Goal: Task Accomplishment & Management: Use online tool/utility

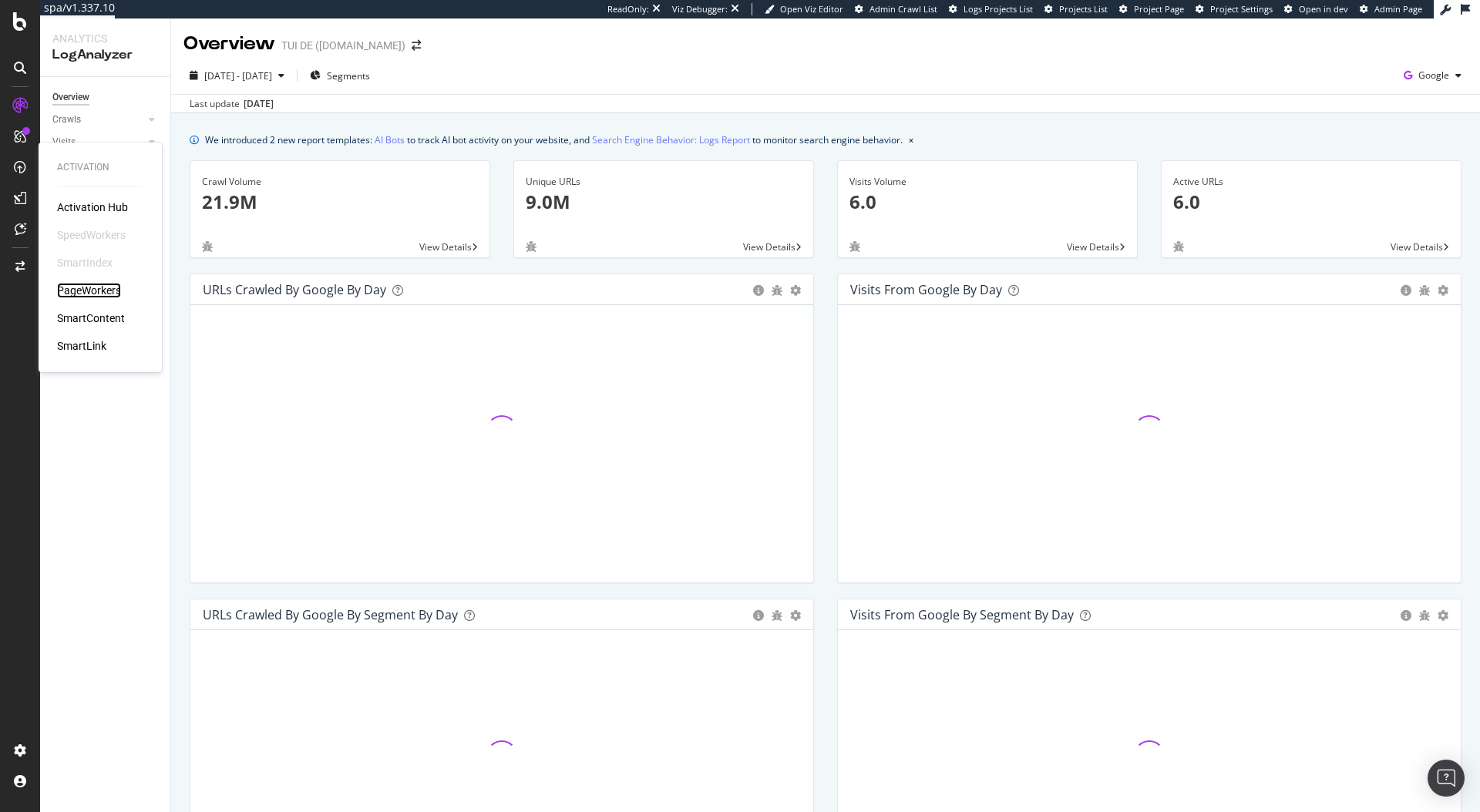
click at [98, 289] on div "PageWorkers" at bounding box center [88, 290] width 64 height 16
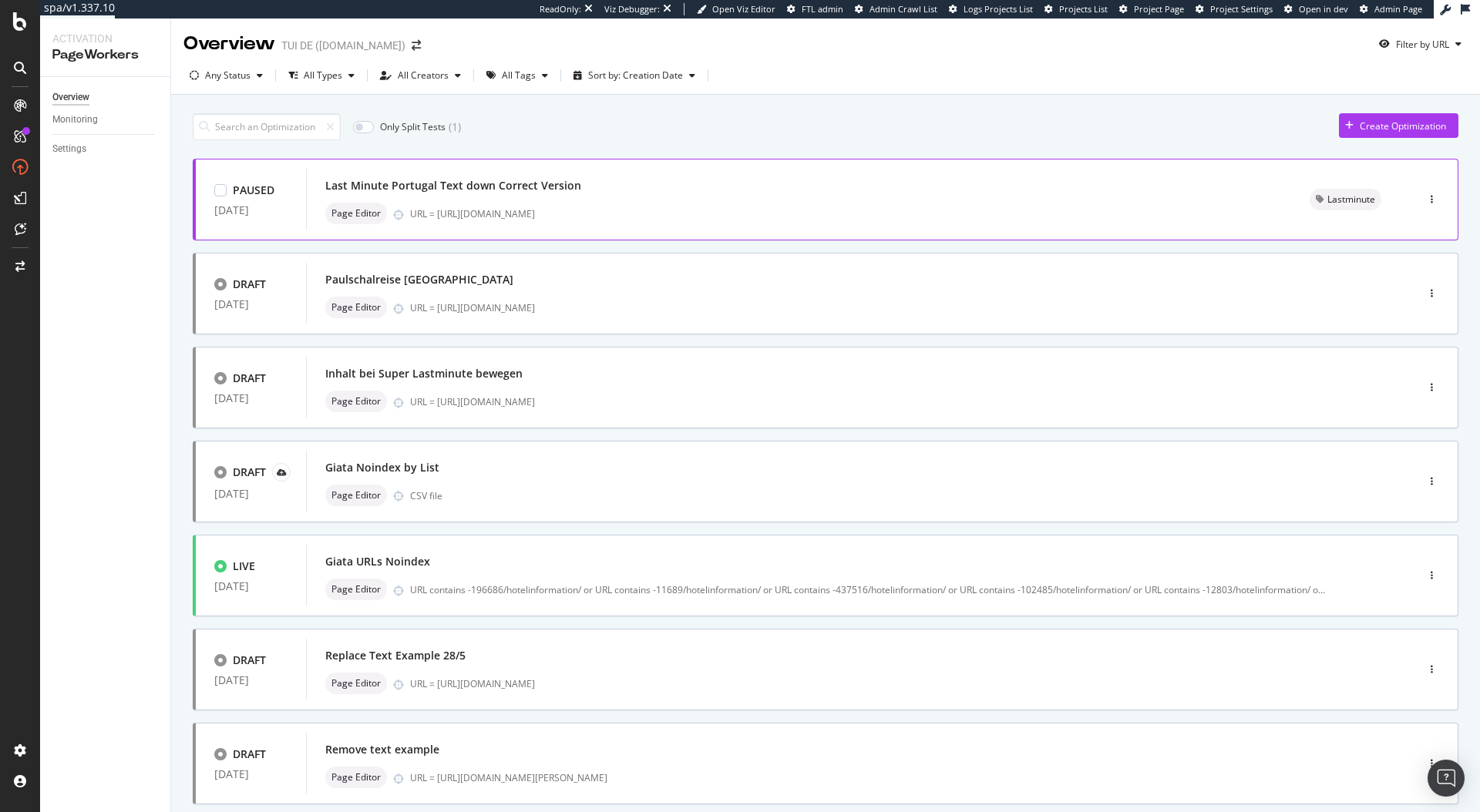
click at [660, 199] on div "Last Minute Portugal Text down Correct Version Page Editor URL = [URL][DOMAIN_N…" at bounding box center [799, 199] width 947 height 49
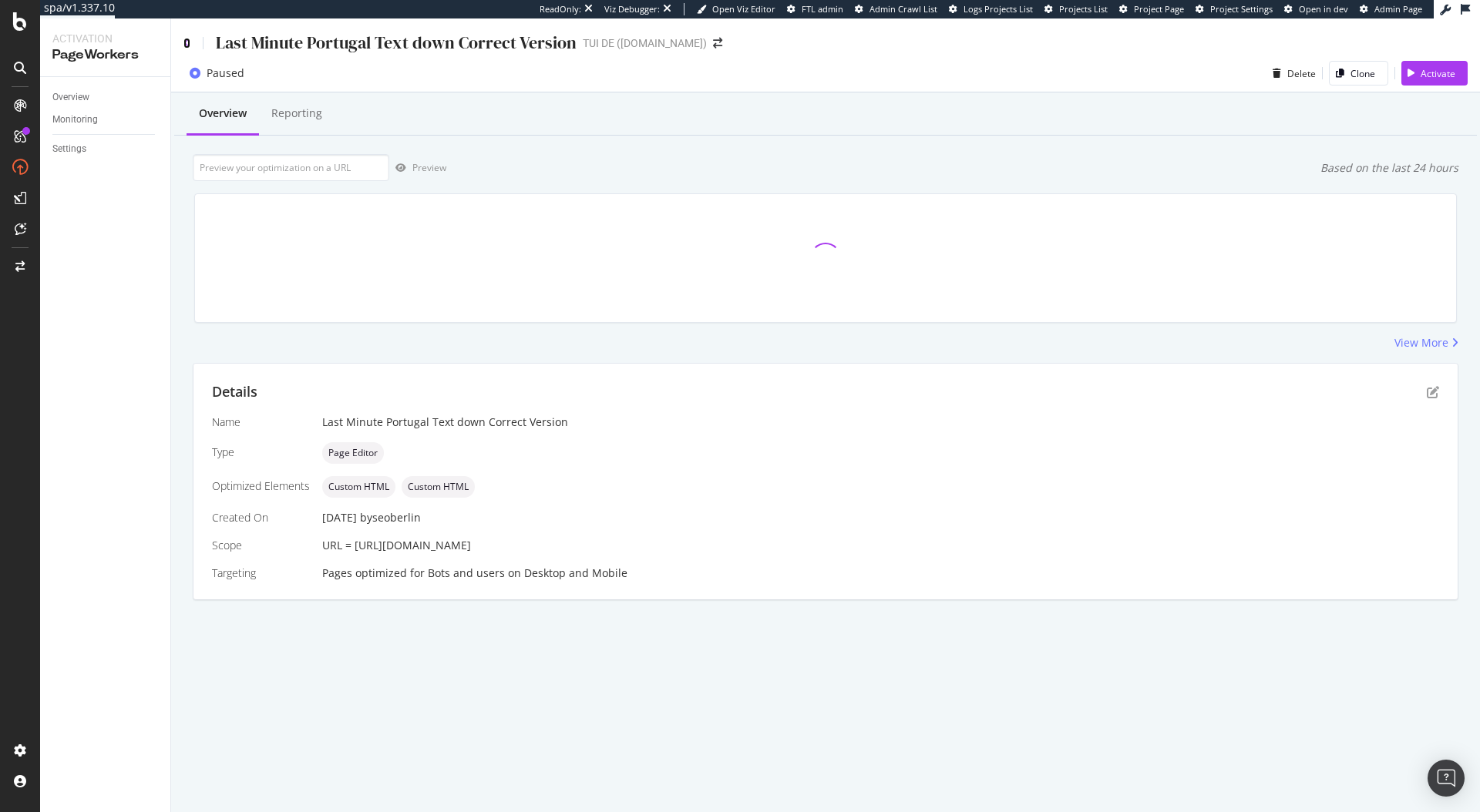
click at [184, 41] on icon at bounding box center [186, 43] width 7 height 11
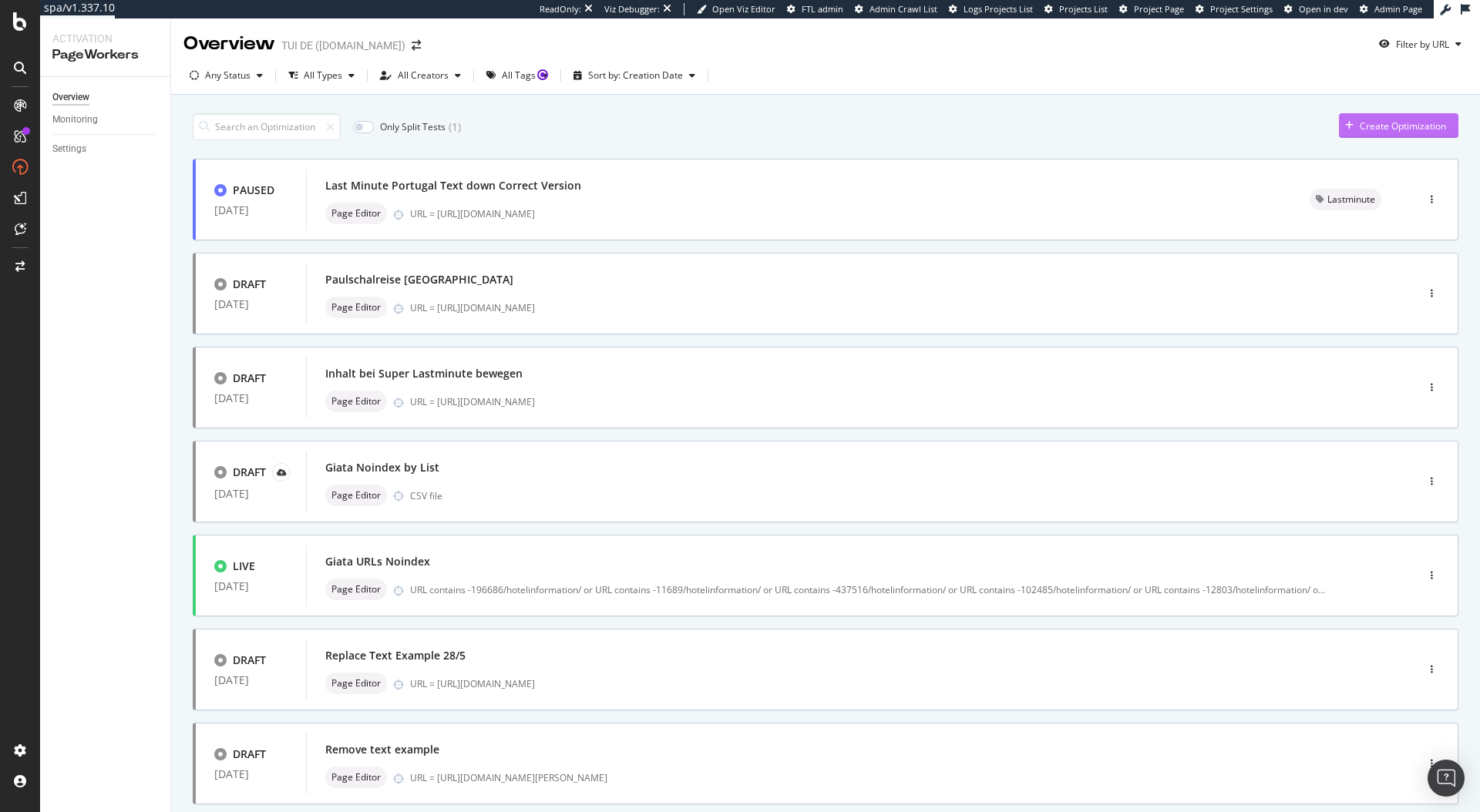
click at [1398, 117] on div "Create Optimization" at bounding box center [1392, 126] width 107 height 24
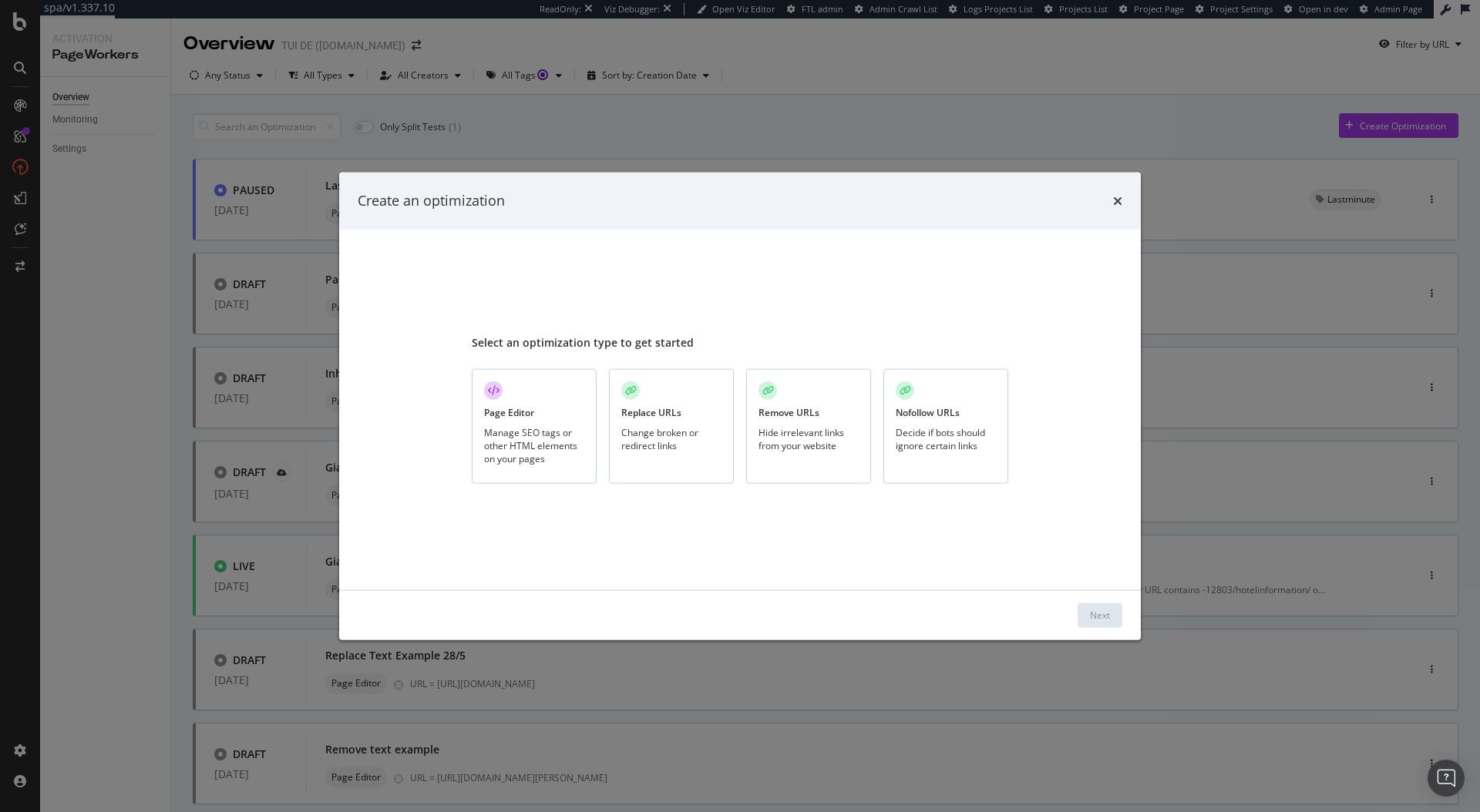
click at [494, 406] on div "Page Editor" at bounding box center [508, 412] width 50 height 13
click at [1110, 611] on button "Next" at bounding box center [1100, 614] width 45 height 25
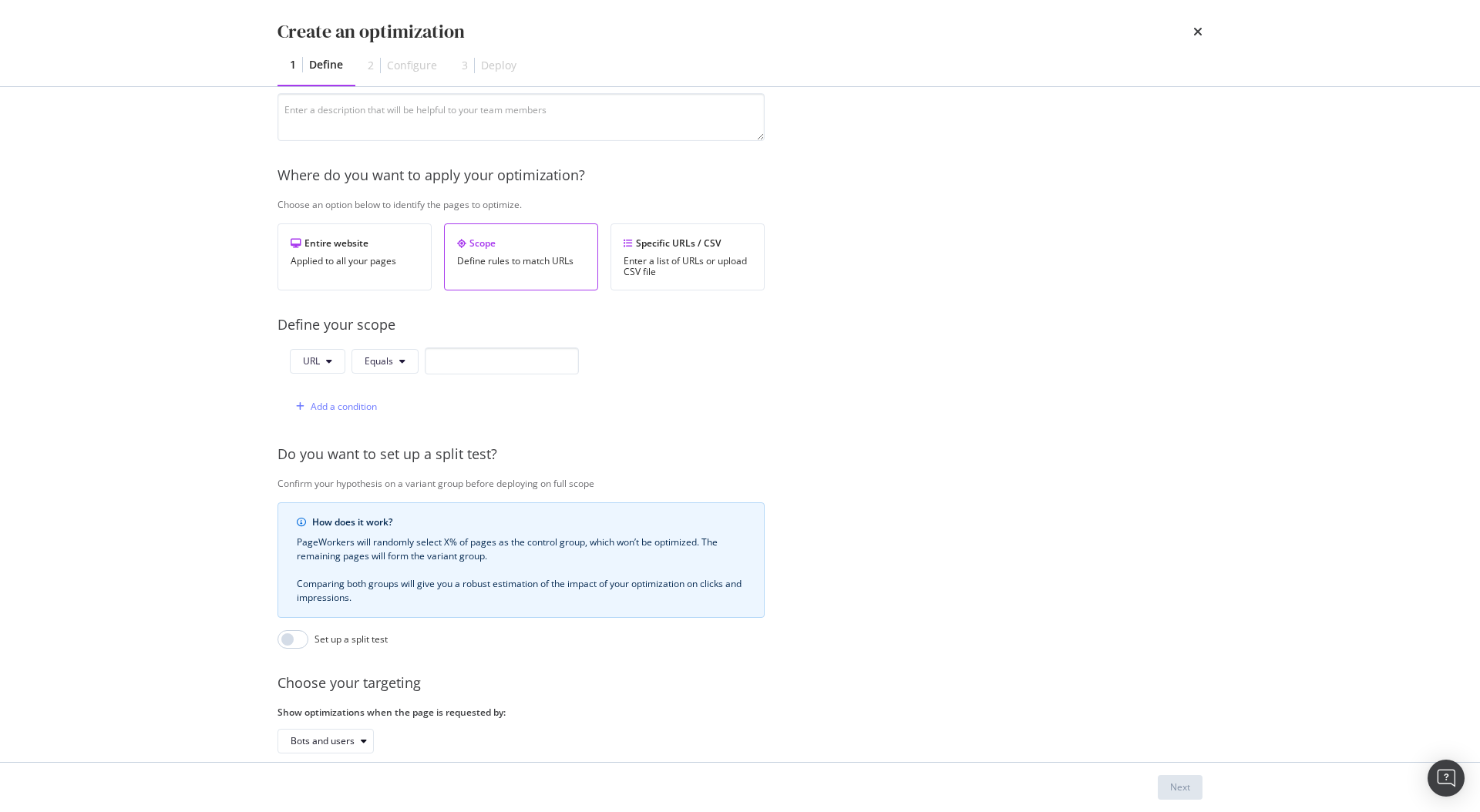
scroll to position [130, 0]
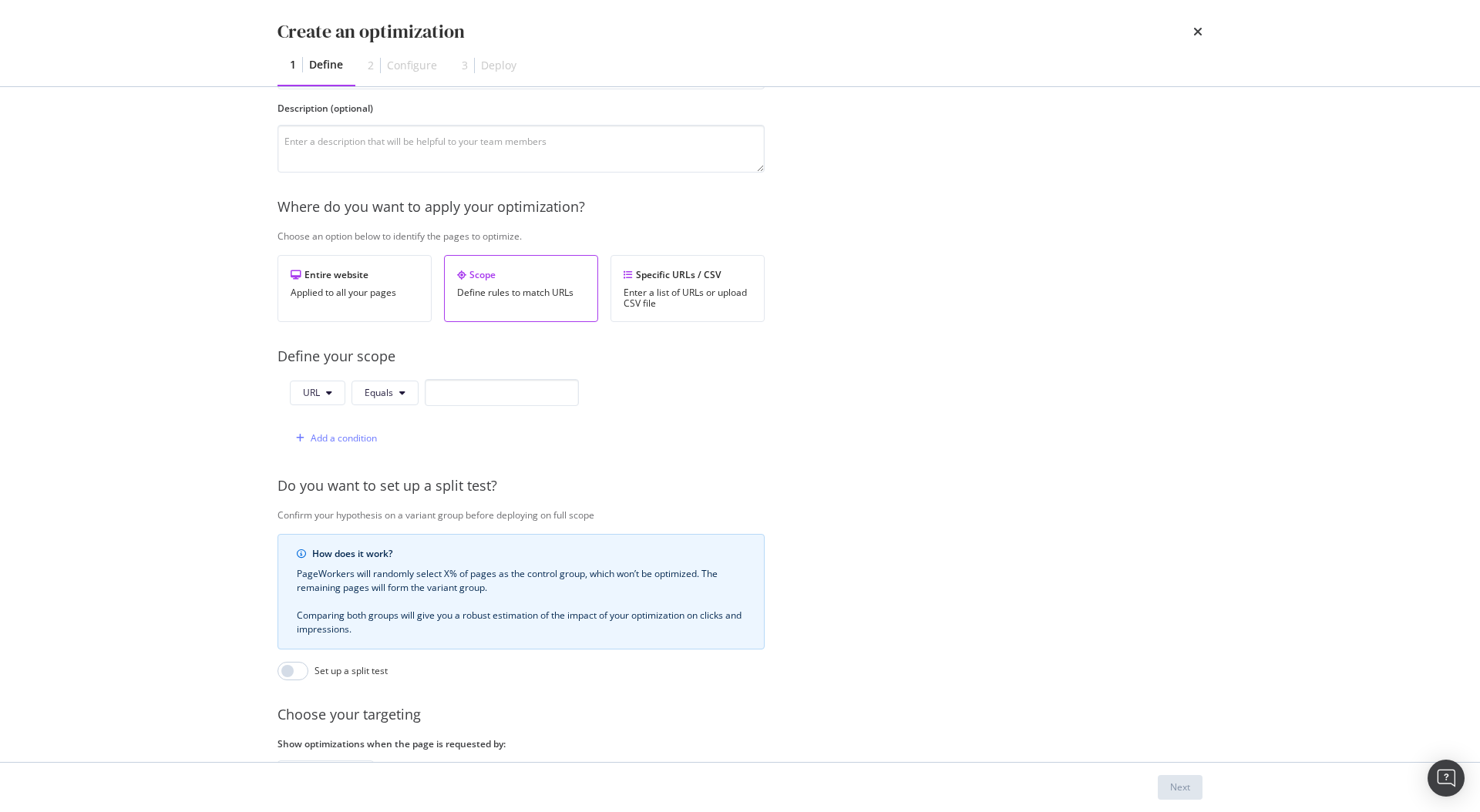
click at [773, 575] on div "Provide a name and description to help identify the change that will be made by…" at bounding box center [740, 430] width 925 height 832
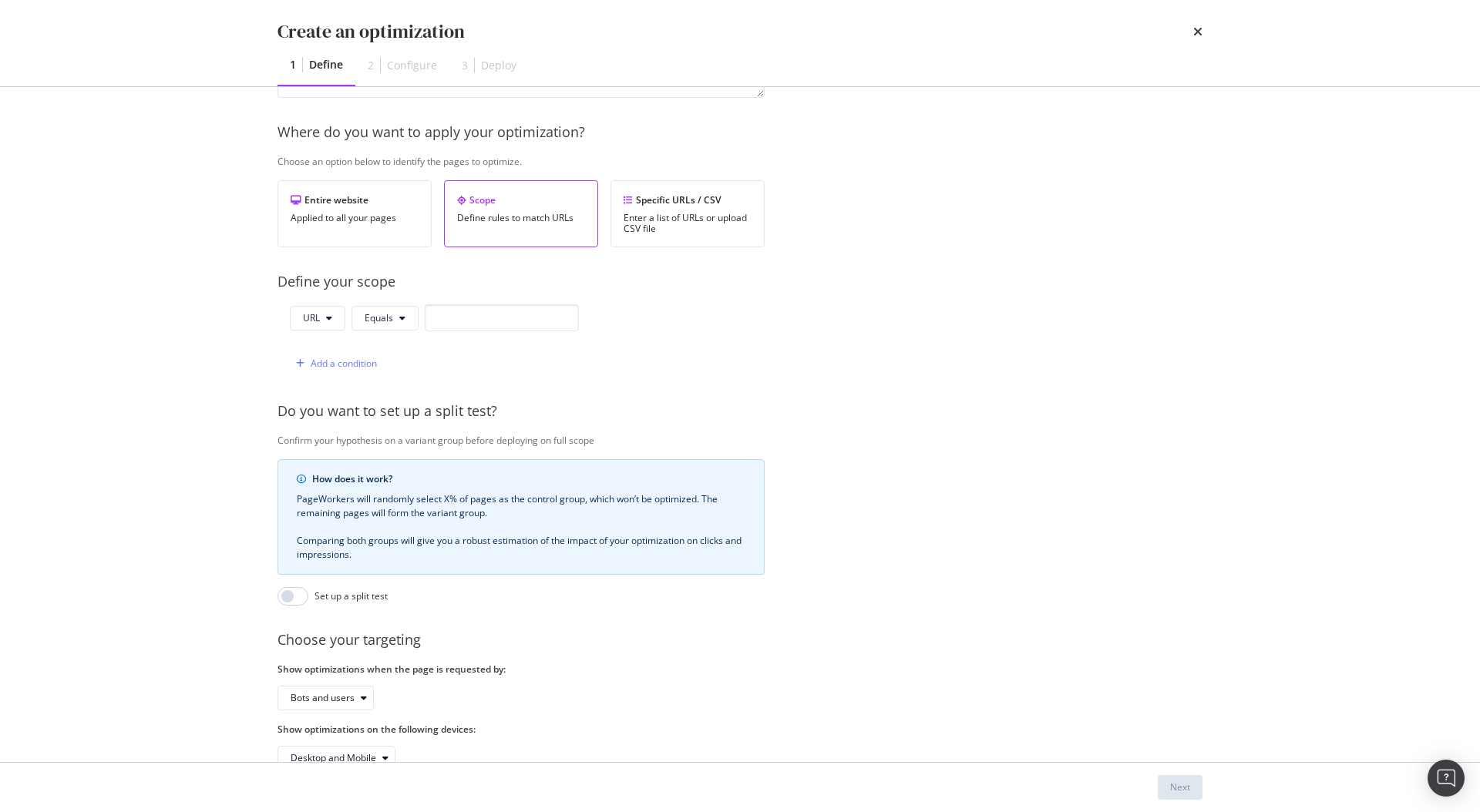
scroll to position [256, 0]
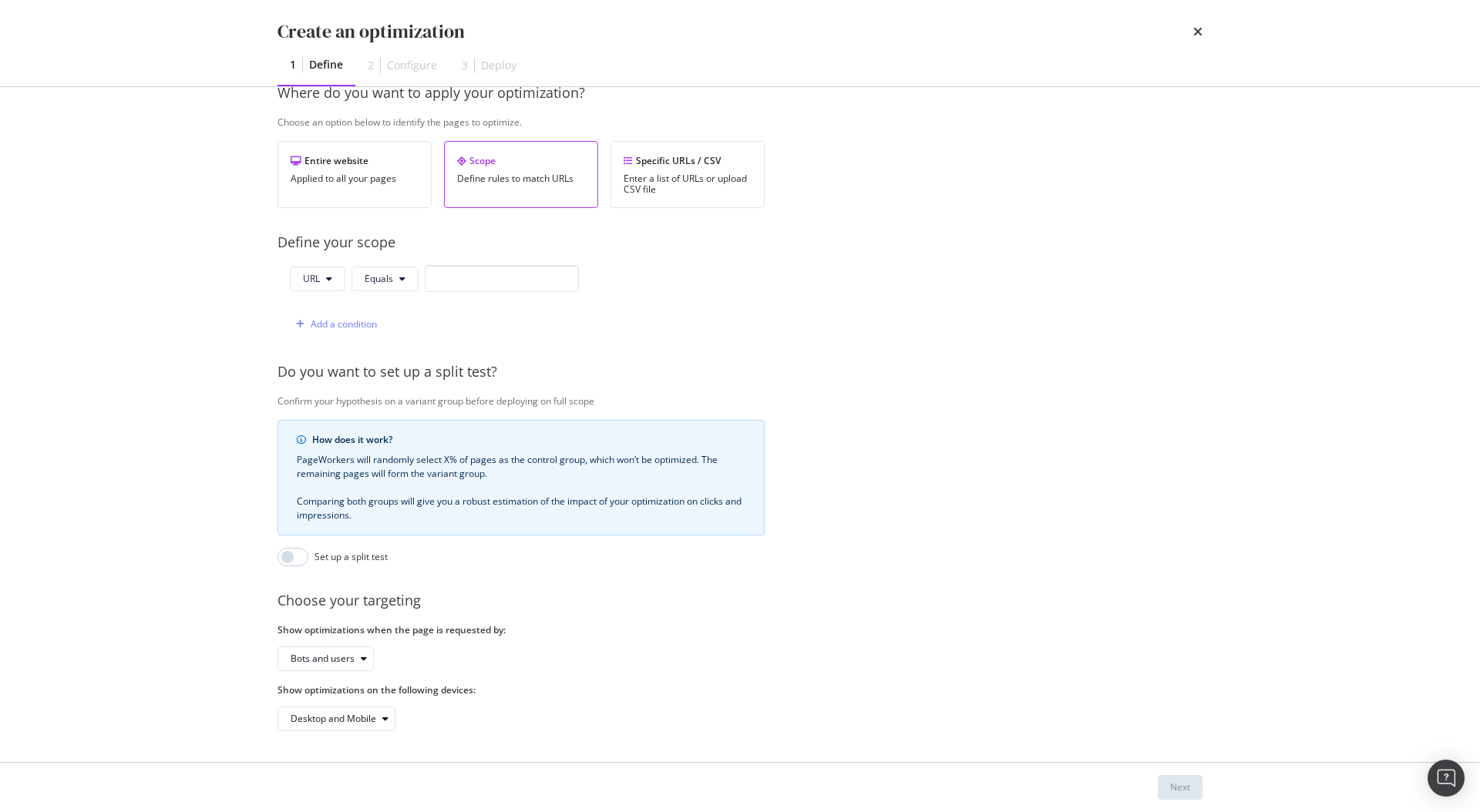
click at [1203, 34] on div "Create an optimization 1 Define 2 Configure 3 Deploy" at bounding box center [740, 43] width 987 height 86
click at [1198, 34] on icon "times" at bounding box center [1197, 31] width 9 height 13
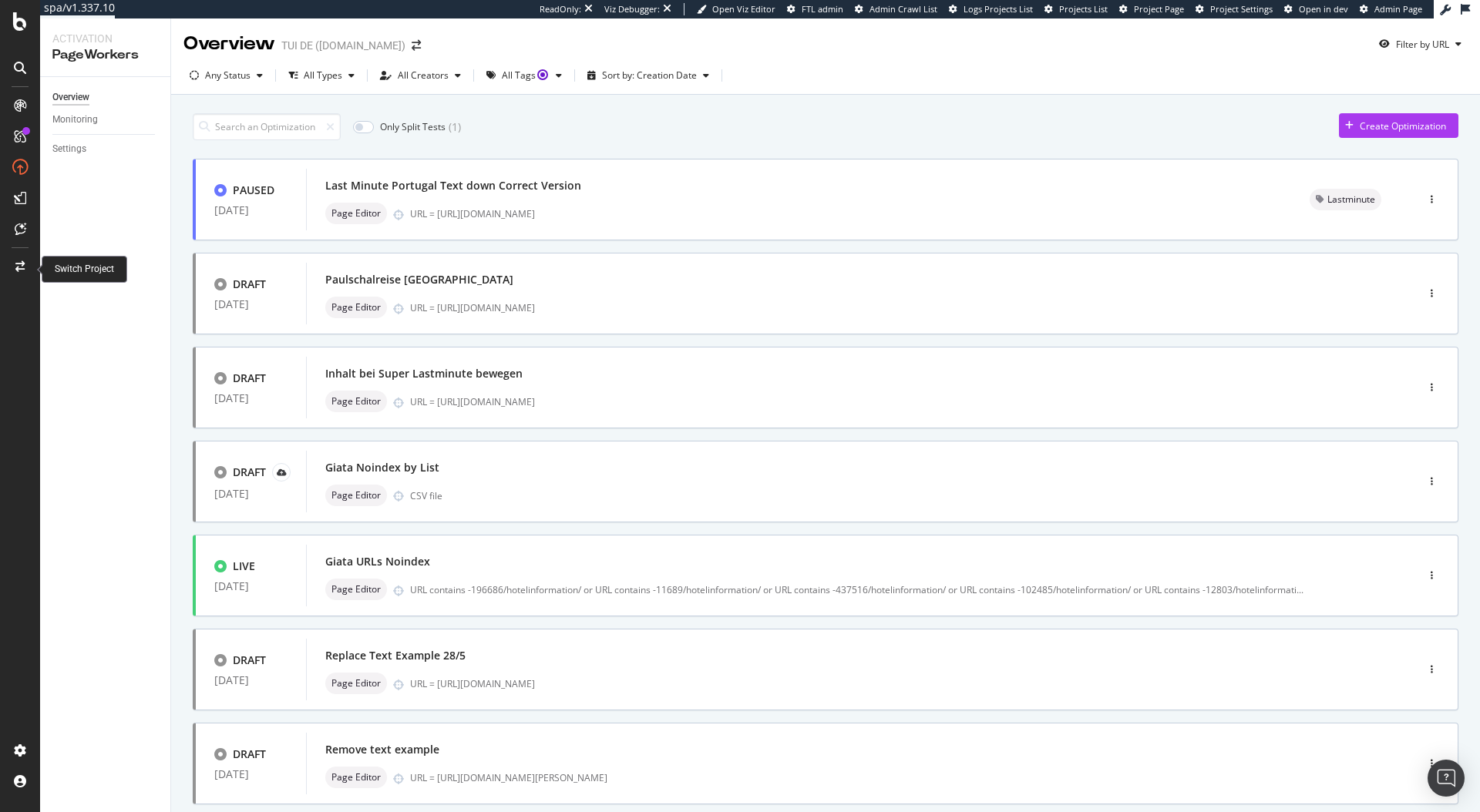
click at [22, 269] on icon at bounding box center [20, 266] width 9 height 11
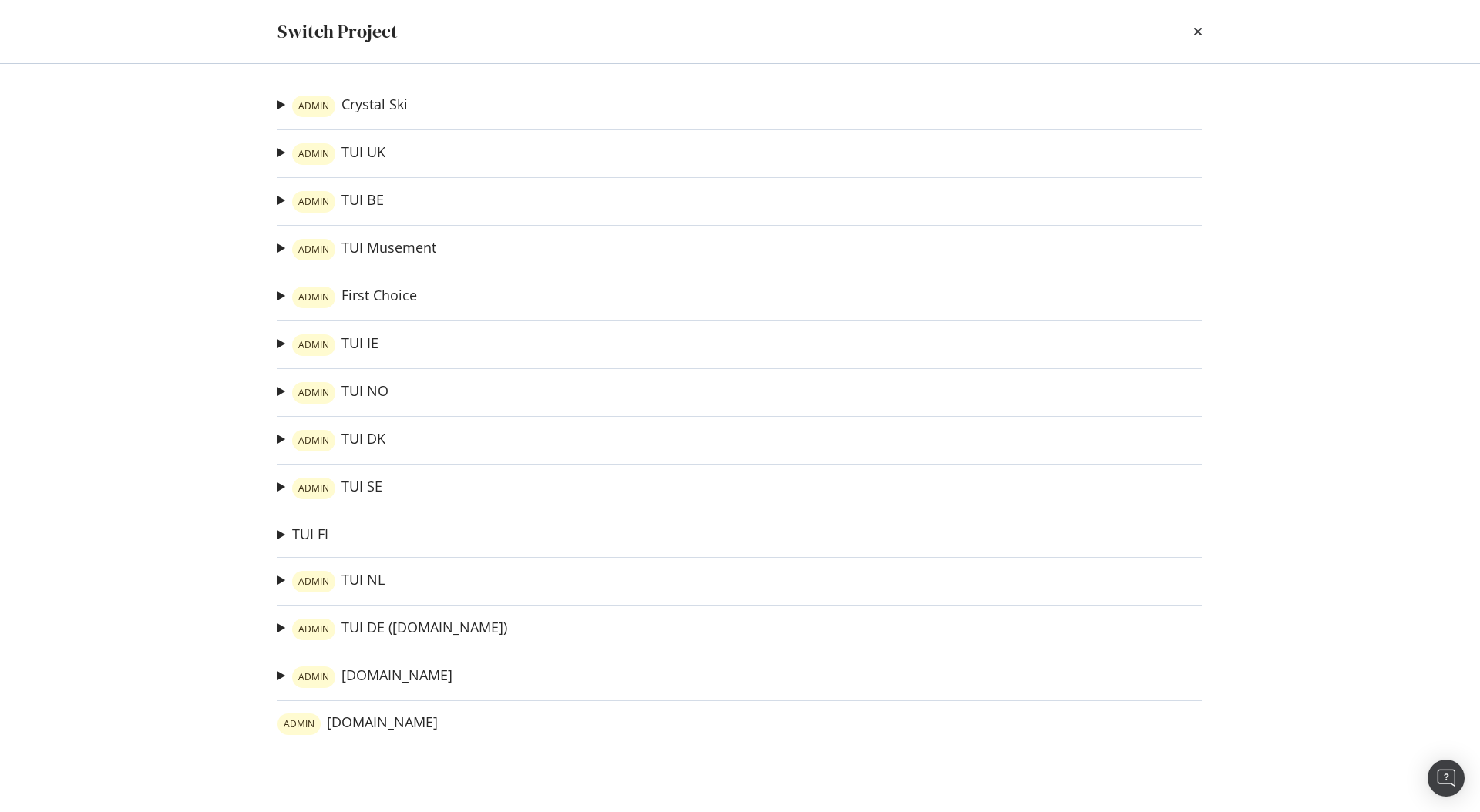
click at [358, 436] on link "ADMIN TUI DK" at bounding box center [338, 440] width 93 height 22
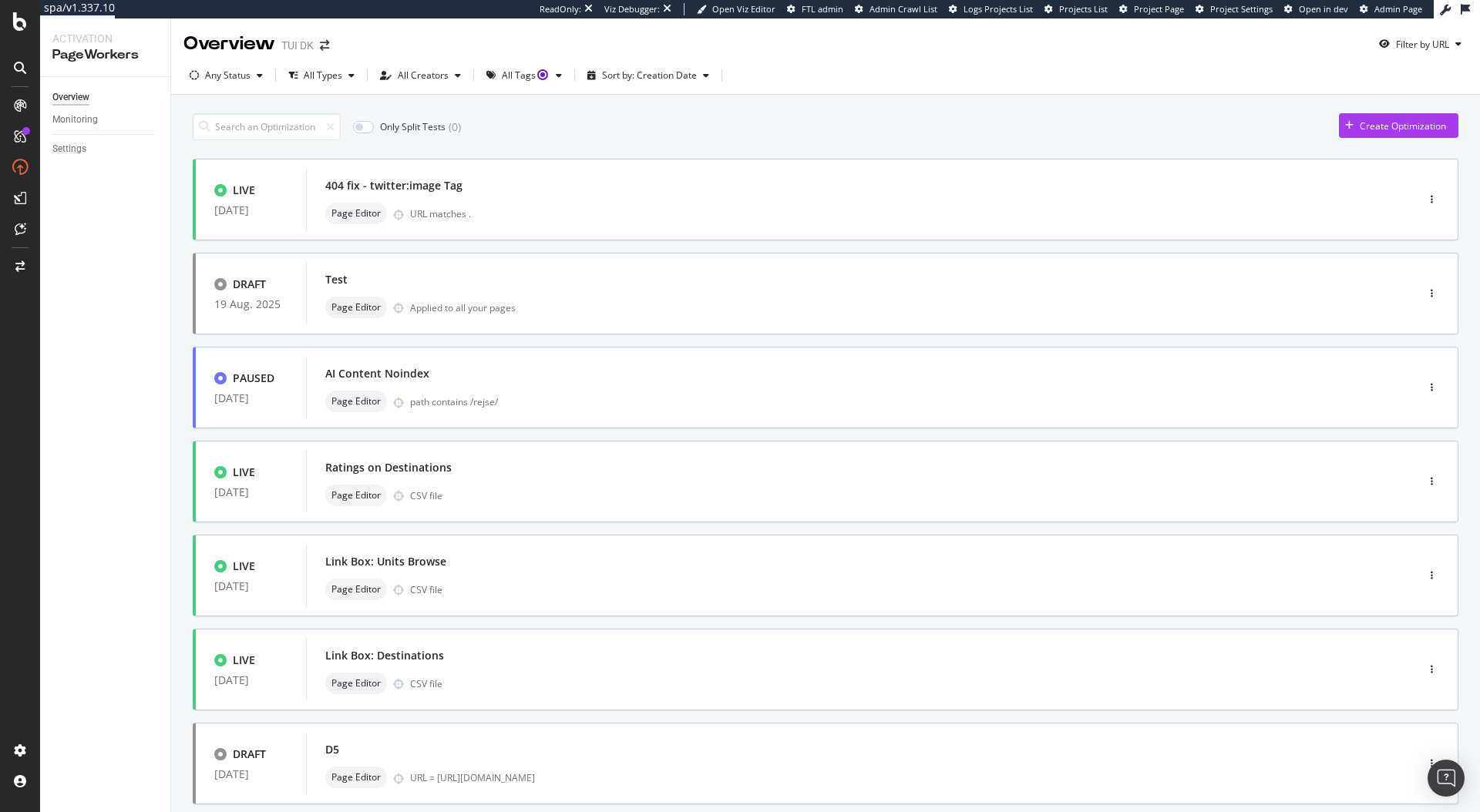
click at [583, 142] on div "Only Split Tests ( 0 ) Create Optimization LIVE [DATE] 404 fix - twitter:image …" at bounding box center [825, 619] width 1265 height 1027
click at [582, 473] on div "Ratings on Destinations" at bounding box center [838, 468] width 1025 height 22
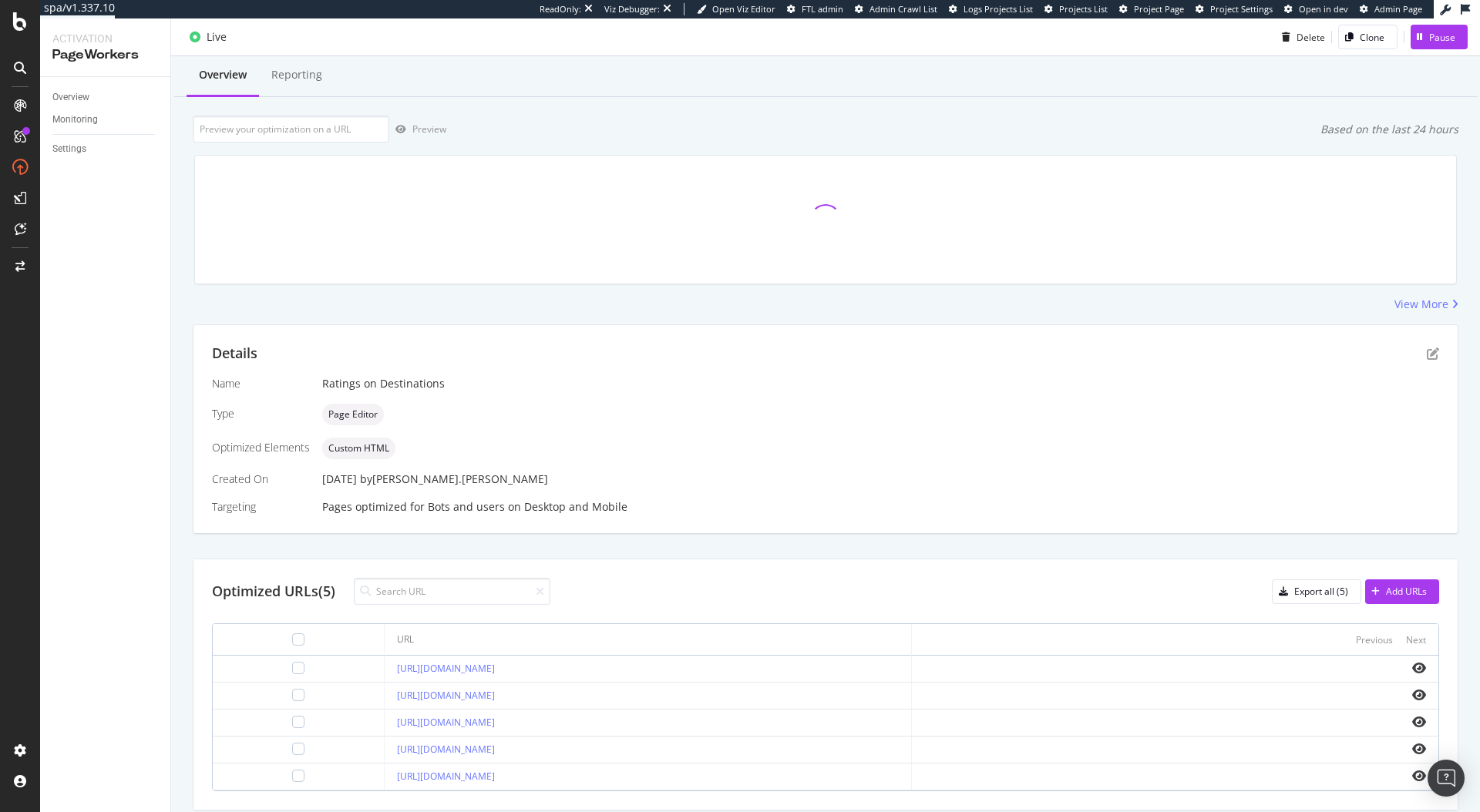
scroll to position [91, 0]
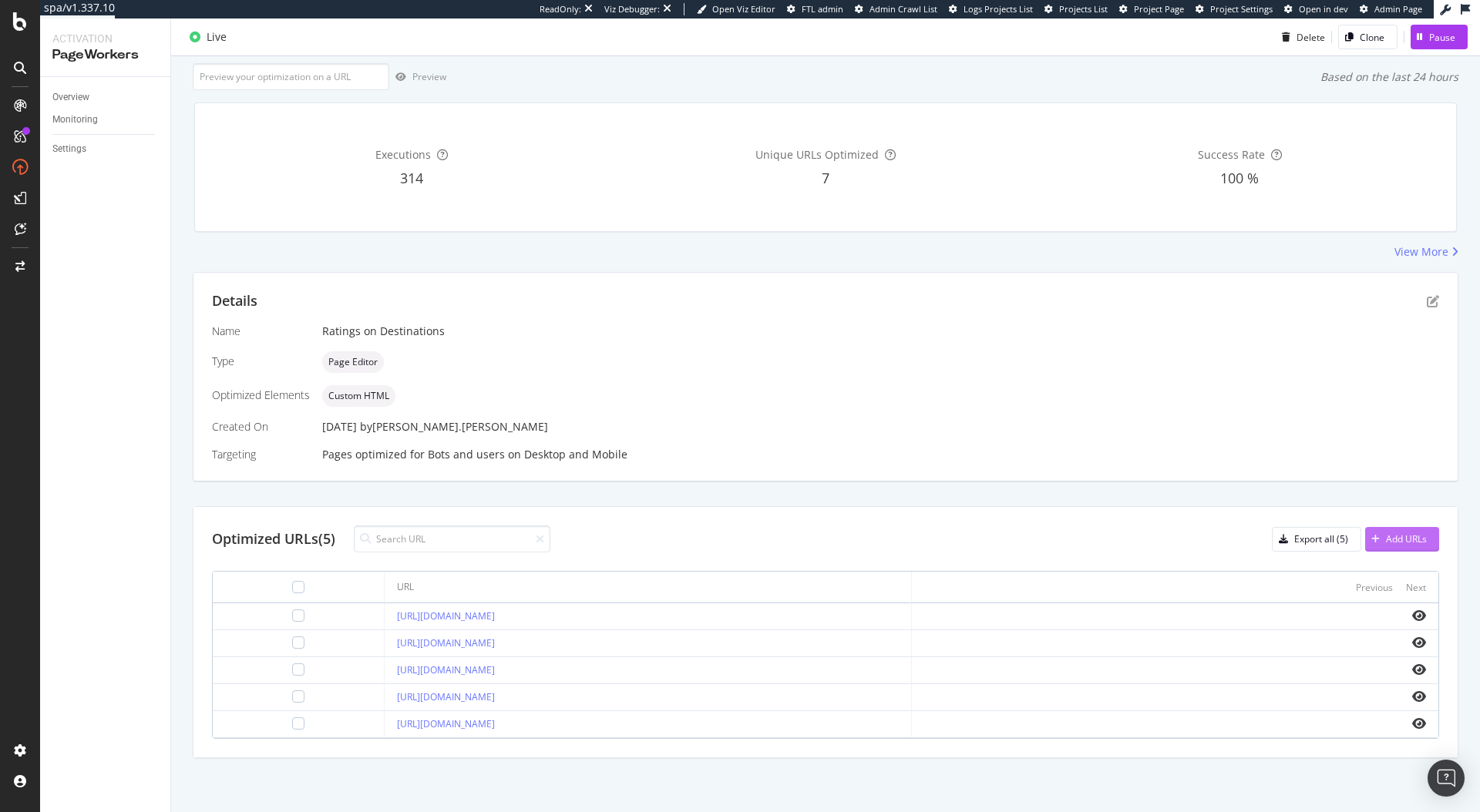
click at [1386, 545] on div "Add URLs" at bounding box center [1406, 538] width 41 height 13
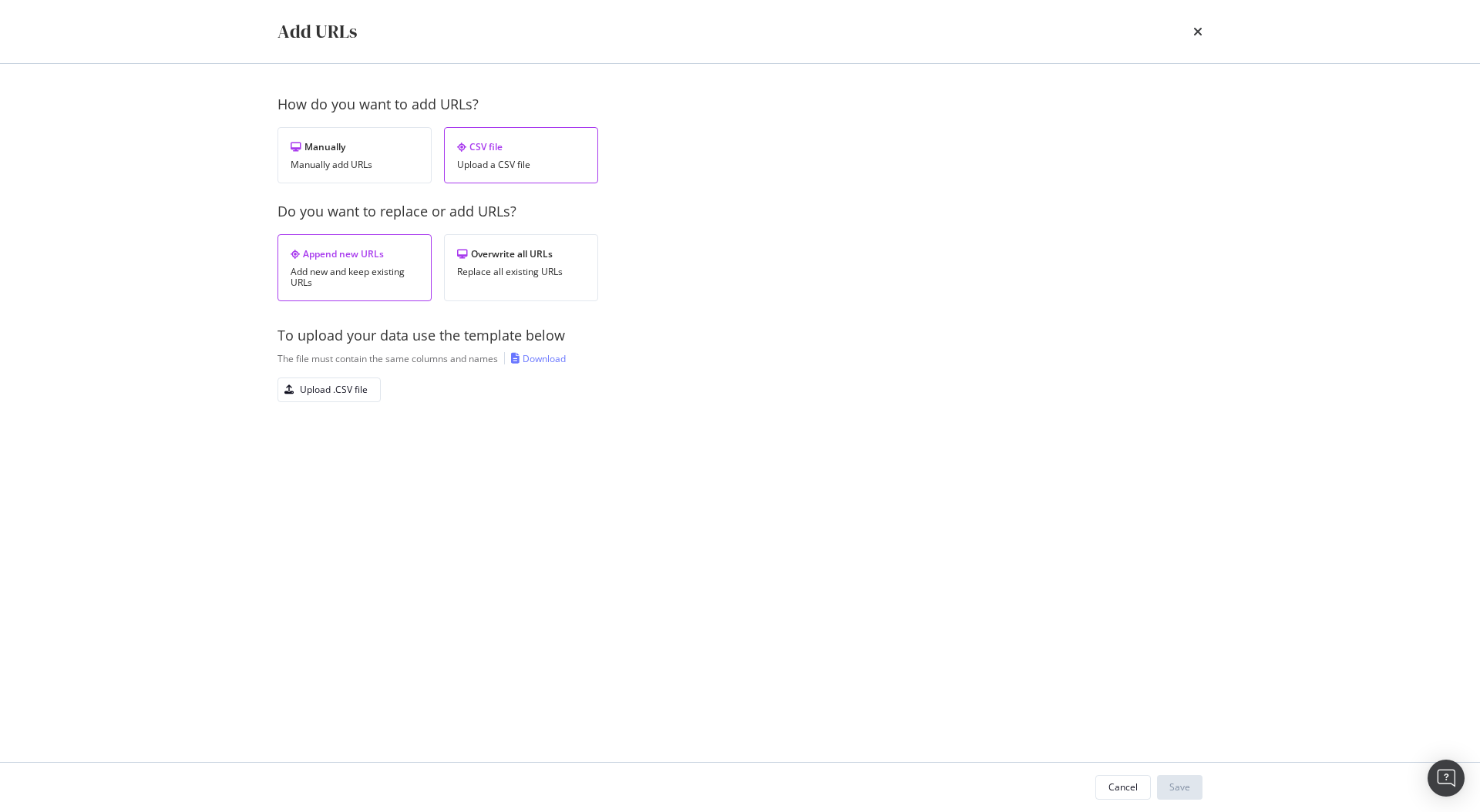
click at [1198, 38] on div "times" at bounding box center [1197, 31] width 9 height 26
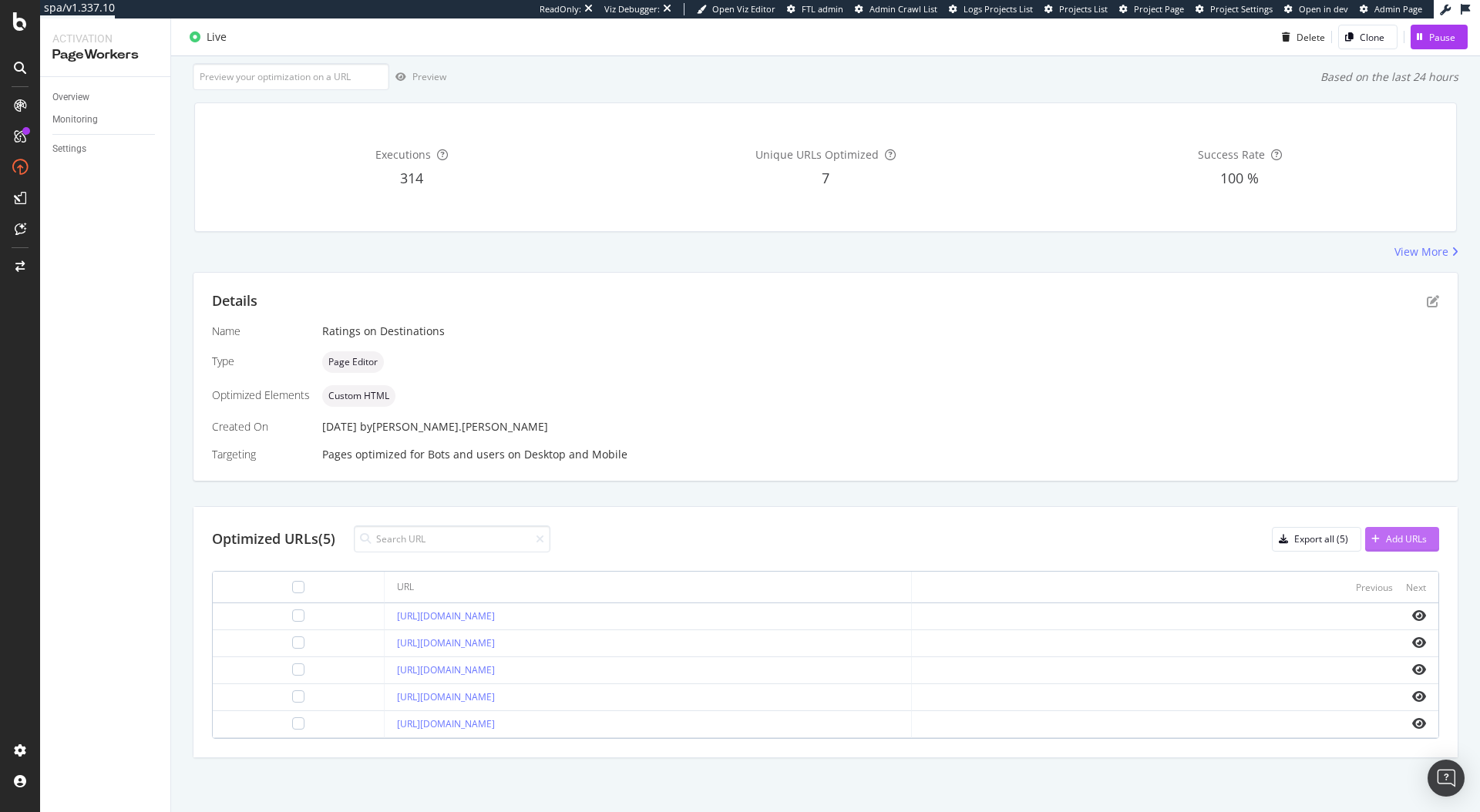
click at [1389, 542] on div "Add URLs" at bounding box center [1406, 538] width 41 height 13
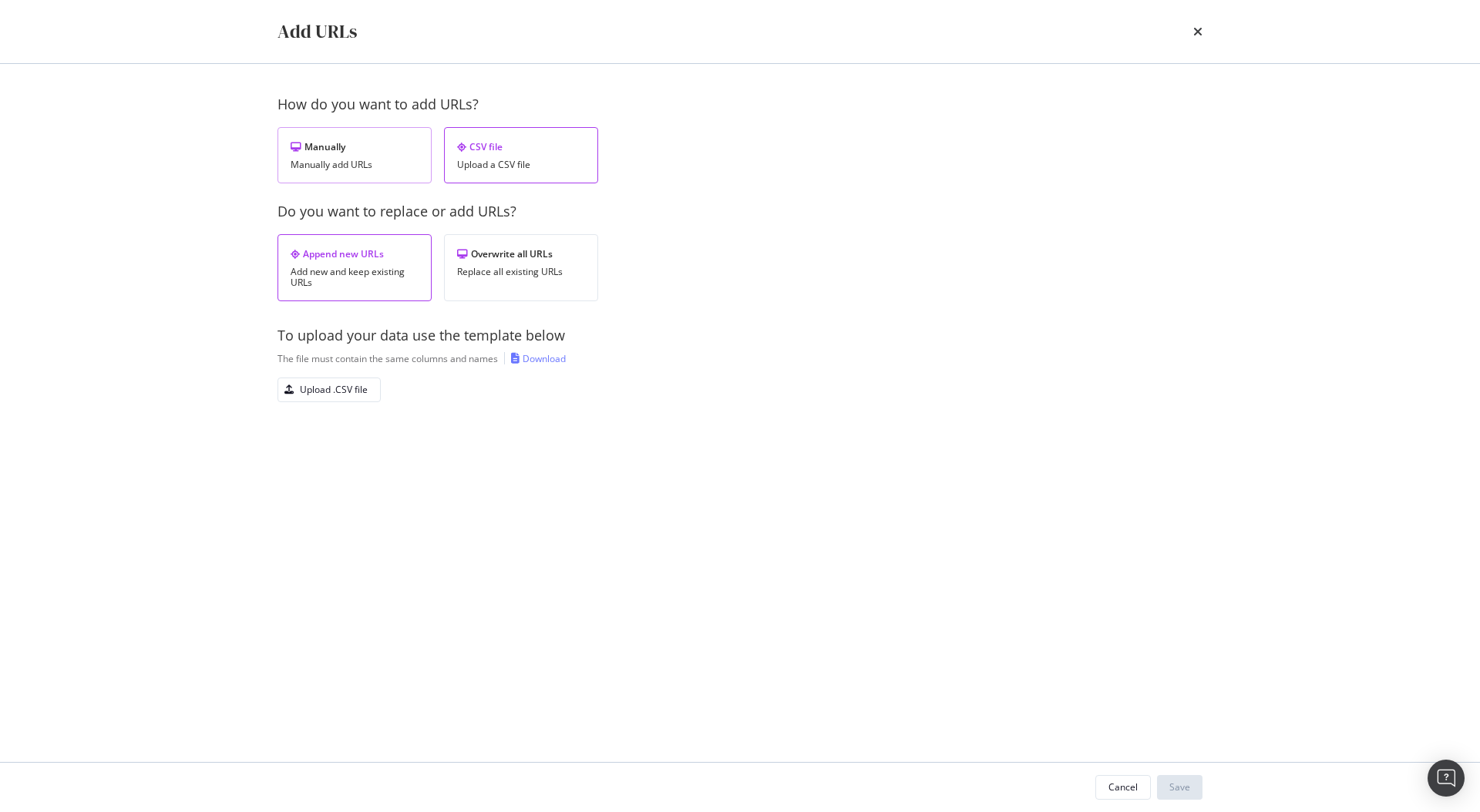
click at [386, 175] on div "Manually Manually add URLs" at bounding box center [354, 155] width 154 height 56
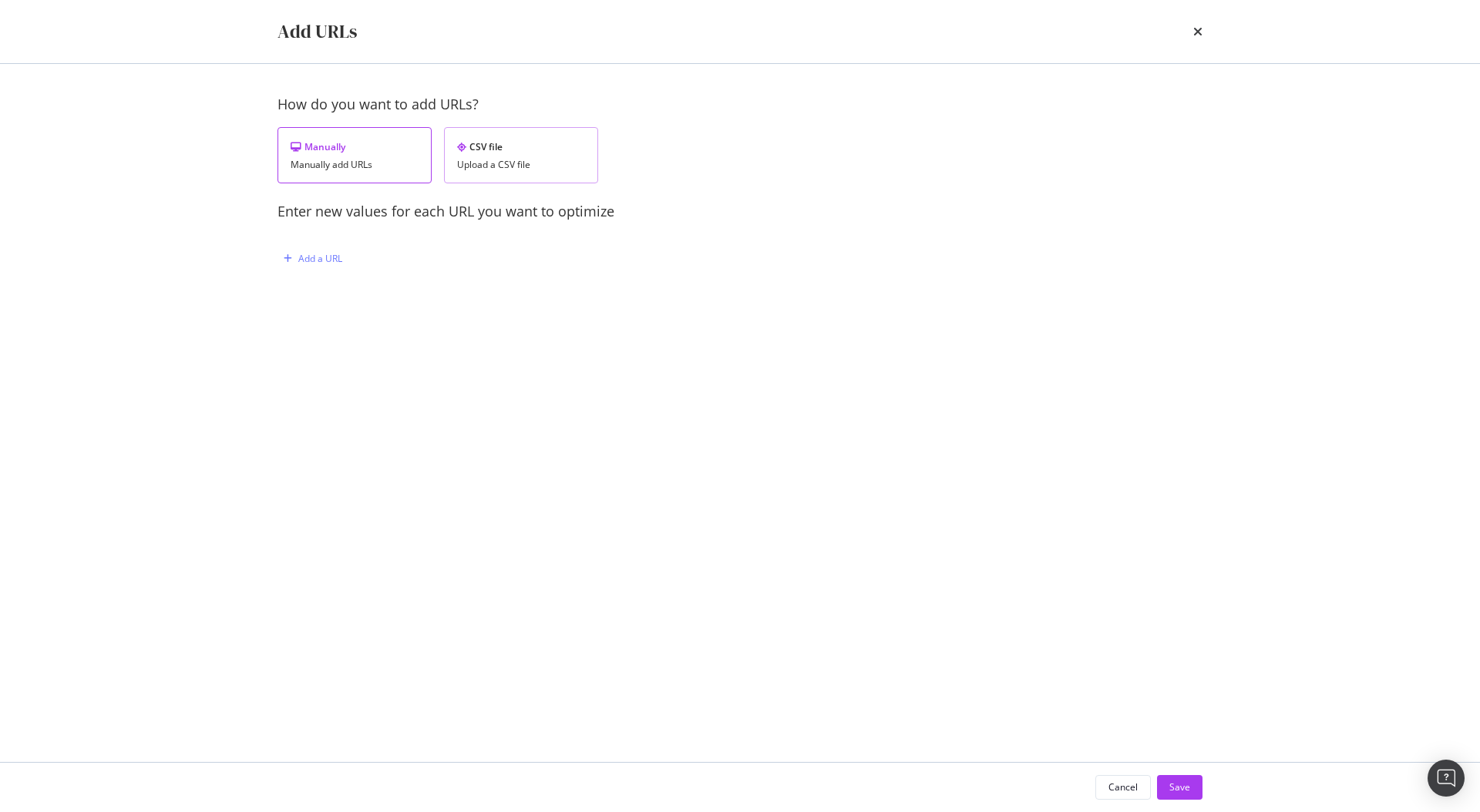
click at [466, 181] on div "CSV file Upload a CSV file" at bounding box center [521, 155] width 154 height 56
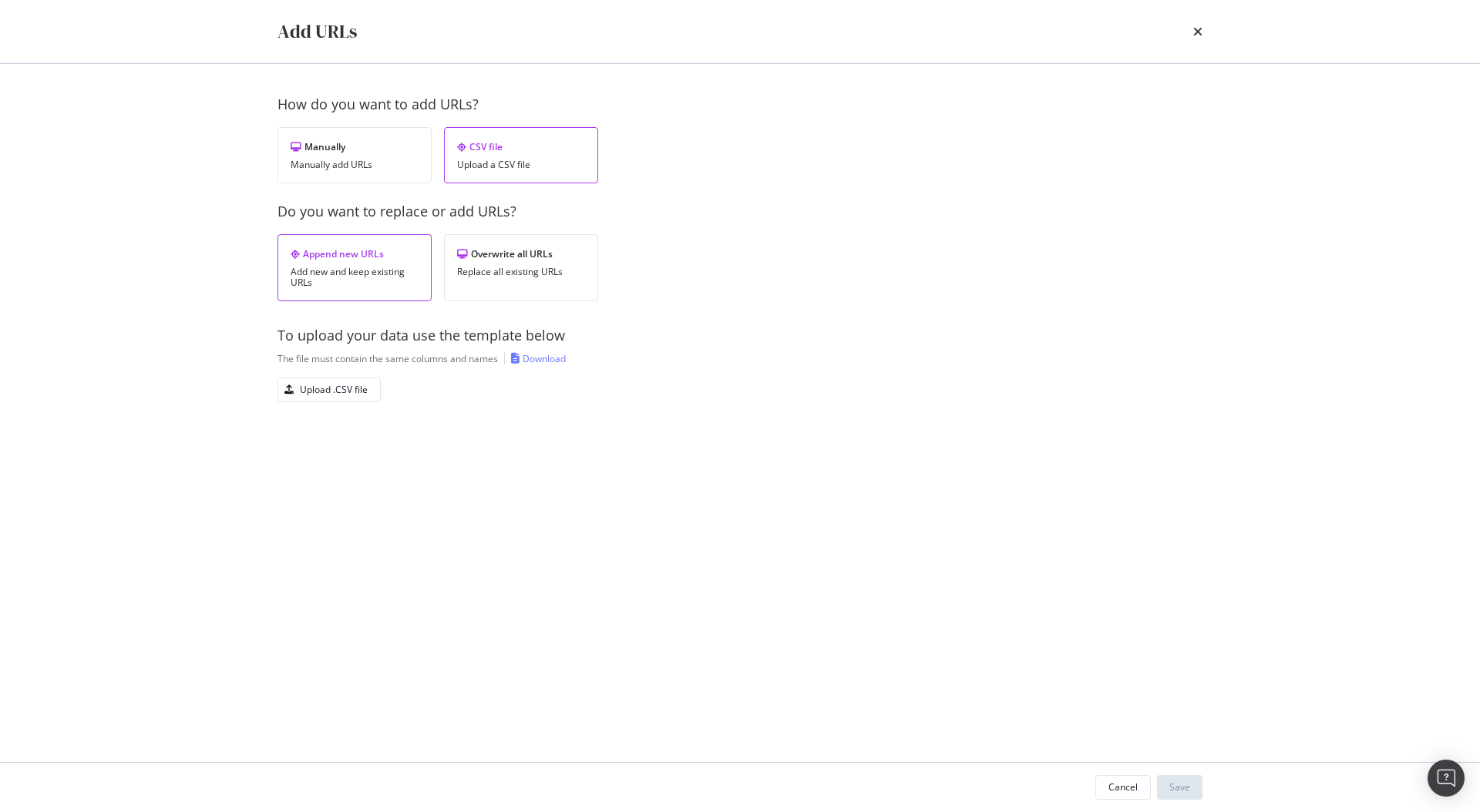
click at [1075, 244] on div "Append new URLs Add new and keep existing URLs Overwrite all URLs Replace all e…" at bounding box center [740, 268] width 925 height 67
click at [1197, 30] on icon "times" at bounding box center [1197, 31] width 9 height 13
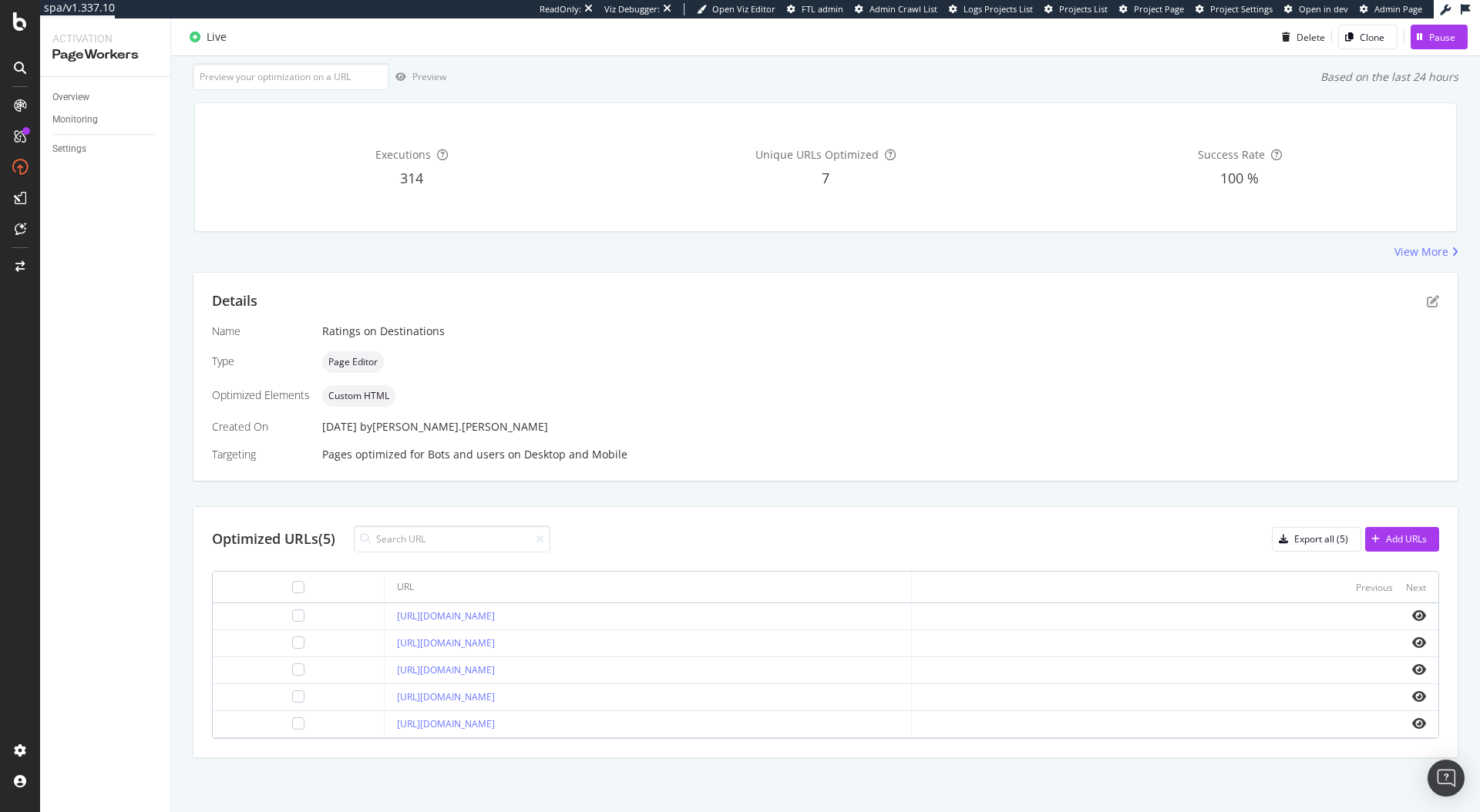
click at [822, 539] on div "Optimized URLs (5) Export all (5) Add URLs" at bounding box center [825, 539] width 1227 height 27
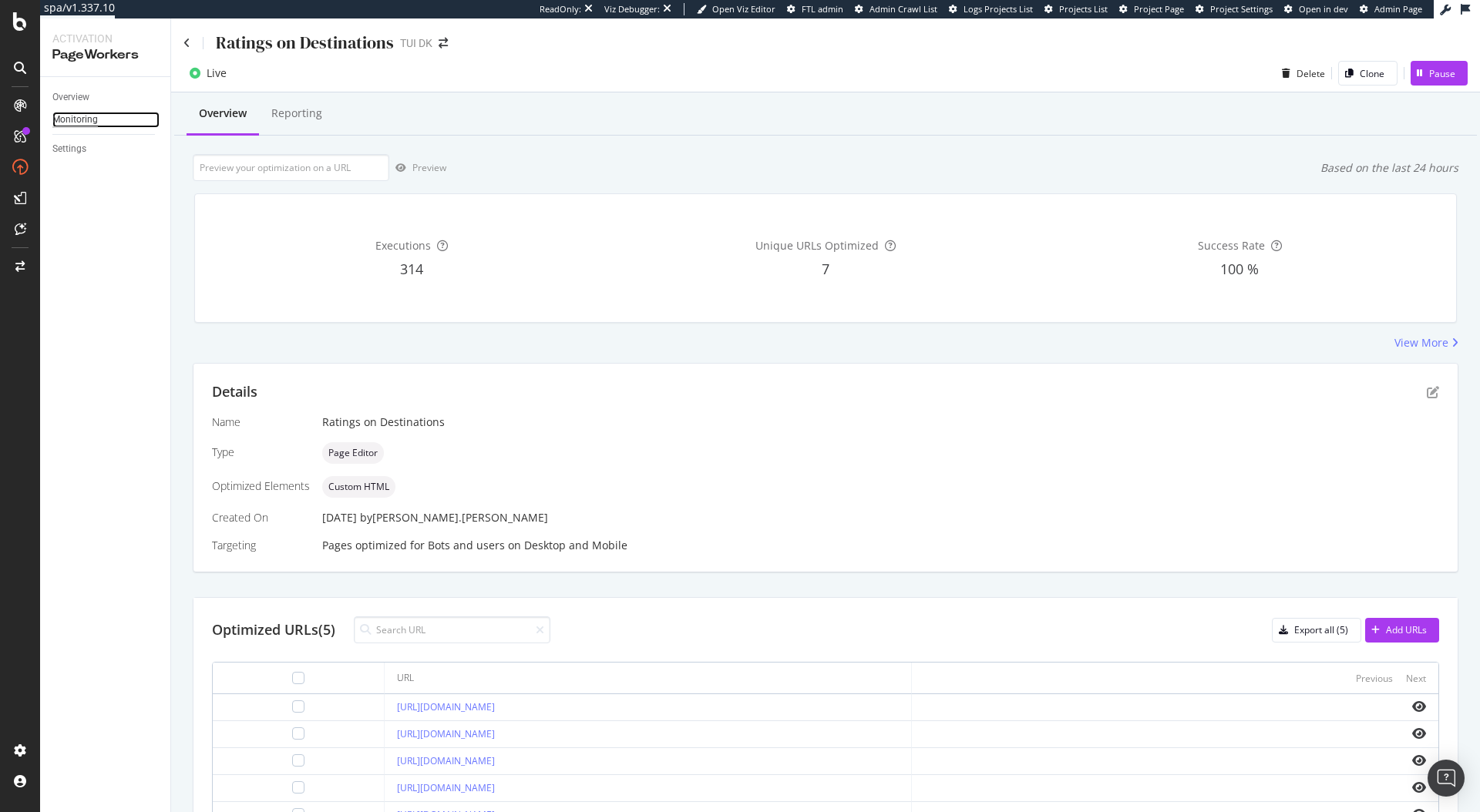
click at [84, 123] on div "Monitoring" at bounding box center [75, 120] width 45 height 17
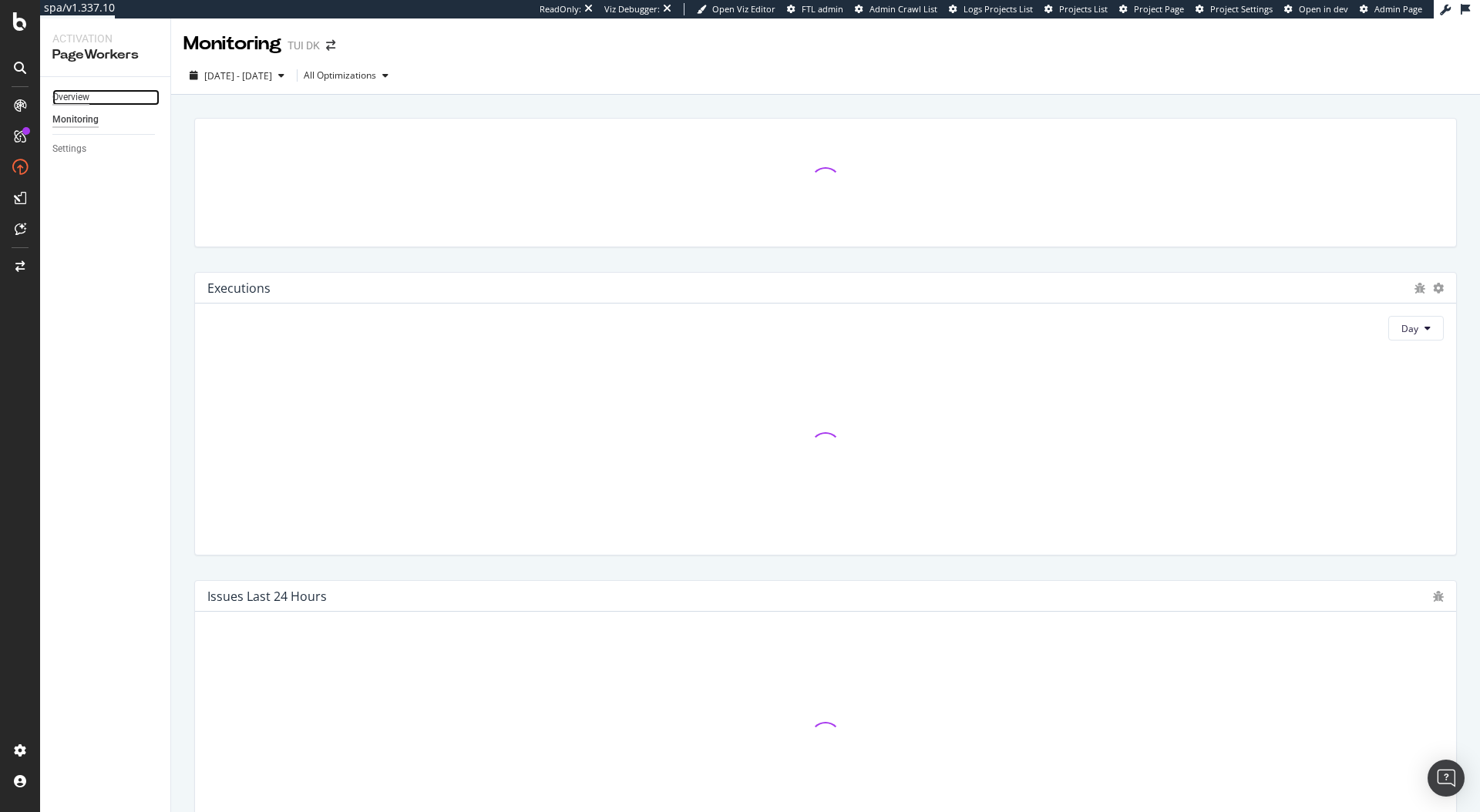
click at [77, 98] on div "Overview" at bounding box center [71, 97] width 37 height 17
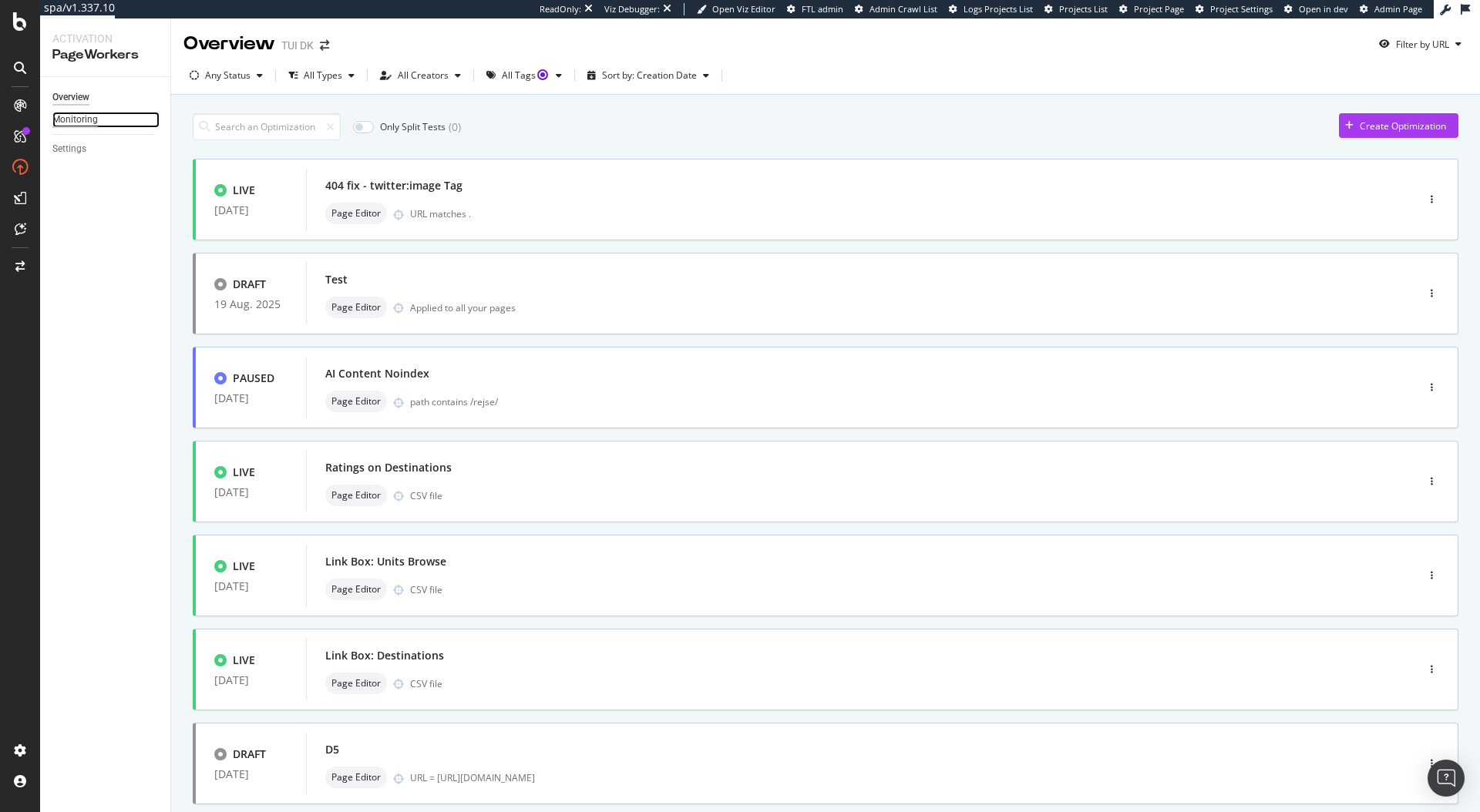
click at [86, 119] on div "Monitoring" at bounding box center [75, 120] width 45 height 17
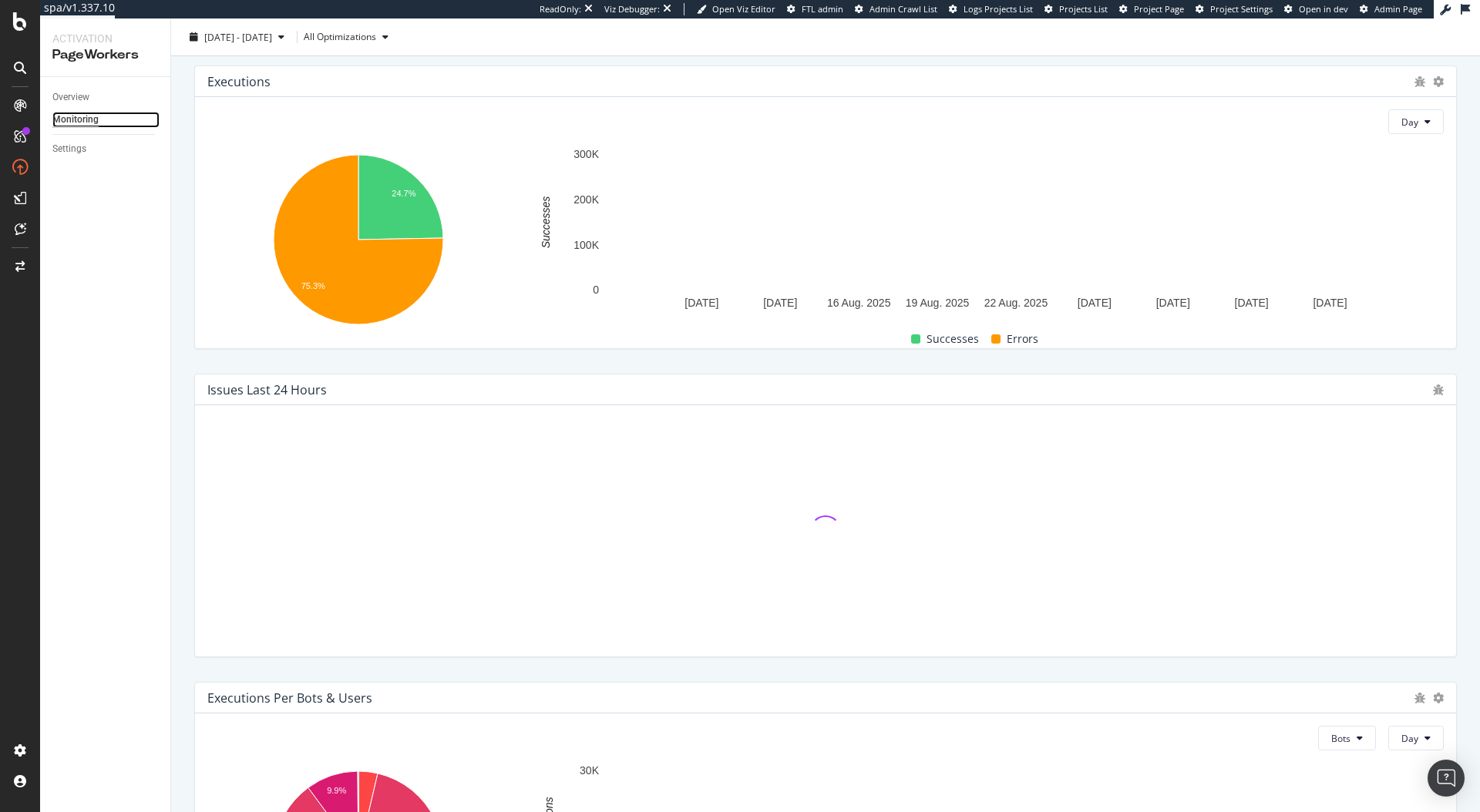
scroll to position [214, 0]
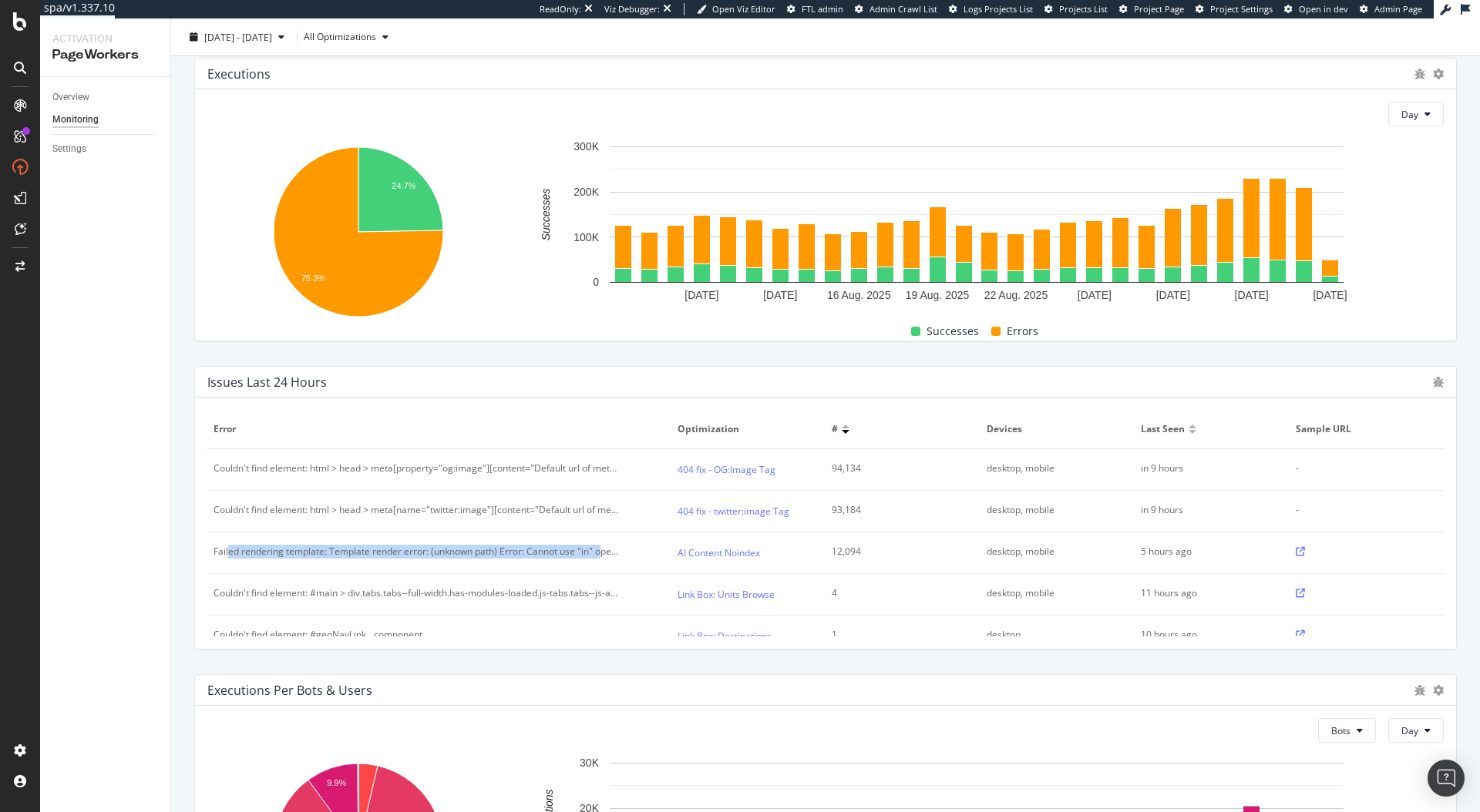
drag, startPoint x: 228, startPoint y: 548, endPoint x: 601, endPoint y: 555, distance: 373.1
click at [601, 555] on div "Failed rendering template: Template render error: (unknown path) Error: Cannot …" at bounding box center [417, 552] width 406 height 14
drag, startPoint x: 590, startPoint y: 547, endPoint x: 658, endPoint y: 555, distance: 68.5
click at [658, 555] on td "Failed rendering template: Template render error: (unknown path) Error: Cannot …" at bounding box center [438, 553] width 464 height 41
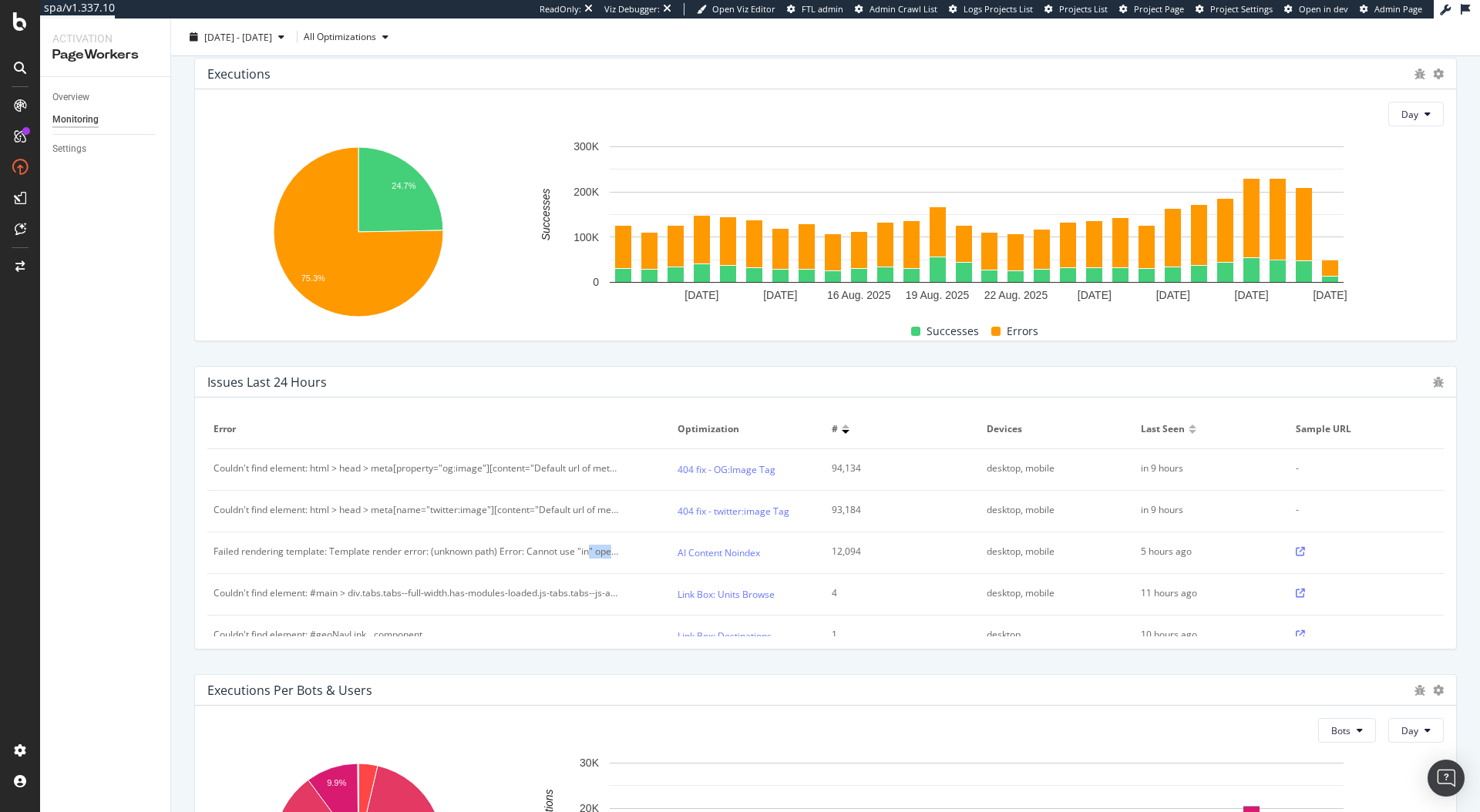
click at [595, 553] on div "Failed rendering template: Template render error: (unknown path) Error: Cannot …" at bounding box center [417, 552] width 406 height 14
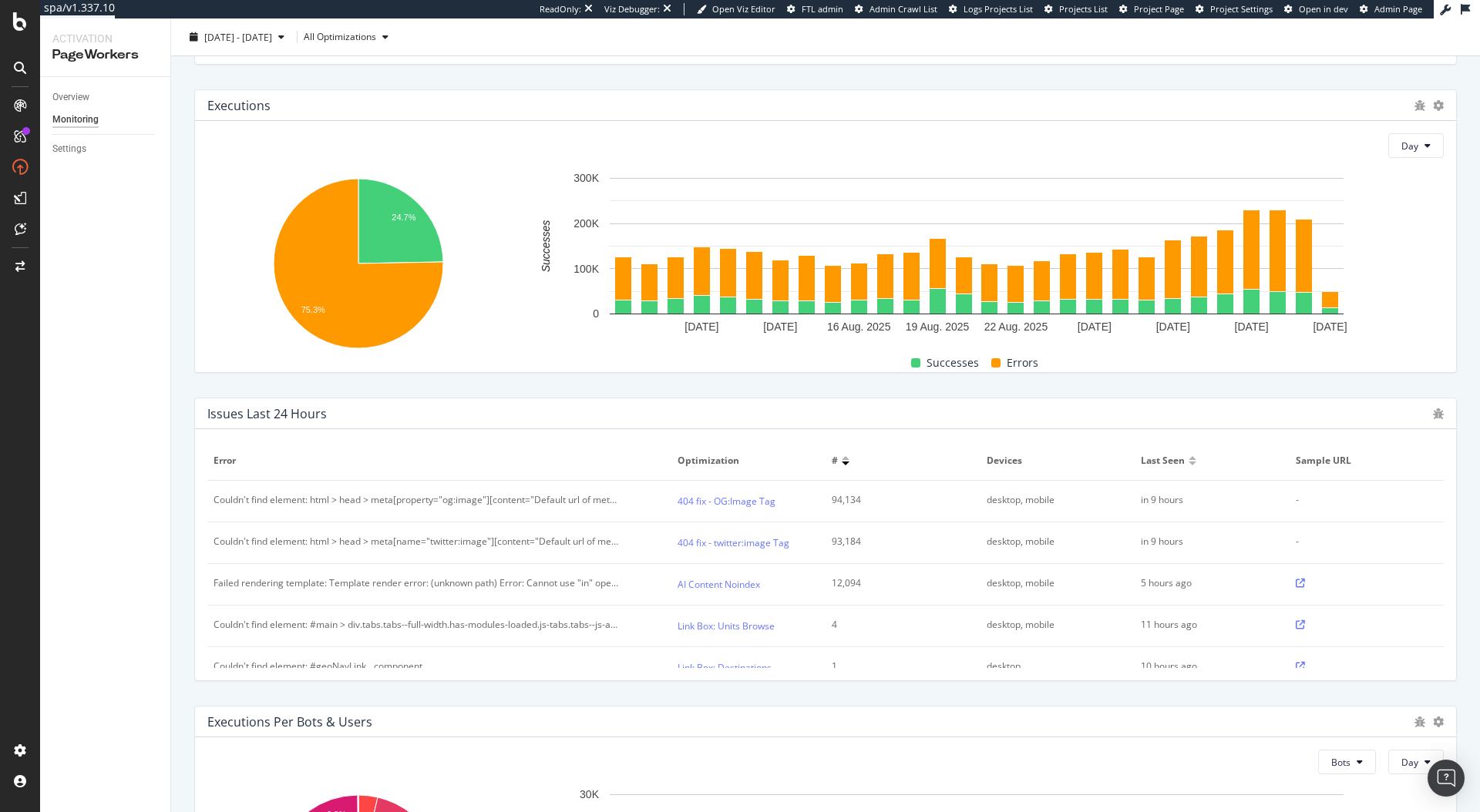
scroll to position [179, 0]
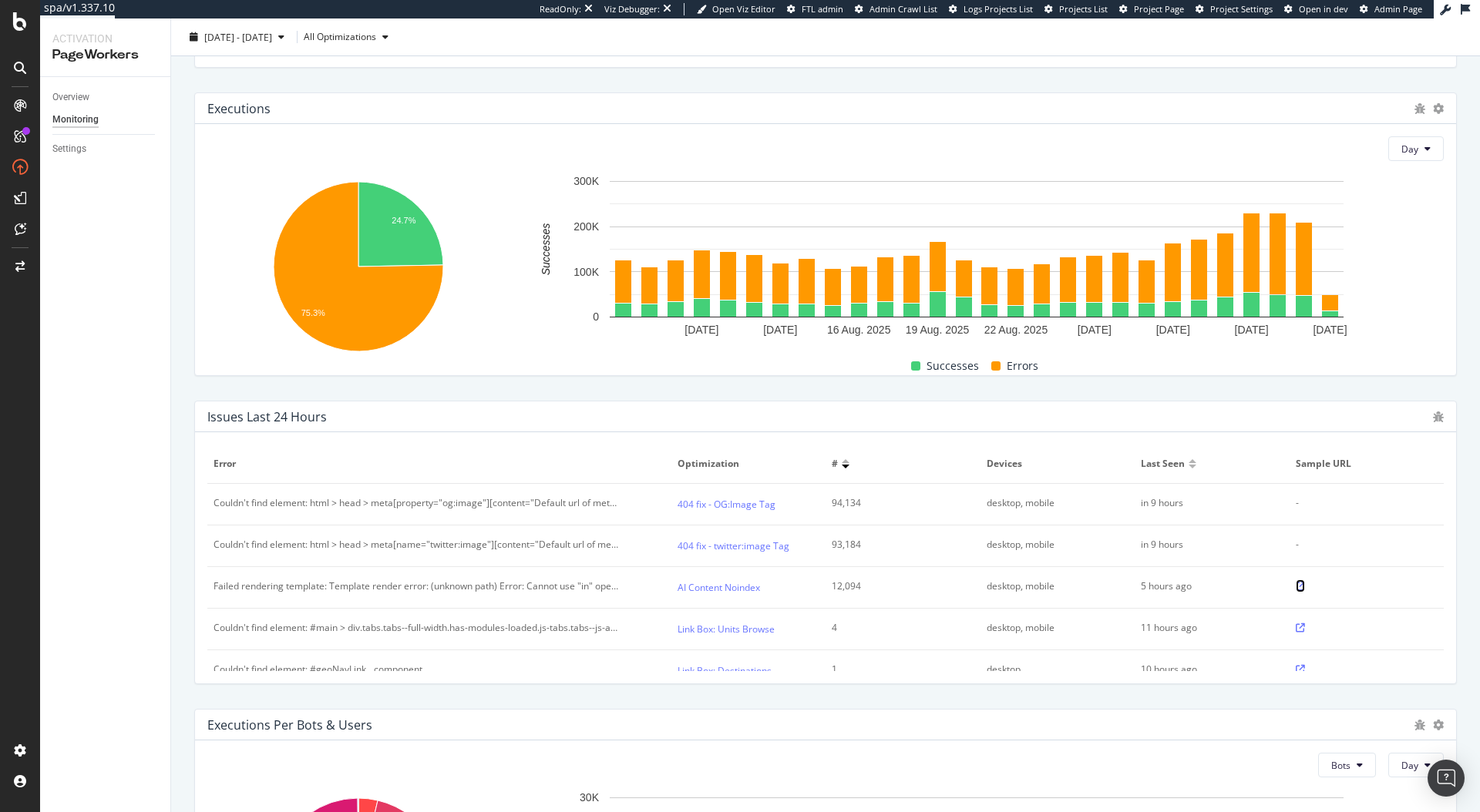
click at [1296, 584] on icon at bounding box center [1300, 585] width 9 height 9
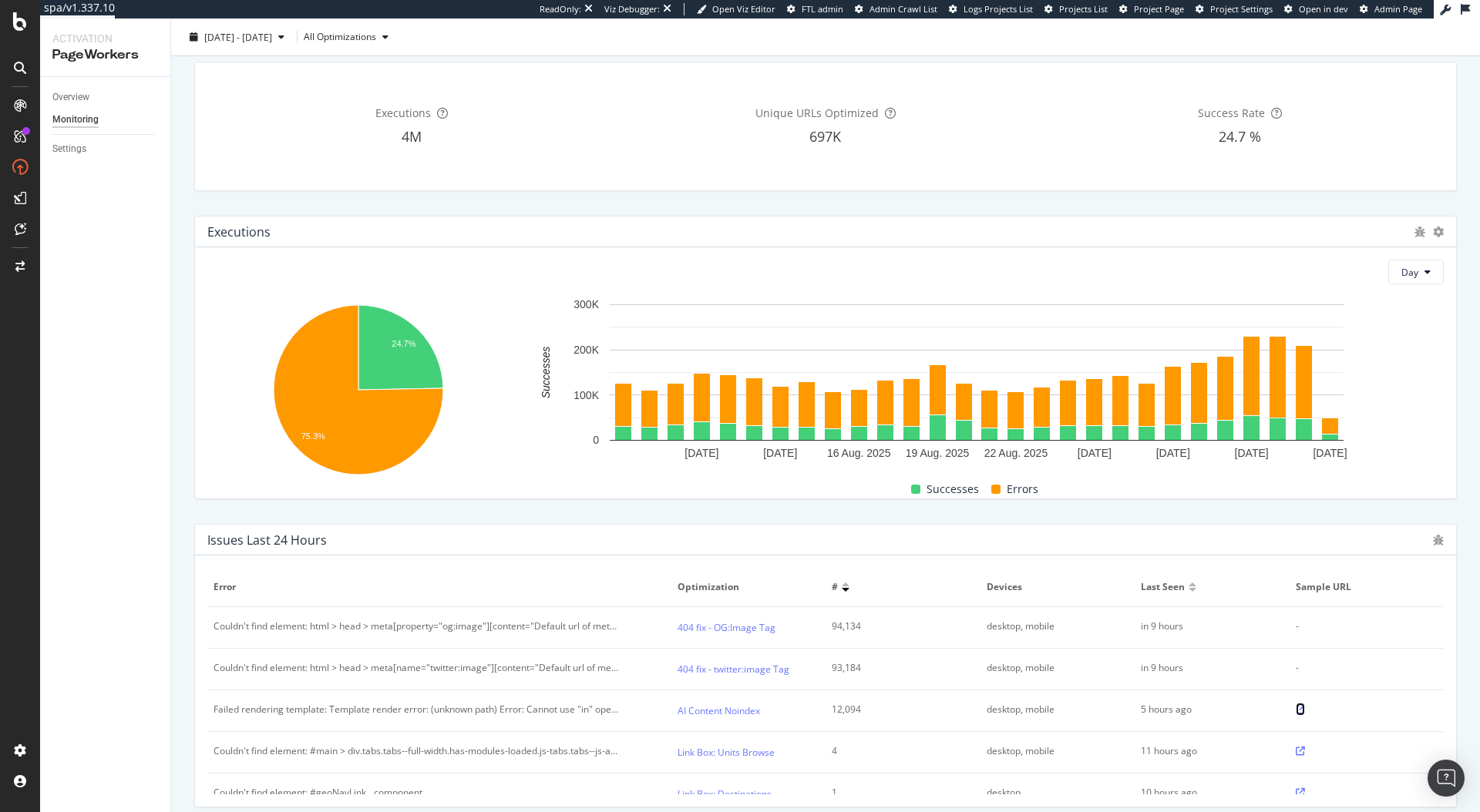
scroll to position [33, 0]
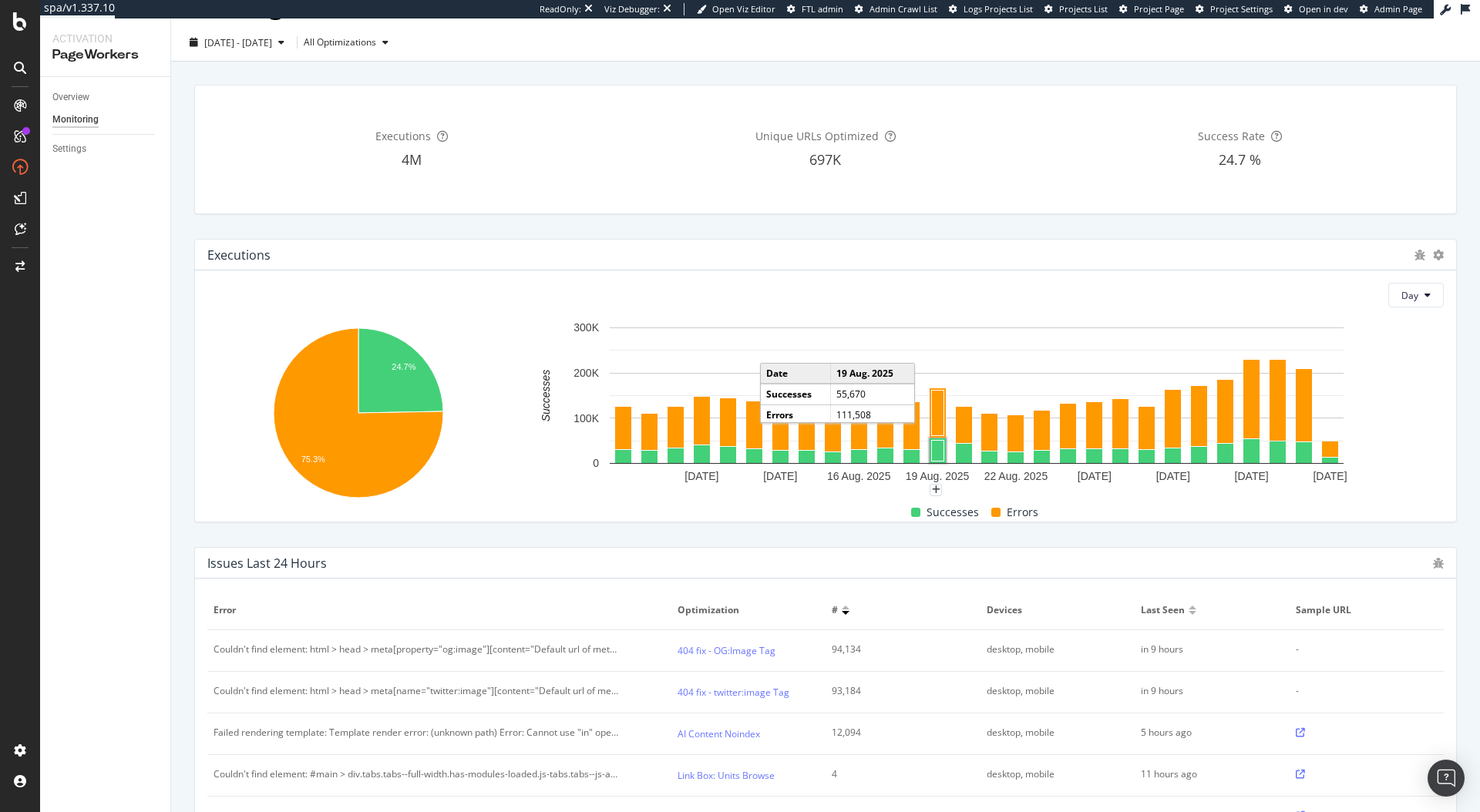
click at [935, 448] on rect "A chart." at bounding box center [938, 450] width 13 height 21
click at [938, 423] on rect "A chart." at bounding box center [938, 413] width 13 height 45
drag, startPoint x: 951, startPoint y: 430, endPoint x: 963, endPoint y: 439, distance: 15.0
click at [963, 439] on rect "A chart." at bounding box center [964, 425] width 13 height 32
click at [966, 460] on rect "A chart." at bounding box center [964, 454] width 13 height 16
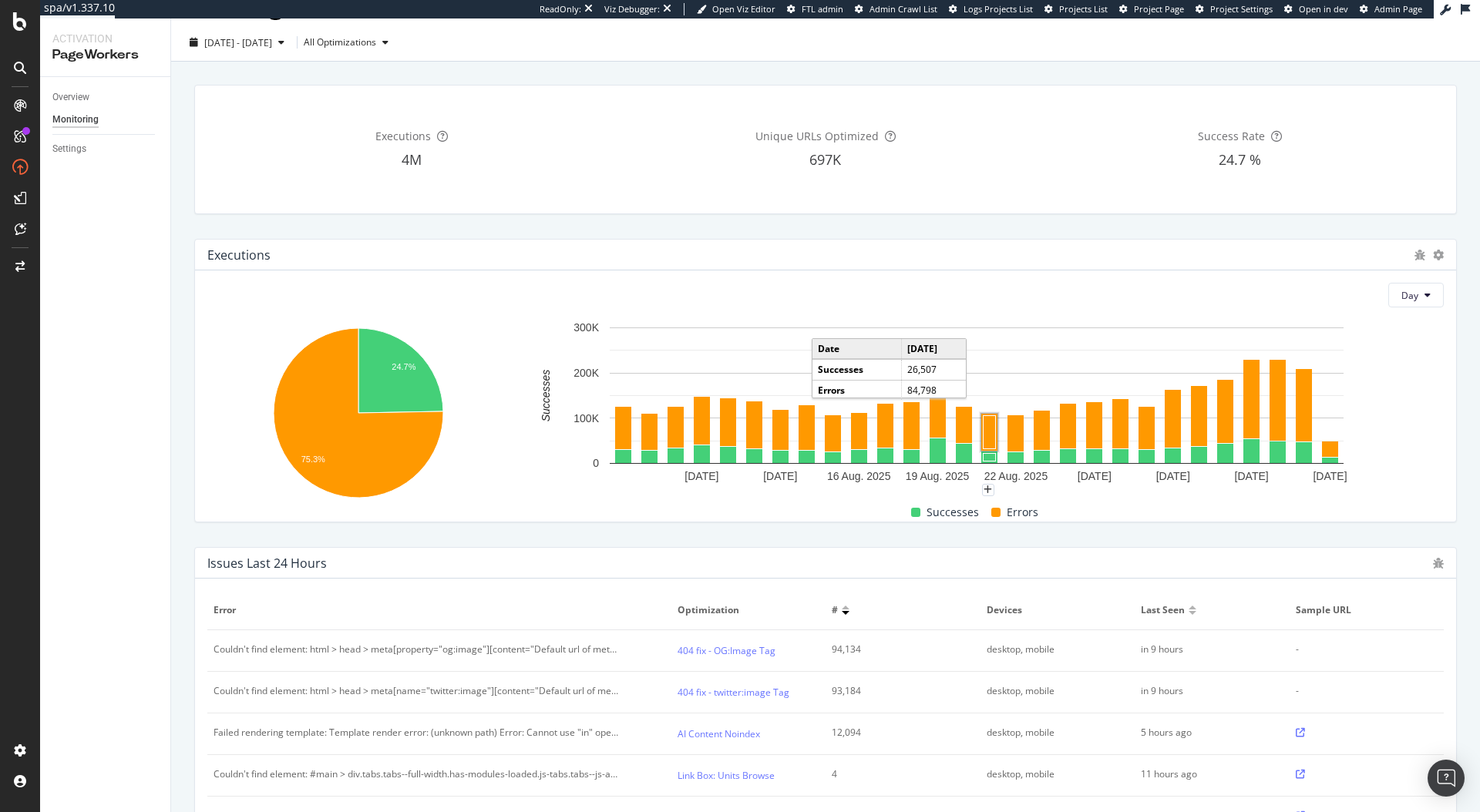
click at [994, 437] on rect "A chart." at bounding box center [989, 432] width 17 height 37
click at [993, 460] on rect "A chart." at bounding box center [989, 457] width 17 height 12
click at [1027, 440] on rect "A chart." at bounding box center [977, 395] width 734 height 136
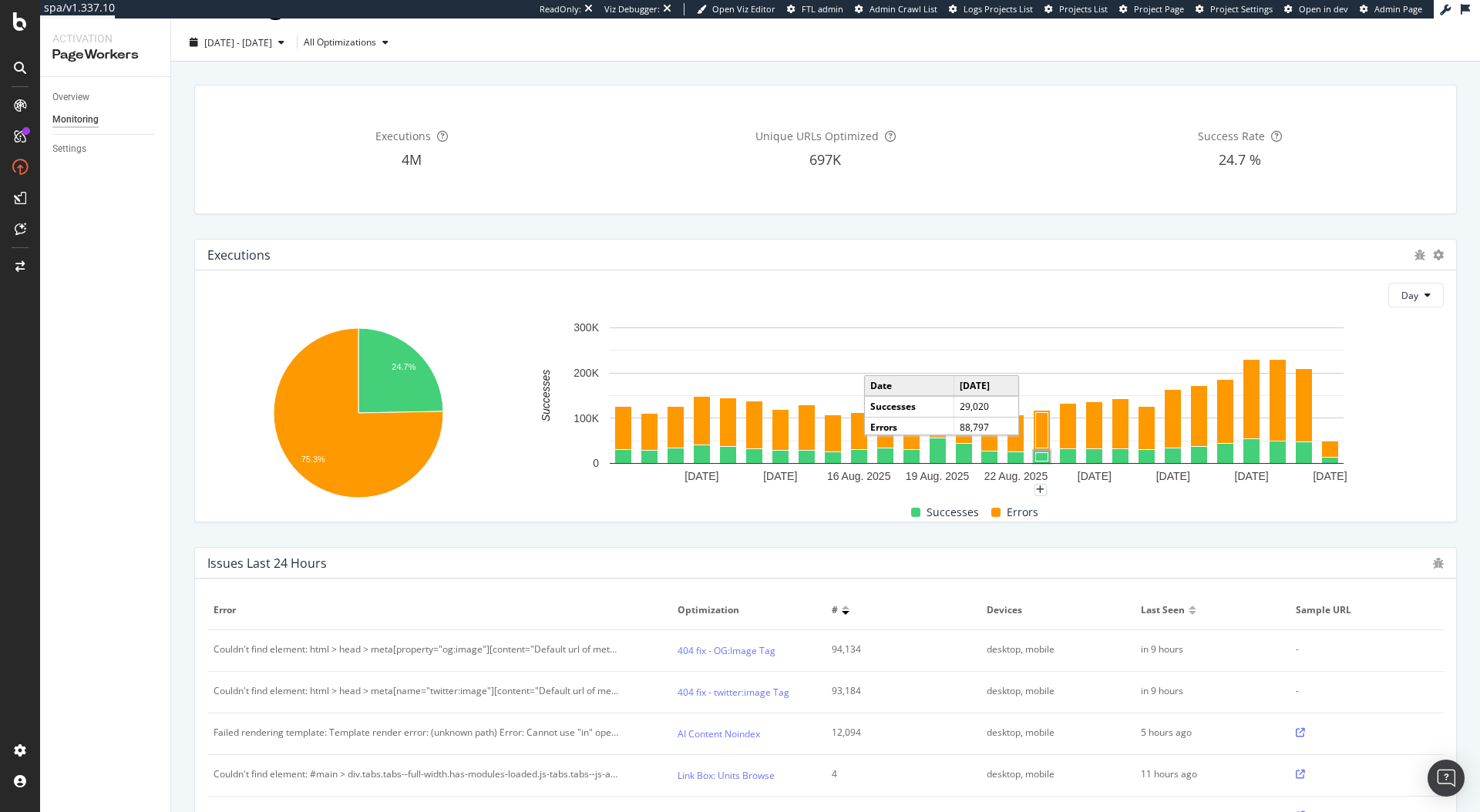
drag, startPoint x: 1042, startPoint y: 455, endPoint x: 1057, endPoint y: 444, distance: 18.6
click at [1040, 461] on rect "A chart." at bounding box center [1042, 457] width 13 height 9
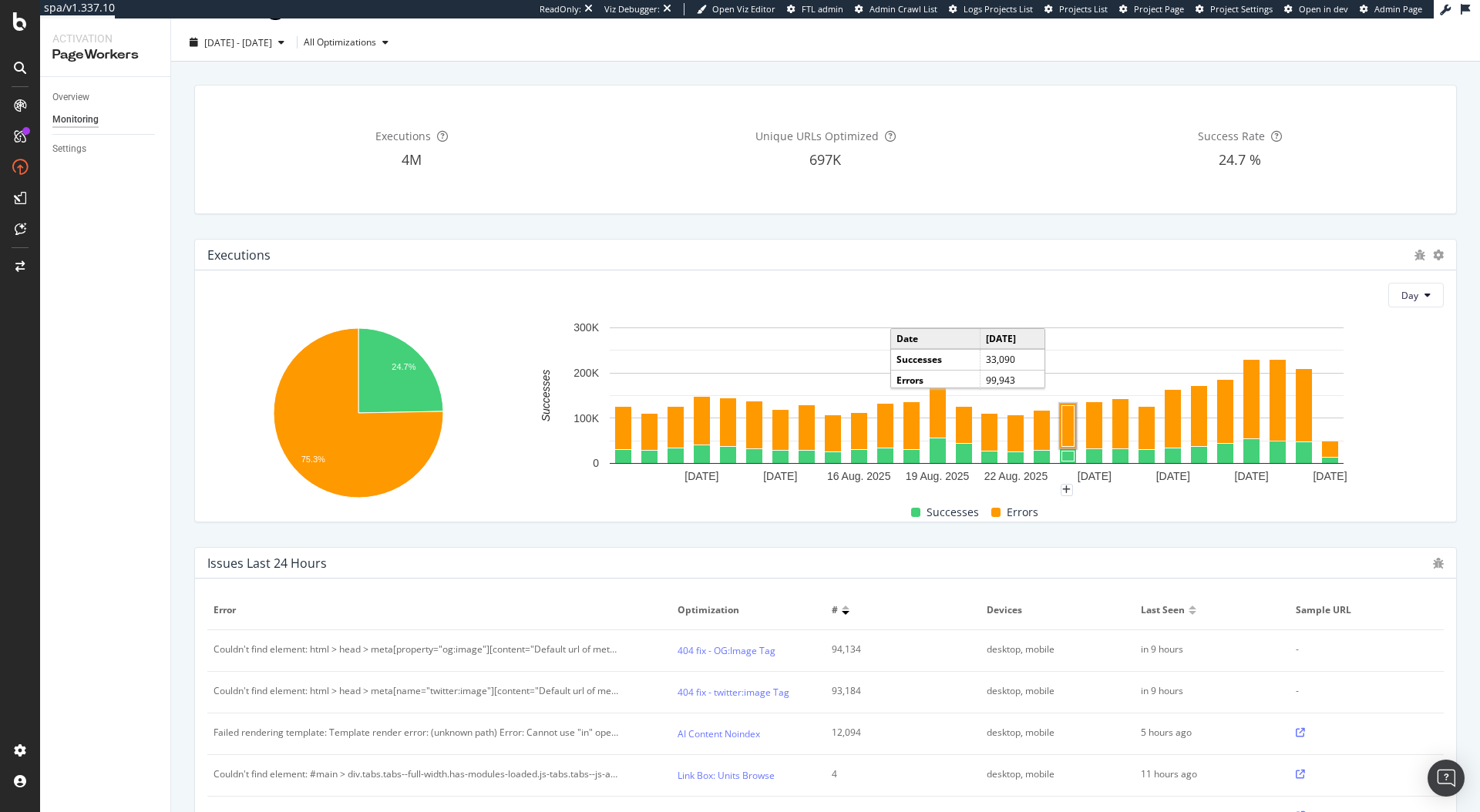
click at [1065, 439] on rect "A chart." at bounding box center [1068, 427] width 13 height 41
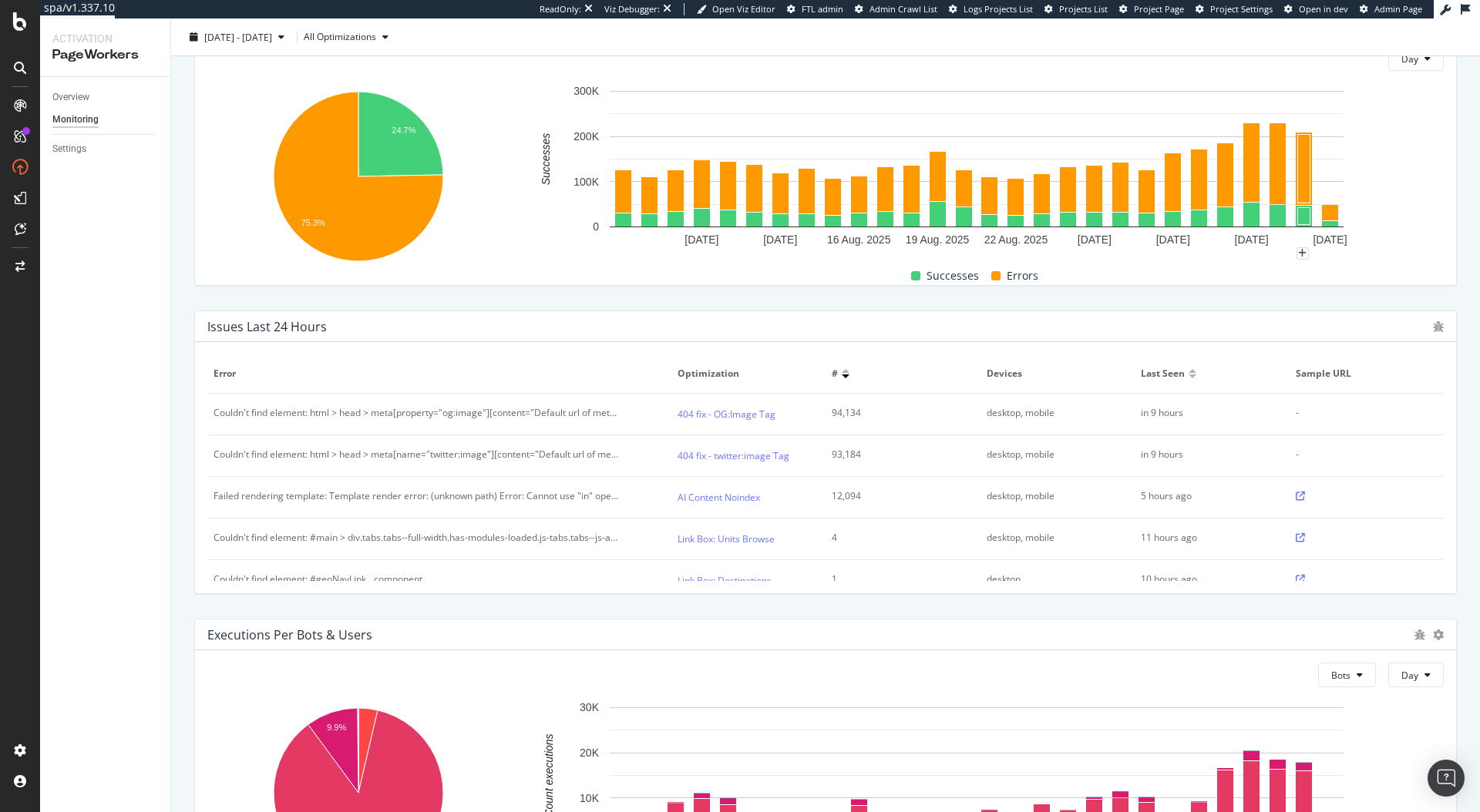
scroll to position [427, 0]
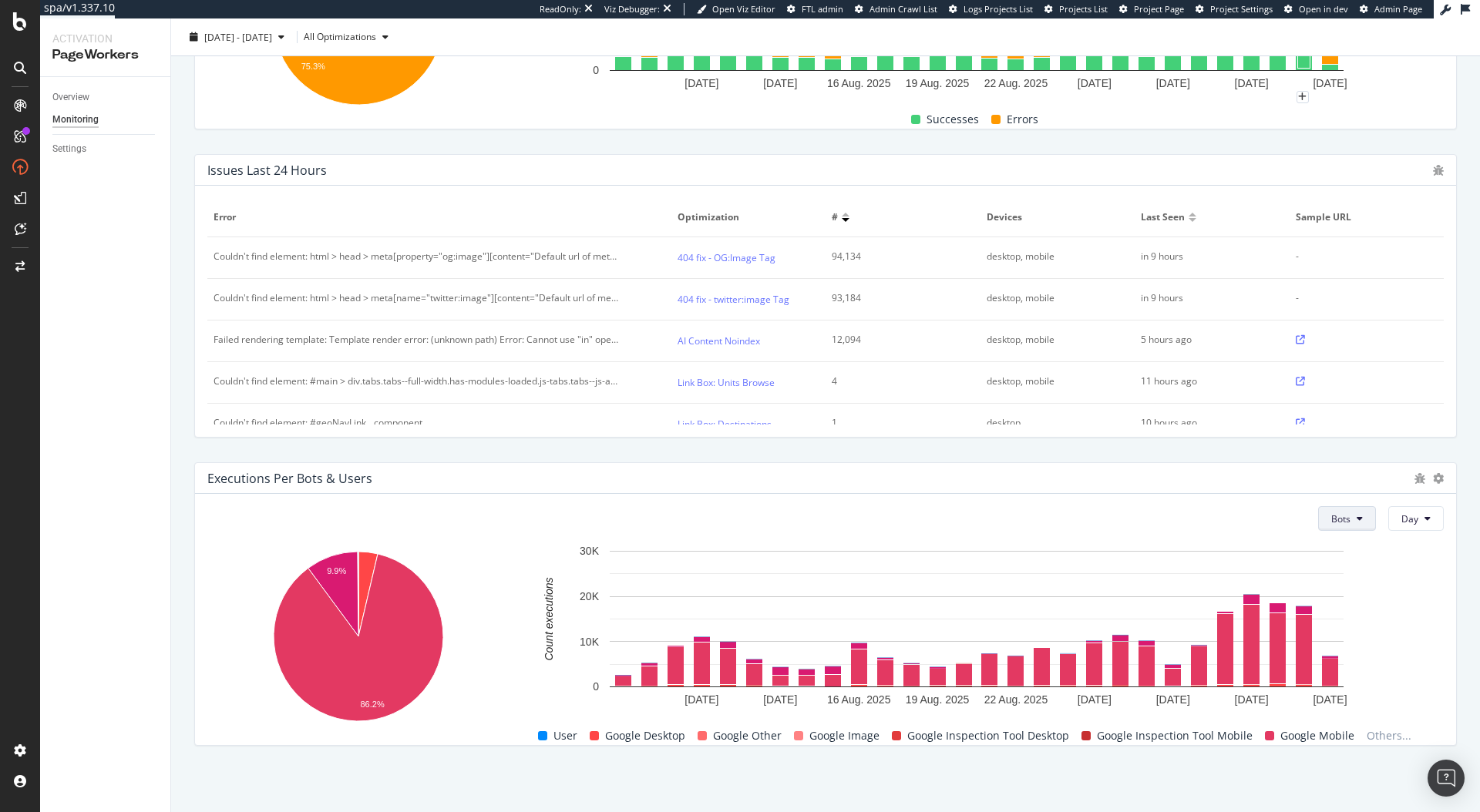
click at [1358, 525] on button "Bots" at bounding box center [1347, 518] width 58 height 25
click at [1340, 581] on span "Users" at bounding box center [1334, 578] width 26 height 14
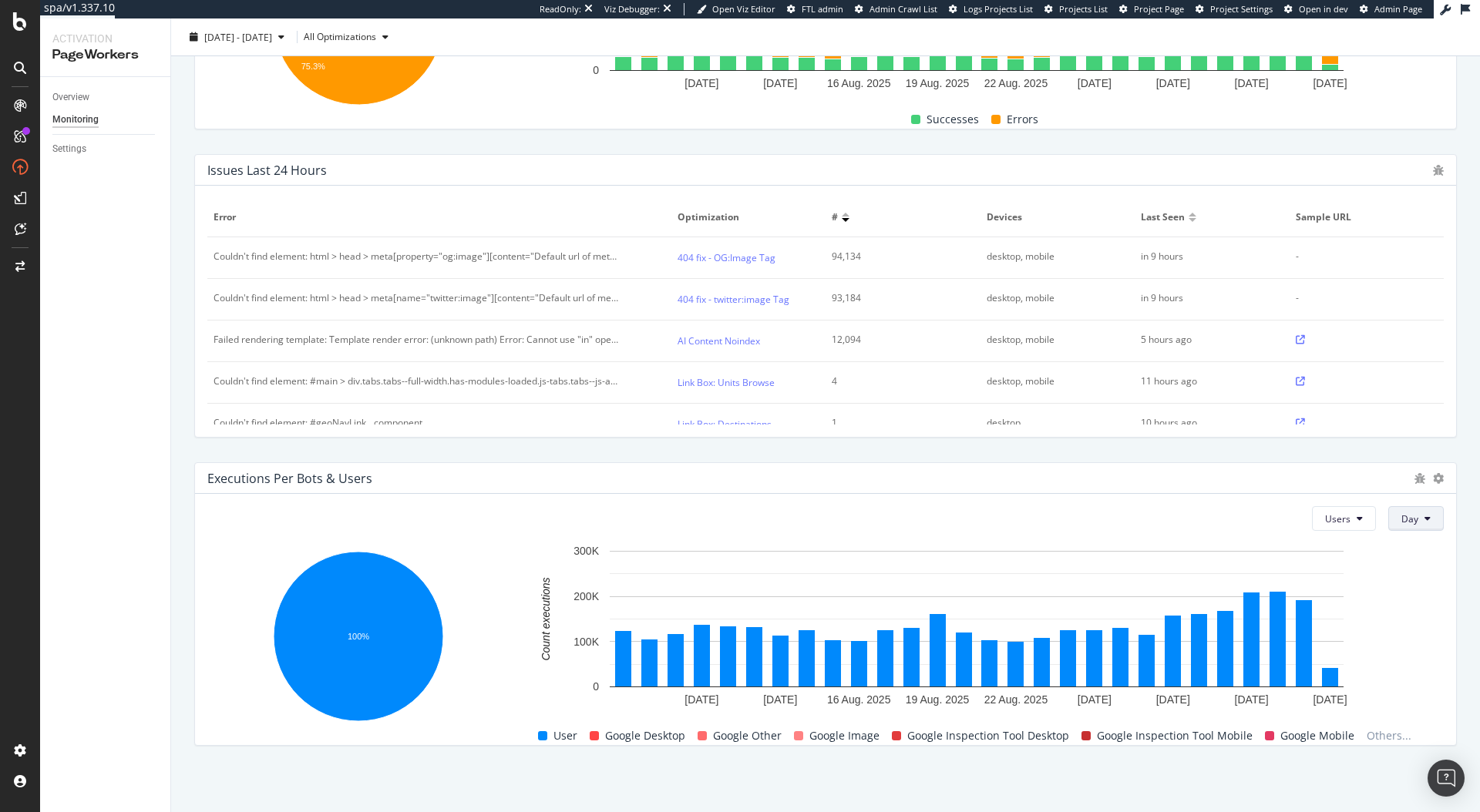
click at [1403, 518] on span "Day" at bounding box center [1409, 519] width 17 height 13
click at [1332, 521] on span "Users" at bounding box center [1338, 519] width 26 height 13
click at [1350, 584] on div "Users" at bounding box center [1328, 578] width 50 height 23
click at [1342, 511] on button "Users" at bounding box center [1343, 518] width 64 height 25
click at [1342, 556] on div "Bots" at bounding box center [1328, 548] width 50 height 23
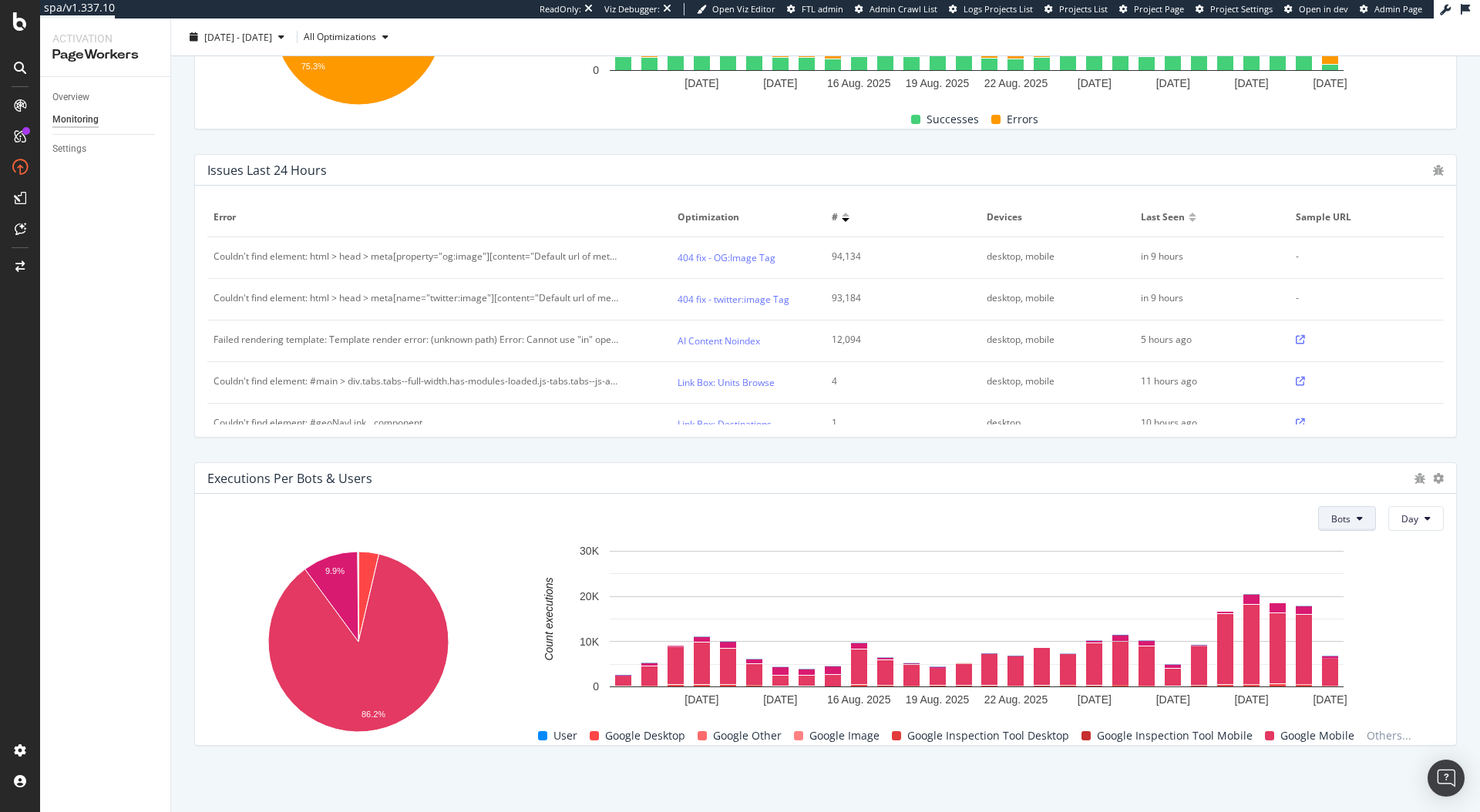
click at [1334, 513] on span "Bots" at bounding box center [1341, 519] width 20 height 13
click at [1335, 581] on span "Users" at bounding box center [1334, 578] width 26 height 14
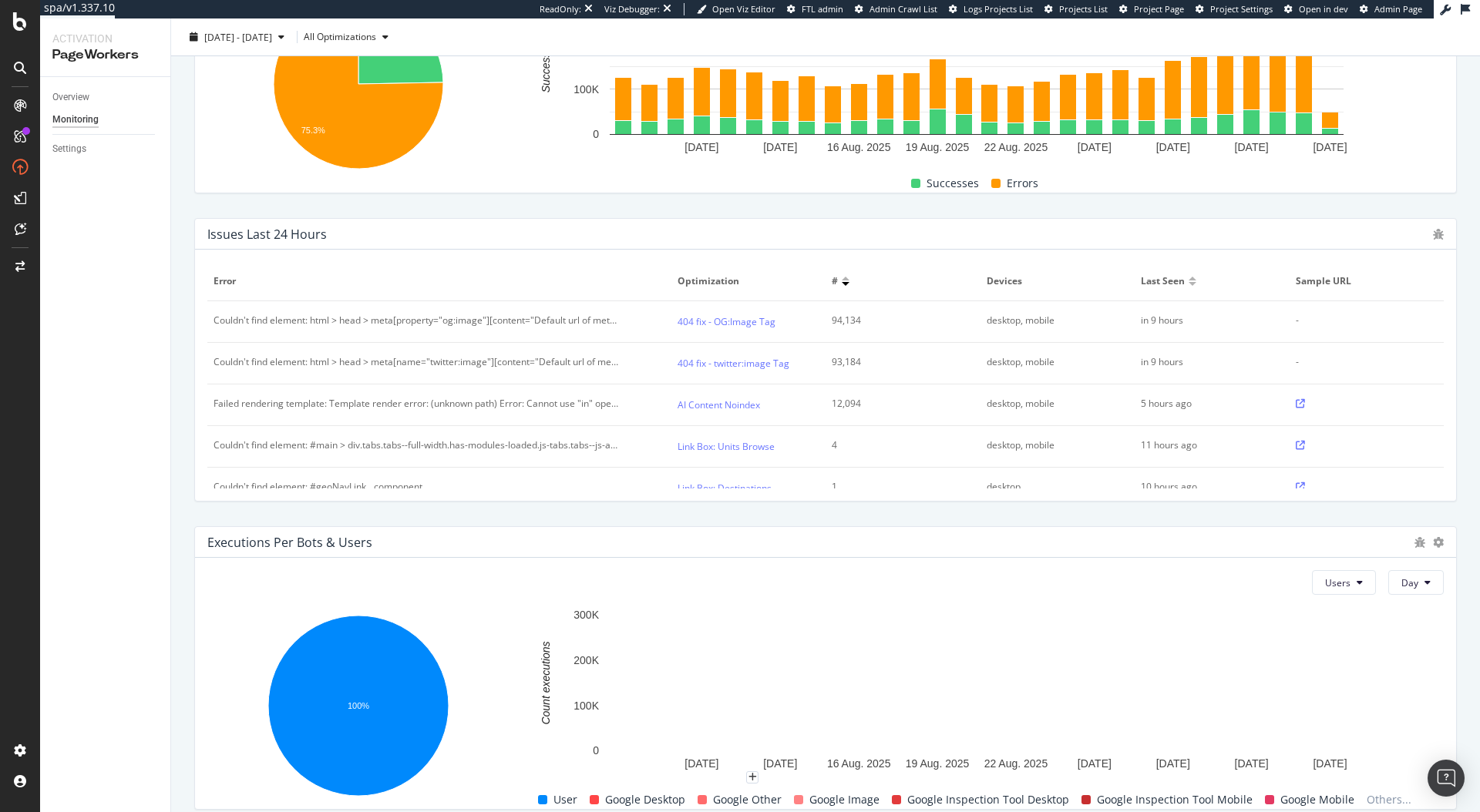
scroll to position [217, 0]
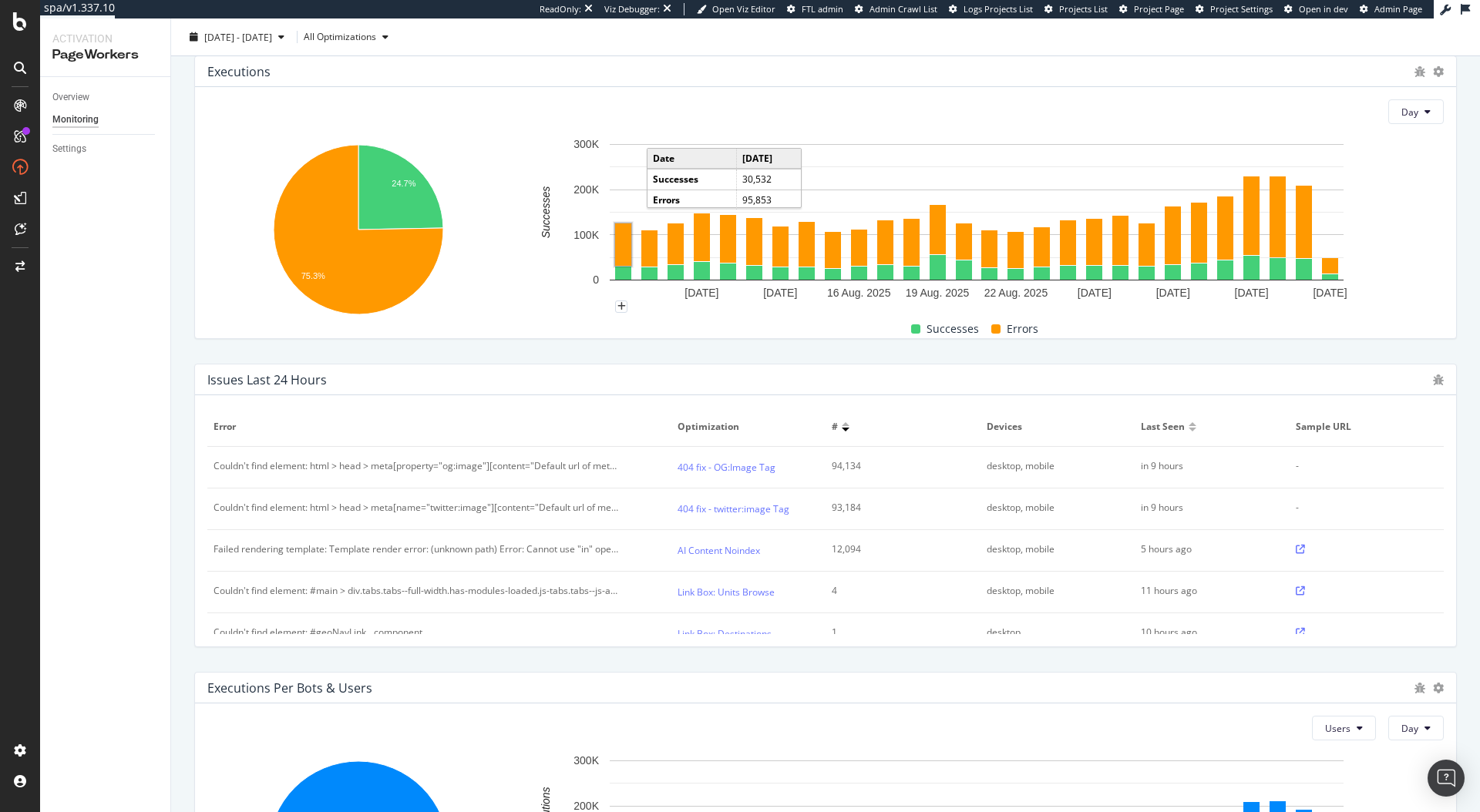
click at [624, 254] on rect "A chart." at bounding box center [623, 244] width 17 height 42
click at [619, 274] on rect "A chart." at bounding box center [623, 273] width 17 height 13
click at [512, 286] on div "24.7% 75.3% Module Succeeded Count executions Successes 974,358 Errors 2,969,67…" at bounding box center [825, 236] width 1236 height 201
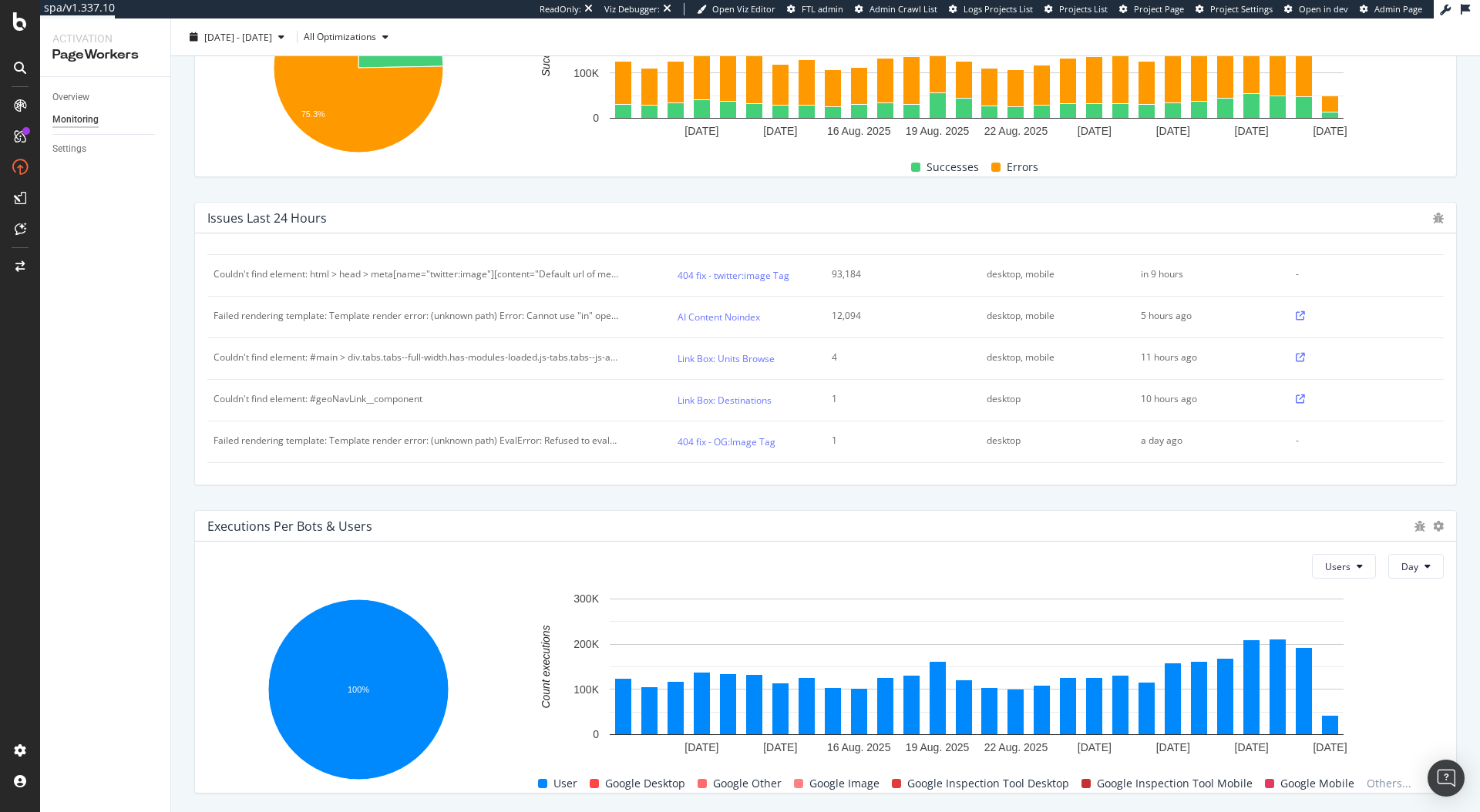
scroll to position [104, 0]
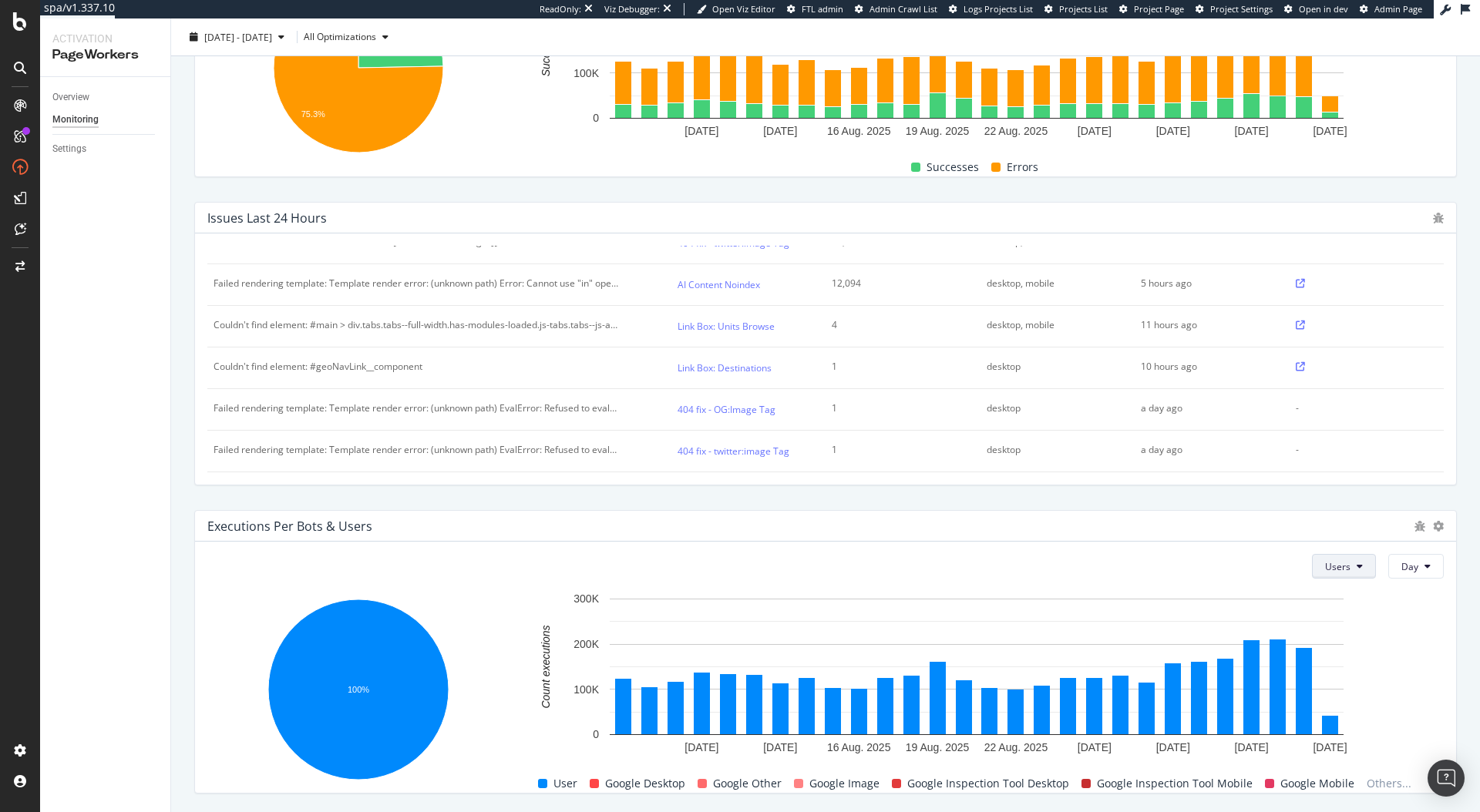
click at [1354, 567] on button "Users" at bounding box center [1343, 566] width 64 height 25
click at [1333, 599] on span "Bots" at bounding box center [1328, 597] width 26 height 14
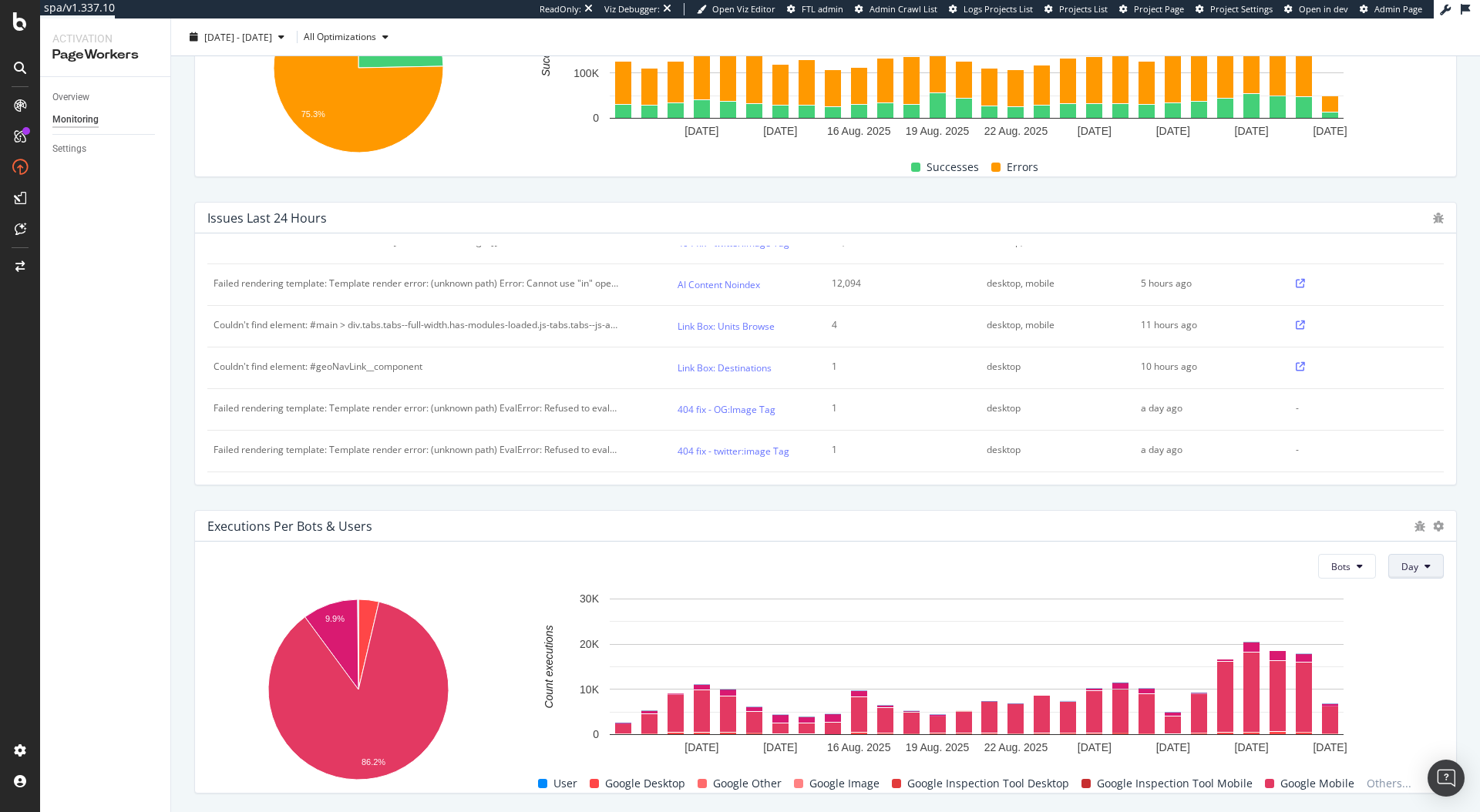
click at [1388, 573] on button "Day" at bounding box center [1415, 566] width 56 height 25
click at [1343, 571] on button "Bots" at bounding box center [1347, 566] width 58 height 25
click at [1337, 634] on div "Users" at bounding box center [1333, 625] width 50 height 23
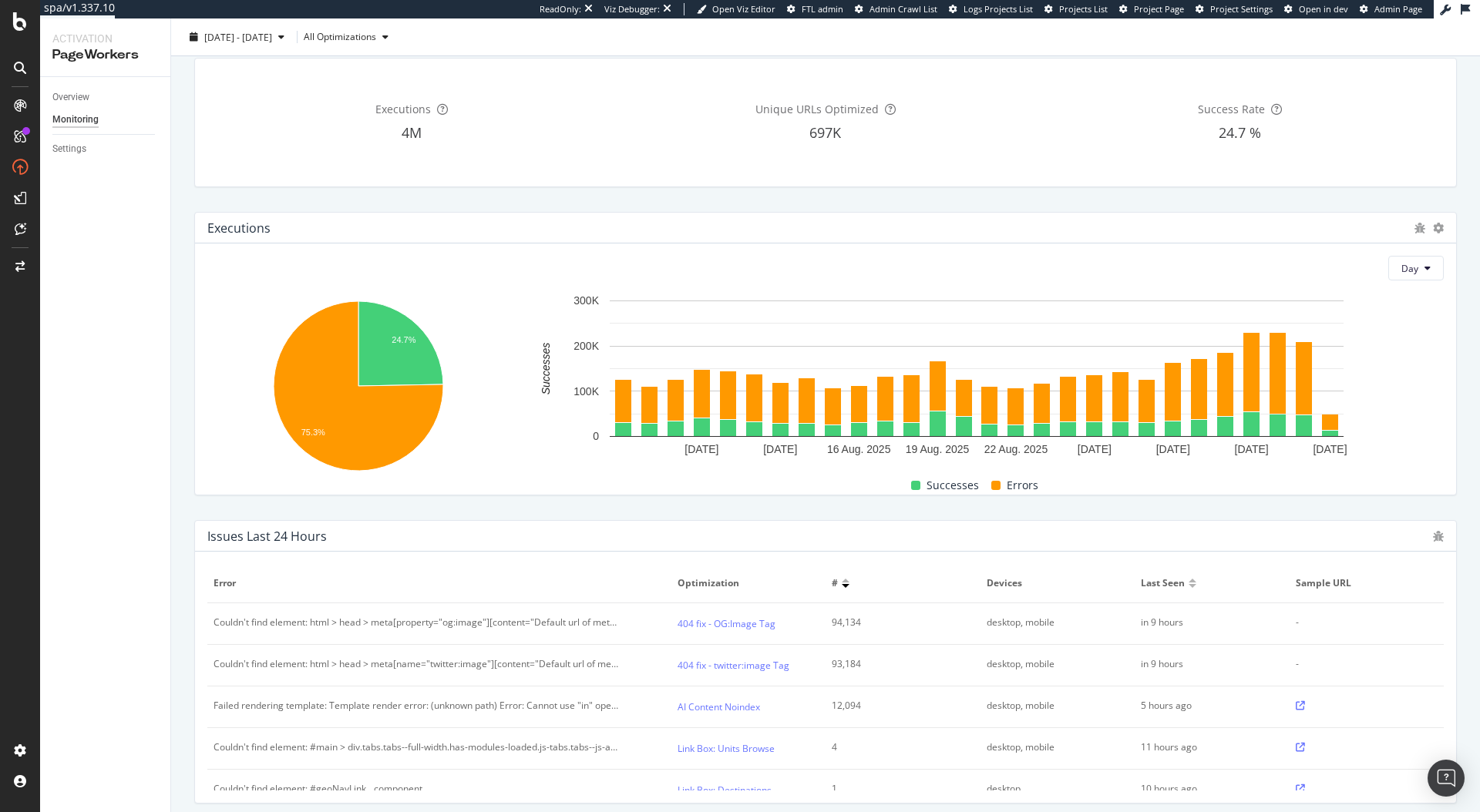
scroll to position [0, 0]
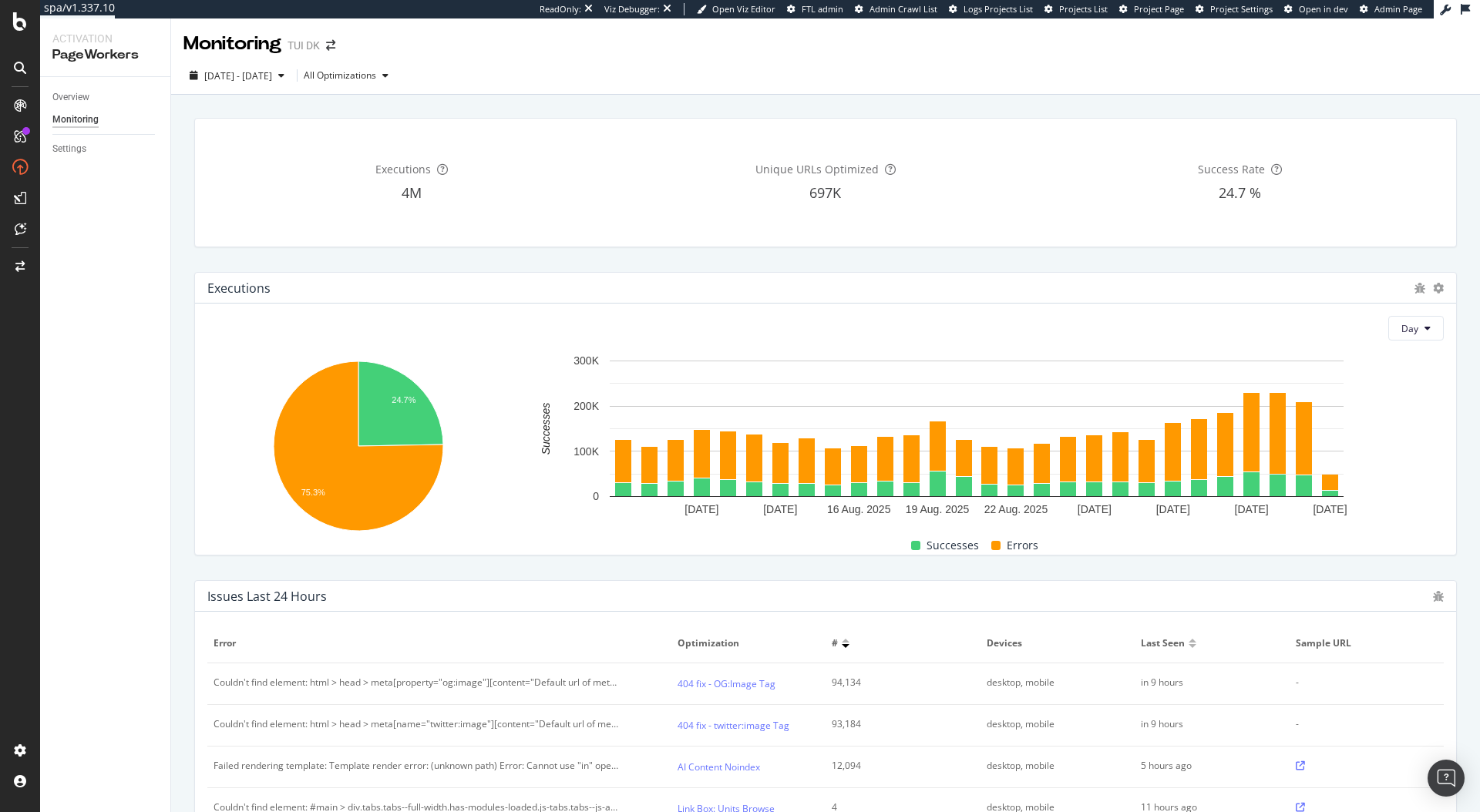
click at [1166, 219] on div "Success Rate 24.7 %" at bounding box center [1240, 182] width 408 height 103
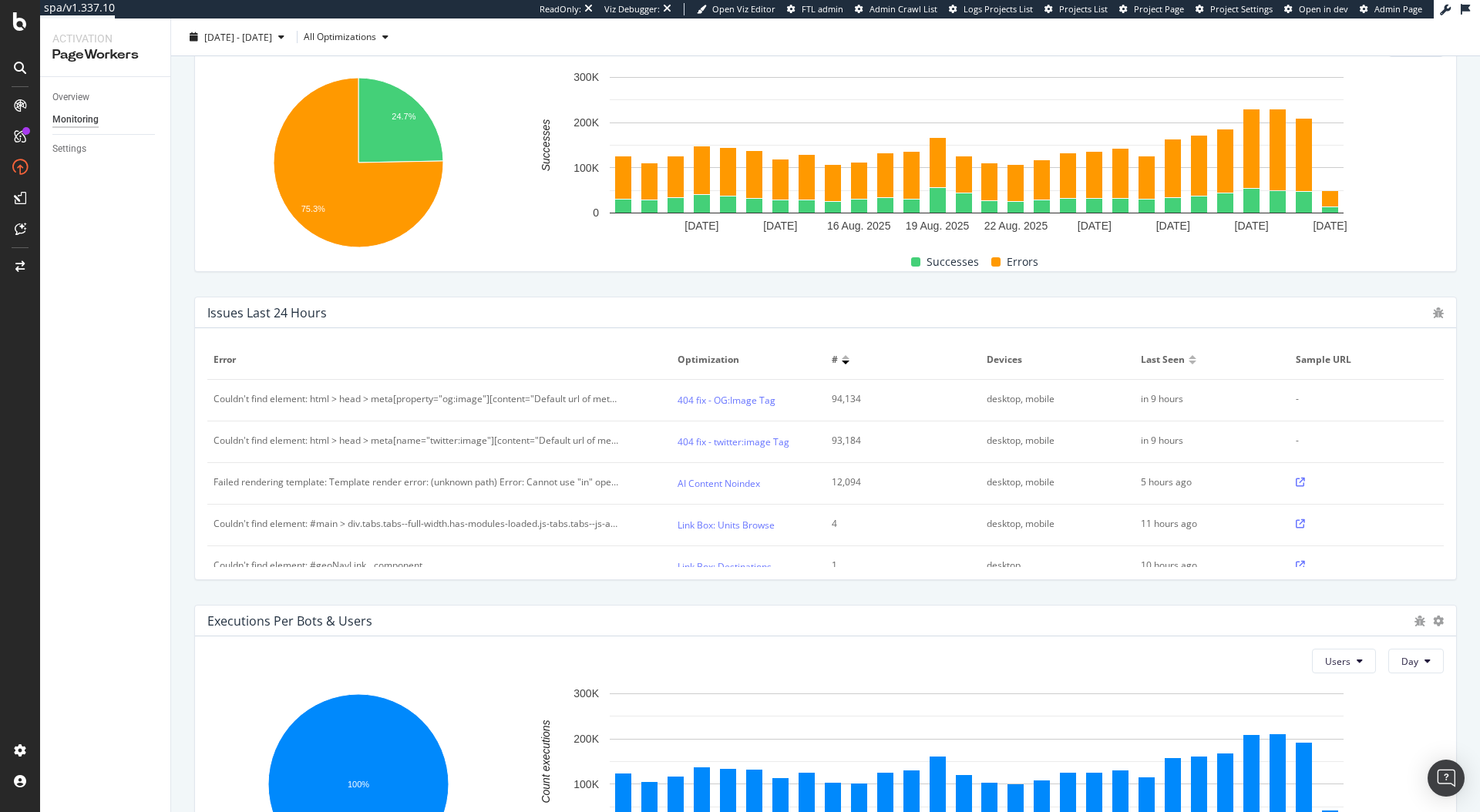
scroll to position [155, 0]
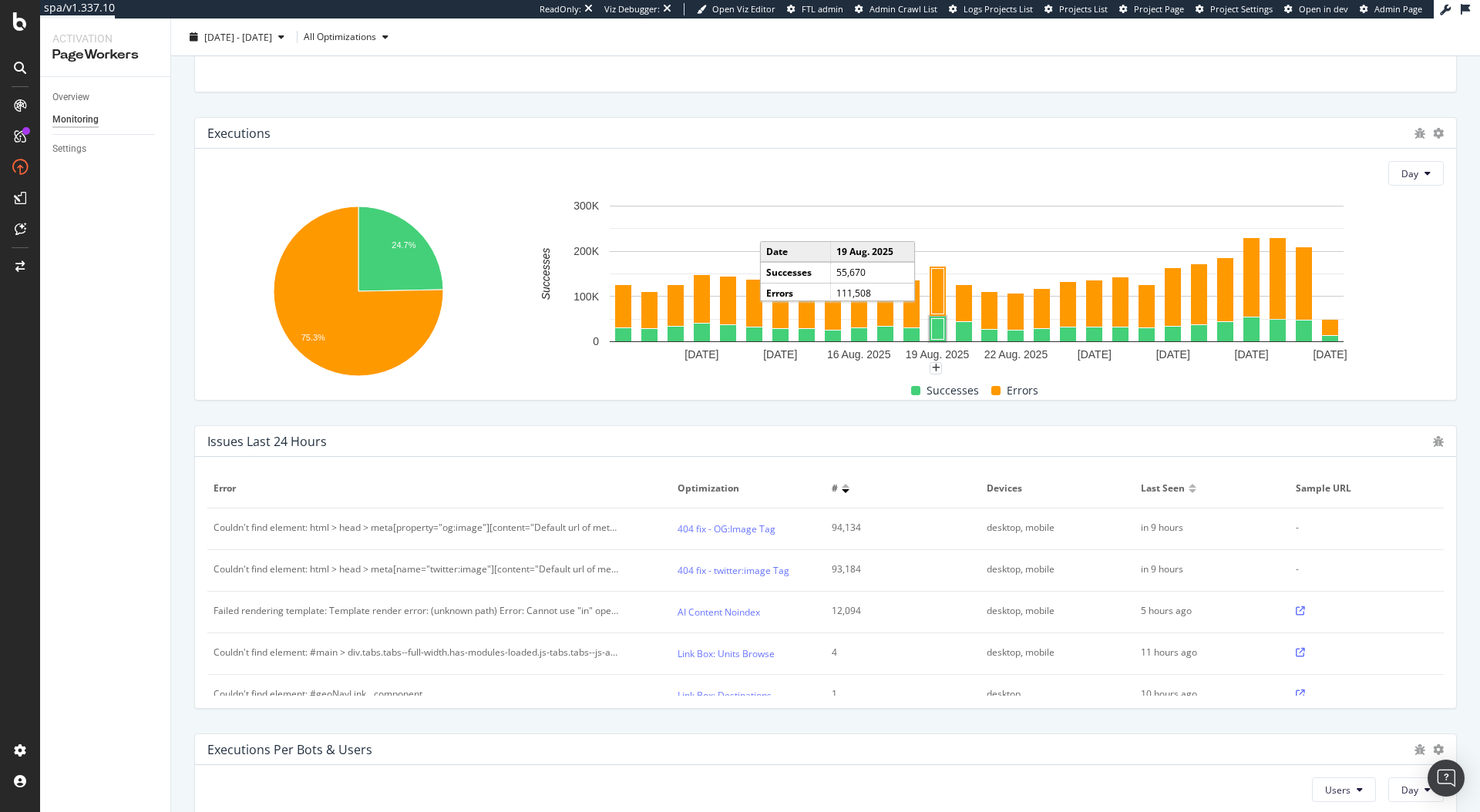
click at [934, 330] on rect "A chart." at bounding box center [938, 329] width 13 height 21
click at [933, 290] on rect "A chart." at bounding box center [938, 291] width 13 height 45
click at [963, 310] on rect "A chart." at bounding box center [964, 303] width 13 height 32
click at [966, 340] on rect "A chart." at bounding box center [963, 331] width 17 height 20
click at [986, 333] on rect "A chart." at bounding box center [990, 336] width 13 height 8
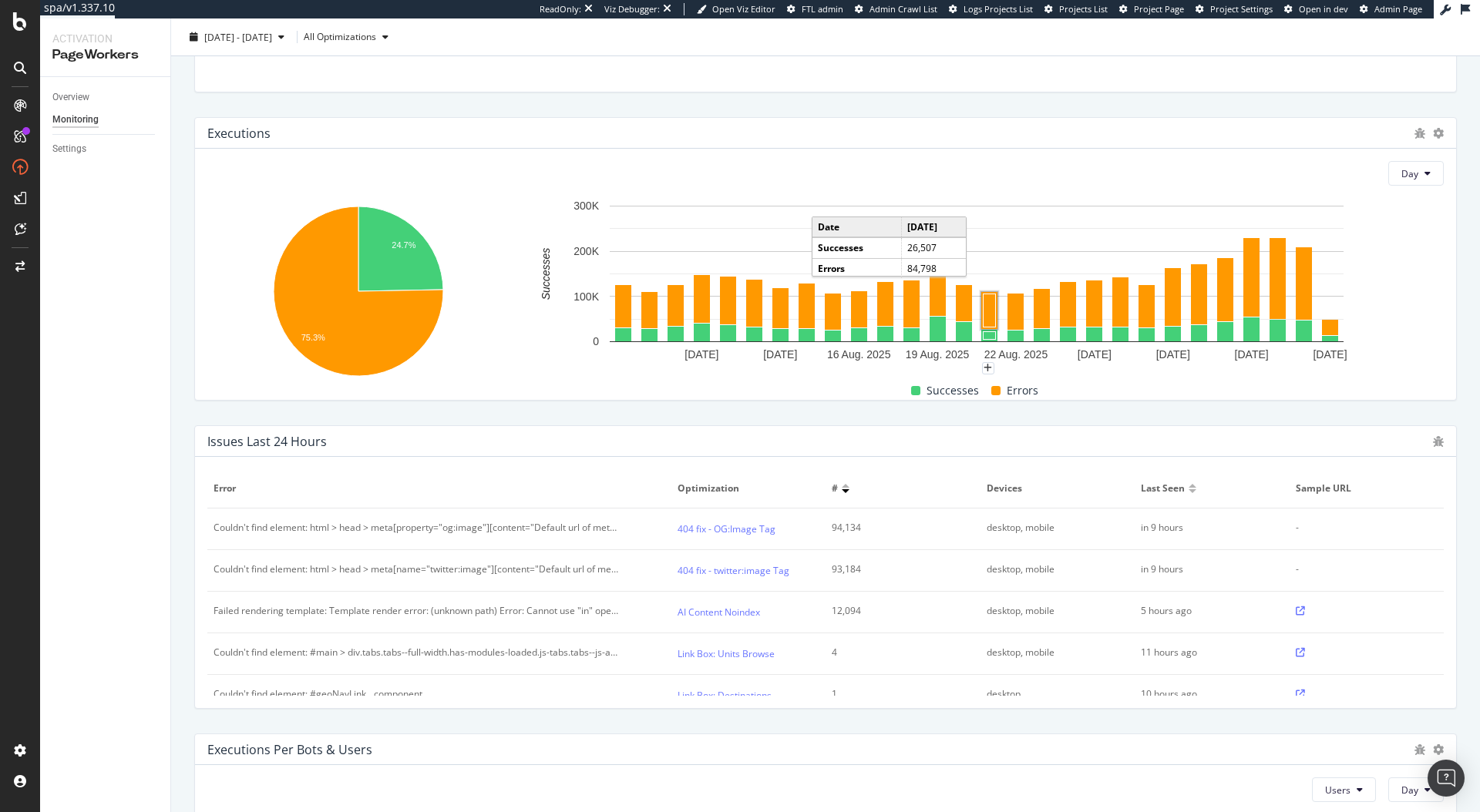
click at [993, 318] on rect "A chart." at bounding box center [989, 311] width 17 height 37
click at [1030, 310] on rect "A chart." at bounding box center [977, 274] width 734 height 136
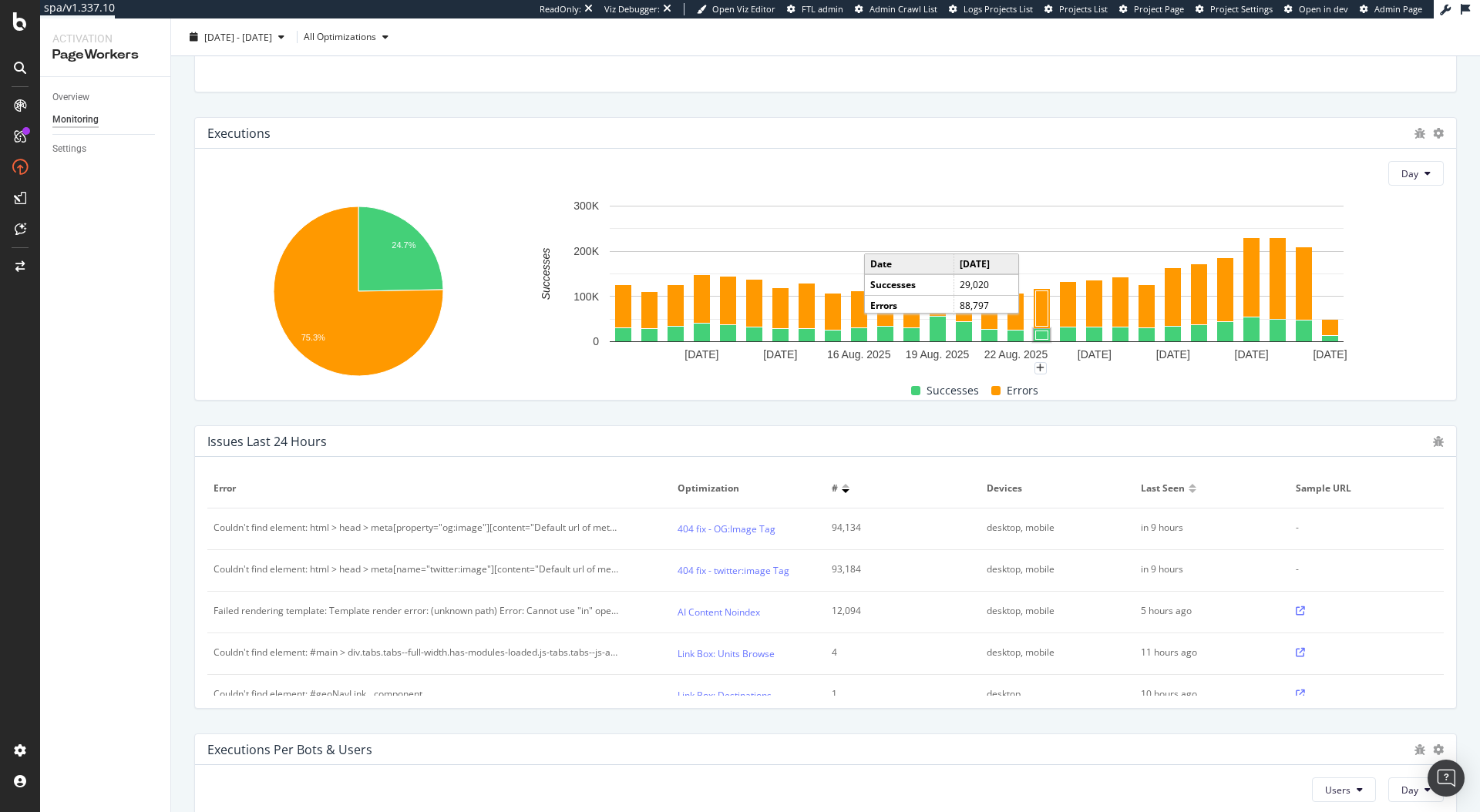
click at [1043, 336] on rect "A chart." at bounding box center [1042, 335] width 13 height 9
click at [1075, 322] on rect "A chart." at bounding box center [977, 274] width 734 height 136
click at [1089, 332] on rect "A chart." at bounding box center [1095, 334] width 13 height 10
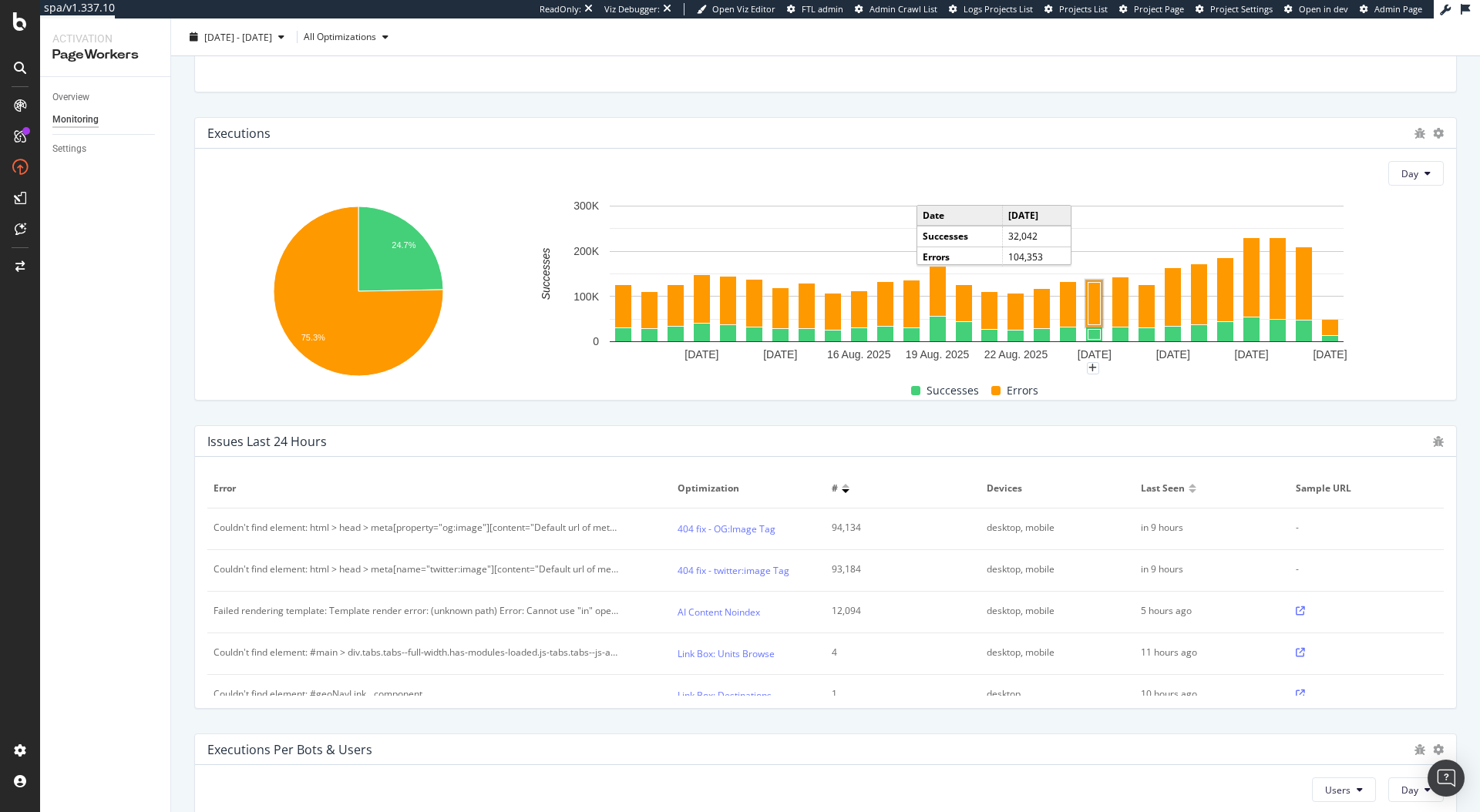
click at [1096, 319] on rect "A chart." at bounding box center [1095, 303] width 13 height 42
drag, startPoint x: 1103, startPoint y: 318, endPoint x: 1121, endPoint y: 318, distance: 18.0
click at [1119, 315] on rect "A chart." at bounding box center [1120, 302] width 13 height 45
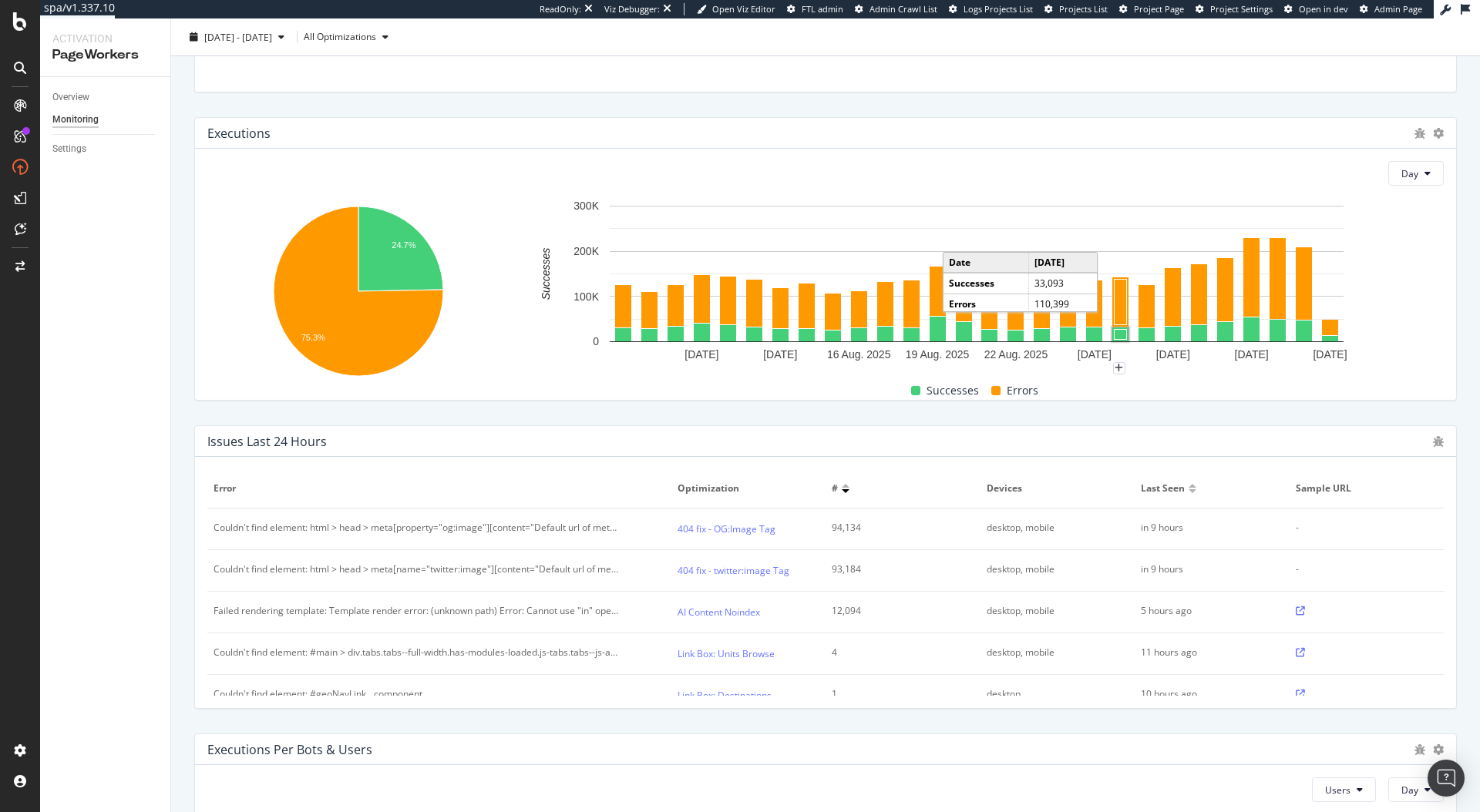
click at [1123, 332] on rect "A chart." at bounding box center [1120, 334] width 13 height 10
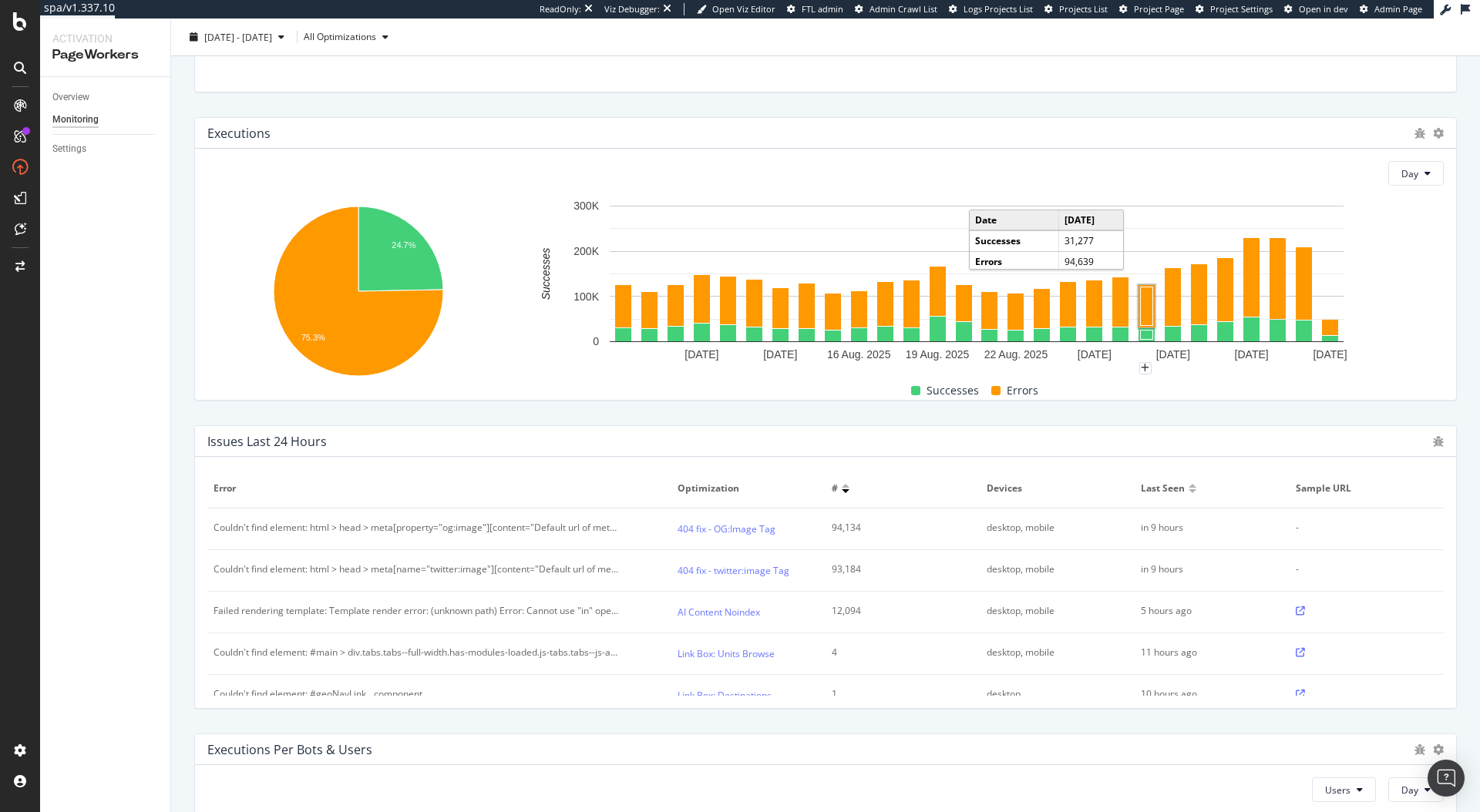
click at [1151, 328] on g "A chart." at bounding box center [1147, 306] width 20 height 46
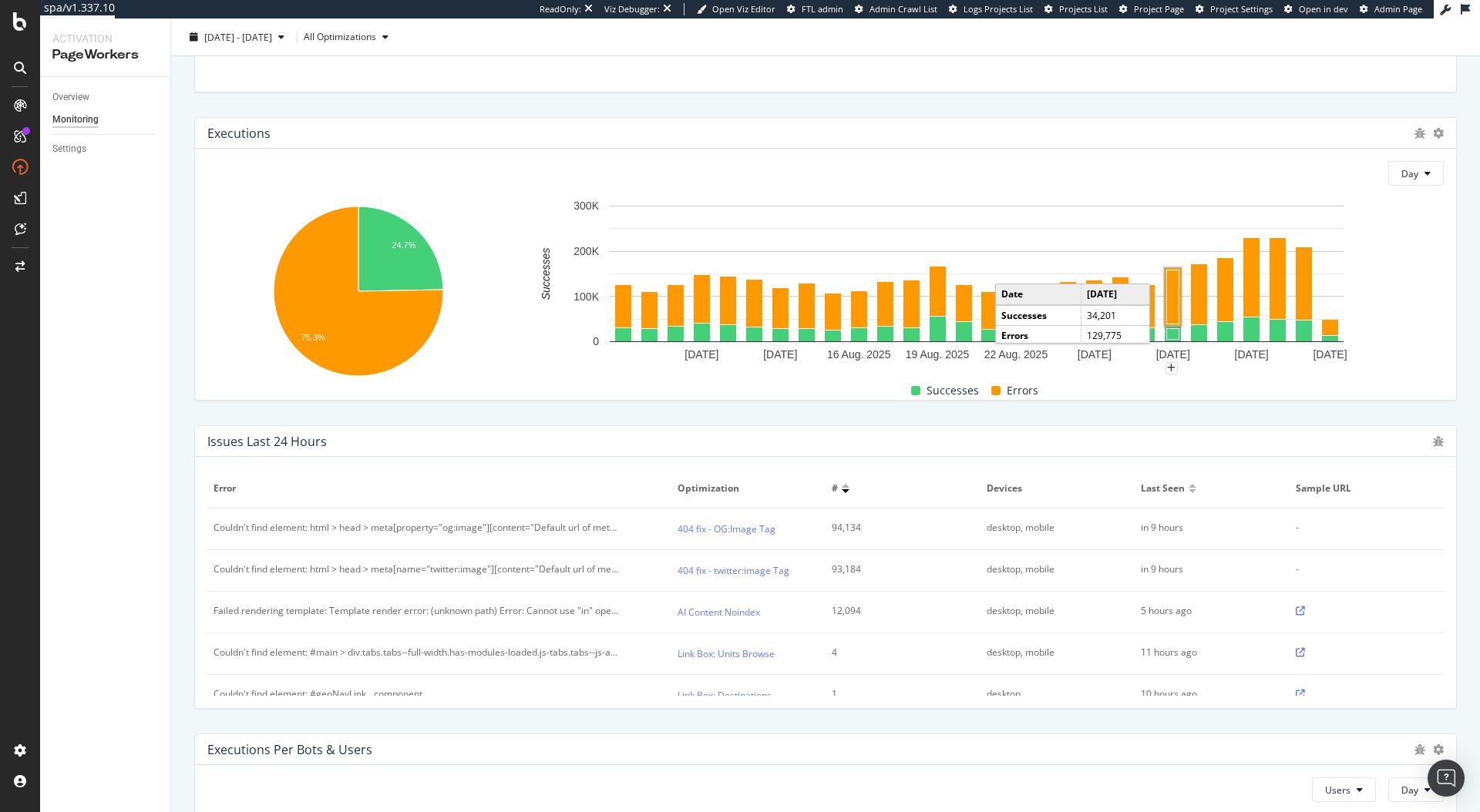
click at [1175, 315] on rect "A chart." at bounding box center [1173, 297] width 13 height 54
click at [1198, 316] on rect "A chart." at bounding box center [1199, 294] width 13 height 56
click at [1222, 311] on rect "A chart." at bounding box center [1225, 290] width 13 height 60
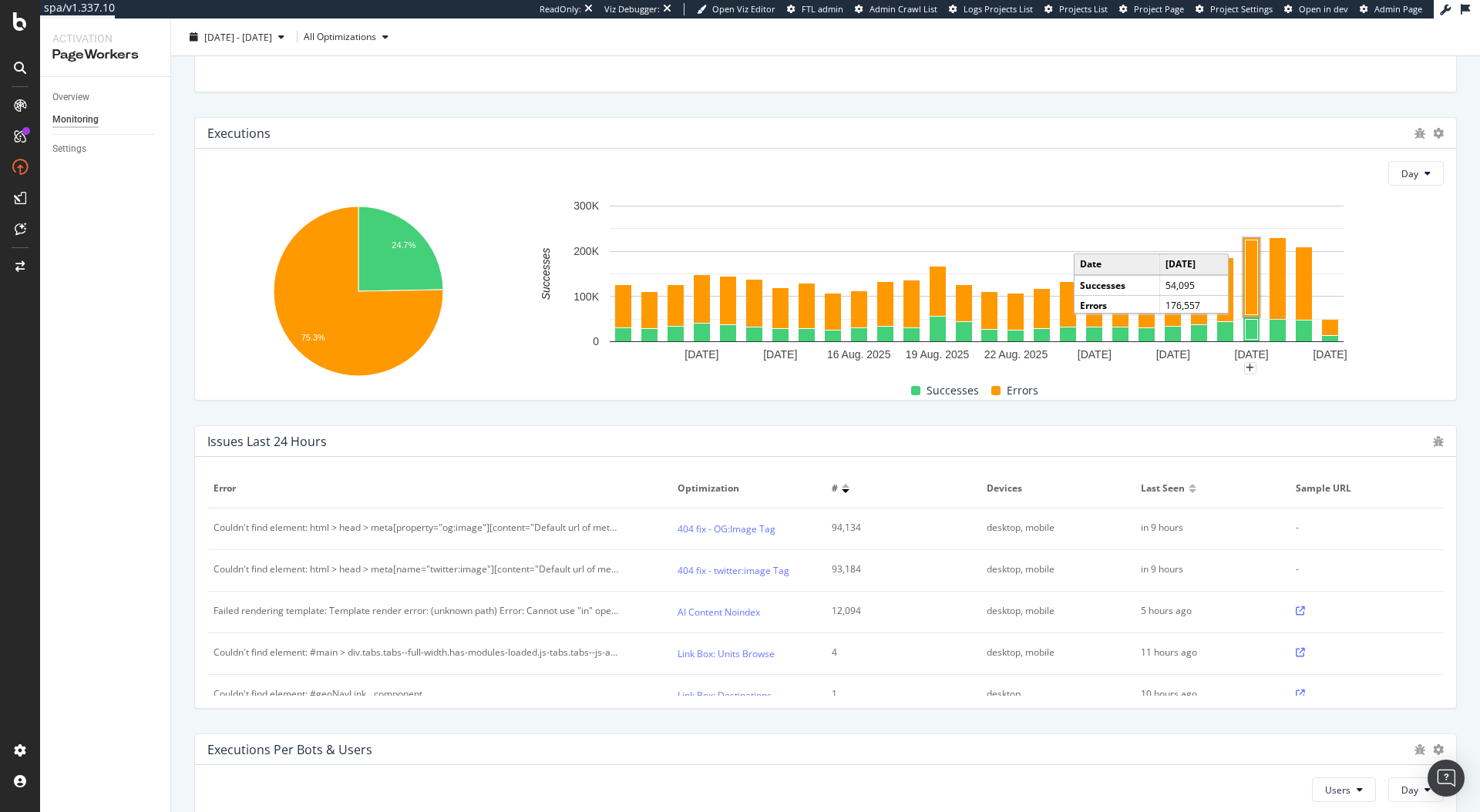
click at [1253, 303] on rect "A chart." at bounding box center [1251, 278] width 13 height 75
click at [1272, 306] on rect "A chart." at bounding box center [1278, 279] width 13 height 77
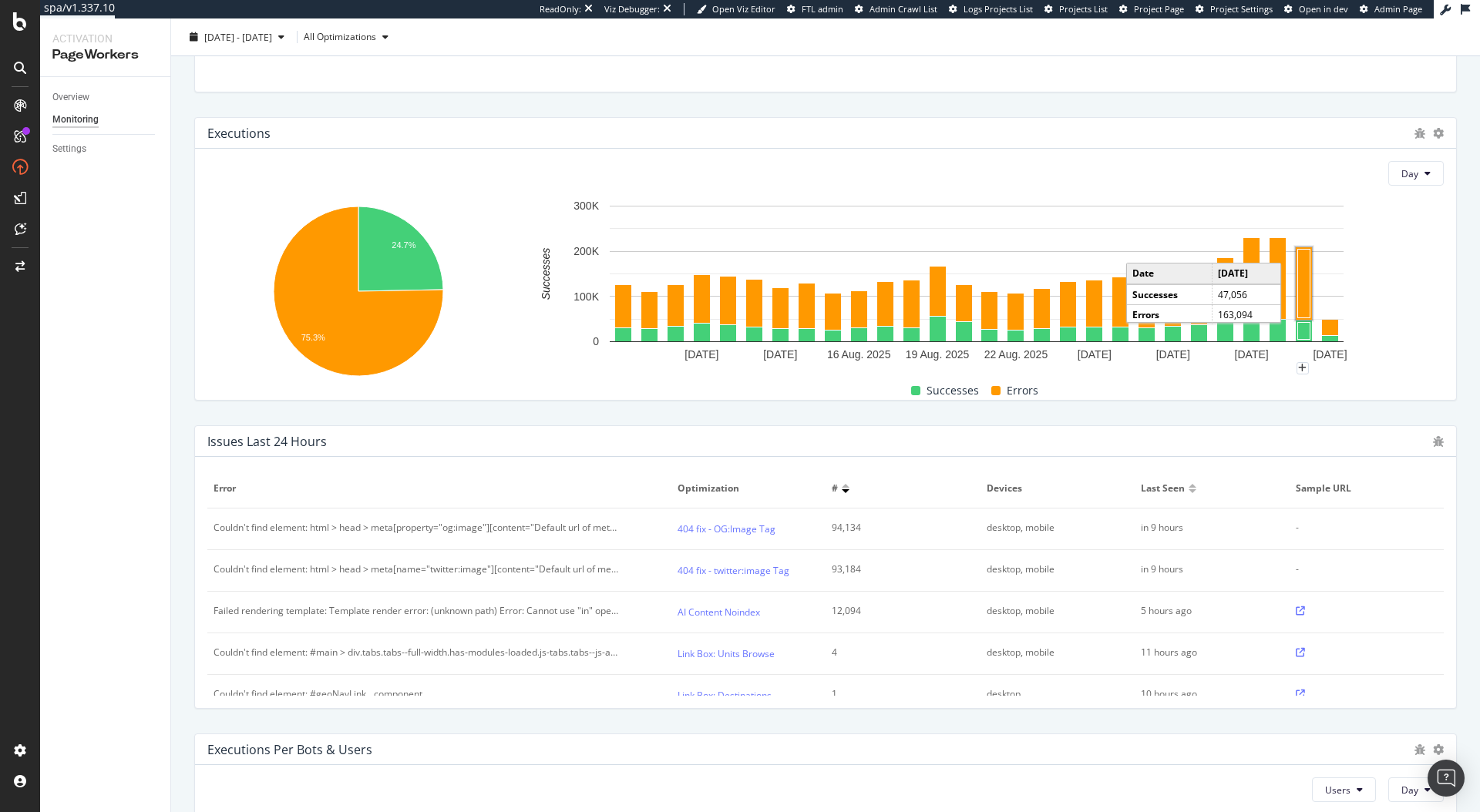
click at [1311, 309] on rect "A chart." at bounding box center [977, 274] width 734 height 136
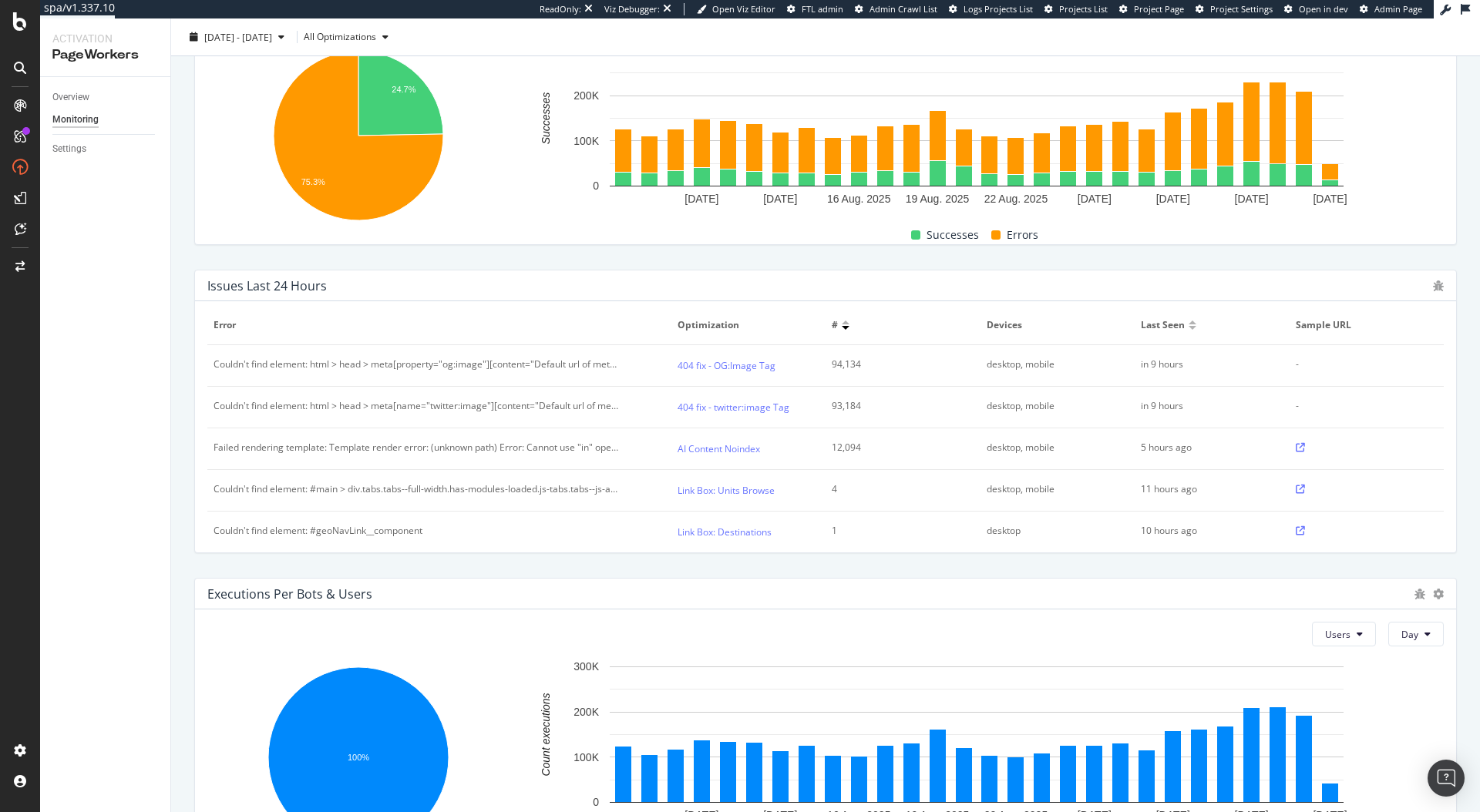
scroll to position [427, 0]
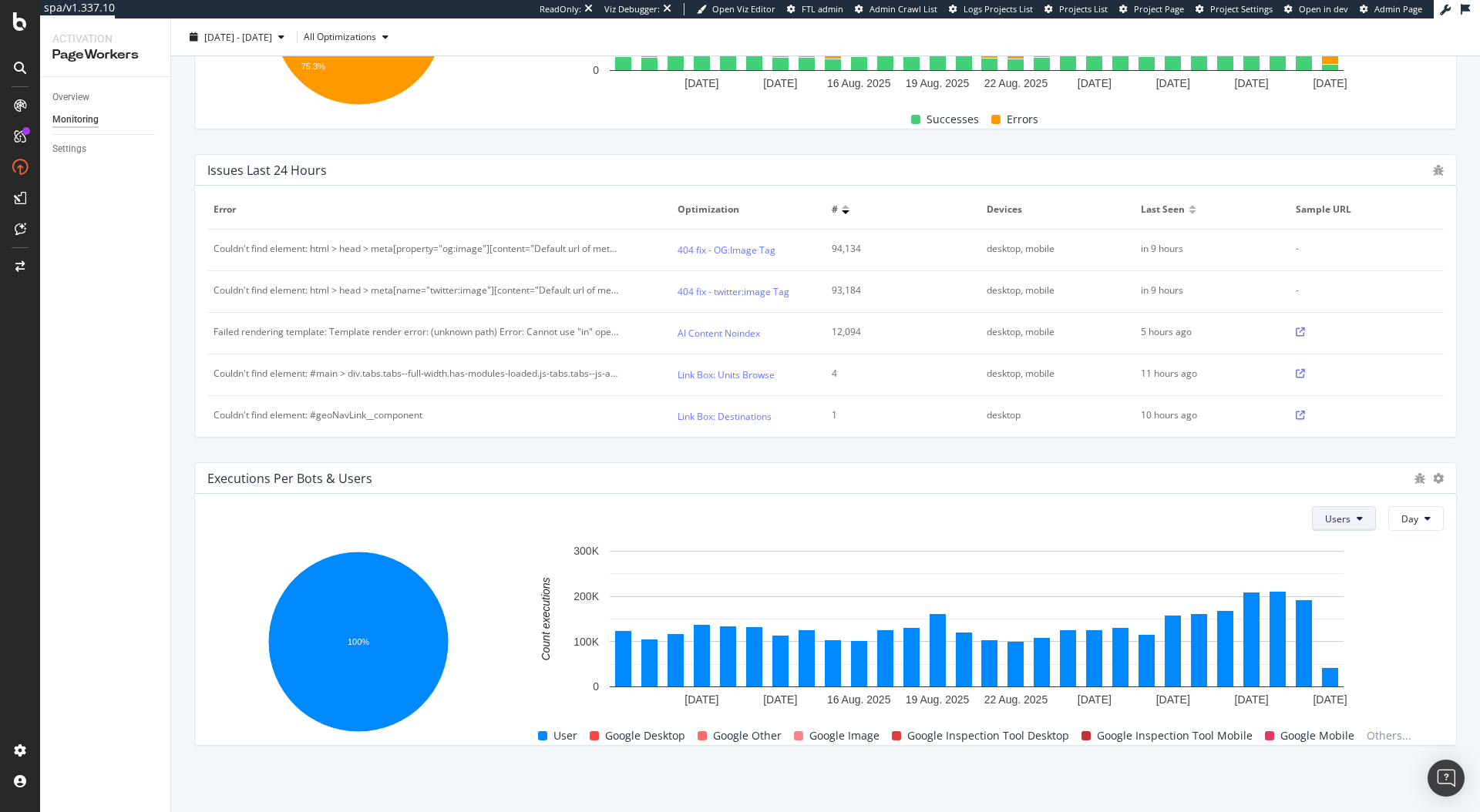
click at [1365, 518] on div "Users Day" at bounding box center [1371, 518] width 144 height 25
click at [1356, 520] on icon at bounding box center [1359, 518] width 6 height 9
click at [1323, 555] on span "Bots" at bounding box center [1328, 549] width 26 height 14
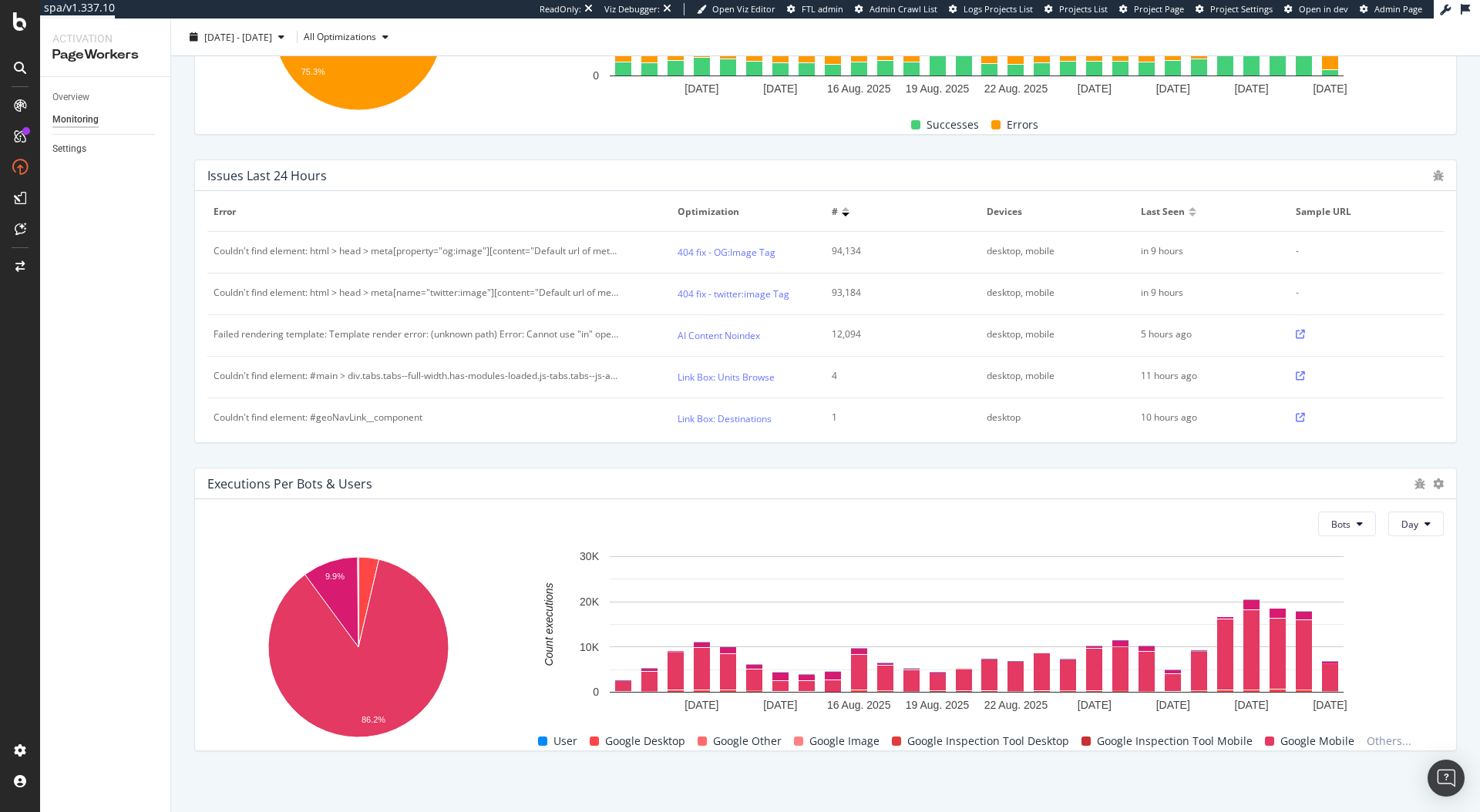
scroll to position [0, 0]
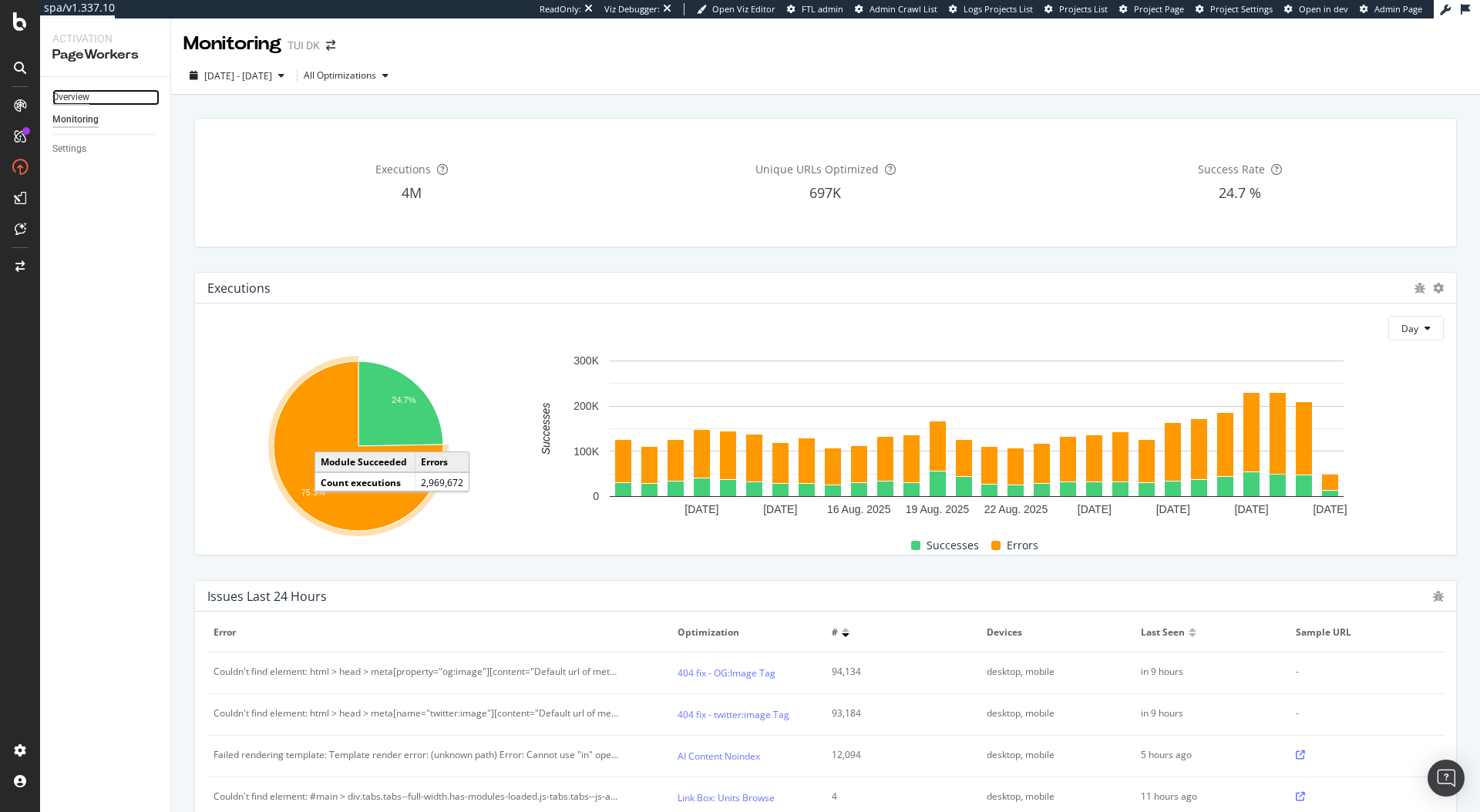
click at [77, 99] on div "Overview" at bounding box center [71, 97] width 37 height 17
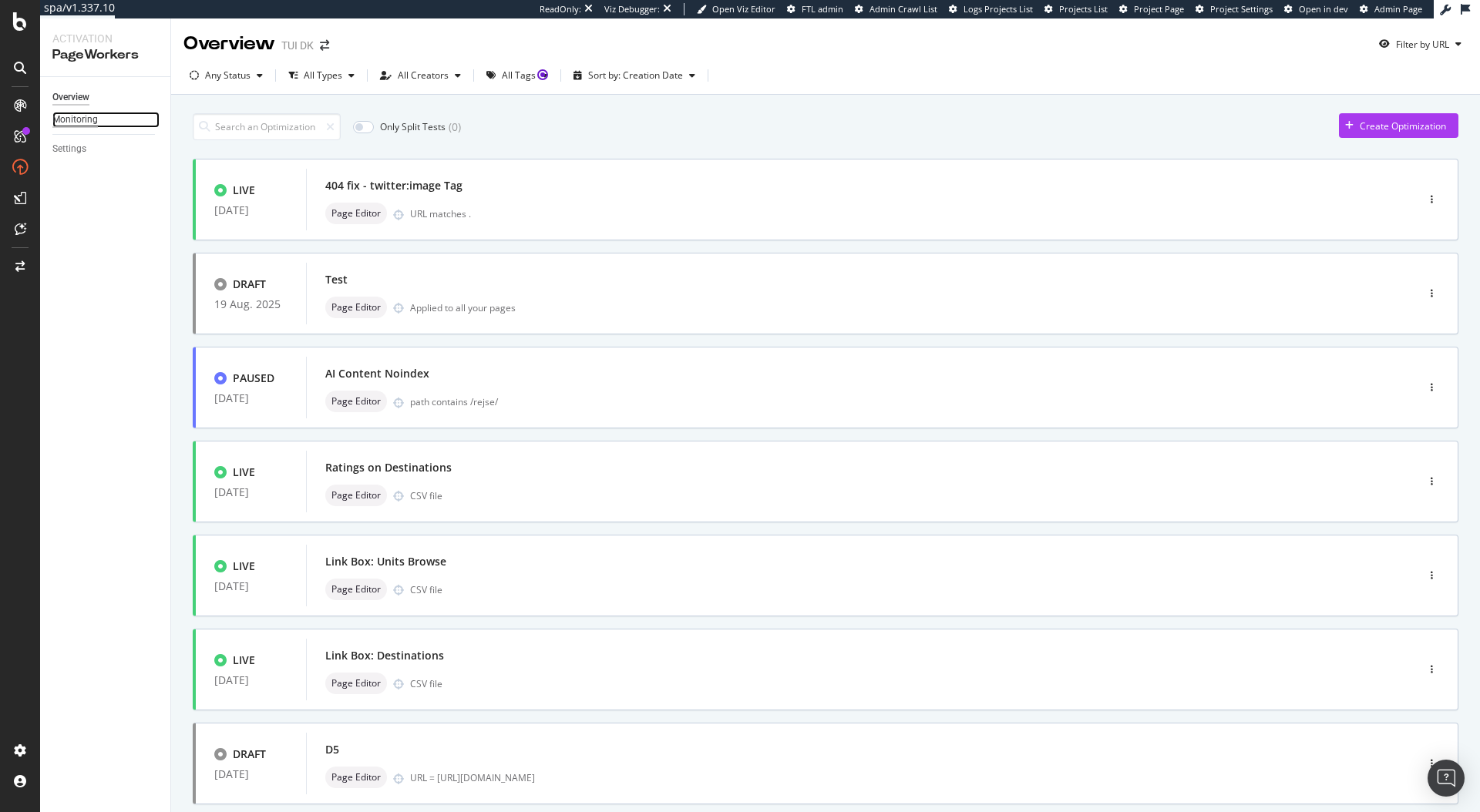
click at [77, 117] on div "Monitoring" at bounding box center [75, 120] width 45 height 17
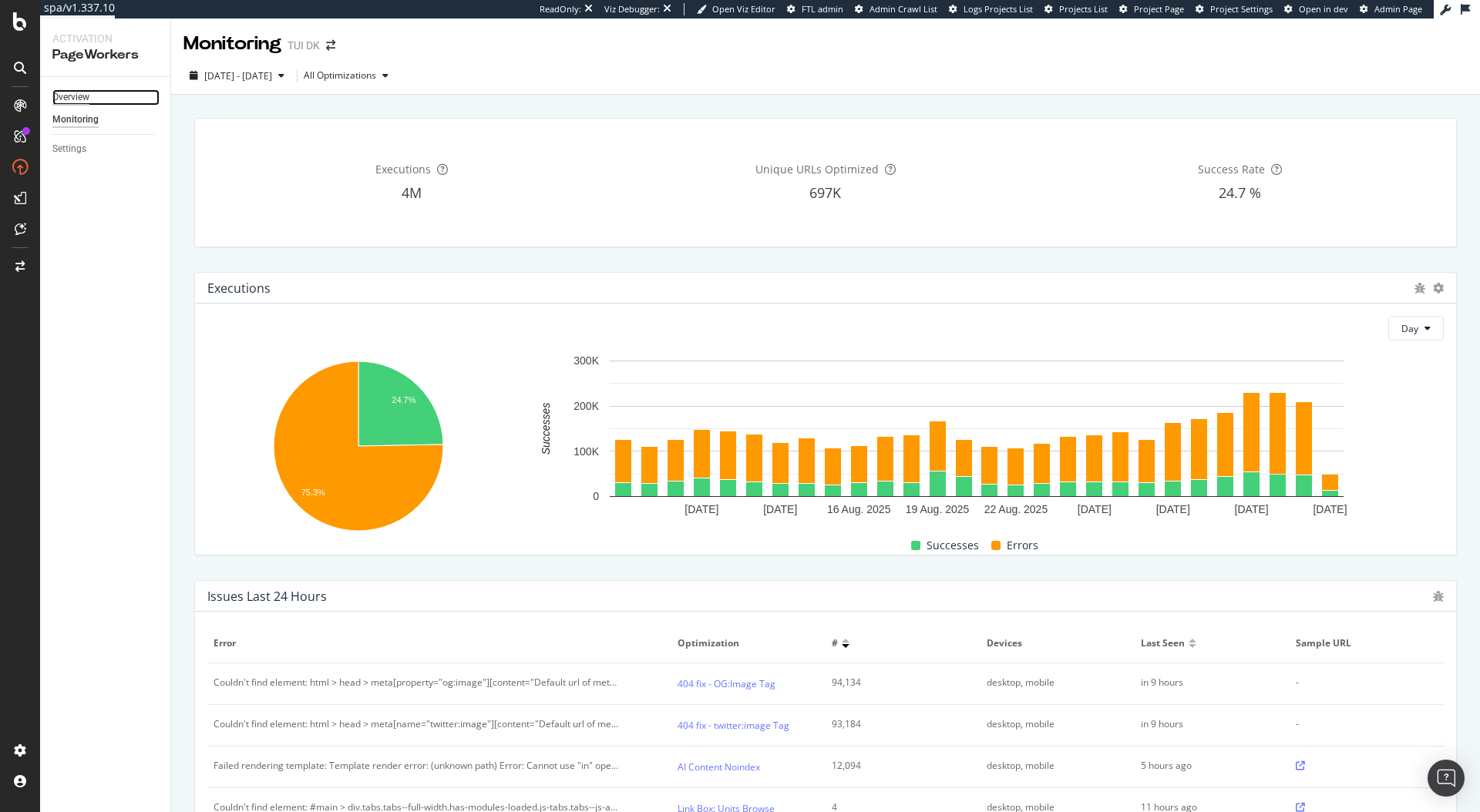
click at [73, 93] on div "Overview" at bounding box center [71, 97] width 37 height 17
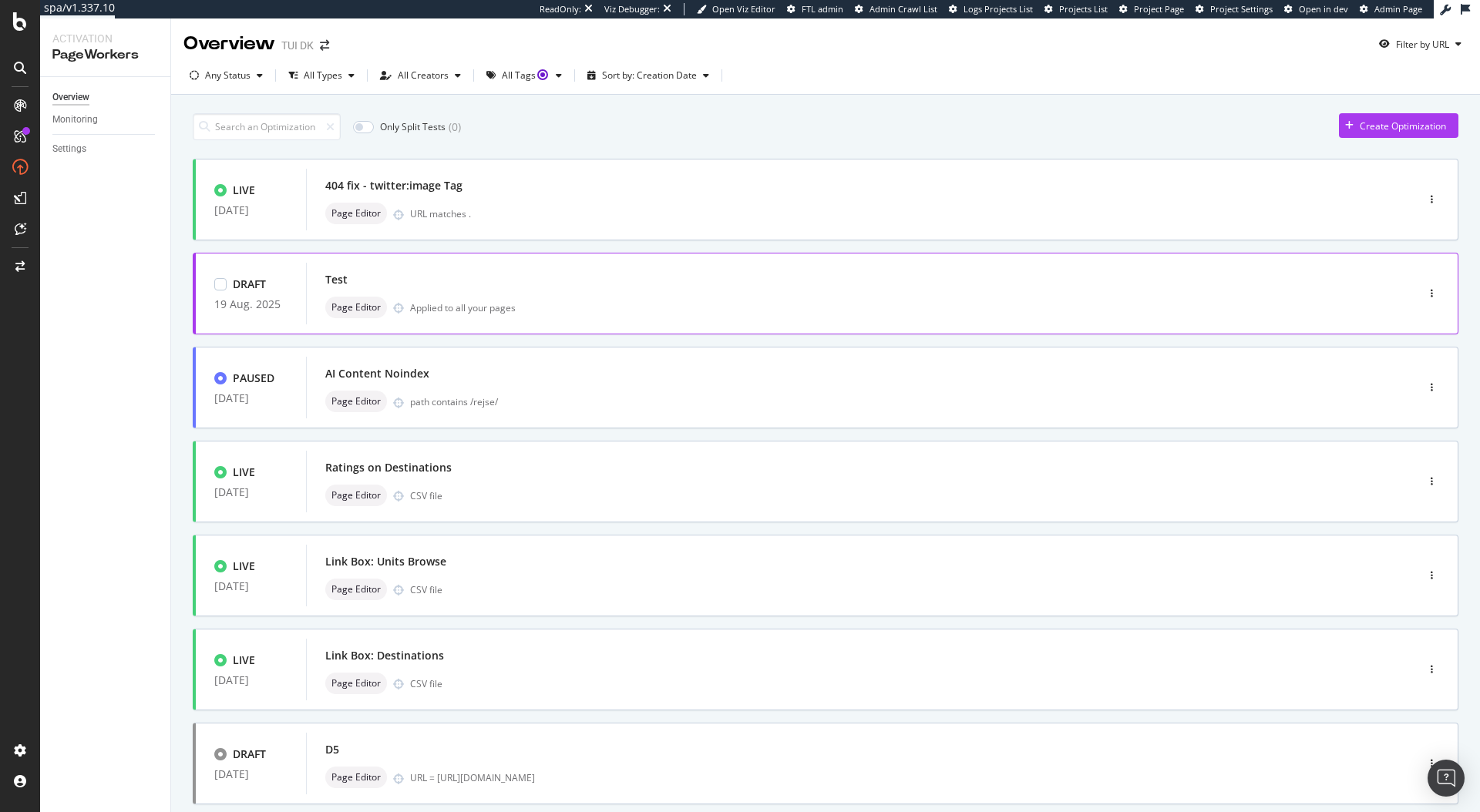
click at [603, 293] on div "Test Page Editor Applied to all your pages" at bounding box center [838, 293] width 1025 height 49
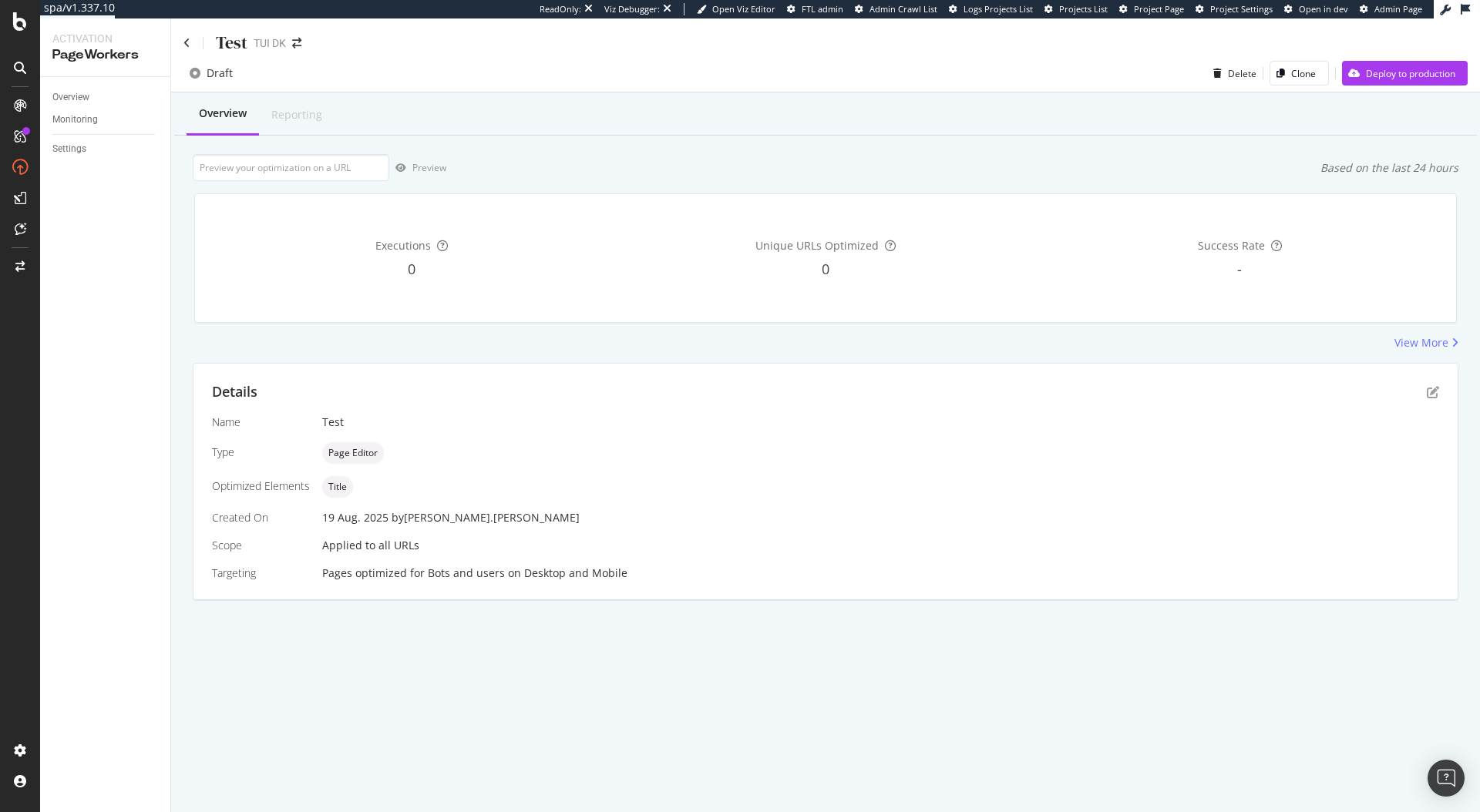
click at [1305, 364] on div "Details Name Test Type Page Editor Optimized Elements Title Created On [DATE] b…" at bounding box center [825, 482] width 1264 height 235
click at [1430, 390] on icon "pen-to-square" at bounding box center [1432, 392] width 13 height 13
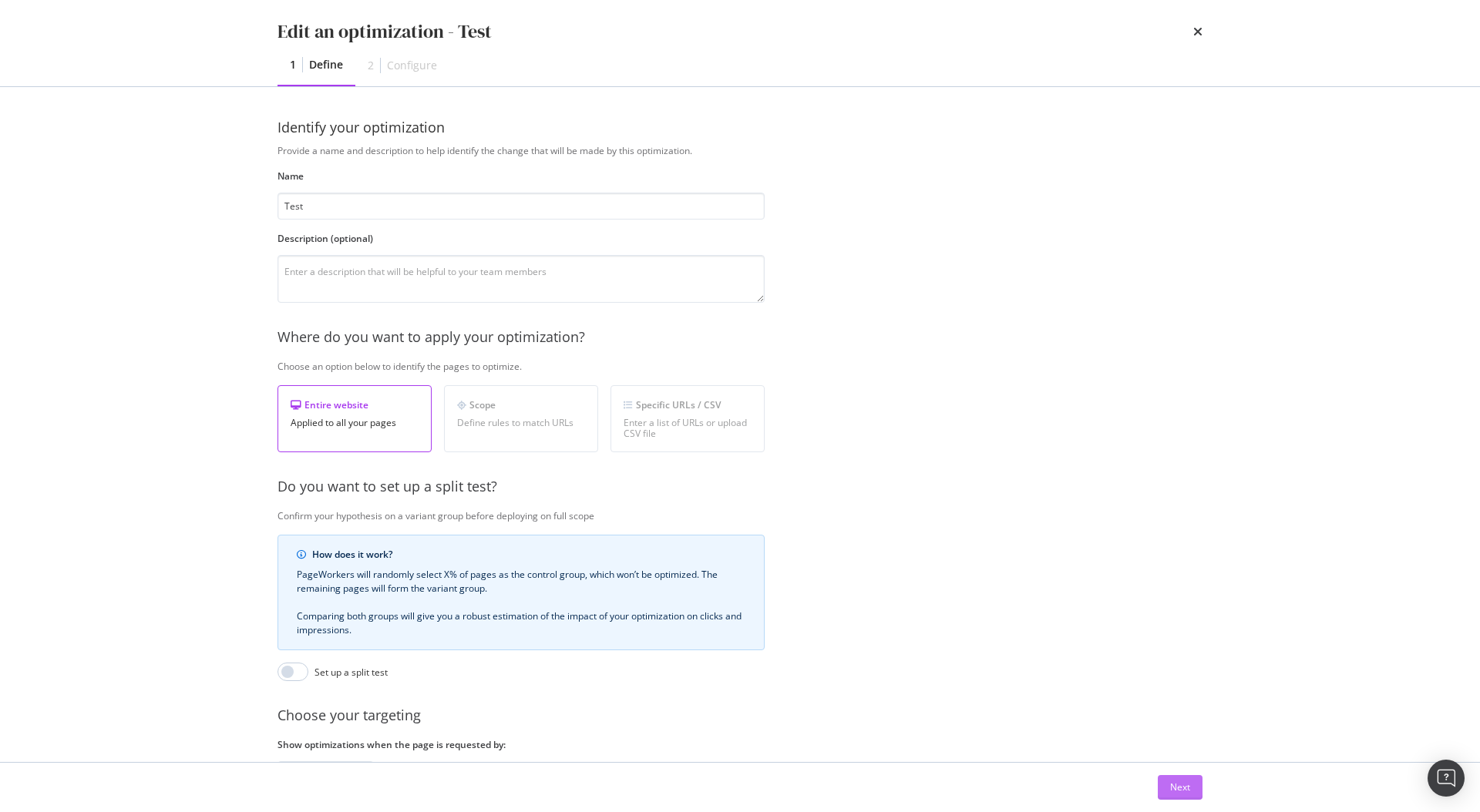
click at [1170, 781] on div "Next" at bounding box center [1180, 787] width 20 height 13
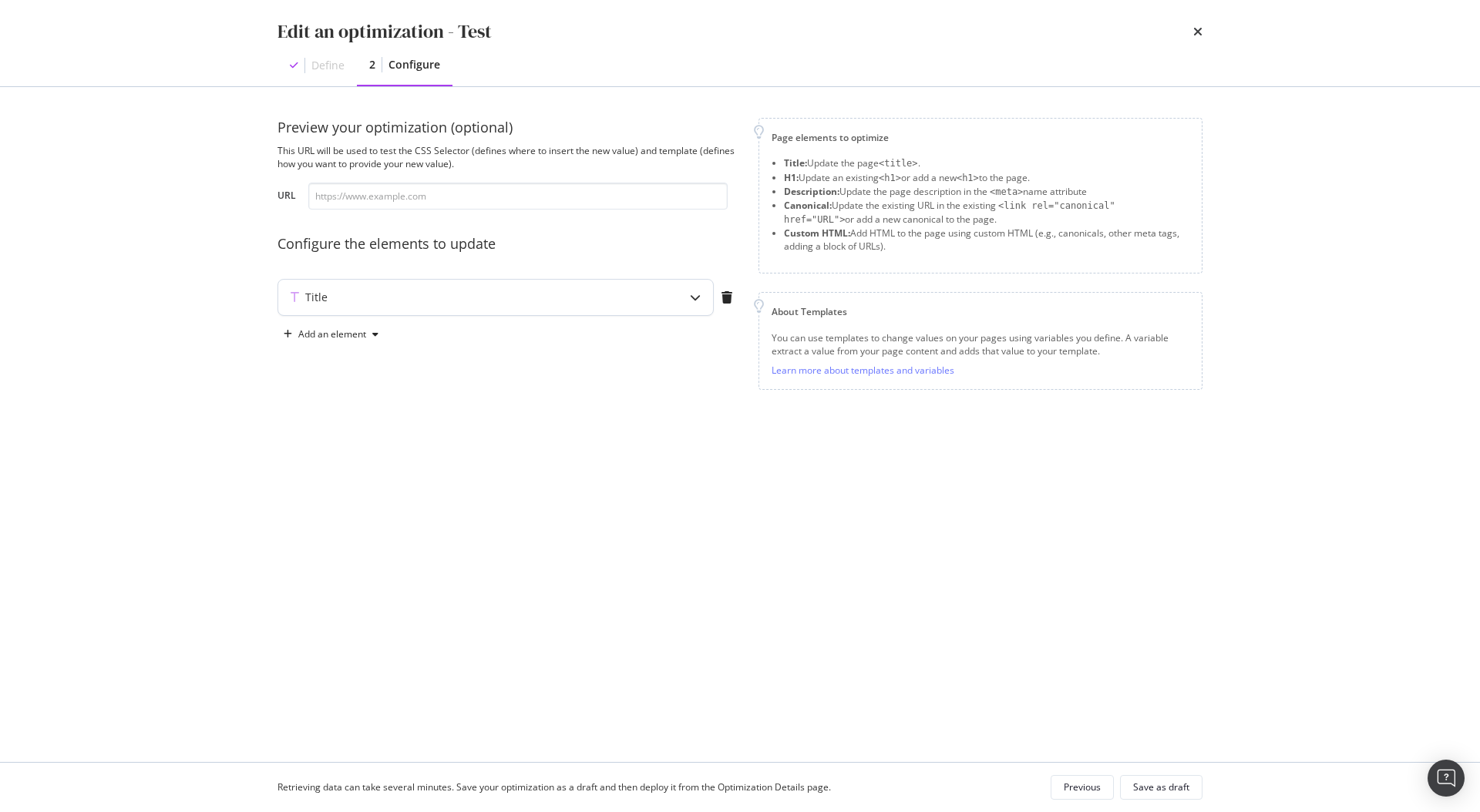
click at [689, 293] on icon "modal" at bounding box center [694, 297] width 11 height 11
type textarea "Test"
click at [525, 430] on div "Test" at bounding box center [460, 419] width 326 height 122
click at [358, 526] on div "Add an element" at bounding box center [332, 524] width 68 height 9
click at [343, 634] on div "Custom HTML" at bounding box center [349, 630] width 61 height 13
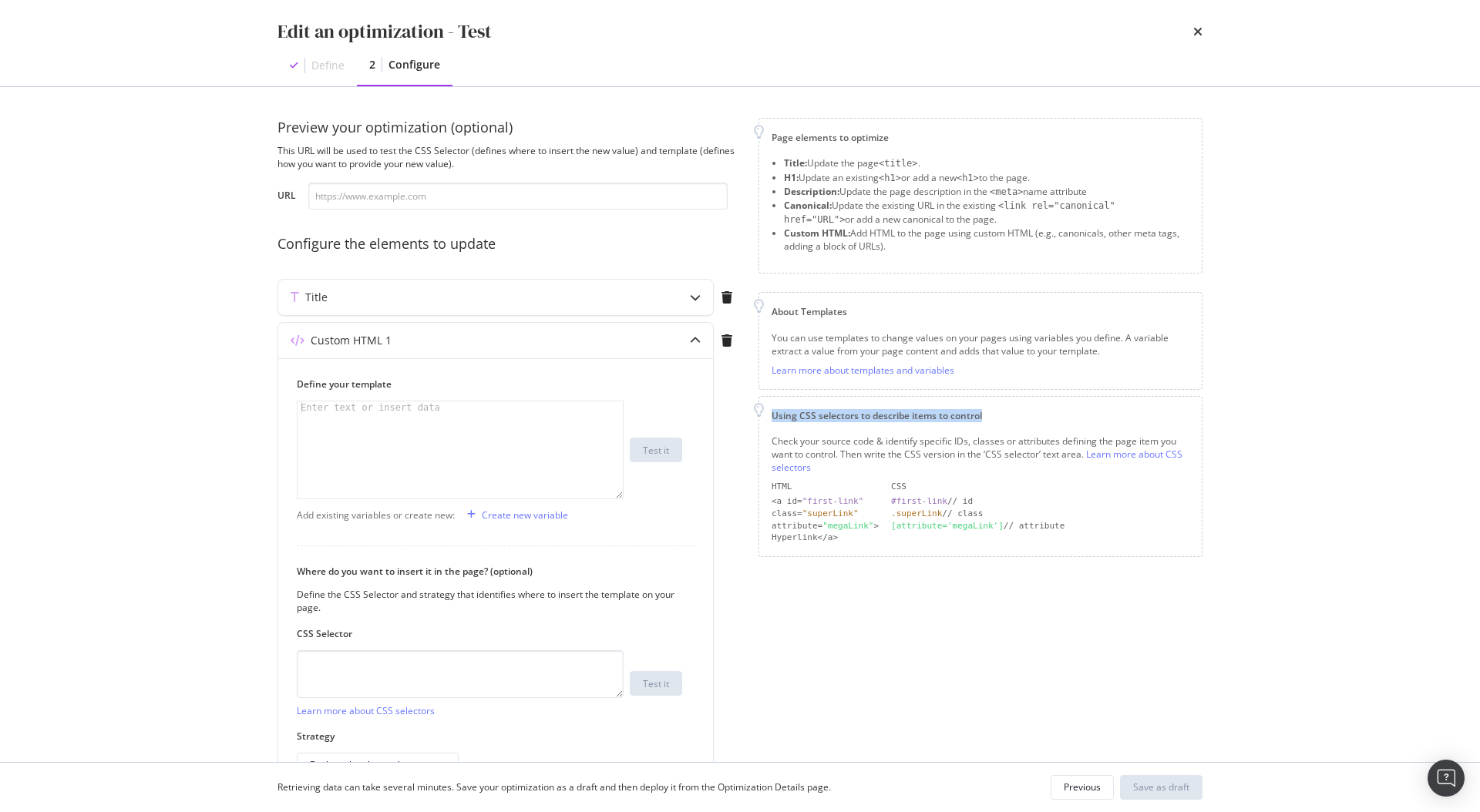
drag, startPoint x: 772, startPoint y: 414, endPoint x: 1016, endPoint y: 416, distance: 244.0
click at [1016, 416] on div "Using CSS selectors to describe items to control" at bounding box center [981, 415] width 418 height 13
copy div "Using CSS selectors to describe items to control"
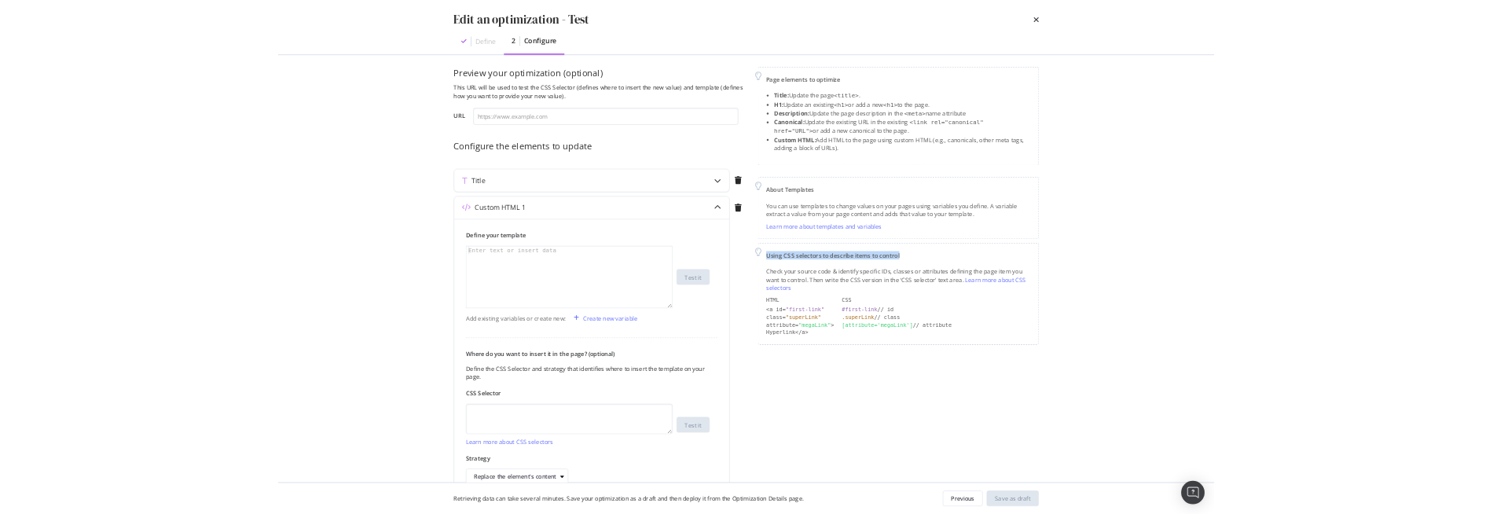
scroll to position [42, 0]
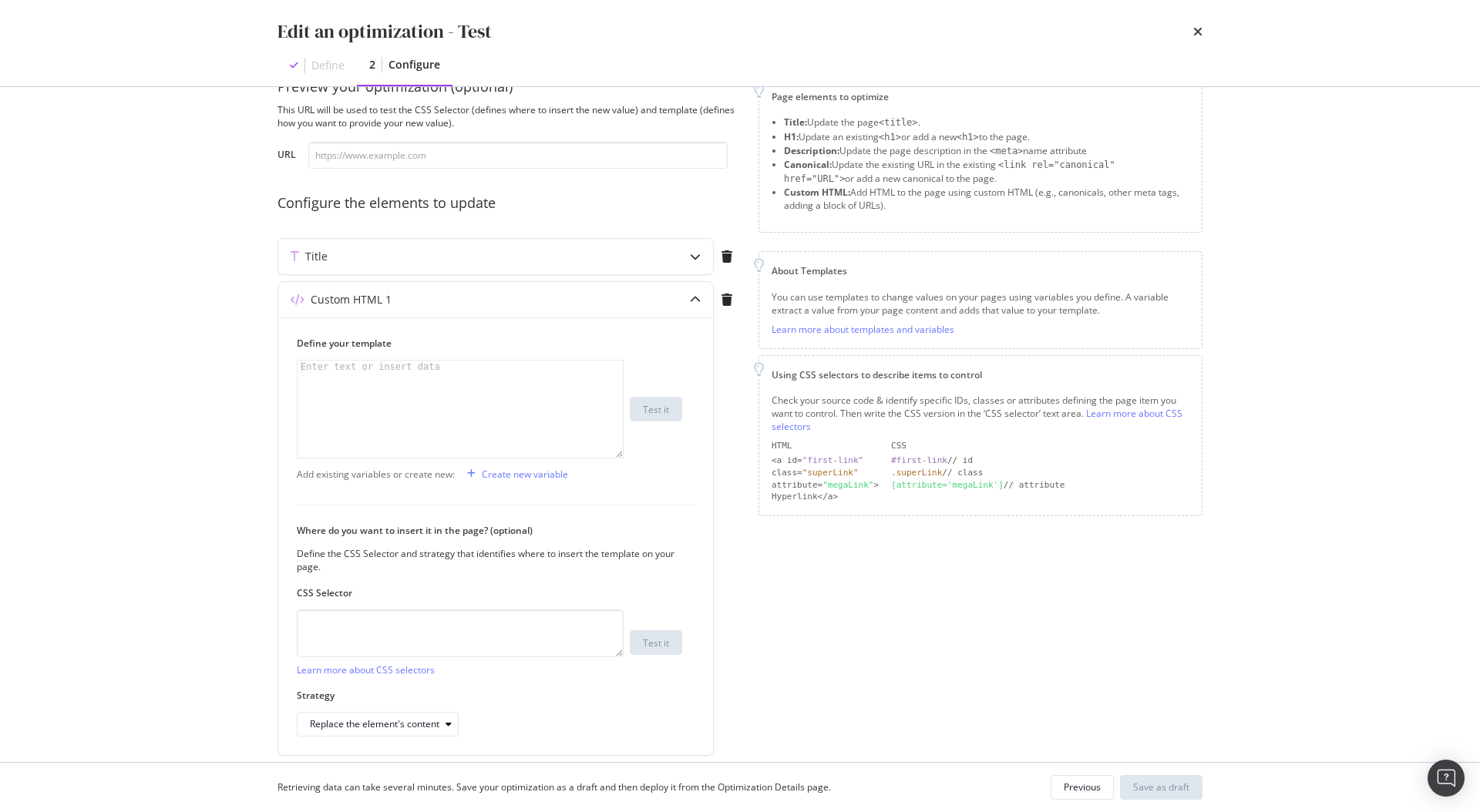
click at [811, 407] on div "Check your source code & identify specific IDs, classes or attributes defining …" at bounding box center [981, 414] width 418 height 39
drag, startPoint x: 793, startPoint y: 397, endPoint x: 1085, endPoint y: 418, distance: 292.8
click at [1085, 418] on div "Check your source code & identify specific IDs, classes or attributes defining …" at bounding box center [981, 414] width 418 height 39
drag, startPoint x: 770, startPoint y: 456, endPoint x: 863, endPoint y: 460, distance: 93.1
click at [863, 460] on div "Using CSS selectors to describe items to control Check your source code & ident…" at bounding box center [980, 435] width 444 height 161
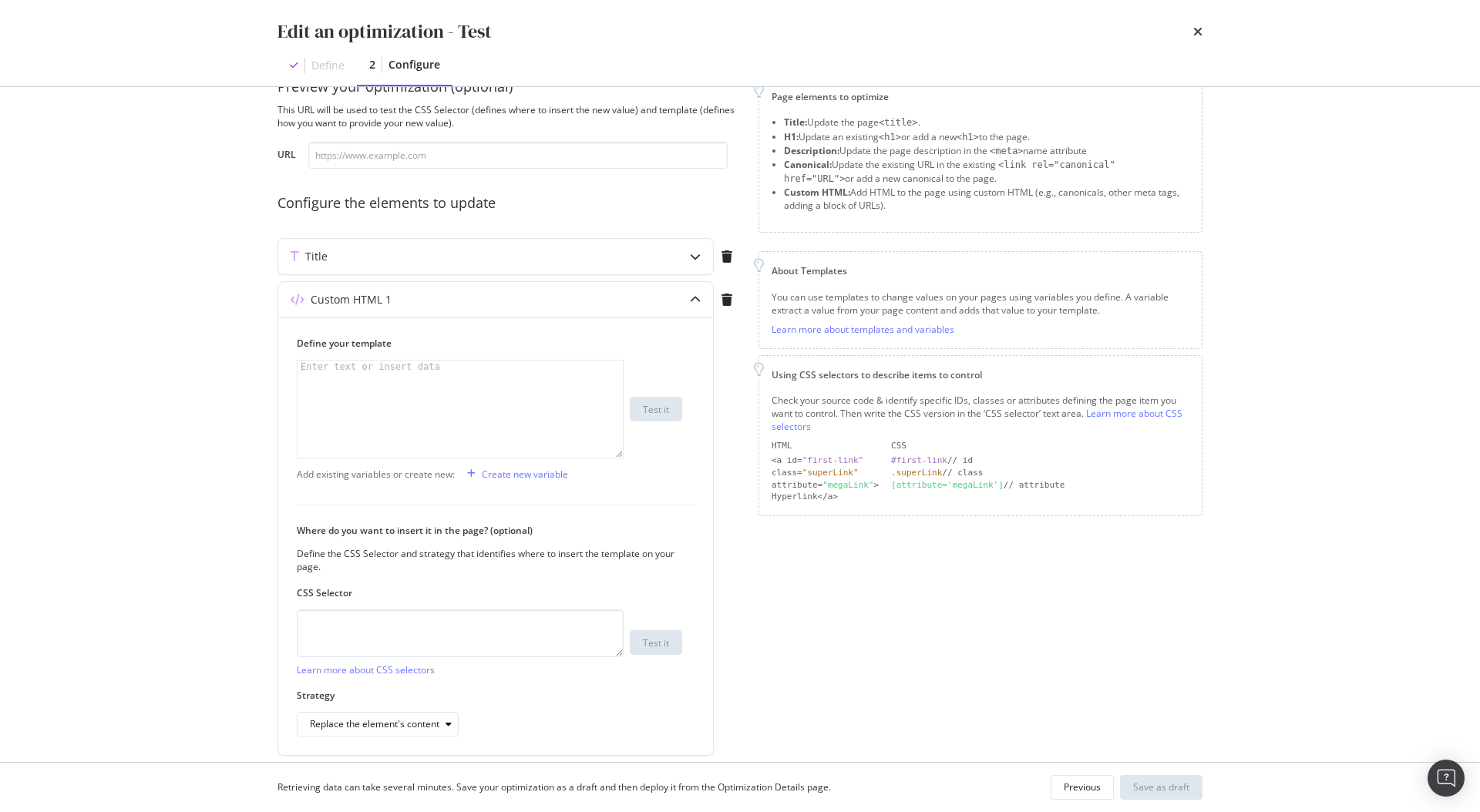
drag, startPoint x: 898, startPoint y: 462, endPoint x: 973, endPoint y: 466, distance: 75.1
click at [973, 466] on div "HTML CSS <a id= "first-link" #first-link // id class= "superLink" .superLink //…" at bounding box center [981, 472] width 418 height 64
drag, startPoint x: 890, startPoint y: 457, endPoint x: 990, endPoint y: 457, distance: 100.0
click at [990, 457] on div "HTML CSS <a id= "first-link" #first-link // id class= "superLink" .superLink //…" at bounding box center [981, 472] width 418 height 64
click at [969, 491] on div "HTML CSS <a id= "first-link" #first-link // id class= "superLink" .superLink //…" at bounding box center [981, 472] width 418 height 64
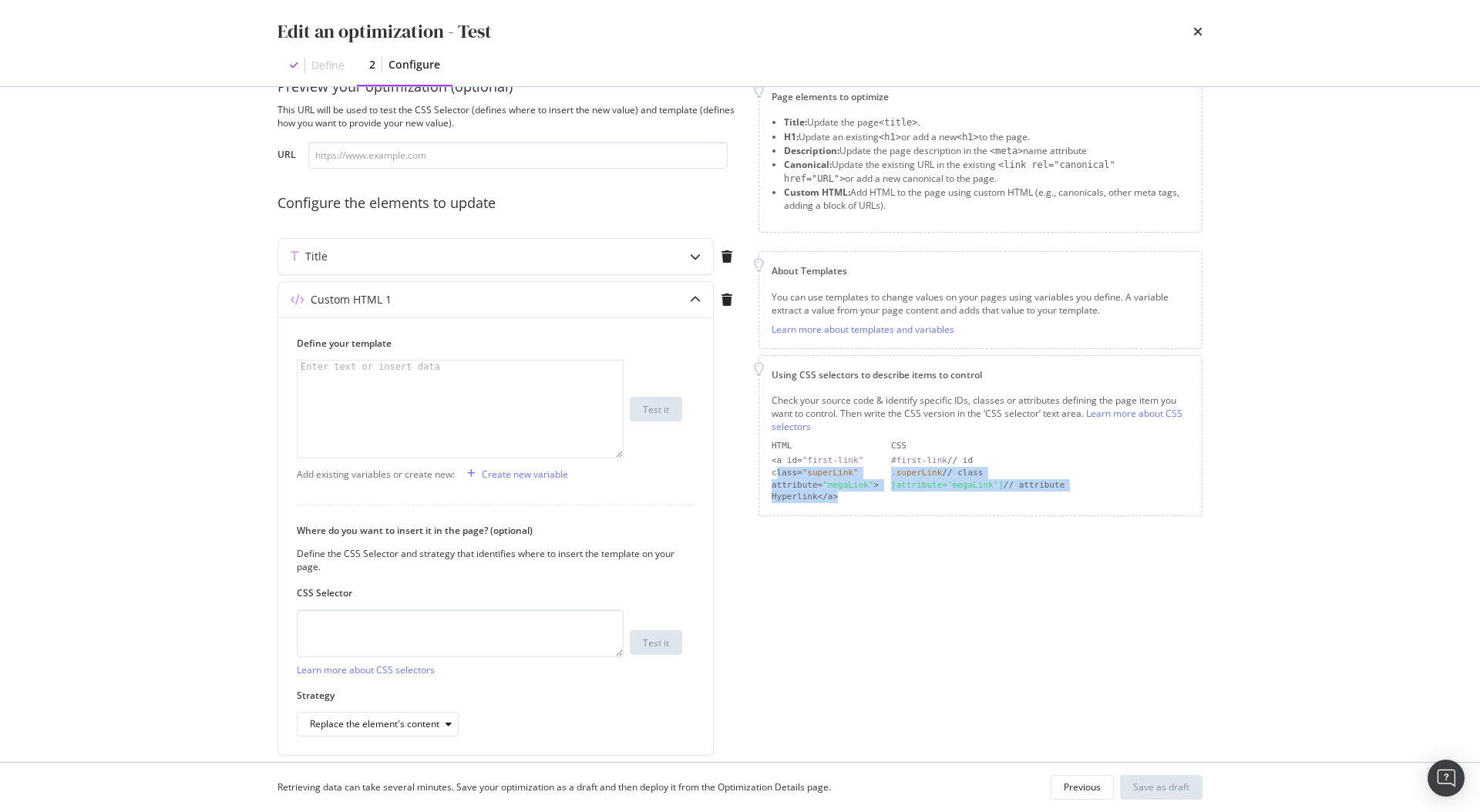
drag, startPoint x: 844, startPoint y: 495, endPoint x: 779, endPoint y: 478, distance: 67.2
click at [779, 478] on div "HTML CSS <a id= "first-link" #first-link // id class= "superLink" .superLink //…" at bounding box center [981, 472] width 418 height 64
click at [783, 480] on div "attribute= "megaLink" >" at bounding box center [825, 485] width 107 height 13
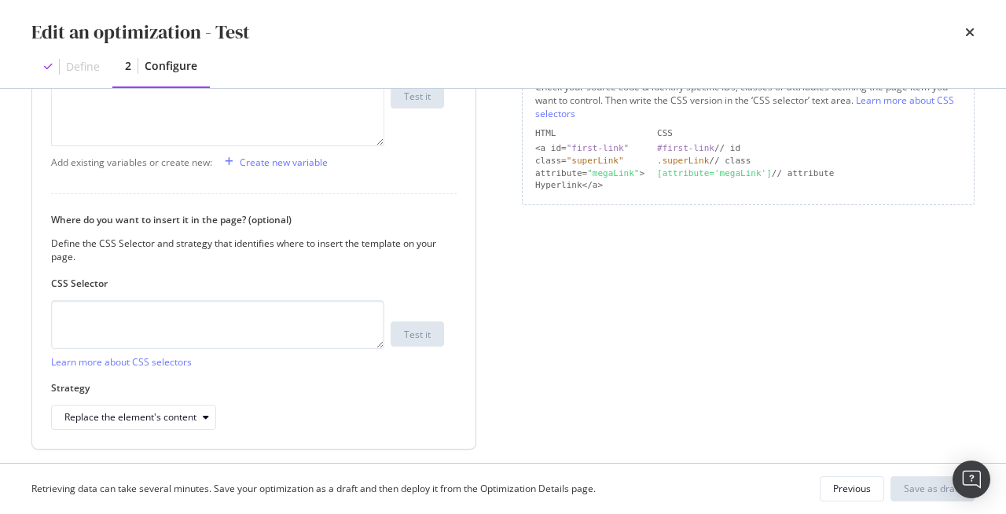
scroll to position [413, 0]
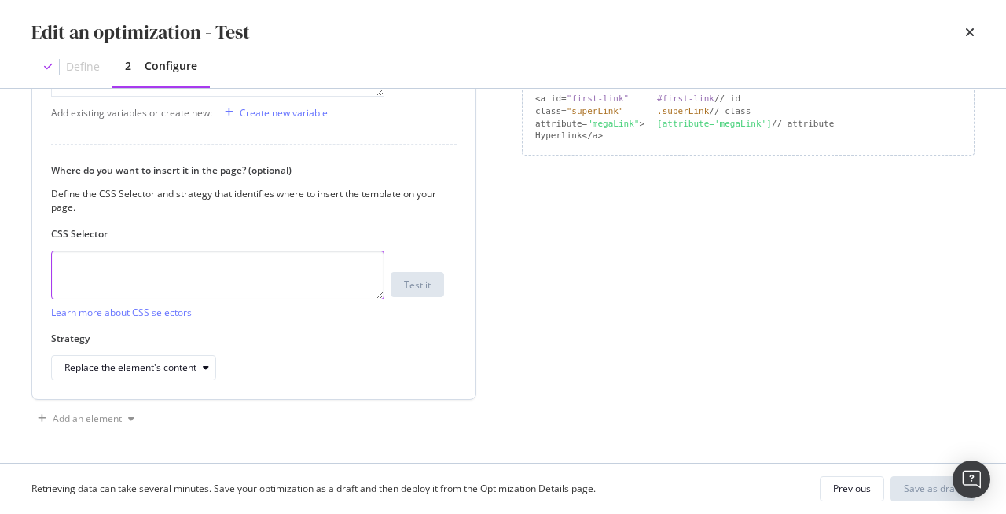
click at [168, 273] on textarea "modal" at bounding box center [217, 275] width 333 height 49
paste textarea "#heroBanner__component > div > div > div > div.GlobalDestinationsHero__ataGlanc…"
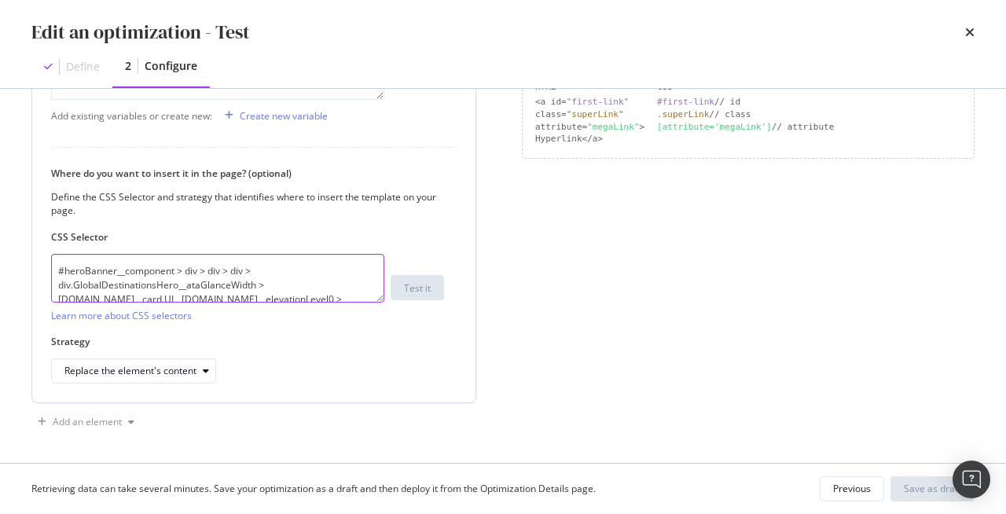
scroll to position [409, 0]
drag, startPoint x: 60, startPoint y: 270, endPoint x: 226, endPoint y: 276, distance: 165.9
click at [226, 276] on textarea "#heroBanner__component > div > div > div > div.GlobalDestinationsHero__ataGlanc…" at bounding box center [217, 278] width 333 height 49
drag, startPoint x: 68, startPoint y: 270, endPoint x: 169, endPoint y: 273, distance: 101.4
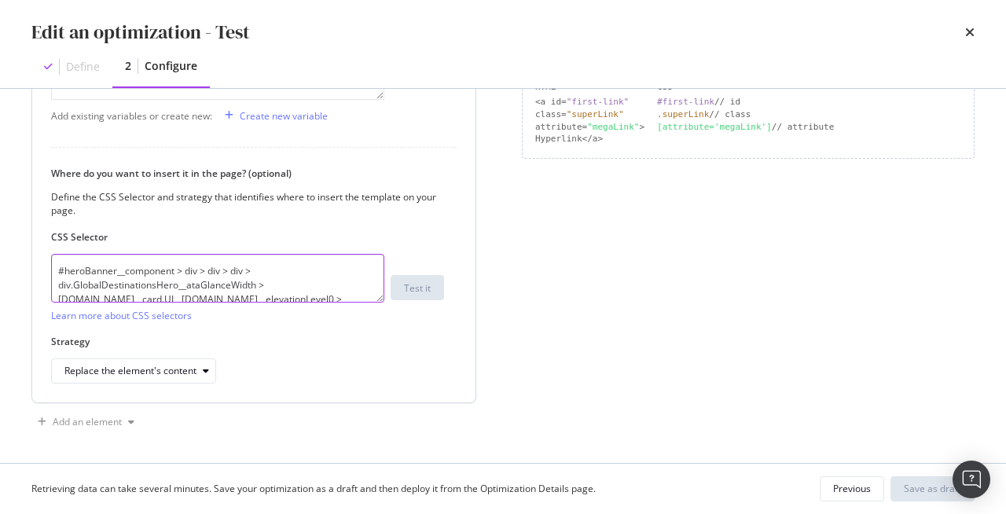
click at [169, 273] on textarea "#heroBanner__component > div > div > div > div.GlobalDestinationsHero__ataGlanc…" at bounding box center [217, 278] width 333 height 49
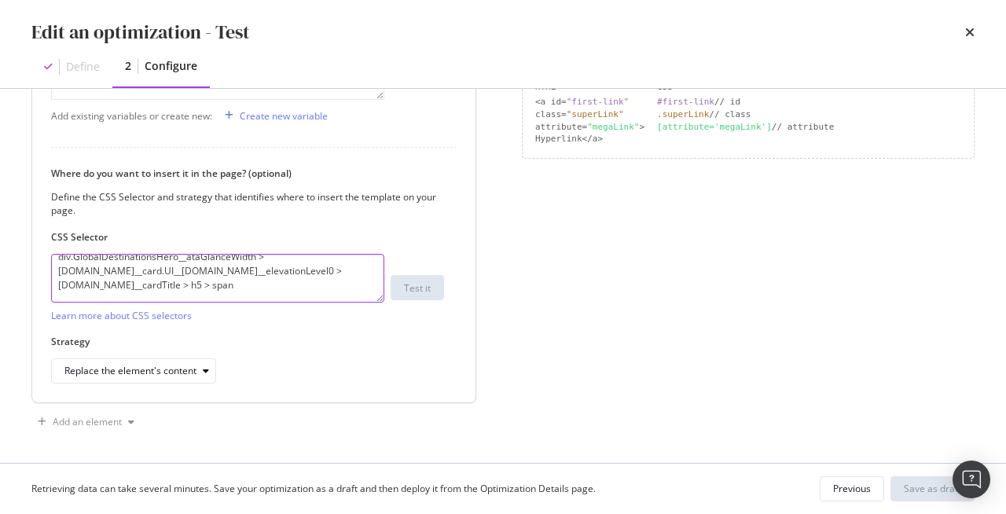
drag, startPoint x: 64, startPoint y: 271, endPoint x: 321, endPoint y: 267, distance: 257.8
click at [321, 267] on textarea "#heroBanner__component > div > div > div > div.GlobalDestinationsHero__ataGlanc…" at bounding box center [217, 278] width 333 height 49
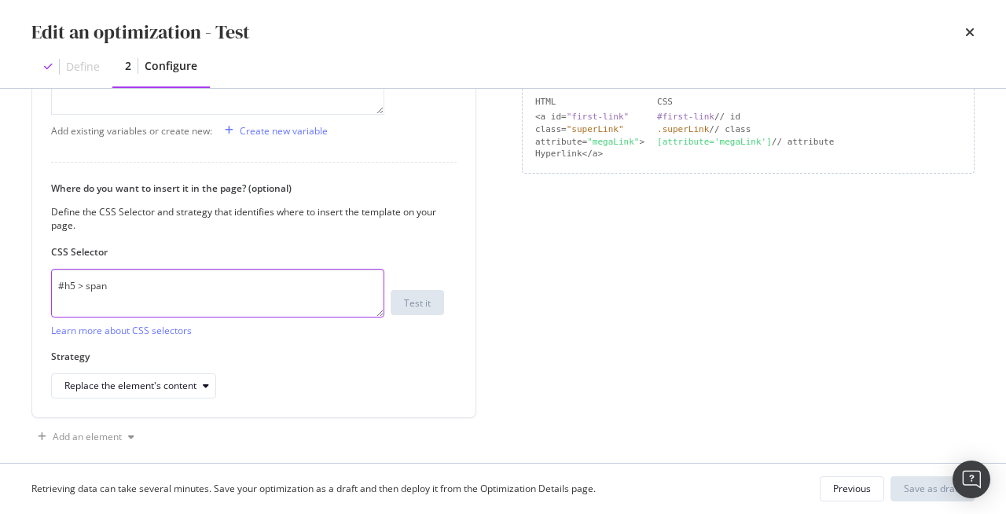
scroll to position [393, 0]
click at [195, 297] on textarea "#h5 > span" at bounding box center [217, 294] width 333 height 49
click at [194, 297] on textarea "#h5 > span" at bounding box center [217, 294] width 333 height 49
paste textarea "eroBanner__component > div > div > div > div.GlobalDestinationsHero__ataGlanceW…"
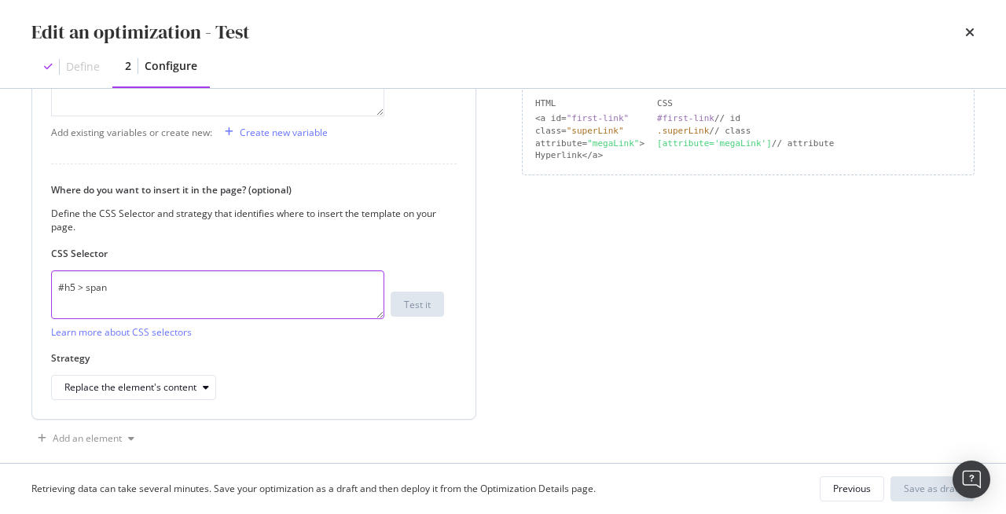
type textarea "#heroBanner__component > div > div > div > div.GlobalDestinationsHero__ataGlanc…"
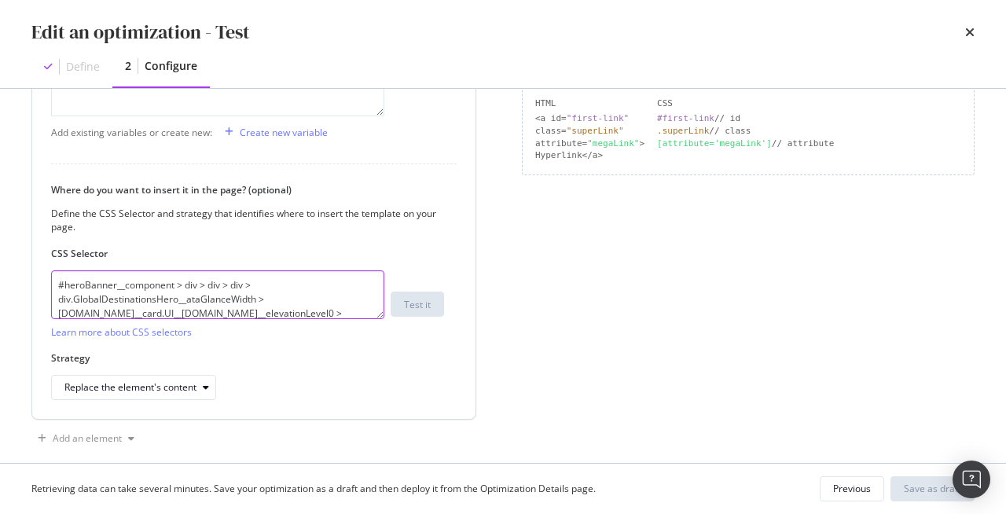
scroll to position [0, 0]
drag, startPoint x: 263, startPoint y: 308, endPoint x: 75, endPoint y: 267, distance: 193.0
click at [75, 267] on div "CSS Selector #heroBanner__component > div > div > div > div.GlobalDestinationsH…" at bounding box center [247, 293] width 393 height 92
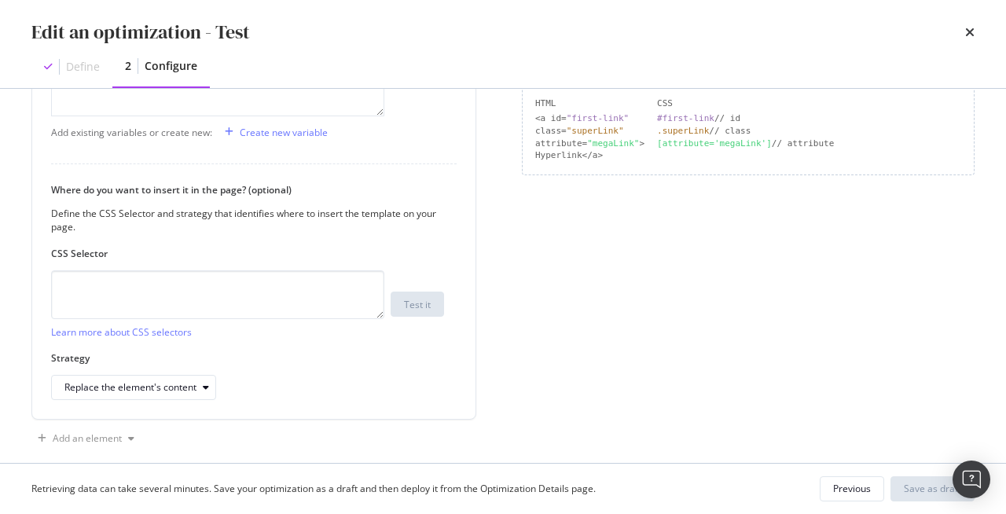
click at [532, 210] on div "Page elements to optimize Title: Update the page <title> . H1: Update an existi…" at bounding box center [748, 89] width 453 height 724
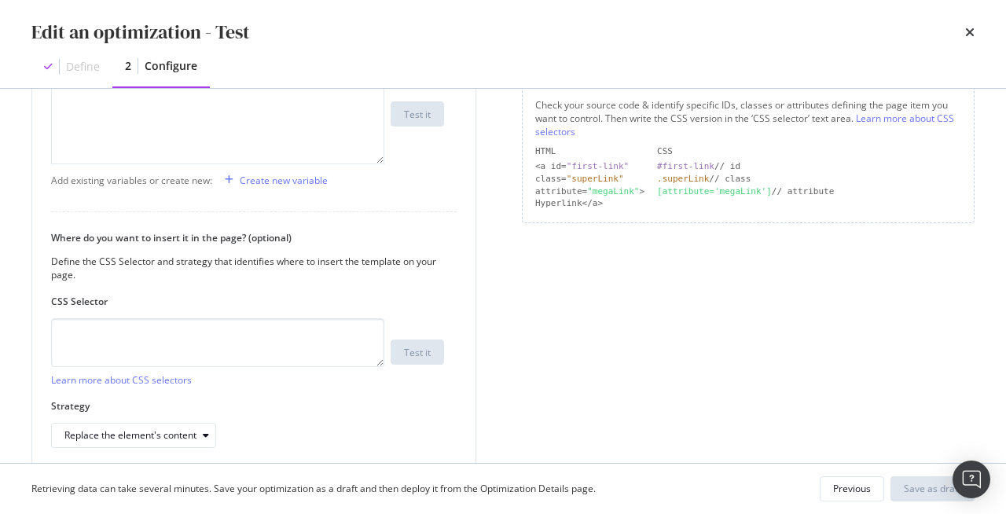
scroll to position [345, 0]
drag, startPoint x: 535, startPoint y: 178, endPoint x: 641, endPoint y: 178, distance: 106.1
click at [641, 178] on div "class= "superLink"" at bounding box center [589, 179] width 109 height 13
click at [636, 189] on div ""megaLink"" at bounding box center [613, 191] width 52 height 10
drag, startPoint x: 674, startPoint y: 149, endPoint x: 650, endPoint y: 150, distance: 24.4
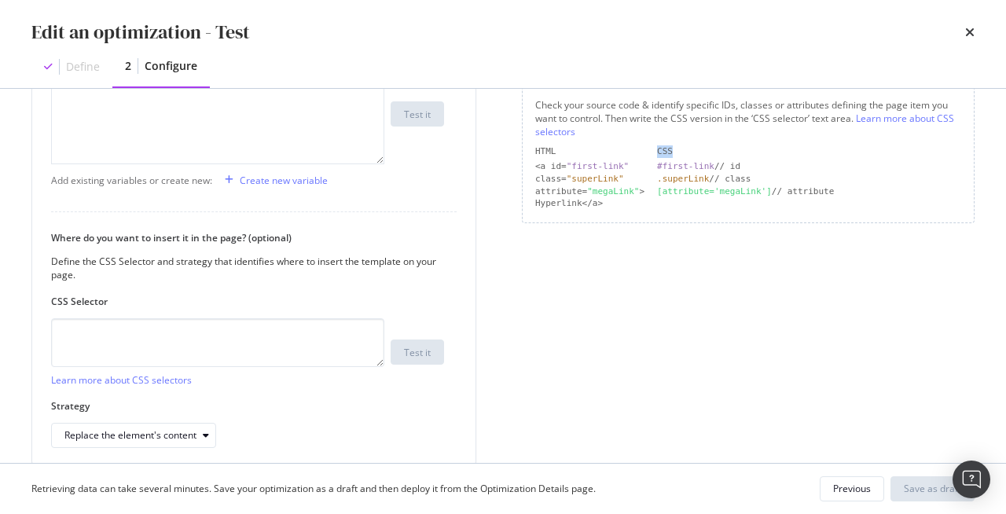
click at [650, 150] on div "HTML CSS <a id= "first-link" #first-link // id class= "superLink" .superLink //…" at bounding box center [748, 177] width 426 height 65
click at [689, 130] on div "Check your source code & identify specific IDs, classes or attributes defining …" at bounding box center [748, 118] width 426 height 40
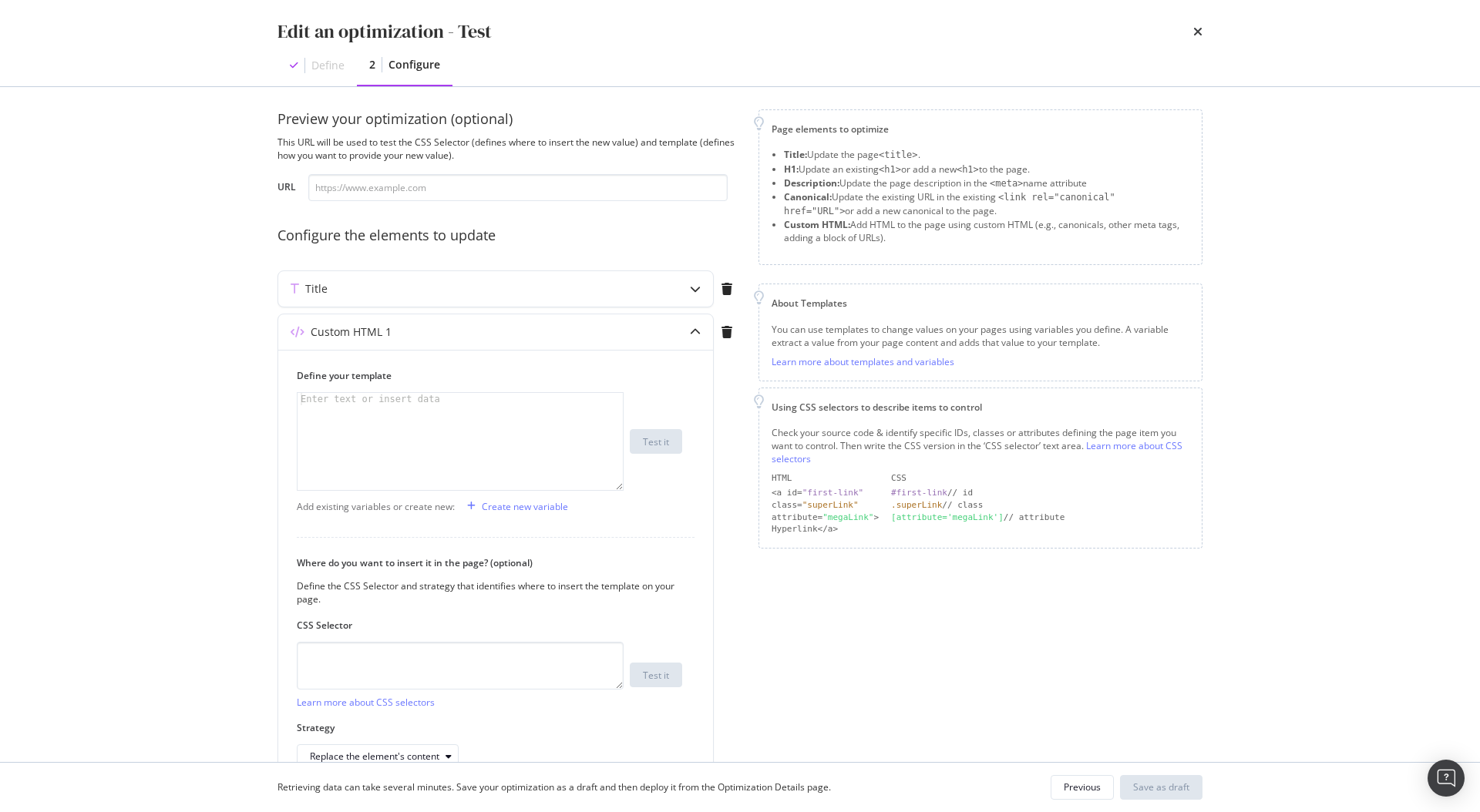
scroll to position [0, 0]
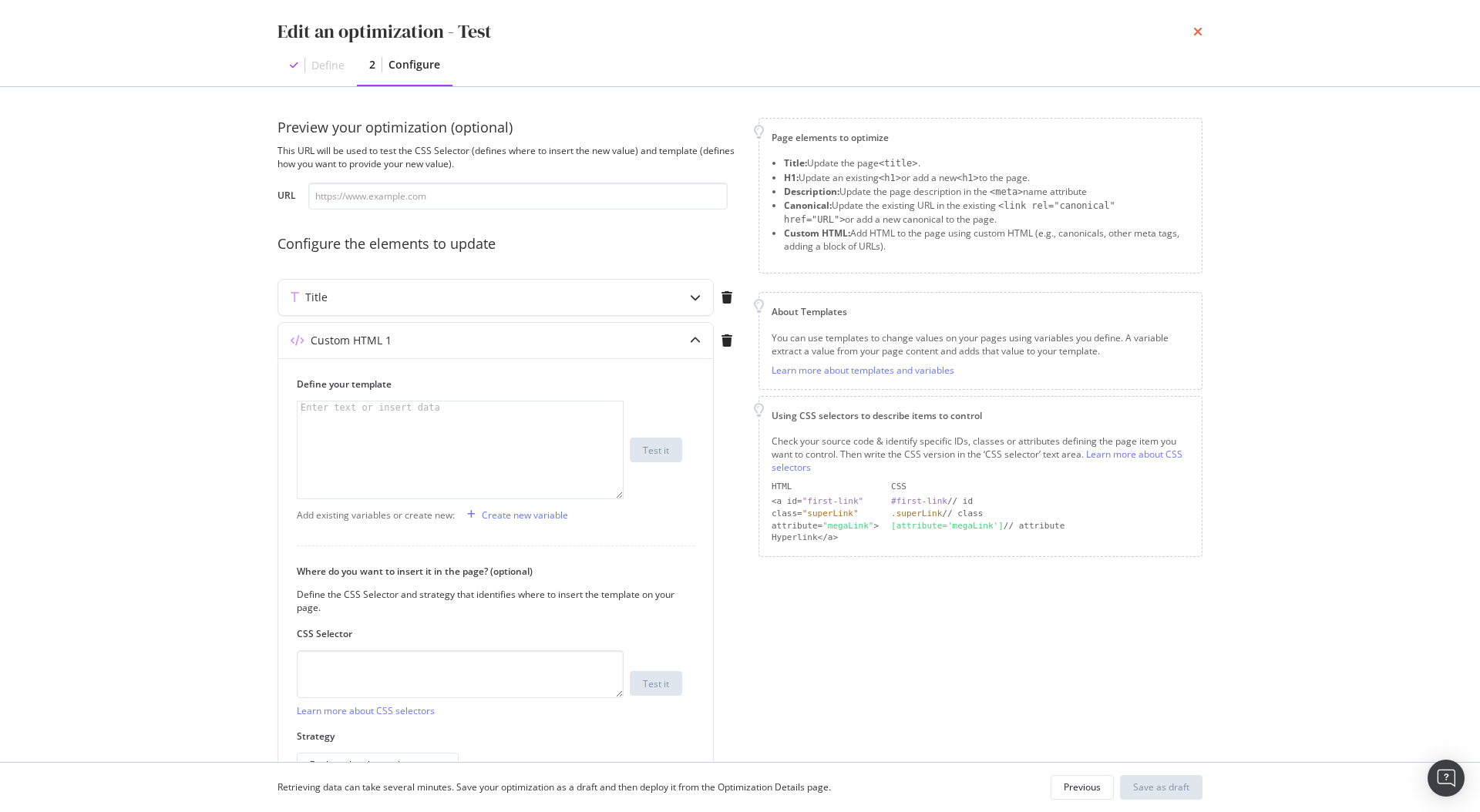
click at [1199, 35] on icon "times" at bounding box center [1197, 31] width 9 height 13
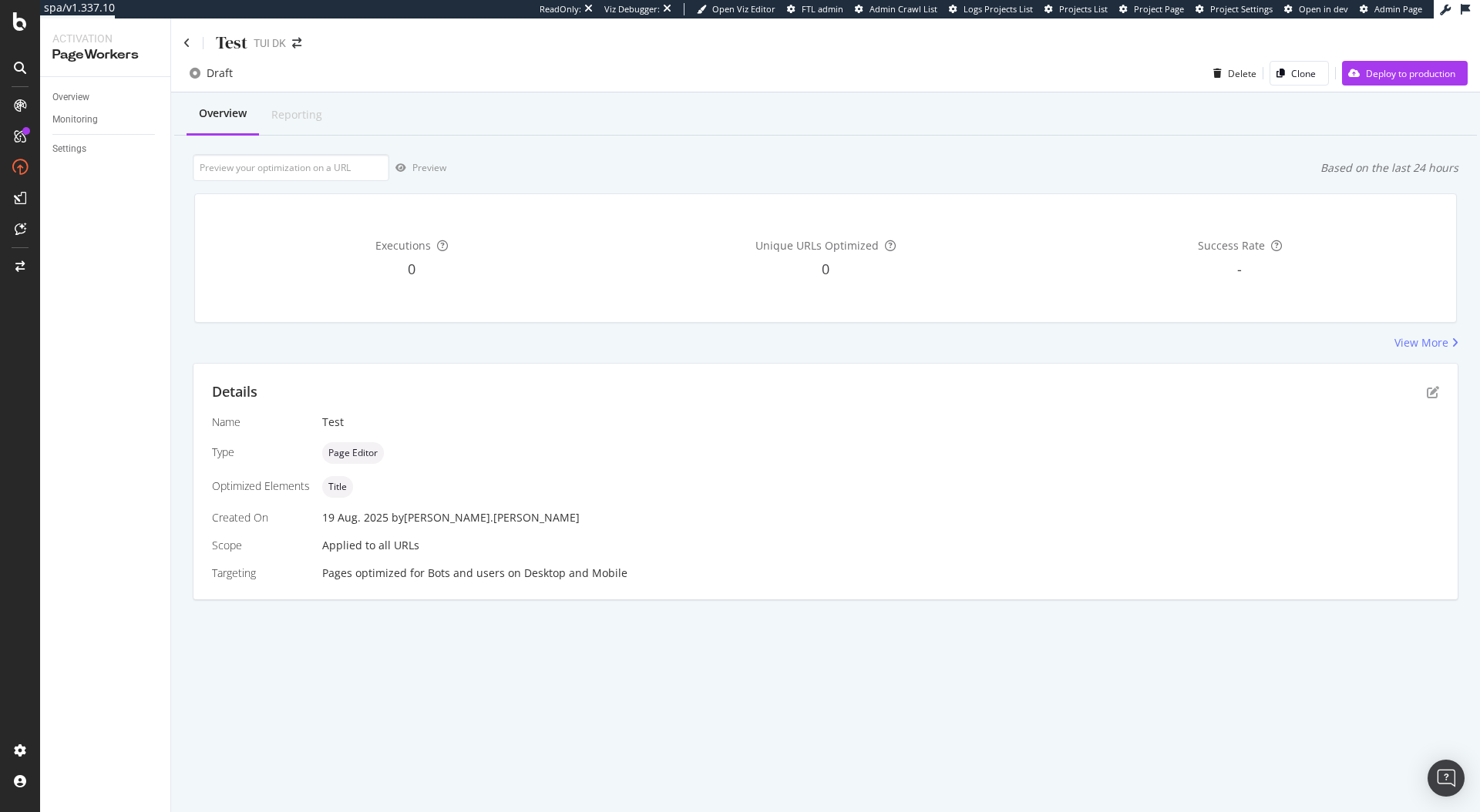
click at [194, 47] on div "Test" at bounding box center [215, 42] width 64 height 24
click at [191, 47] on div "Test" at bounding box center [215, 42] width 64 height 24
click at [185, 45] on icon at bounding box center [186, 43] width 7 height 11
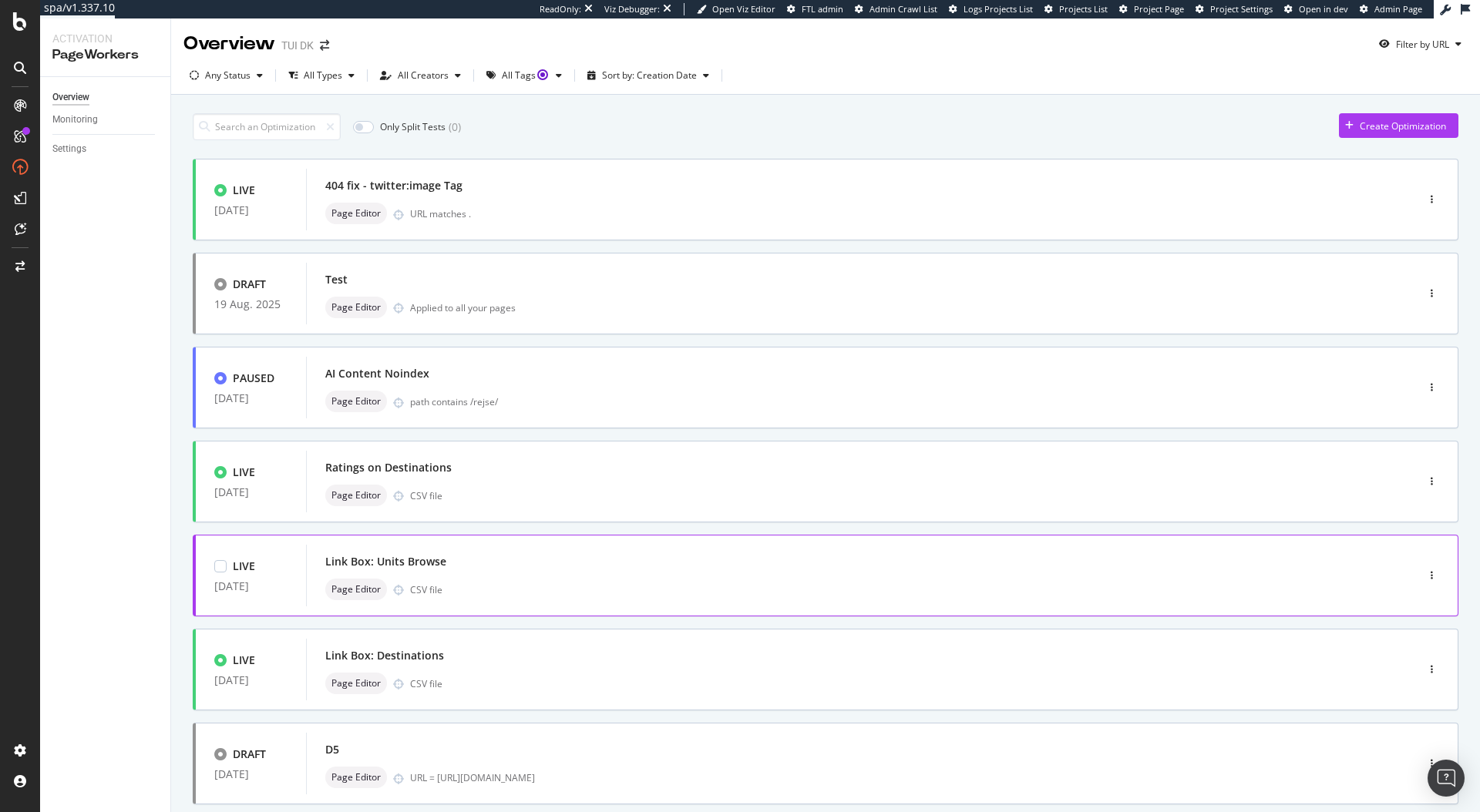
click at [599, 563] on div "Link Box: Units Browse" at bounding box center [838, 562] width 1025 height 22
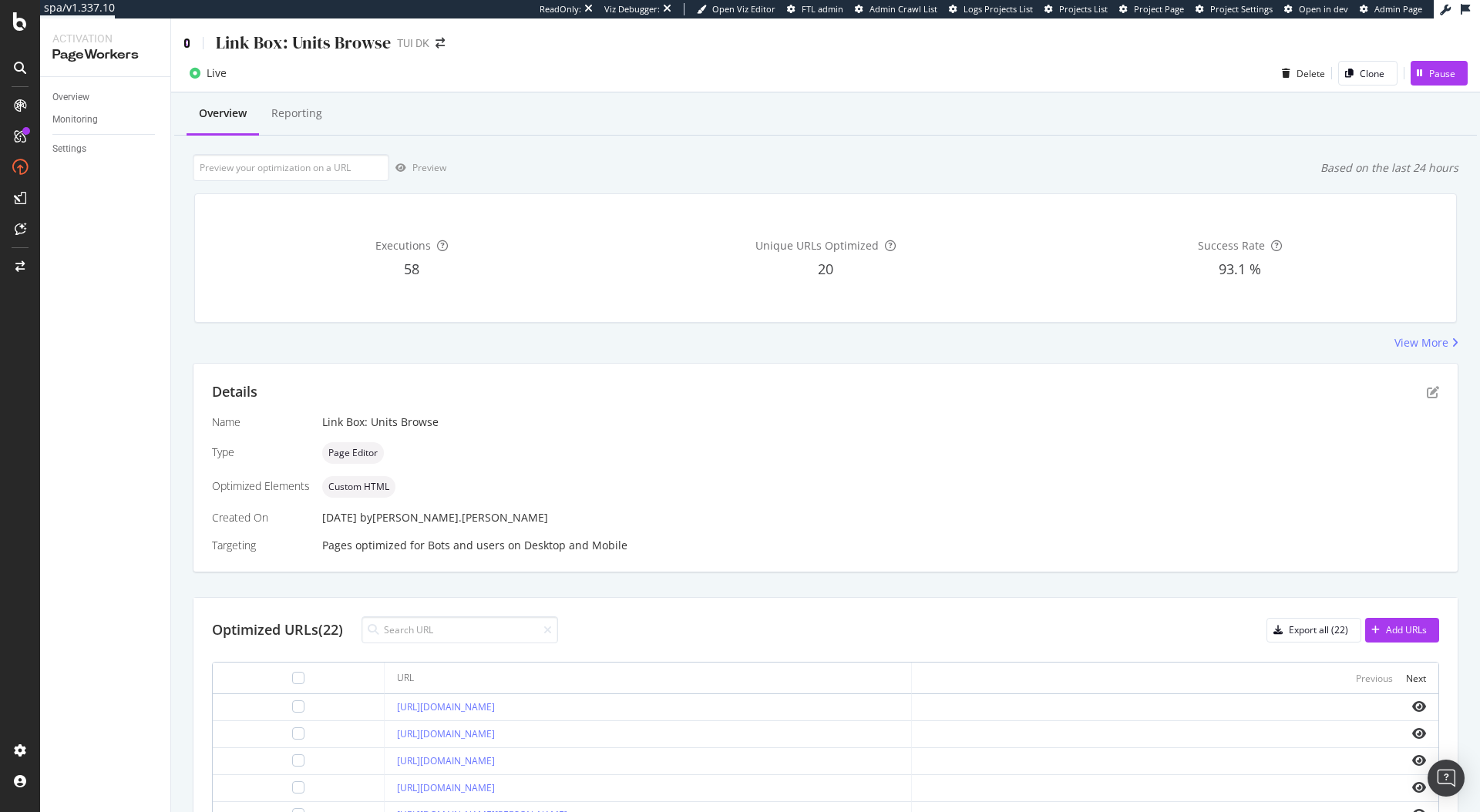
click at [185, 44] on icon at bounding box center [186, 43] width 7 height 11
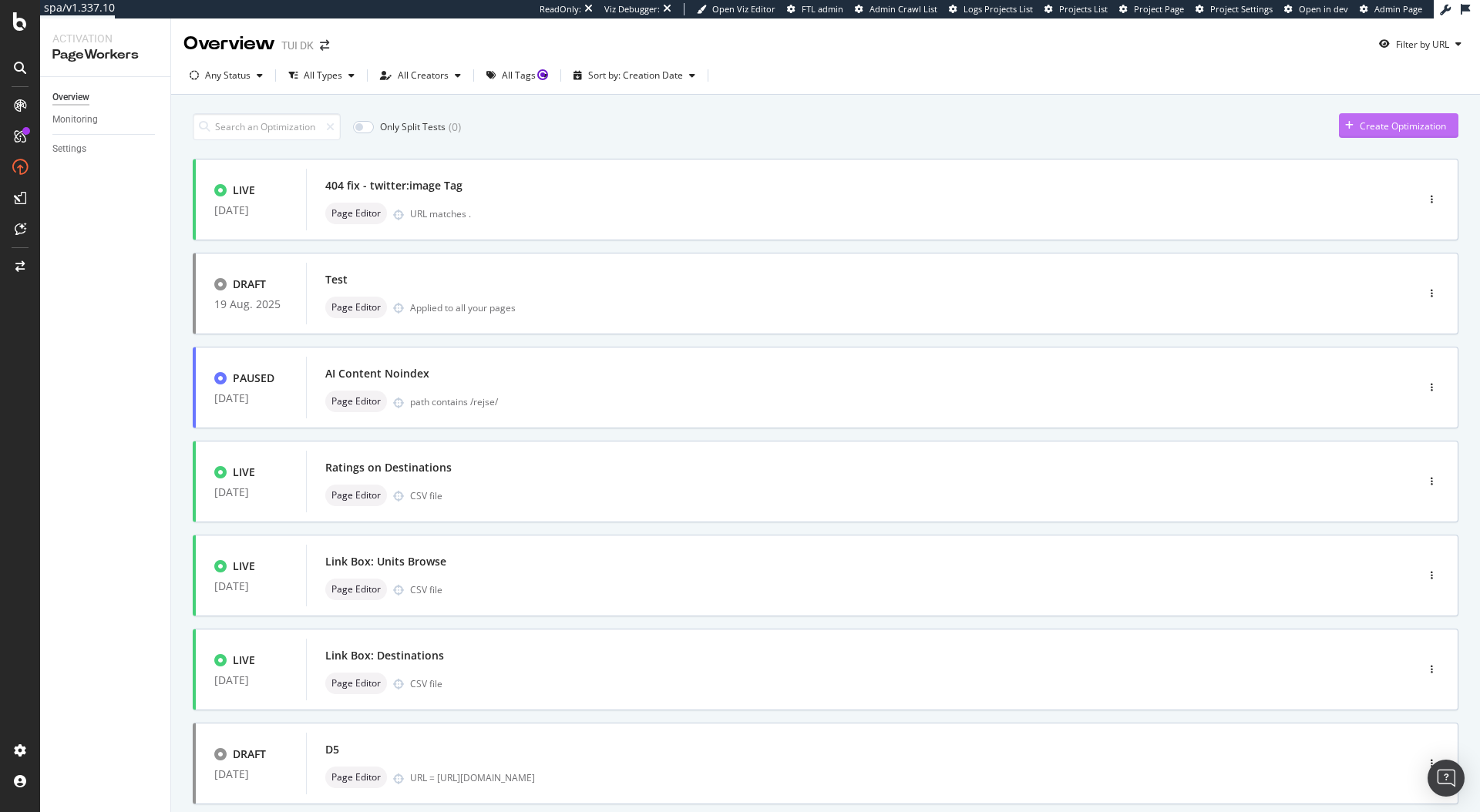
click at [1361, 127] on div "Create Optimization" at bounding box center [1403, 126] width 86 height 13
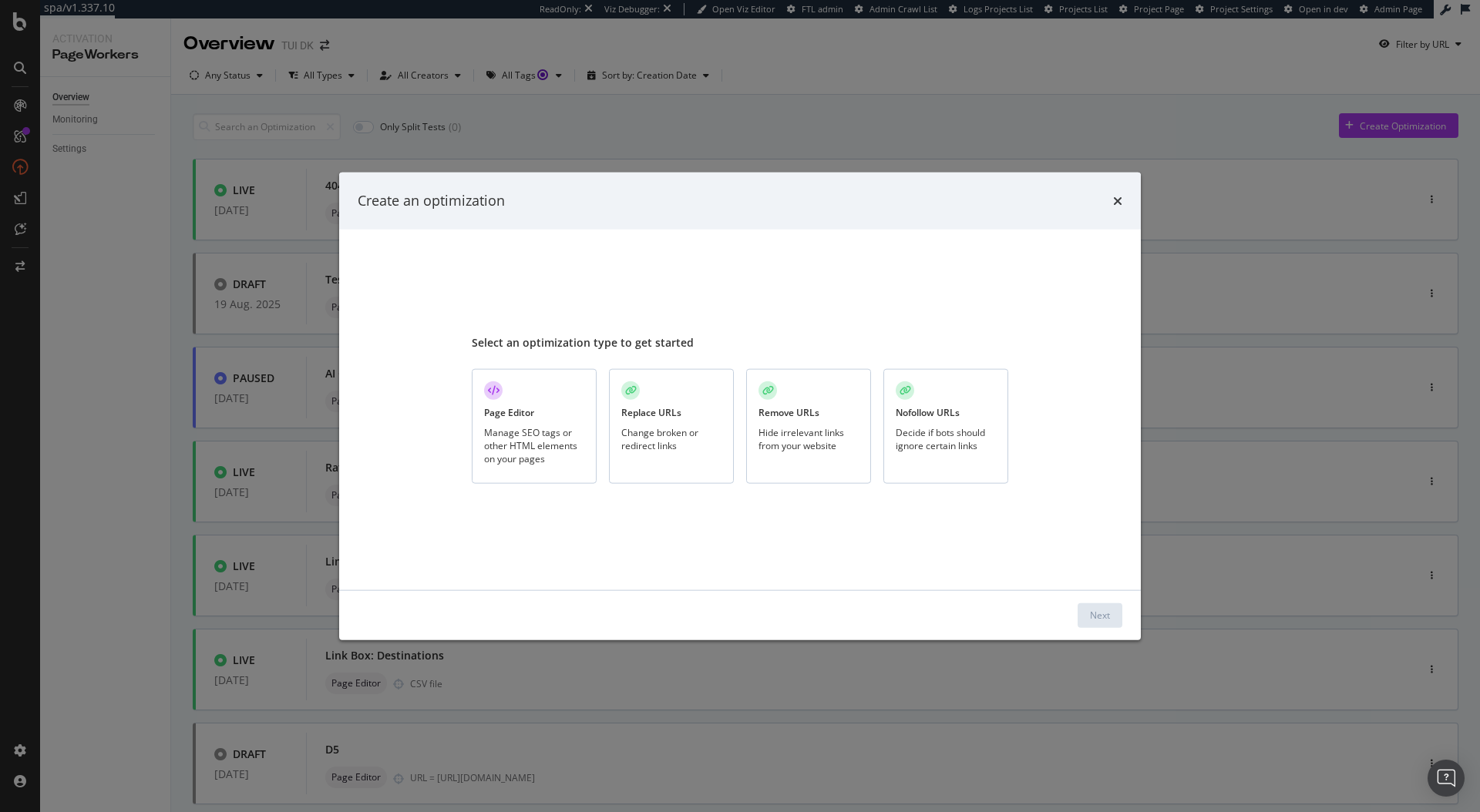
click at [668, 433] on div "Change broken or redirect links" at bounding box center [671, 438] width 100 height 26
click at [805, 439] on div "Hide irrelevant links from your website" at bounding box center [808, 438] width 100 height 26
click at [711, 445] on div "Change broken or redirect links" at bounding box center [671, 438] width 100 height 26
click at [1108, 624] on div "Next" at bounding box center [1099, 615] width 20 height 24
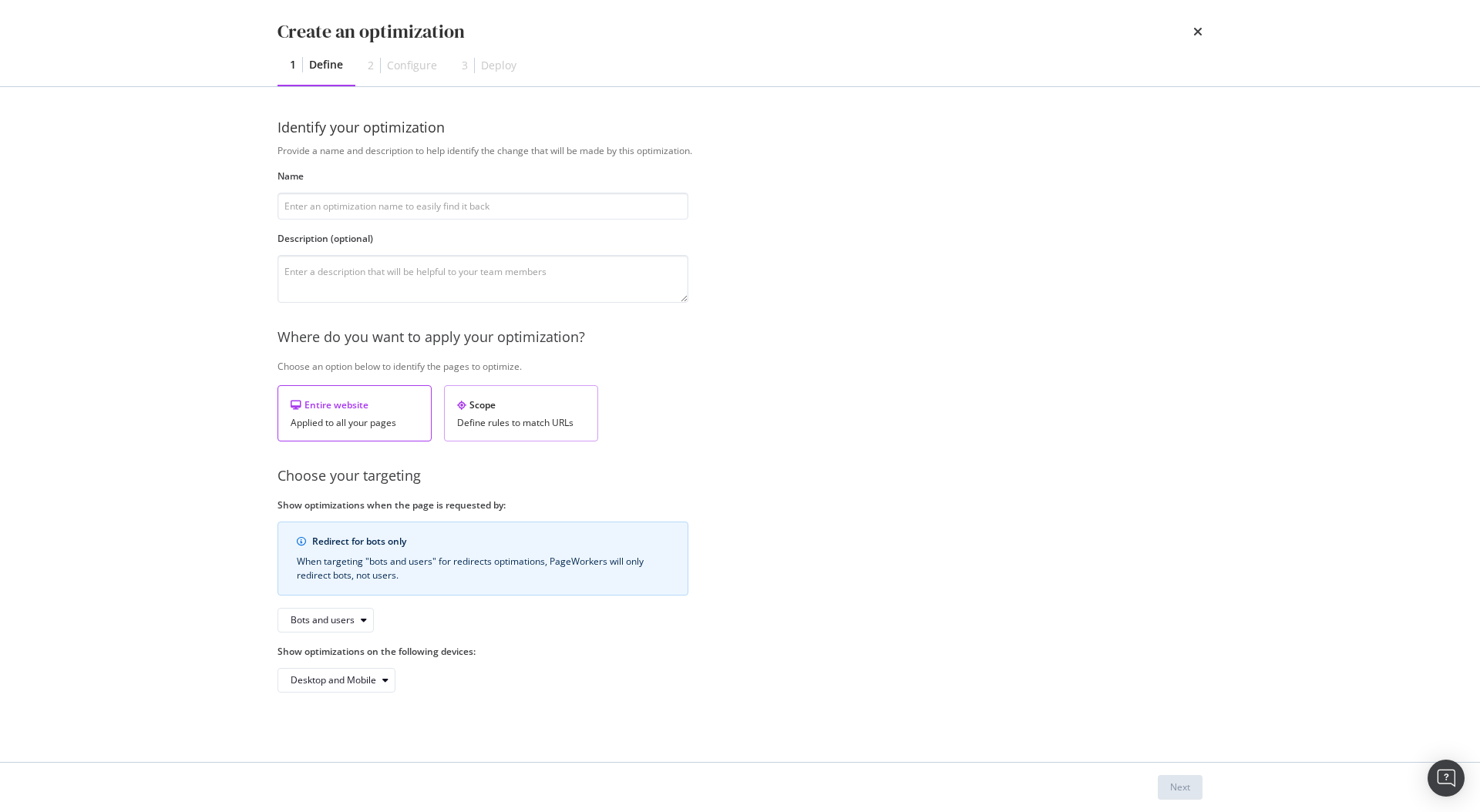
click at [485, 423] on div "Define rules to match URLs" at bounding box center [521, 423] width 128 height 11
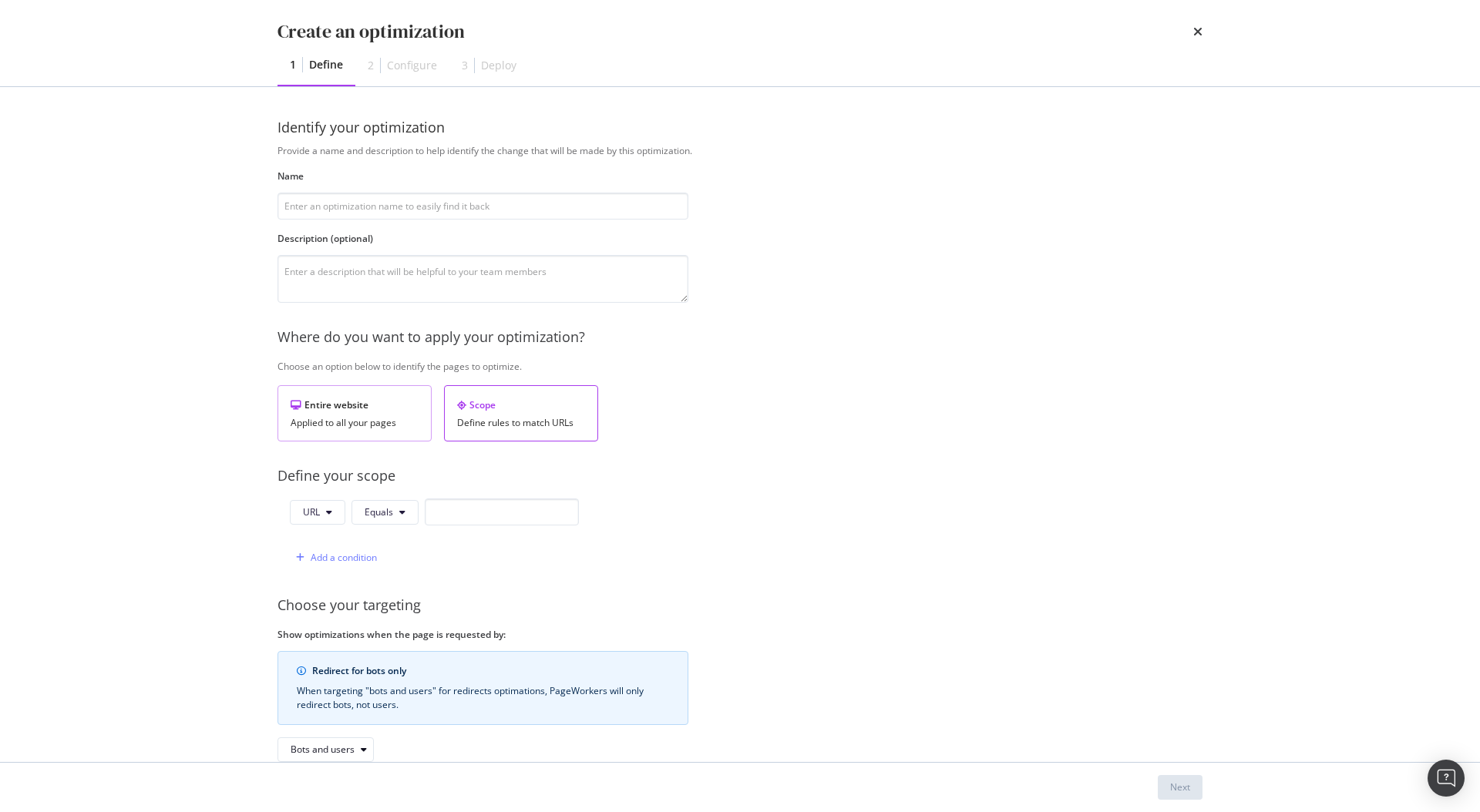
click at [292, 391] on div "Entire website Applied to all your pages" at bounding box center [354, 413] width 154 height 56
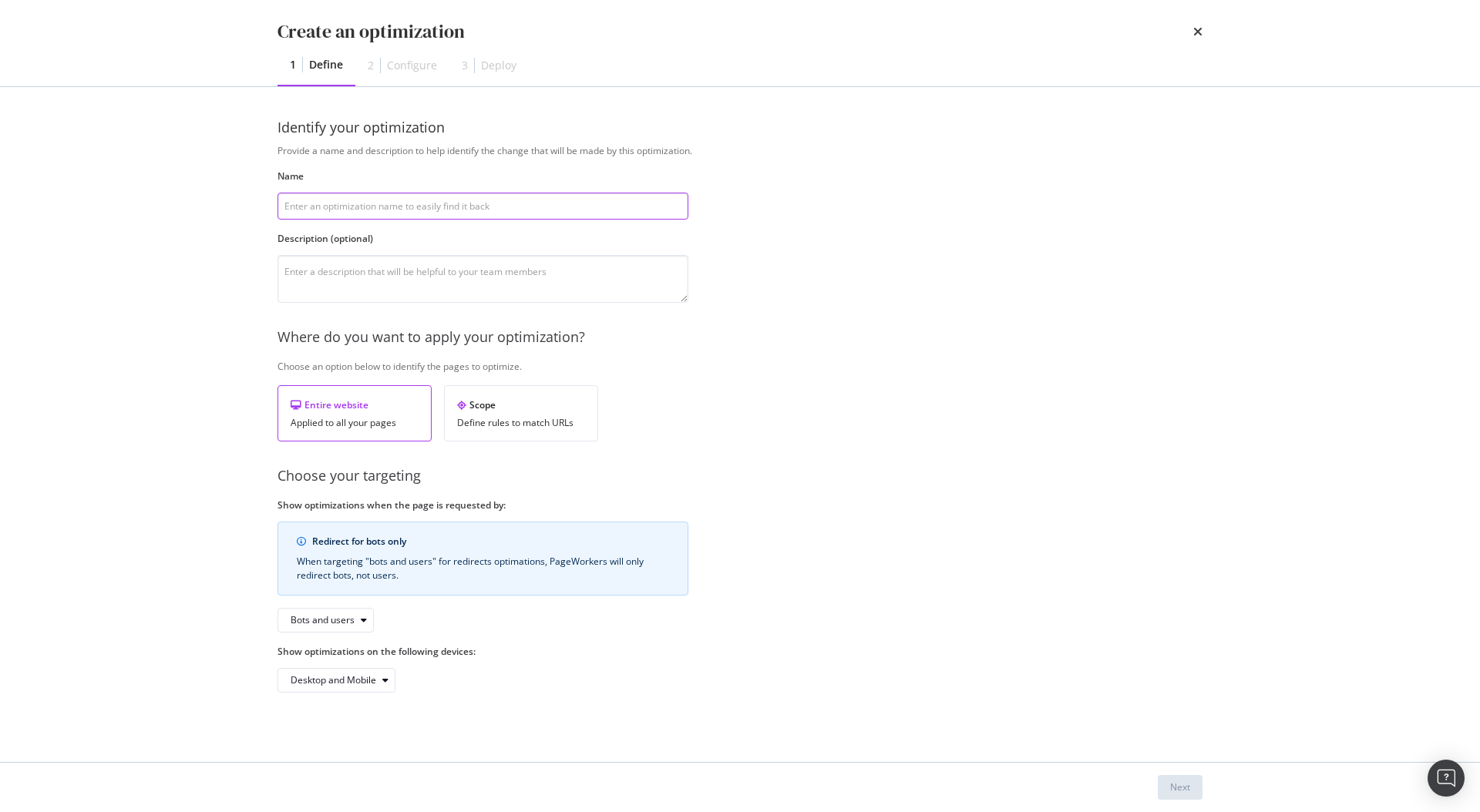
click at [404, 201] on input "modal" at bounding box center [483, 206] width 411 height 27
type input "EXAMPLE"
drag, startPoint x: 1137, startPoint y: 789, endPoint x: 1154, endPoint y: 787, distance: 17.1
click at [1138, 789] on div "Next" at bounding box center [740, 787] width 925 height 25
click at [1182, 784] on div "Next" at bounding box center [1180, 787] width 20 height 13
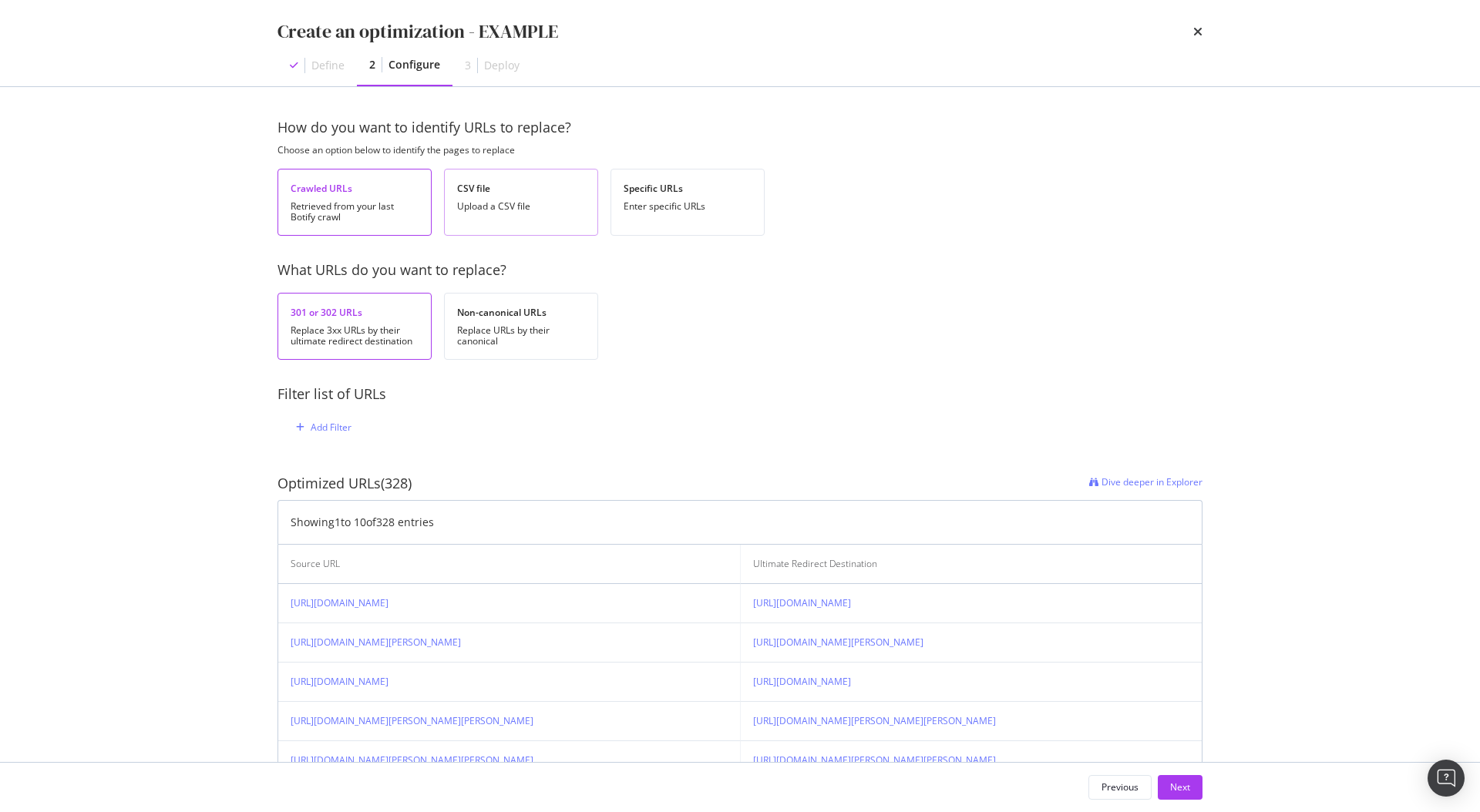
click at [494, 209] on div "Upload a CSV file" at bounding box center [521, 206] width 128 height 11
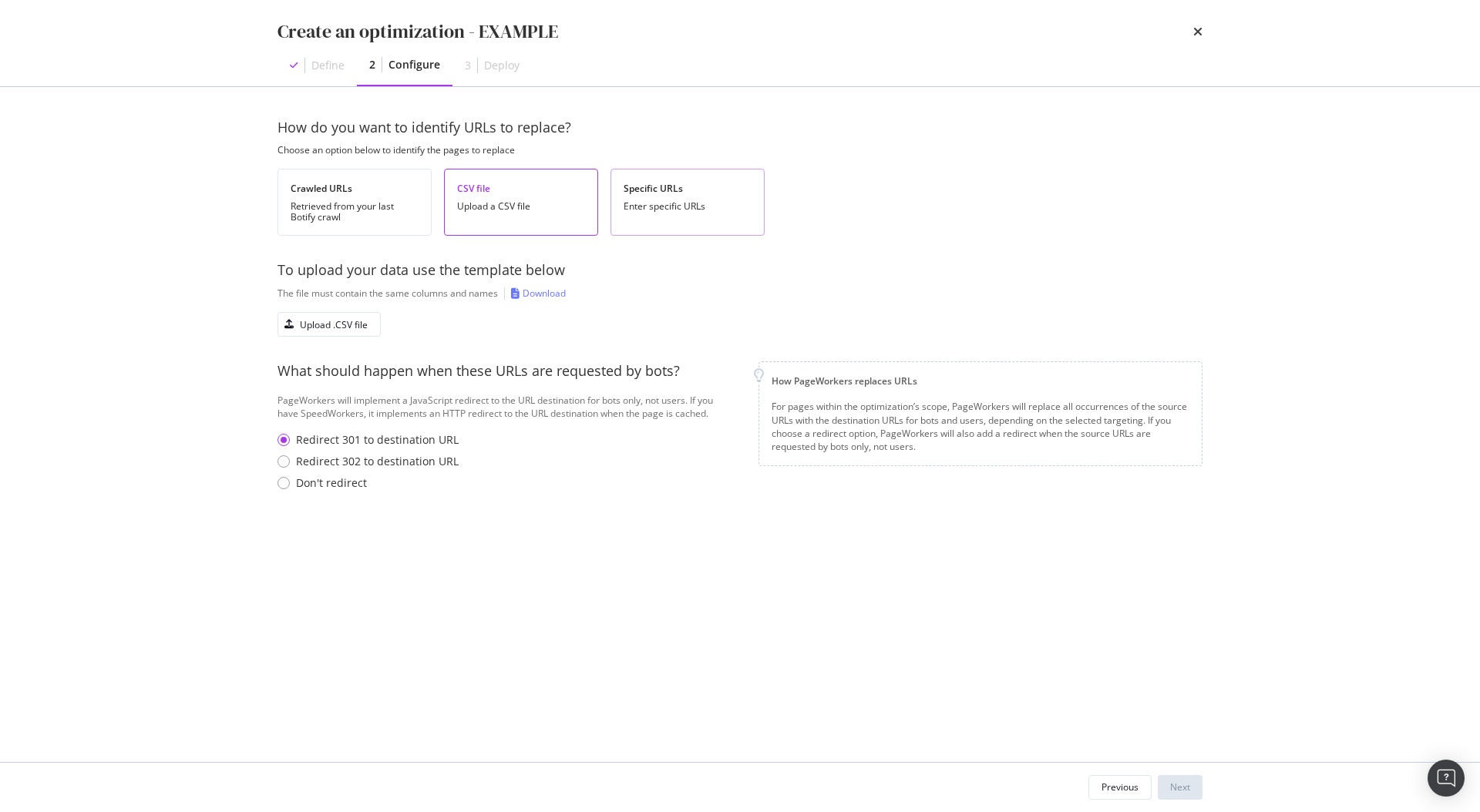
click at [641, 211] on div "Enter specific URLs" at bounding box center [688, 206] width 128 height 11
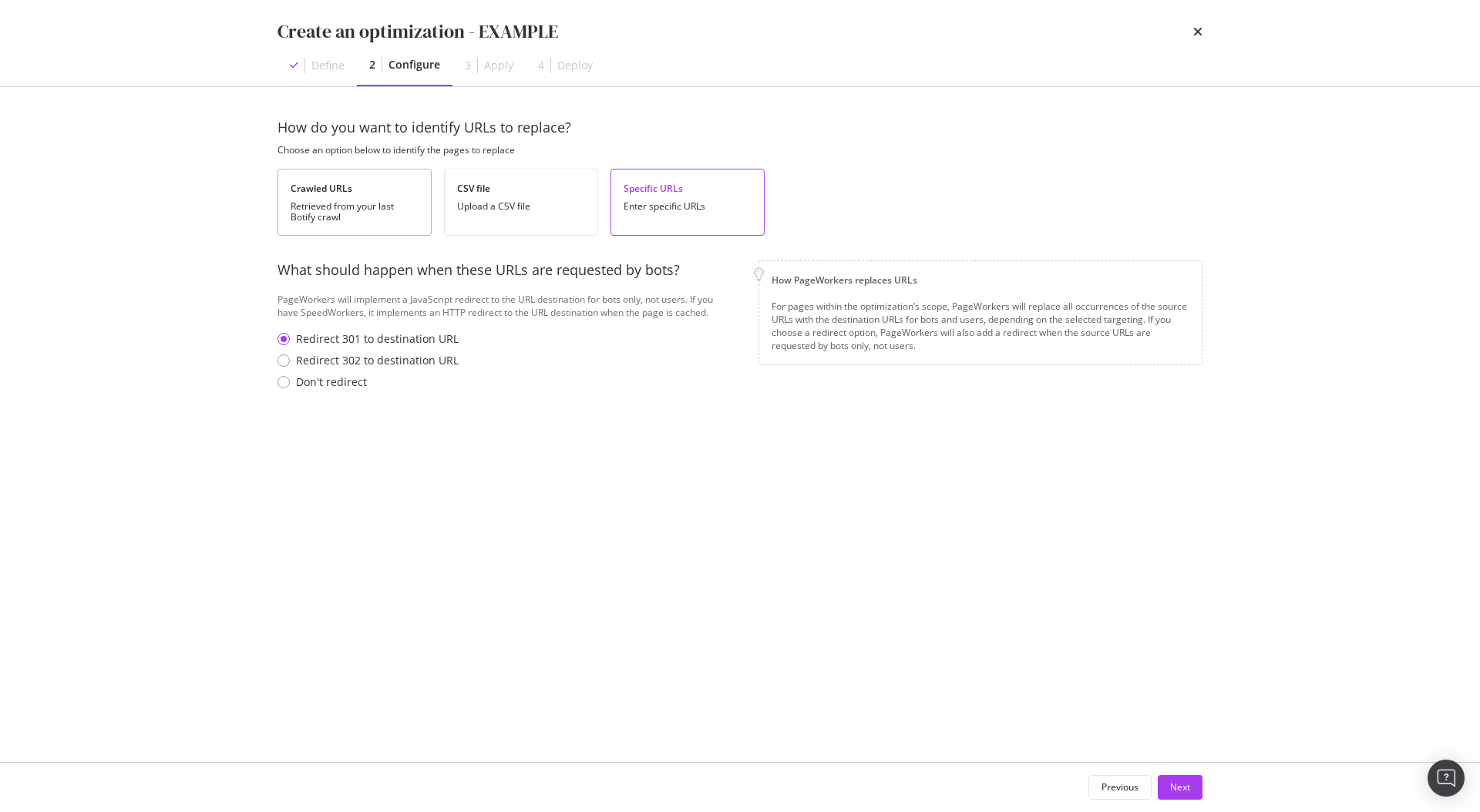
click at [332, 221] on div "Retrieved from your last Botify crawl" at bounding box center [354, 212] width 128 height 22
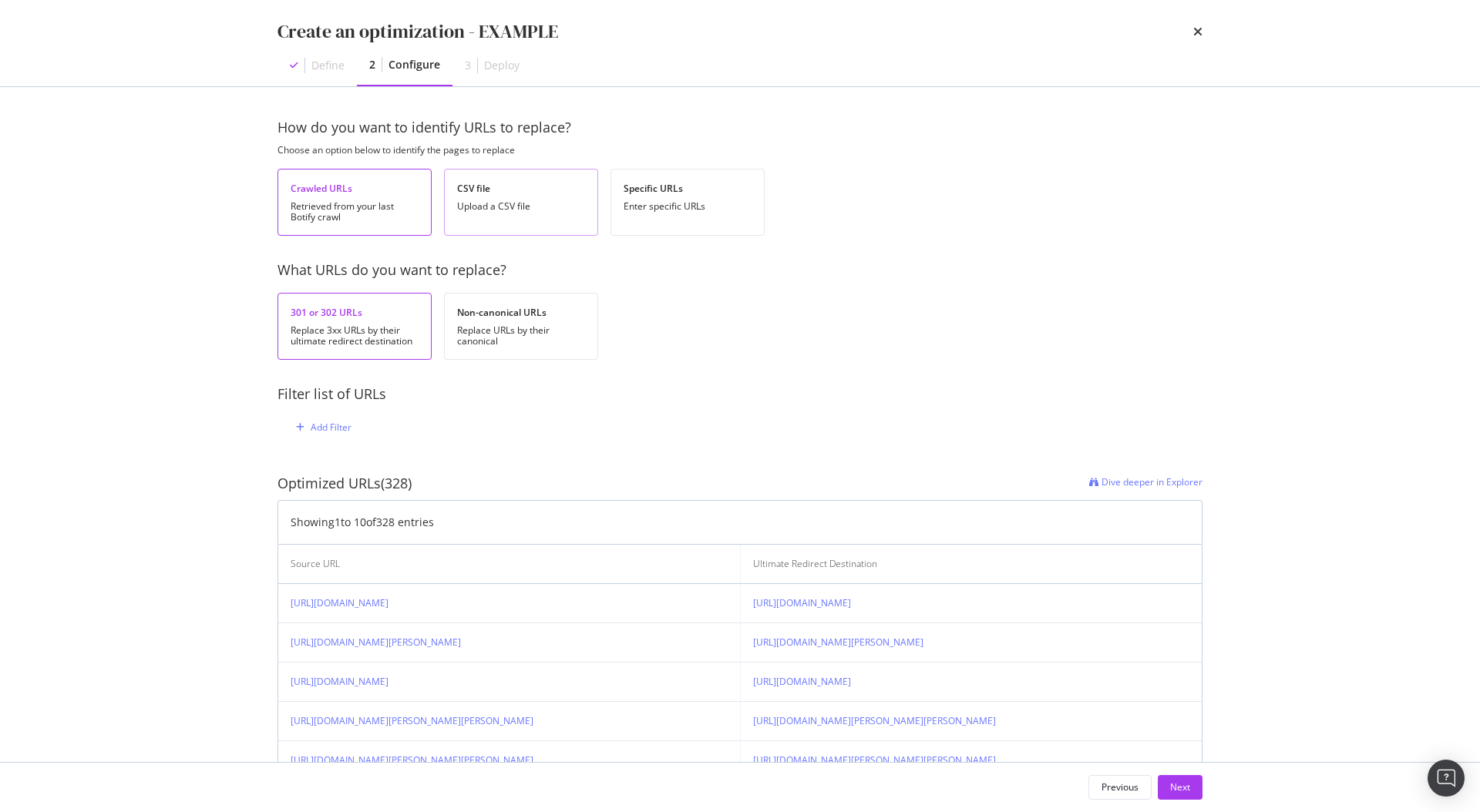
click at [515, 213] on div "CSV file Upload a CSV file" at bounding box center [521, 202] width 154 height 67
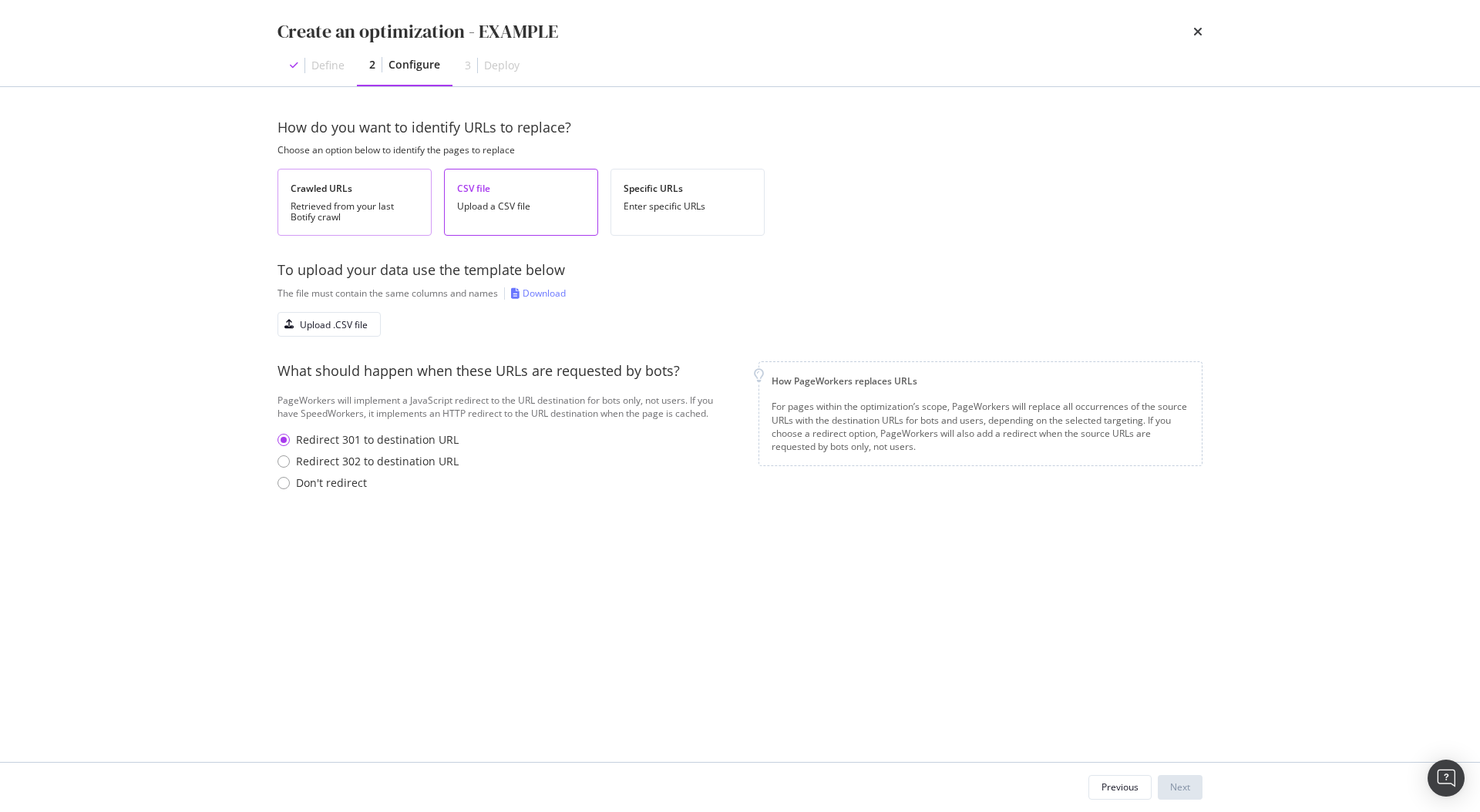
click at [382, 216] on div "Retrieved from your last Botify crawl" at bounding box center [354, 212] width 128 height 22
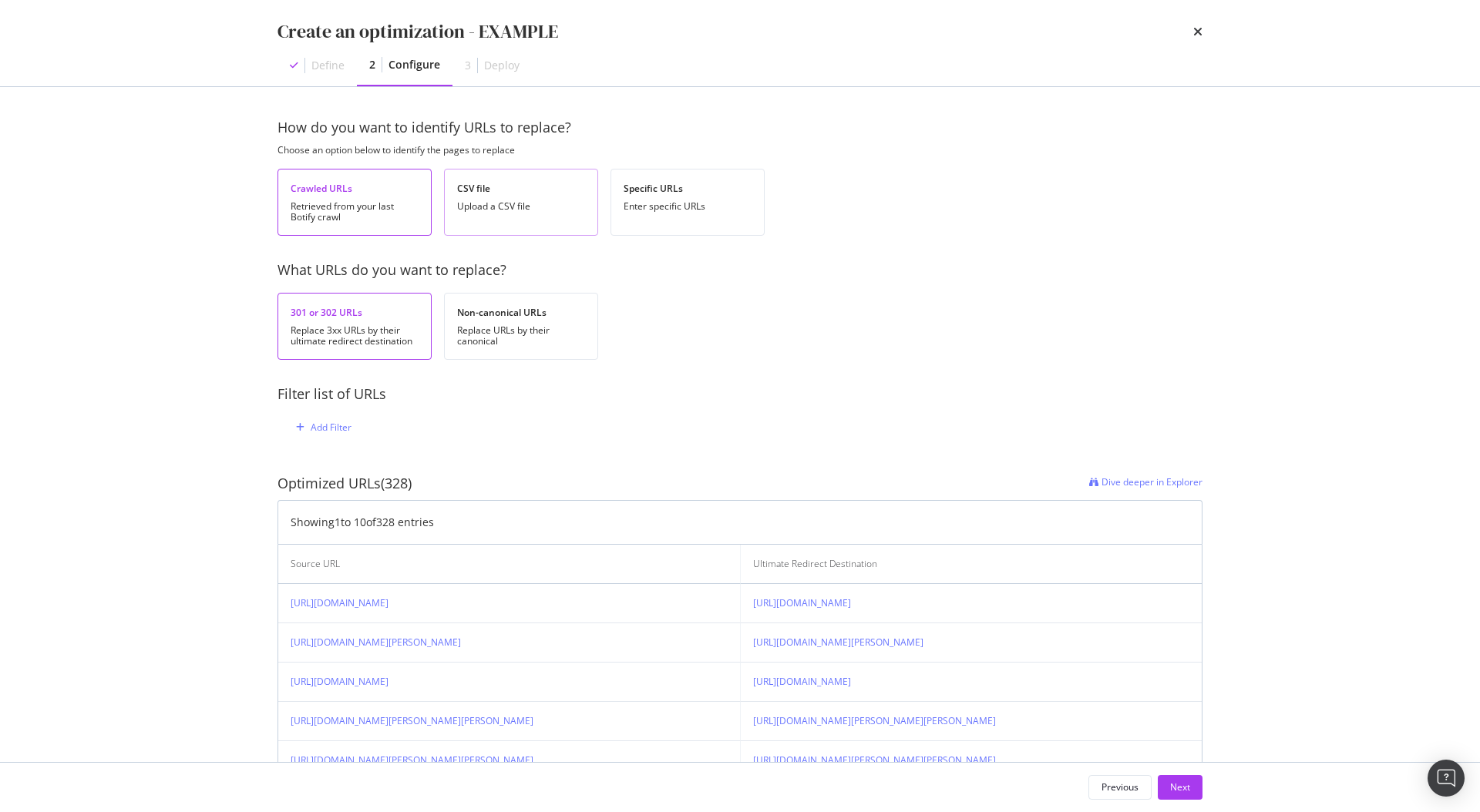
click at [501, 223] on div "CSV file Upload a CSV file" at bounding box center [521, 202] width 154 height 67
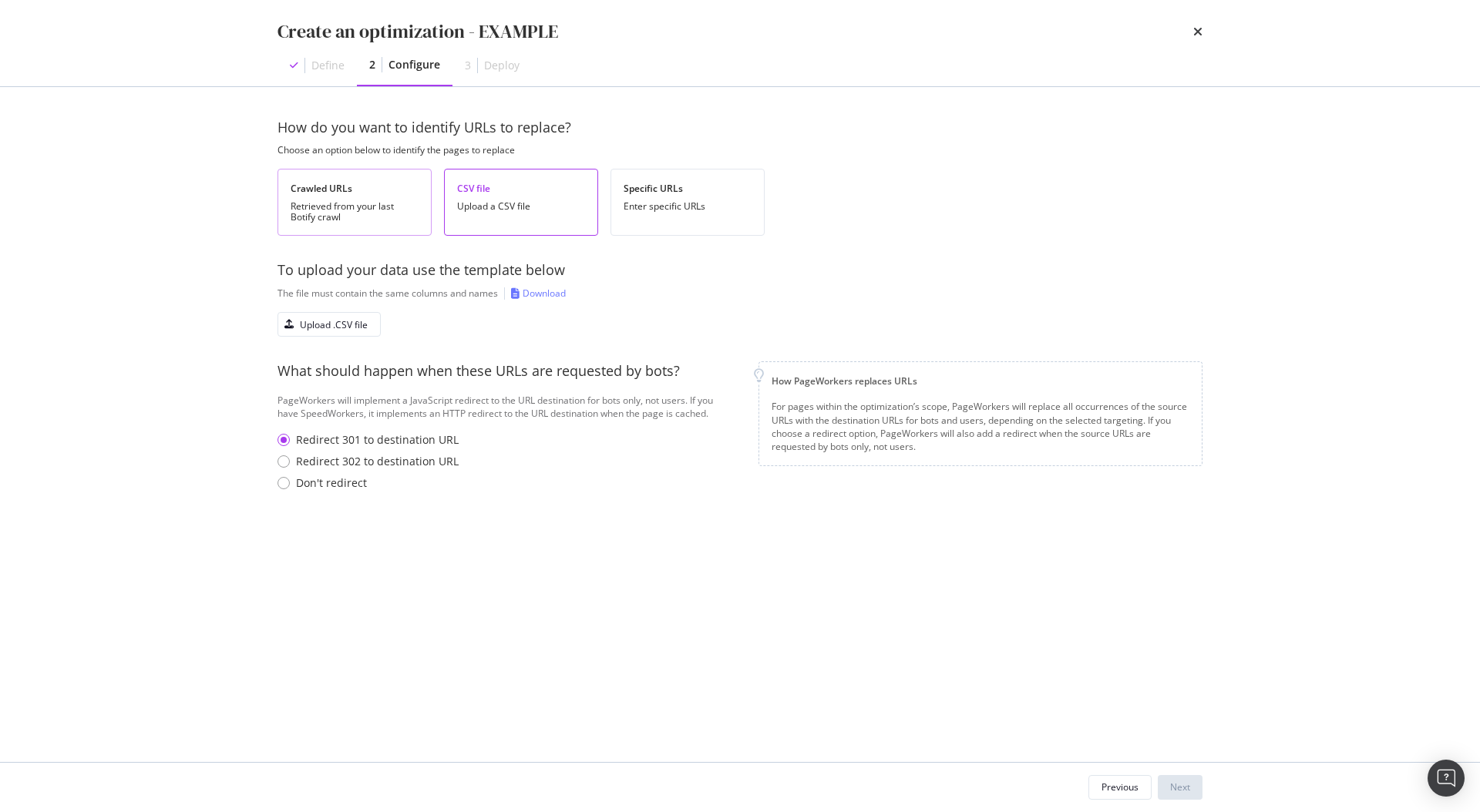
click at [356, 210] on div "Retrieved from your last Botify crawl" at bounding box center [354, 212] width 128 height 22
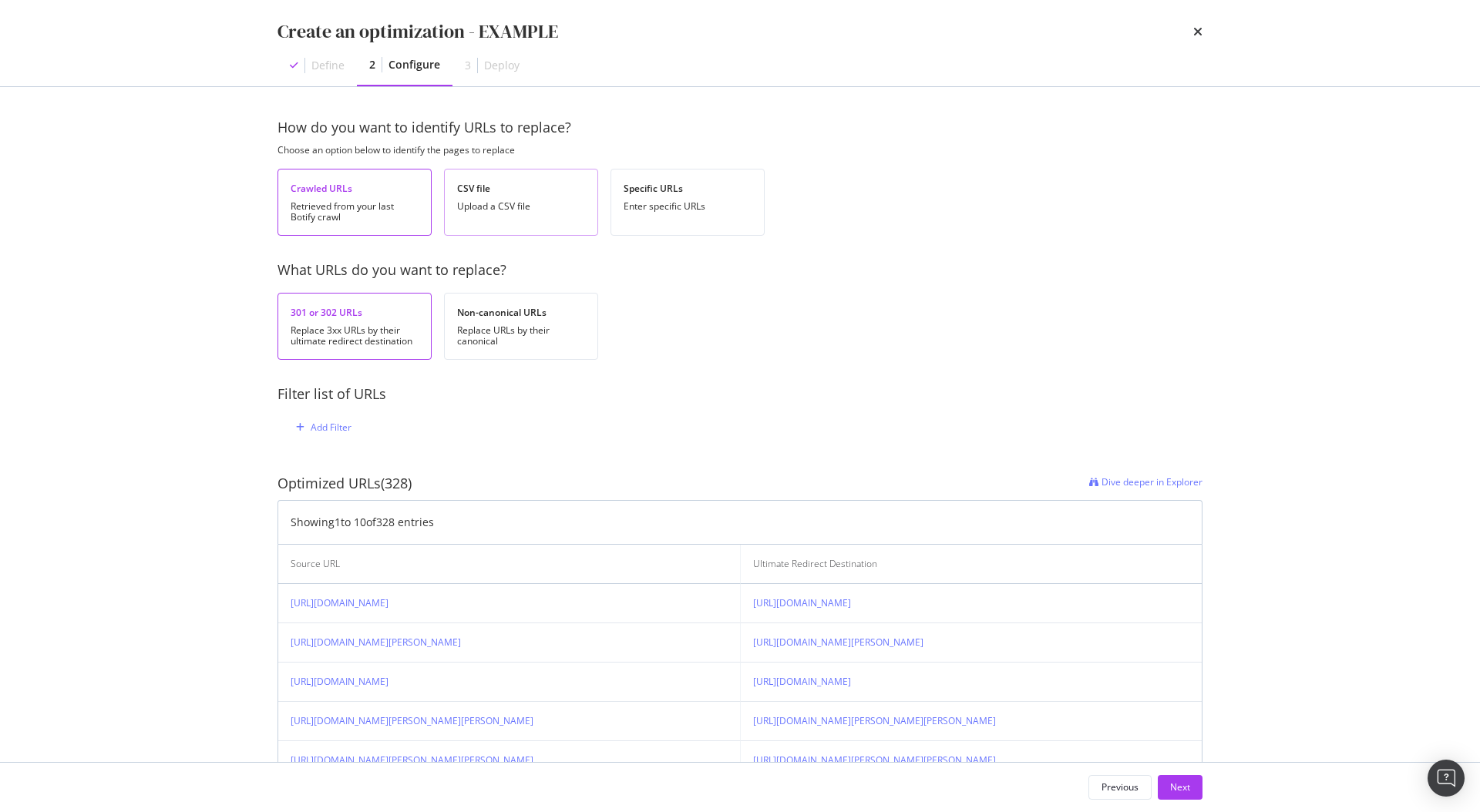
click at [505, 194] on div "CSV file" at bounding box center [521, 187] width 128 height 13
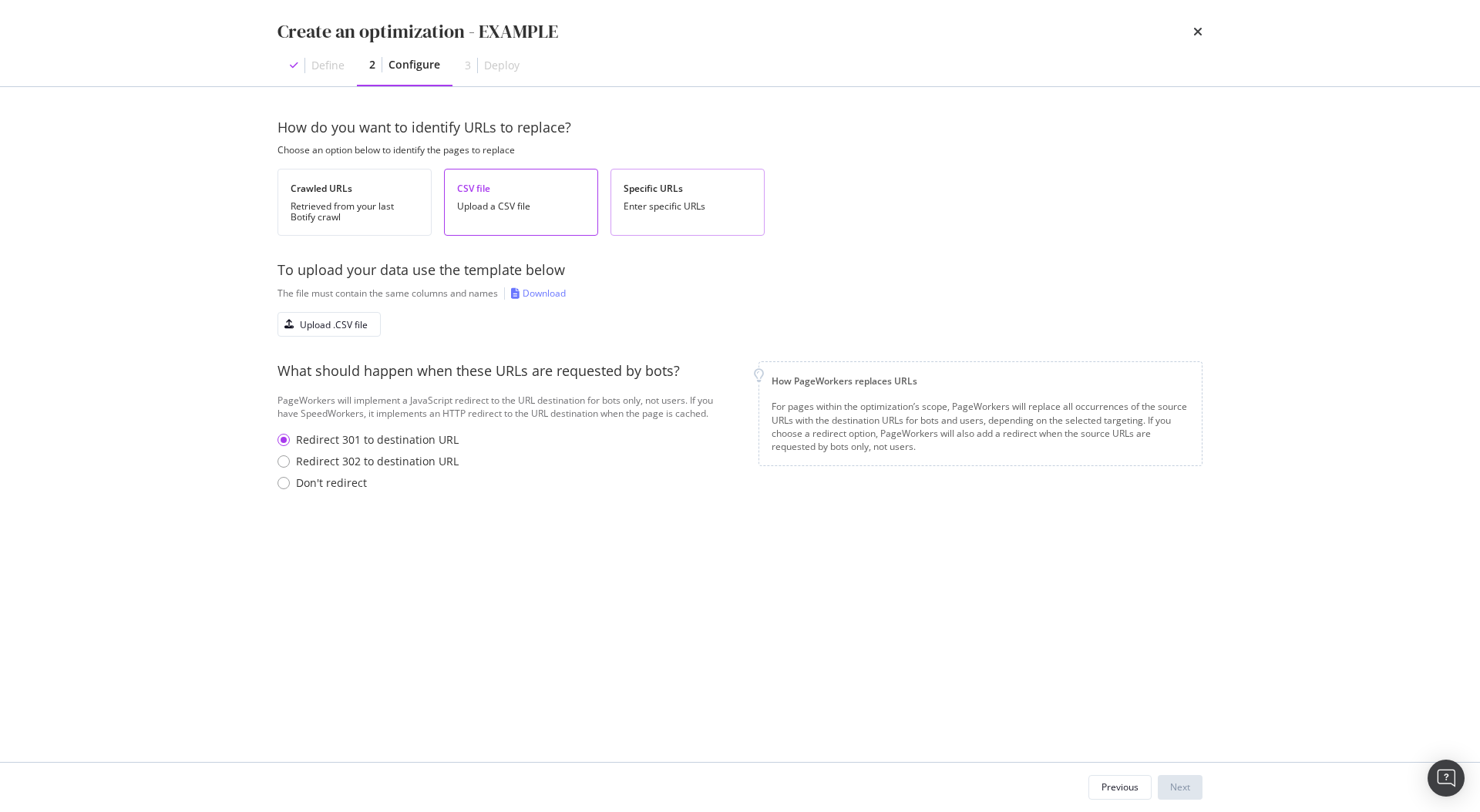
click at [637, 196] on div "Specific URLs Enter specific URLs" at bounding box center [687, 202] width 154 height 67
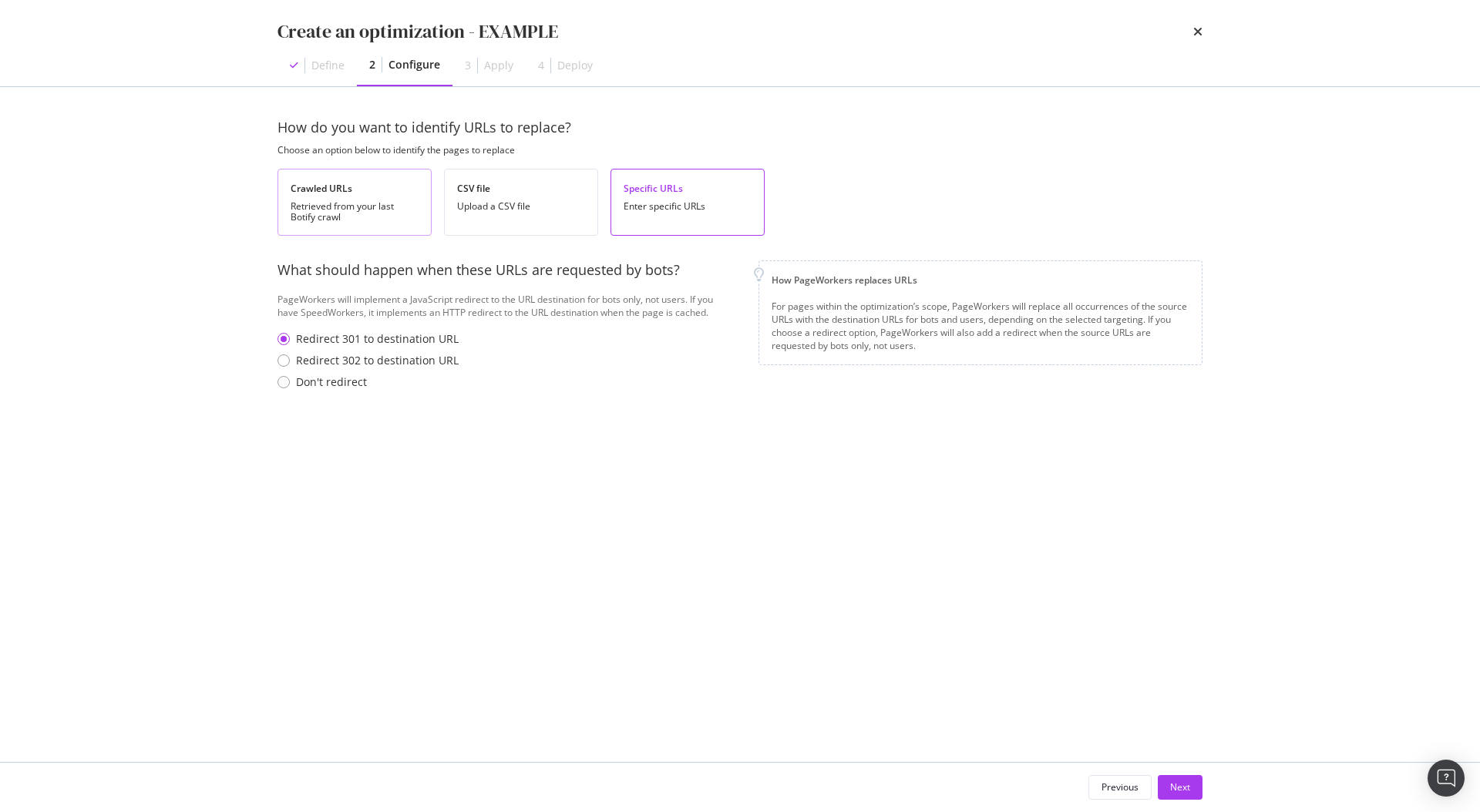
click at [304, 214] on div "Retrieved from your last Botify crawl" at bounding box center [354, 212] width 128 height 22
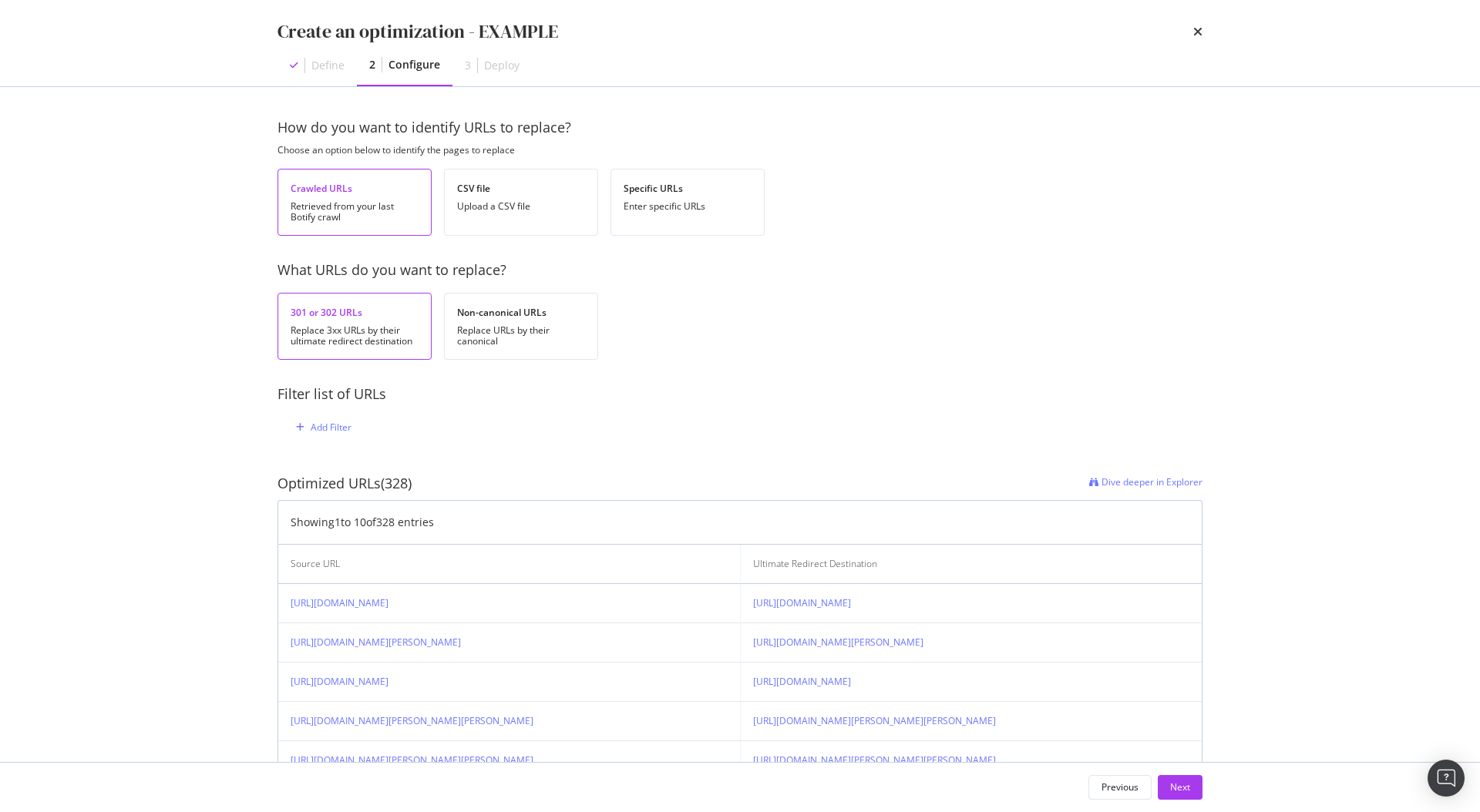
click at [341, 343] on div "Replace 3xx URLs by their ultimate redirect destination" at bounding box center [354, 336] width 128 height 22
click at [492, 340] on div "Replace URLs by their canonical" at bounding box center [521, 336] width 128 height 22
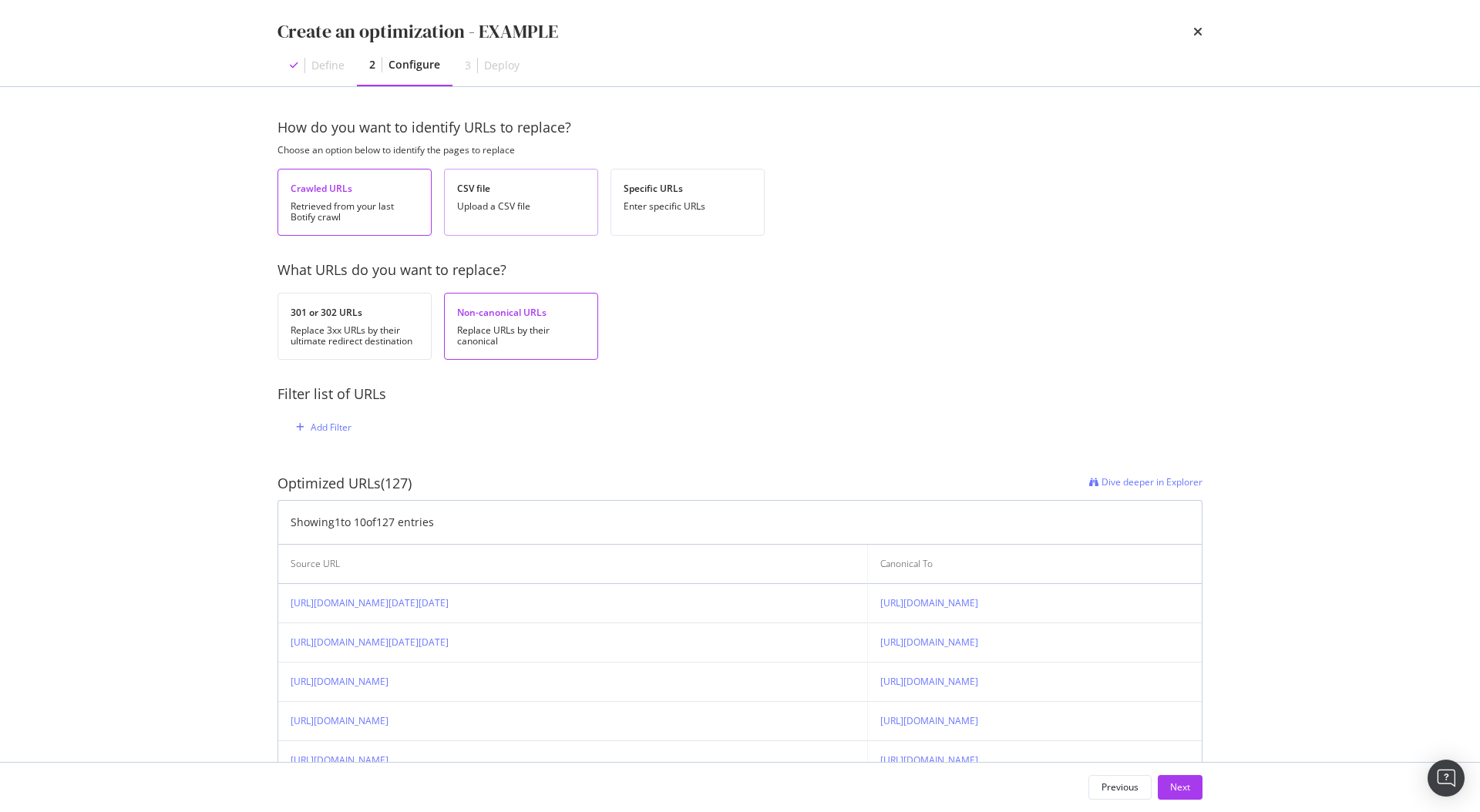
click at [505, 194] on div "CSV file" at bounding box center [521, 187] width 128 height 13
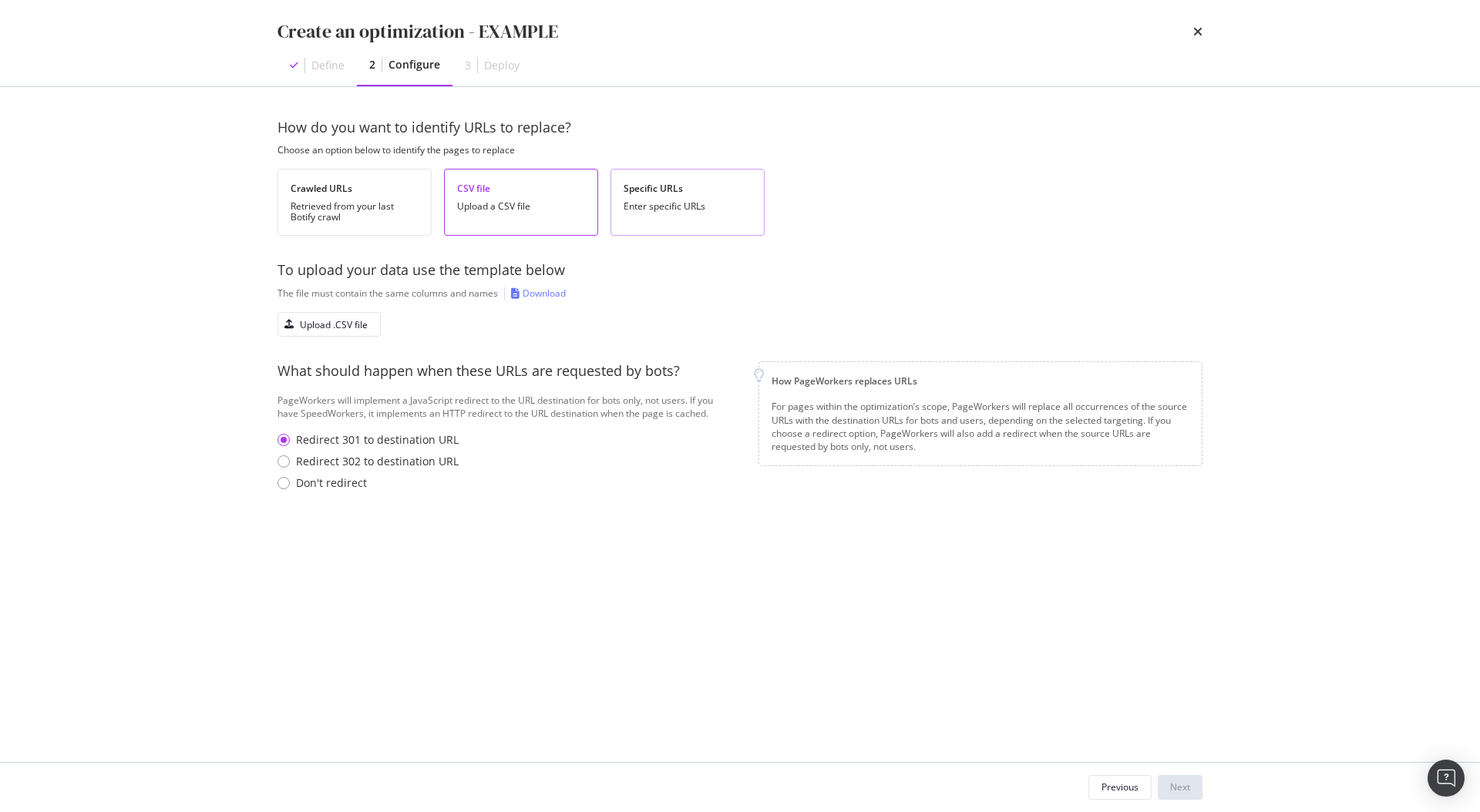
click at [699, 201] on div "Enter specific URLs" at bounding box center [688, 206] width 128 height 11
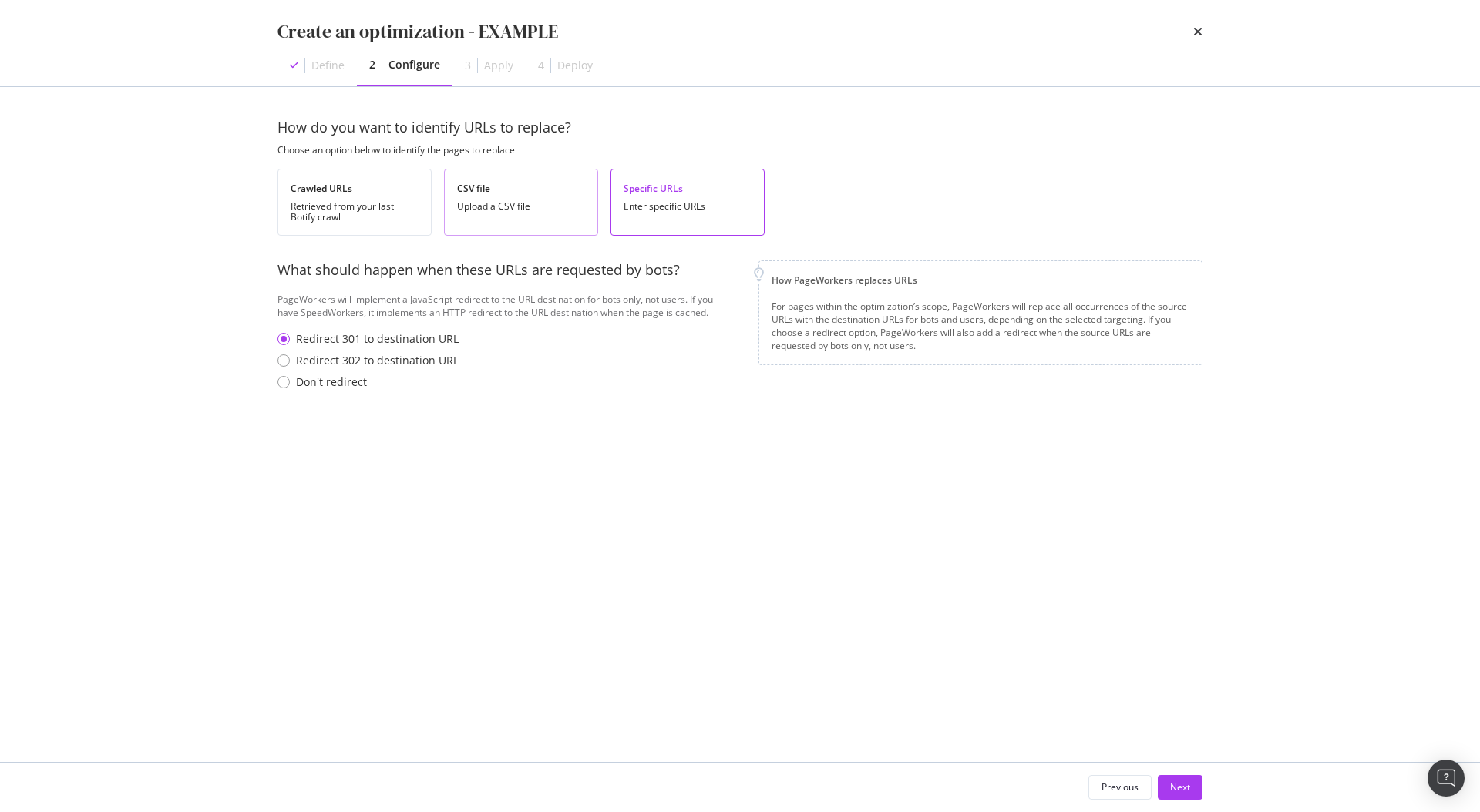
click at [556, 197] on div "CSV file Upload a CSV file" at bounding box center [521, 202] width 154 height 67
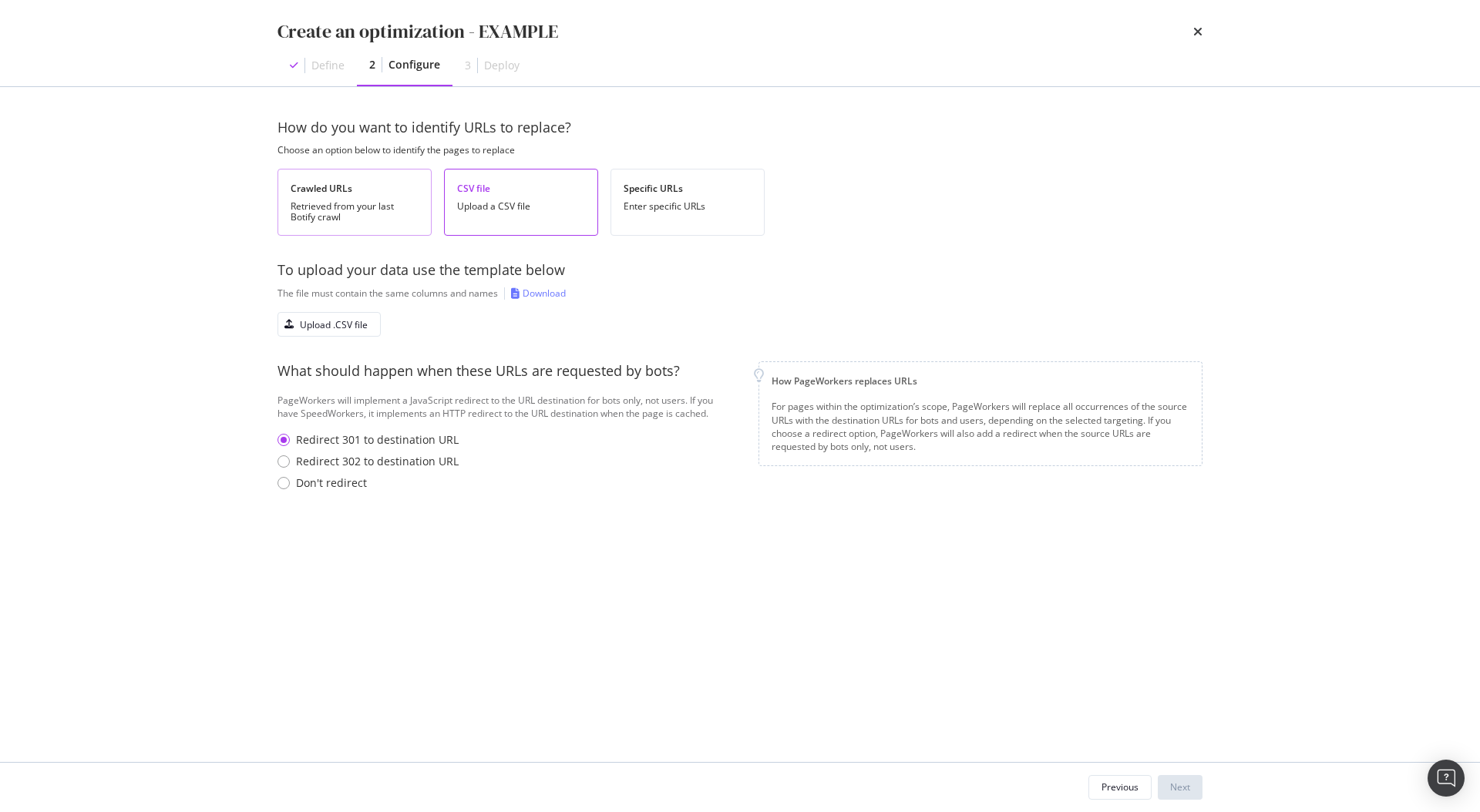
click at [374, 198] on div "Crawled URLs Retrieved from your last Botify crawl" at bounding box center [354, 202] width 154 height 67
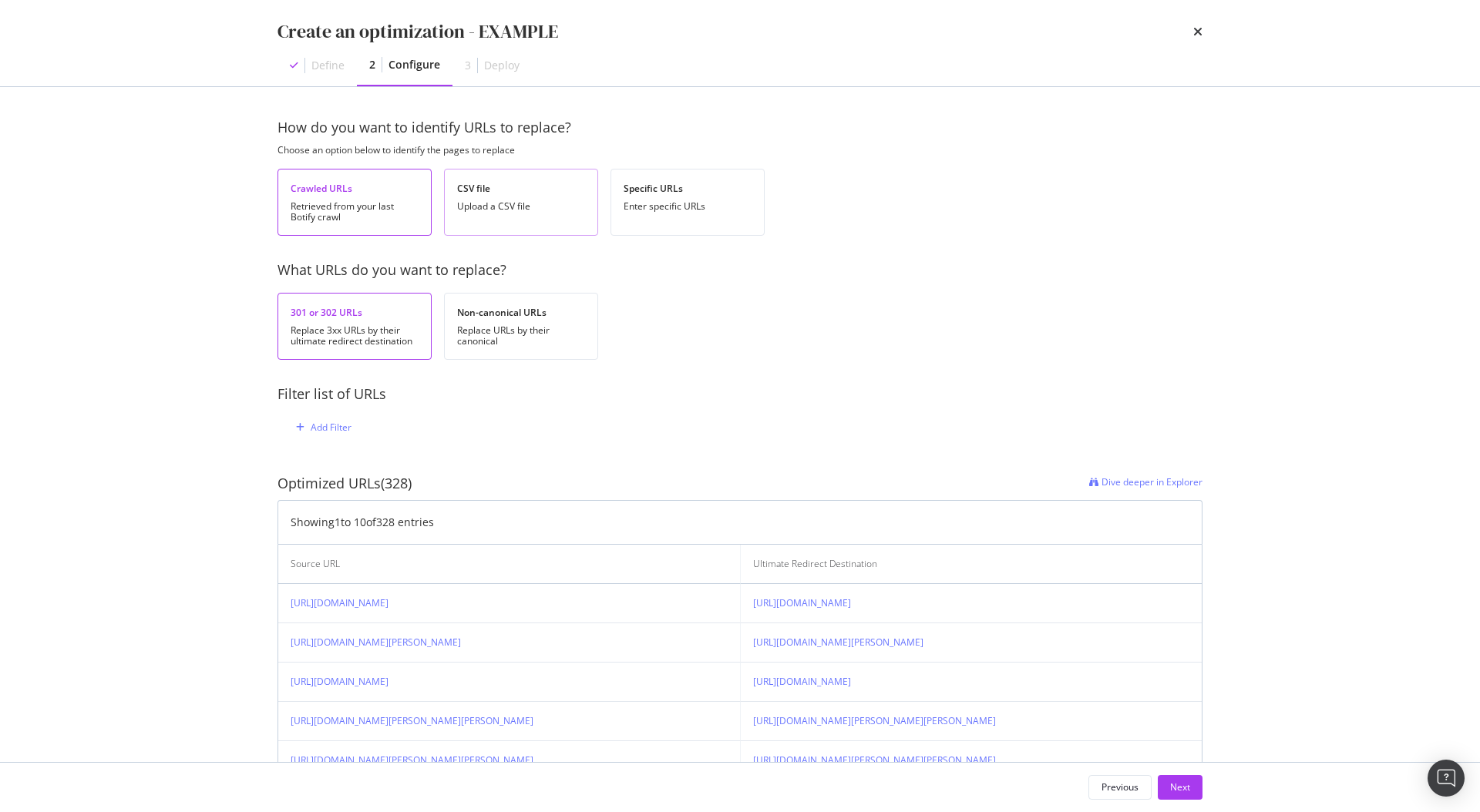
click at [517, 225] on div "CSV file Upload a CSV file" at bounding box center [521, 202] width 154 height 67
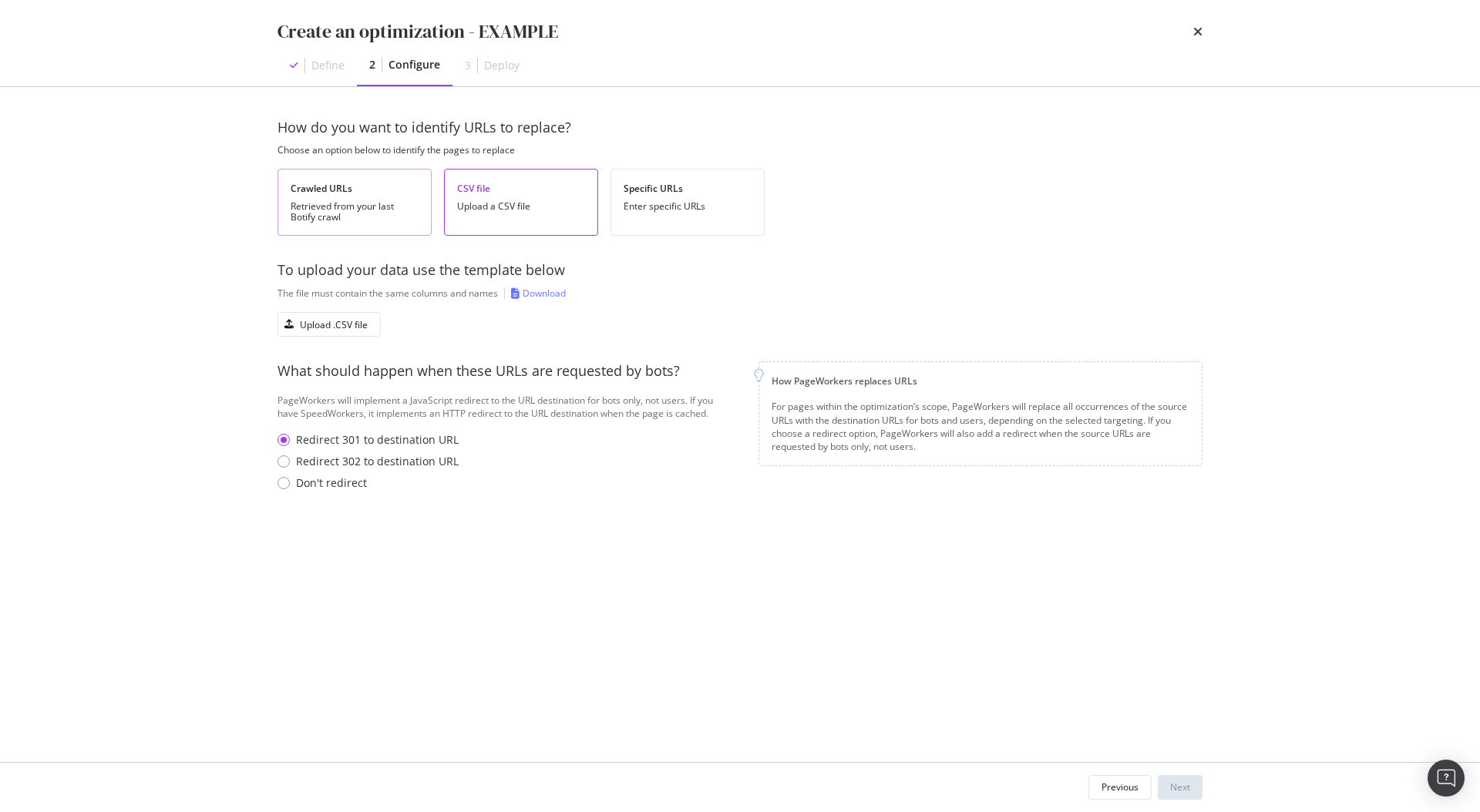
click at [374, 213] on div "Retrieved from your last Botify crawl" at bounding box center [354, 212] width 128 height 22
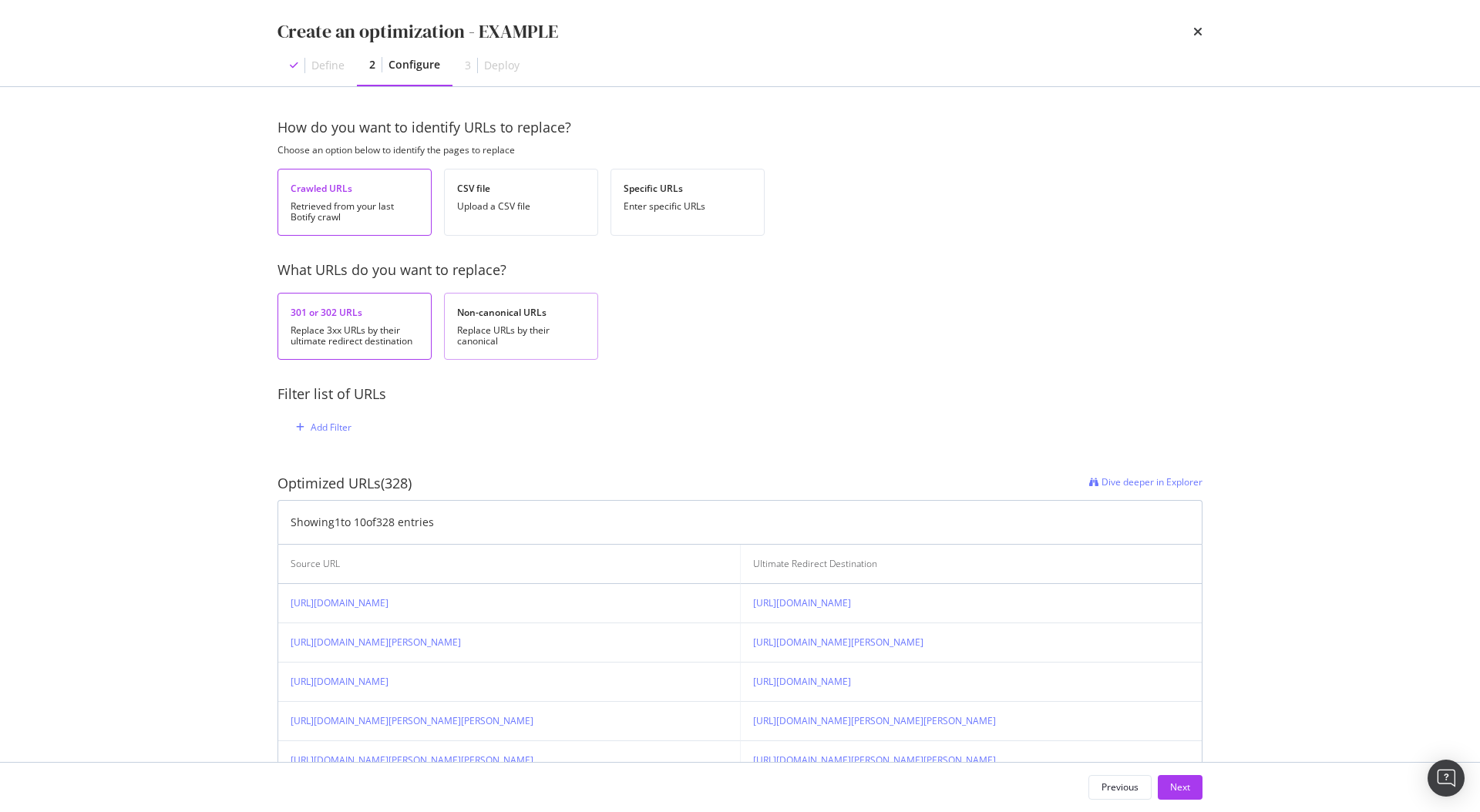
click at [512, 311] on div "Non-canonical URLs" at bounding box center [521, 312] width 128 height 13
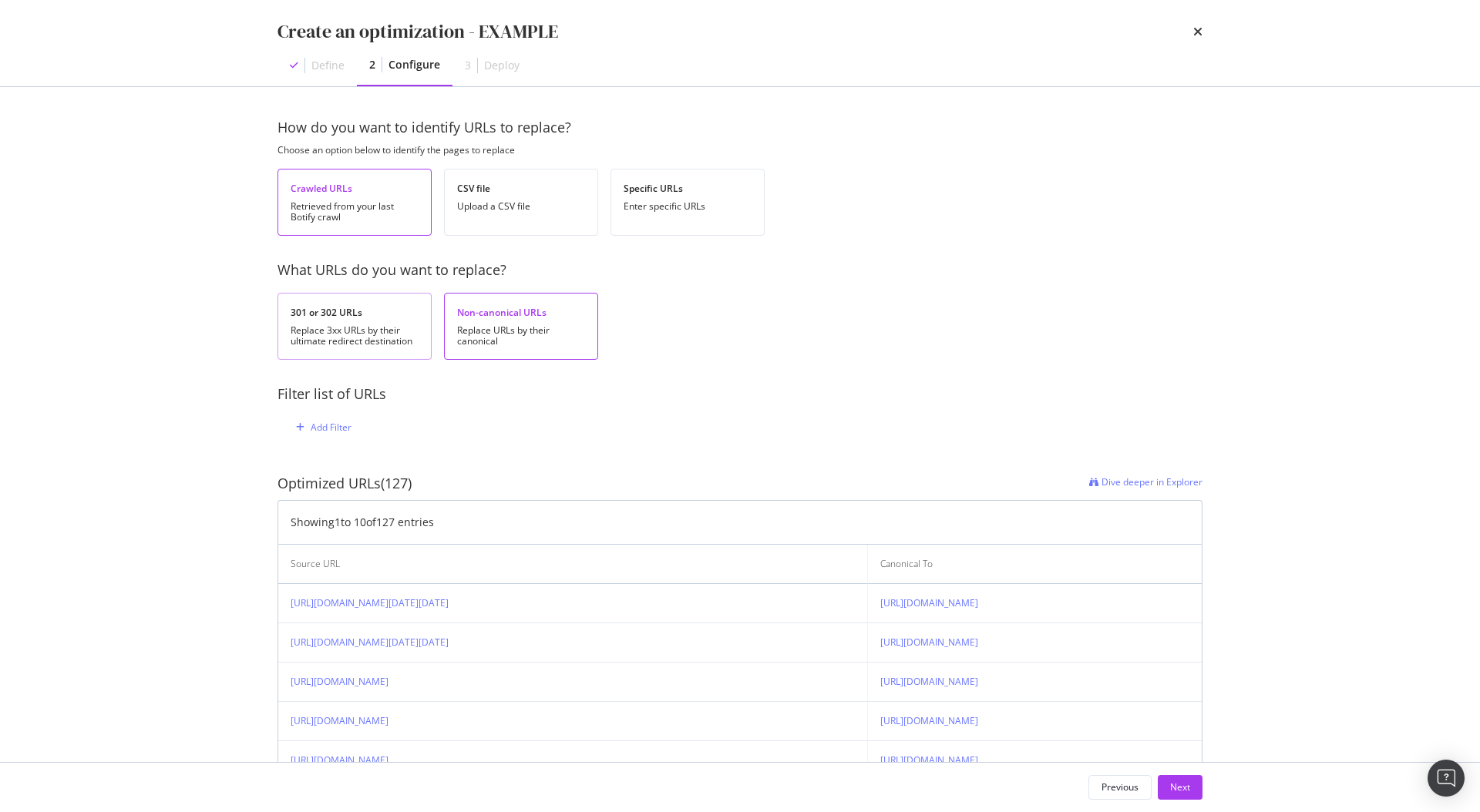
click at [382, 322] on div "301 or 302 URLs Replace 3xx URLs by their ultimate redirect destination" at bounding box center [354, 327] width 154 height 67
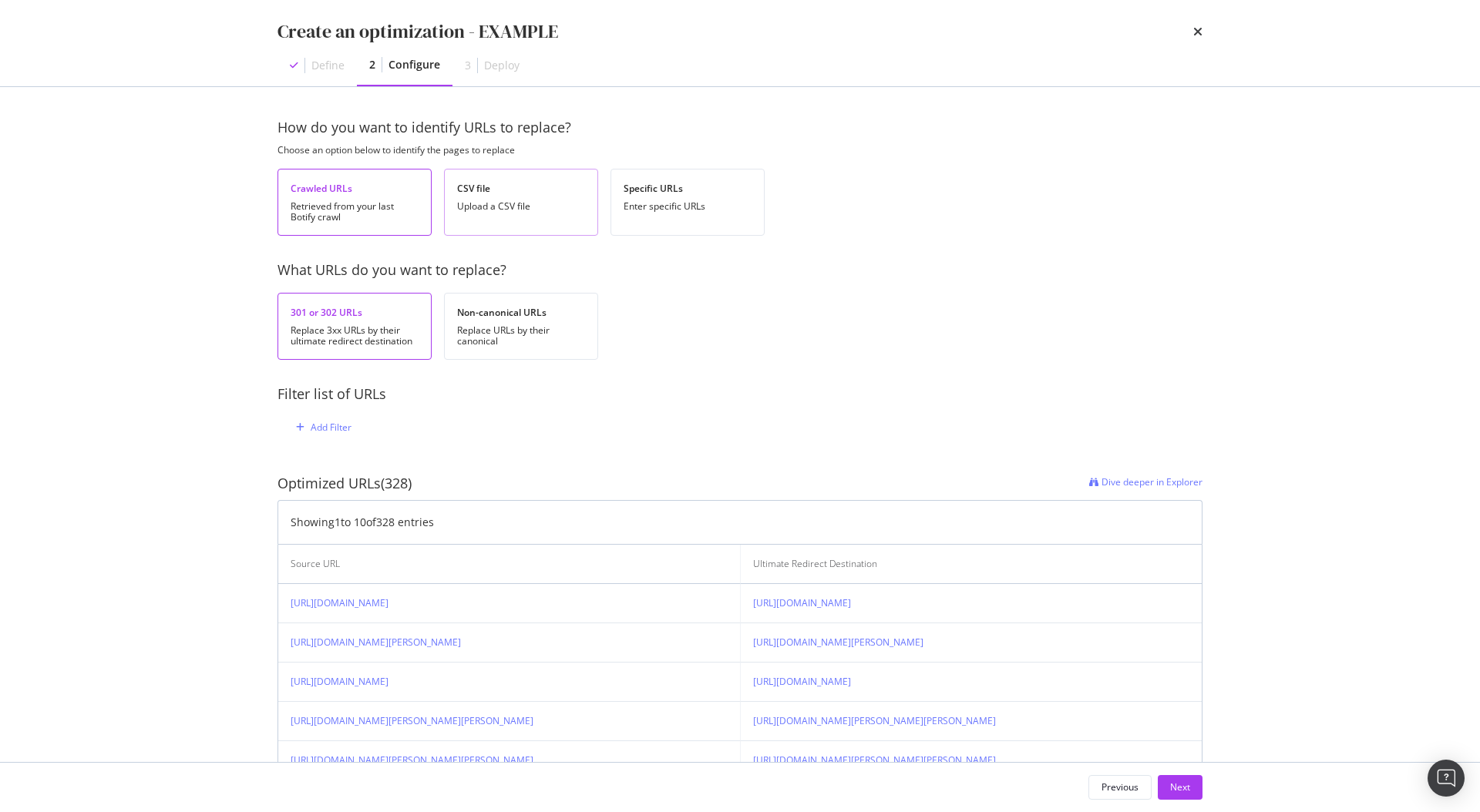
click at [497, 227] on div "CSV file Upload a CSV file" at bounding box center [521, 202] width 154 height 67
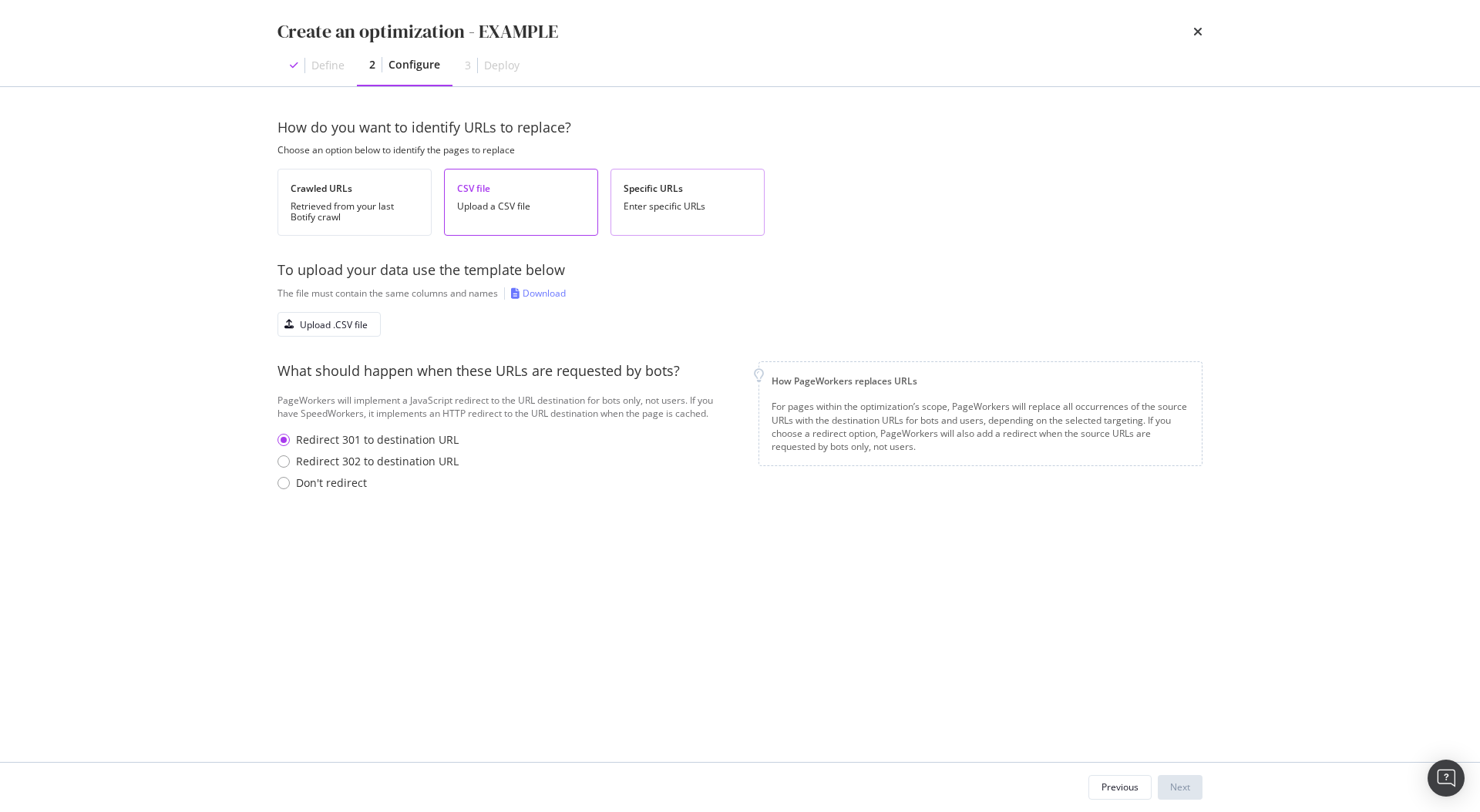
click at [670, 192] on div "Specific URLs" at bounding box center [688, 187] width 128 height 13
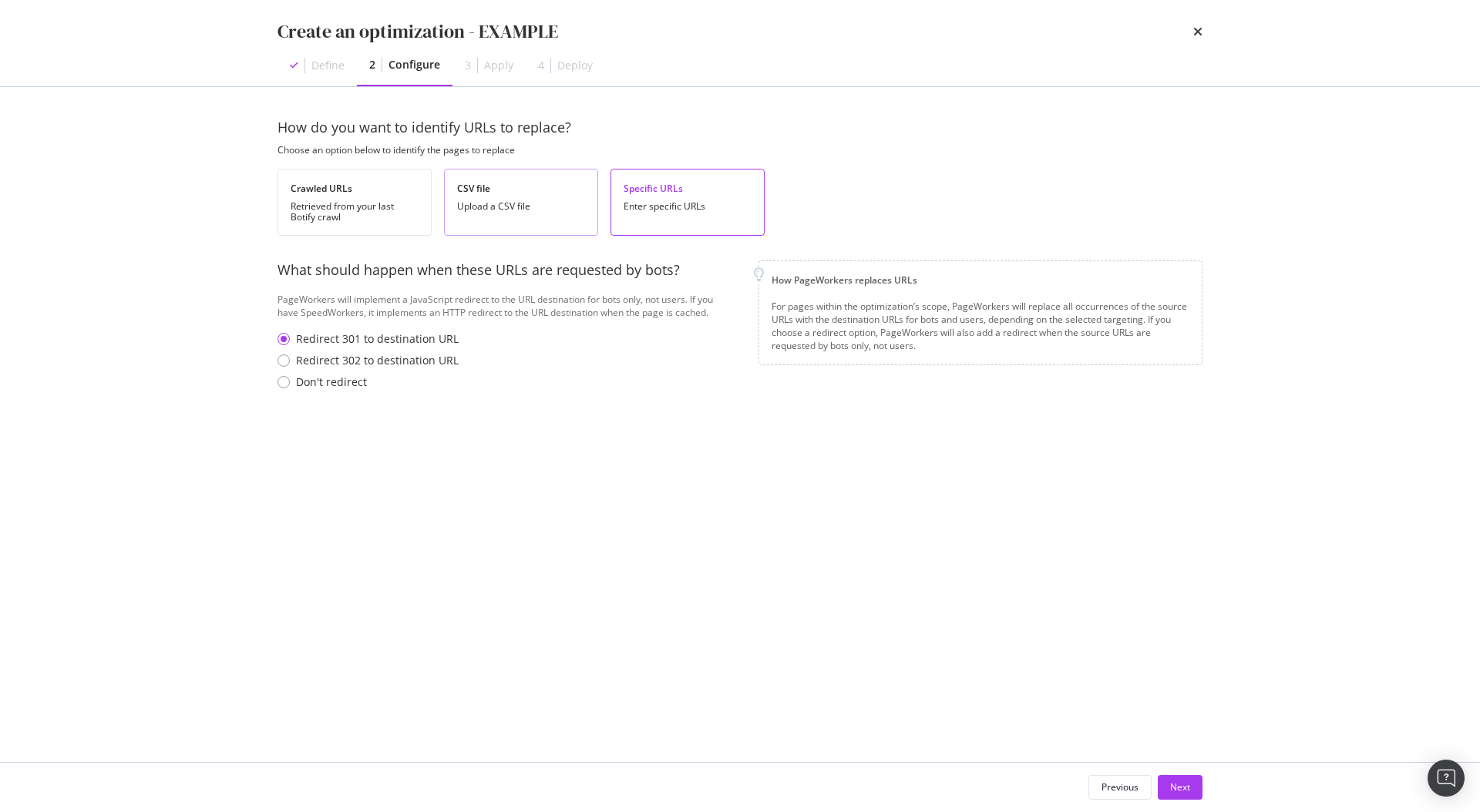
click at [494, 210] on div "Upload a CSV file" at bounding box center [521, 206] width 128 height 11
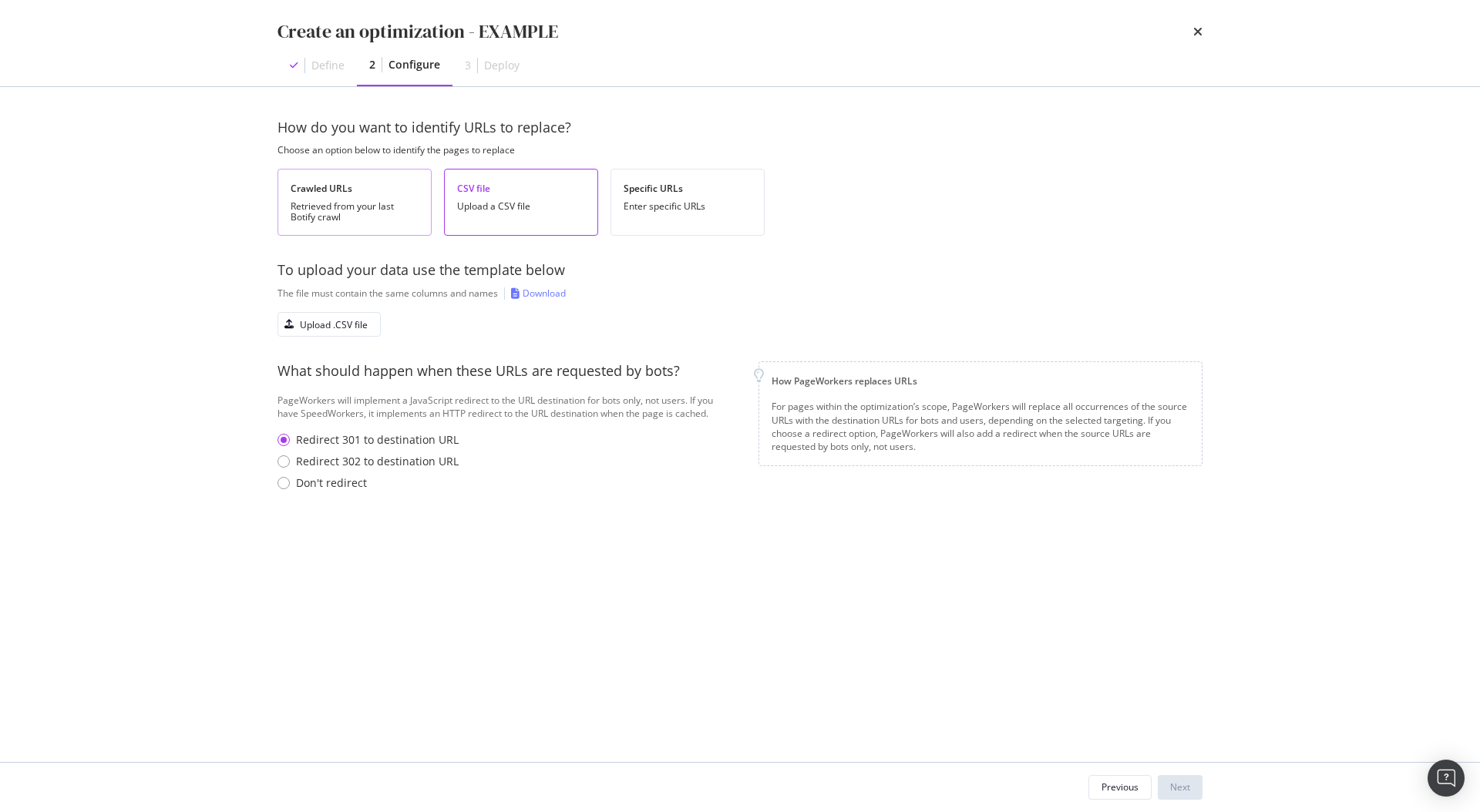
click at [347, 208] on div "Retrieved from your last Botify crawl" at bounding box center [354, 212] width 128 height 22
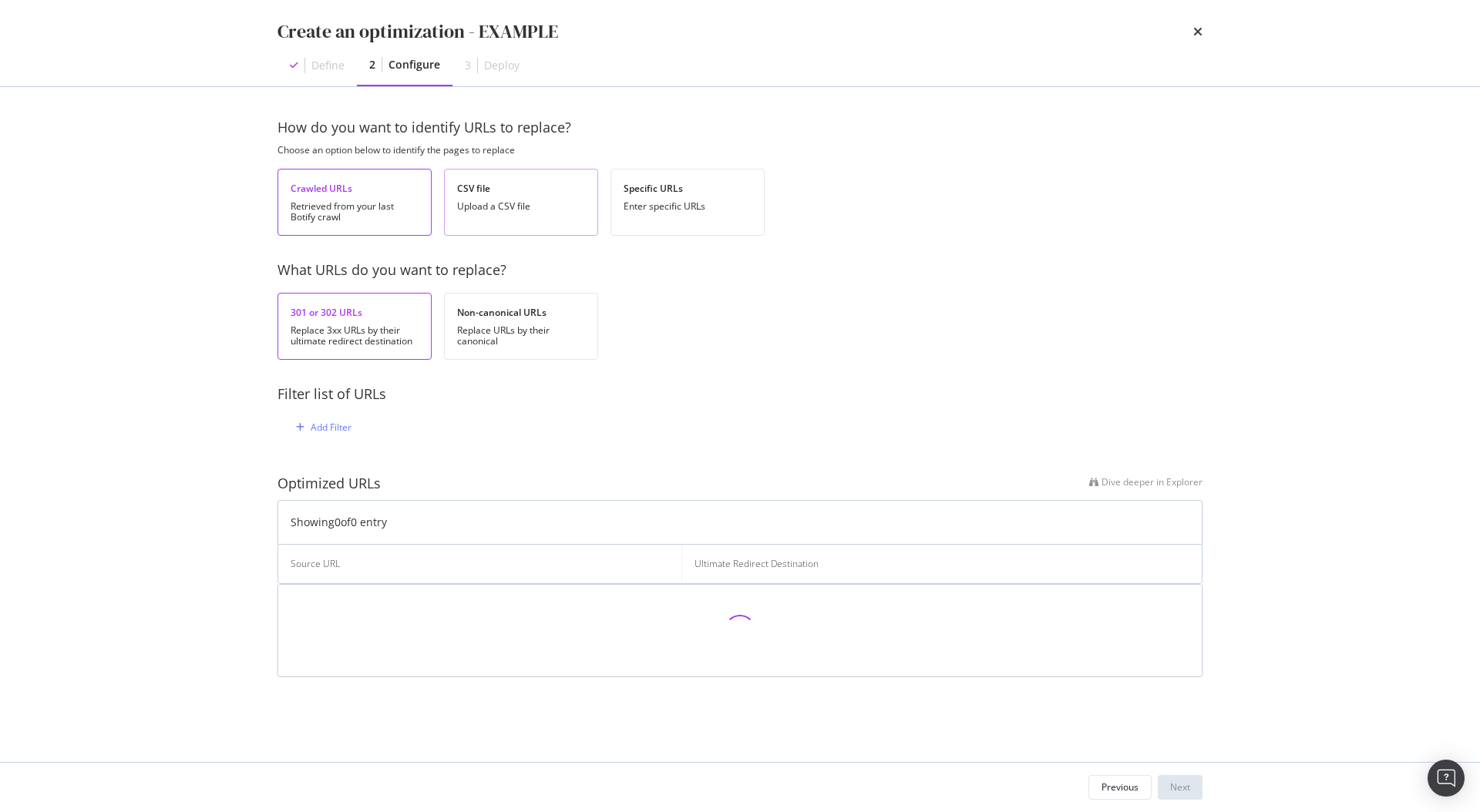
click at [531, 207] on div "Upload a CSV file" at bounding box center [521, 206] width 128 height 11
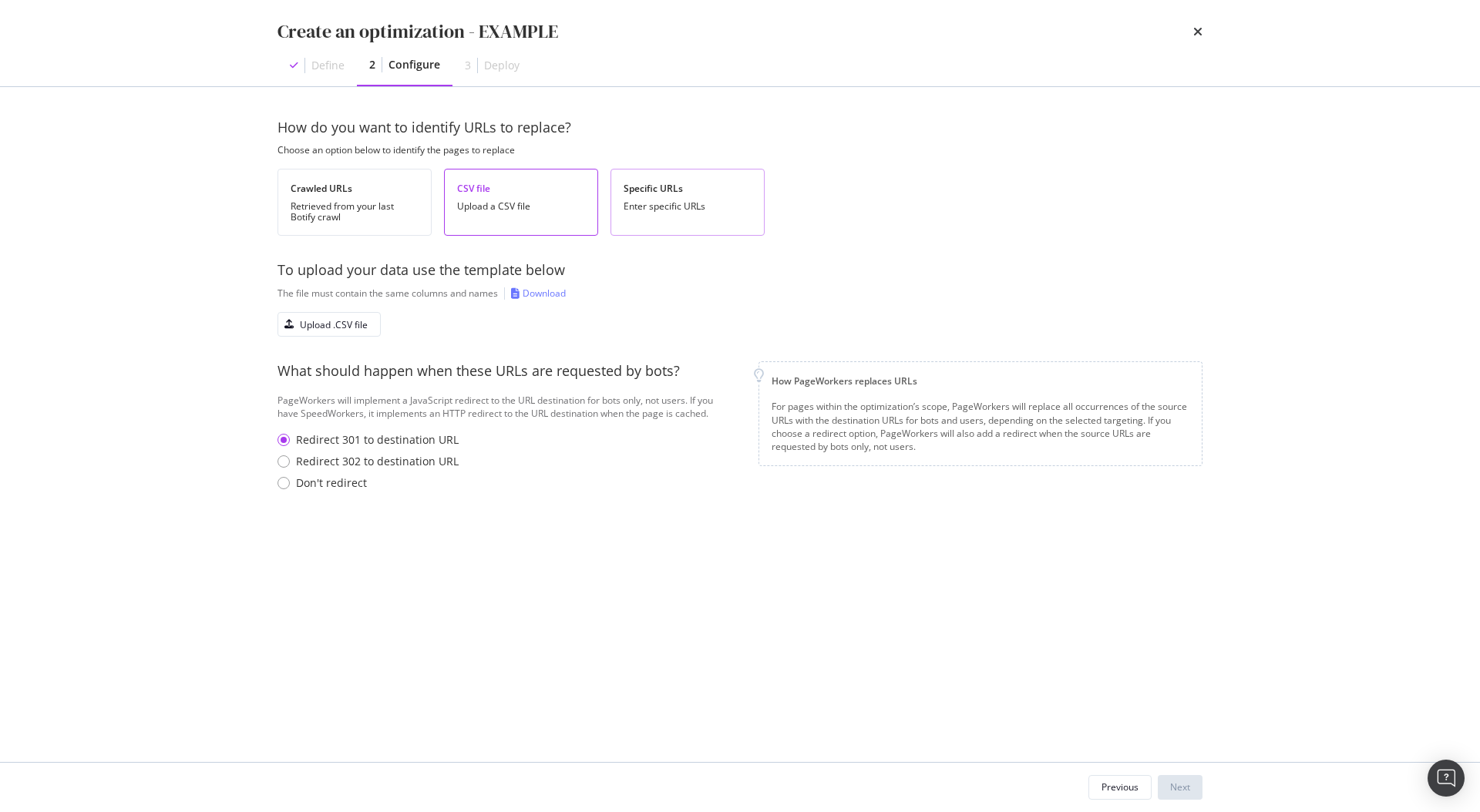
click at [670, 207] on div "Enter specific URLs" at bounding box center [688, 206] width 128 height 11
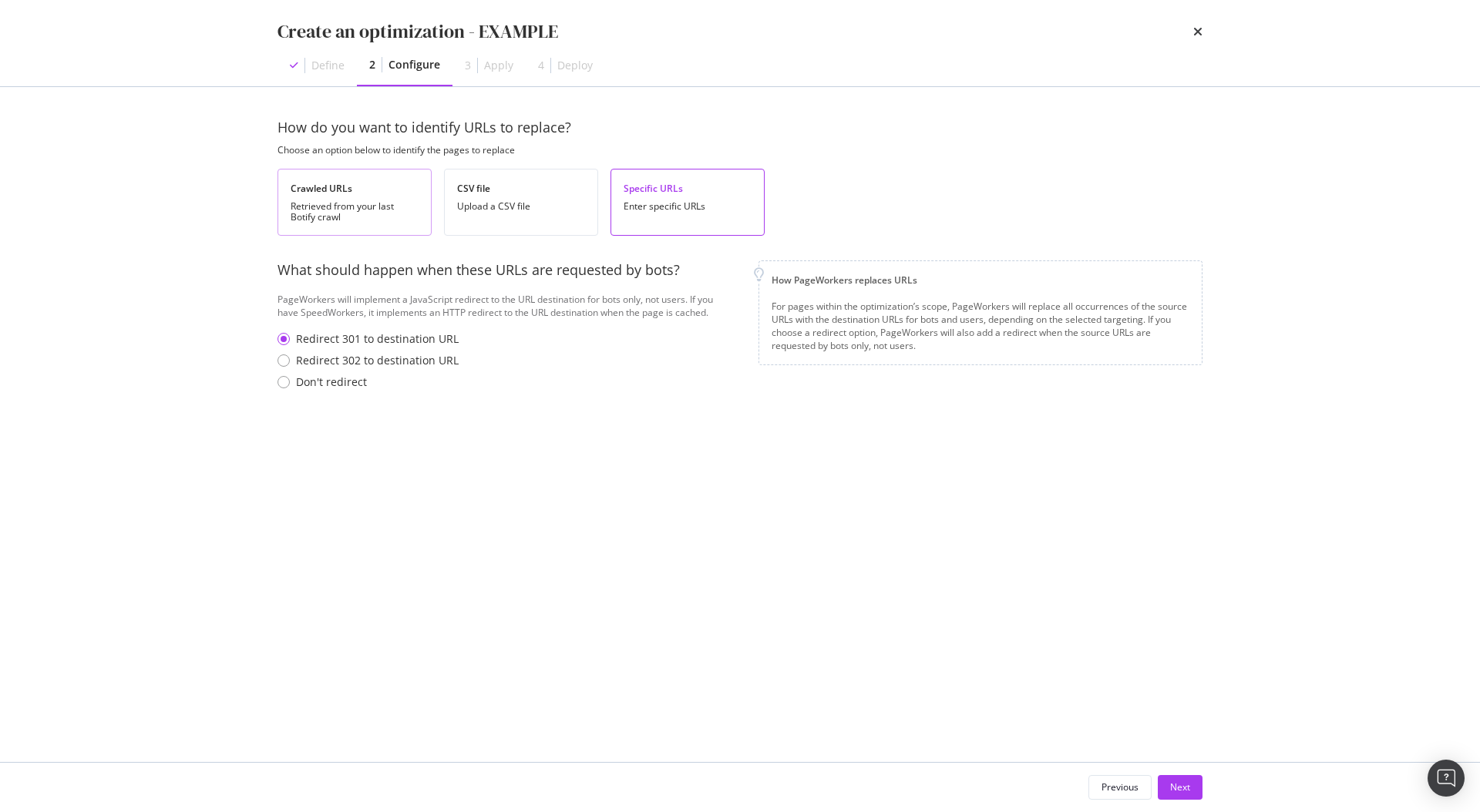
click at [387, 191] on div "Crawled URLs" at bounding box center [354, 187] width 128 height 13
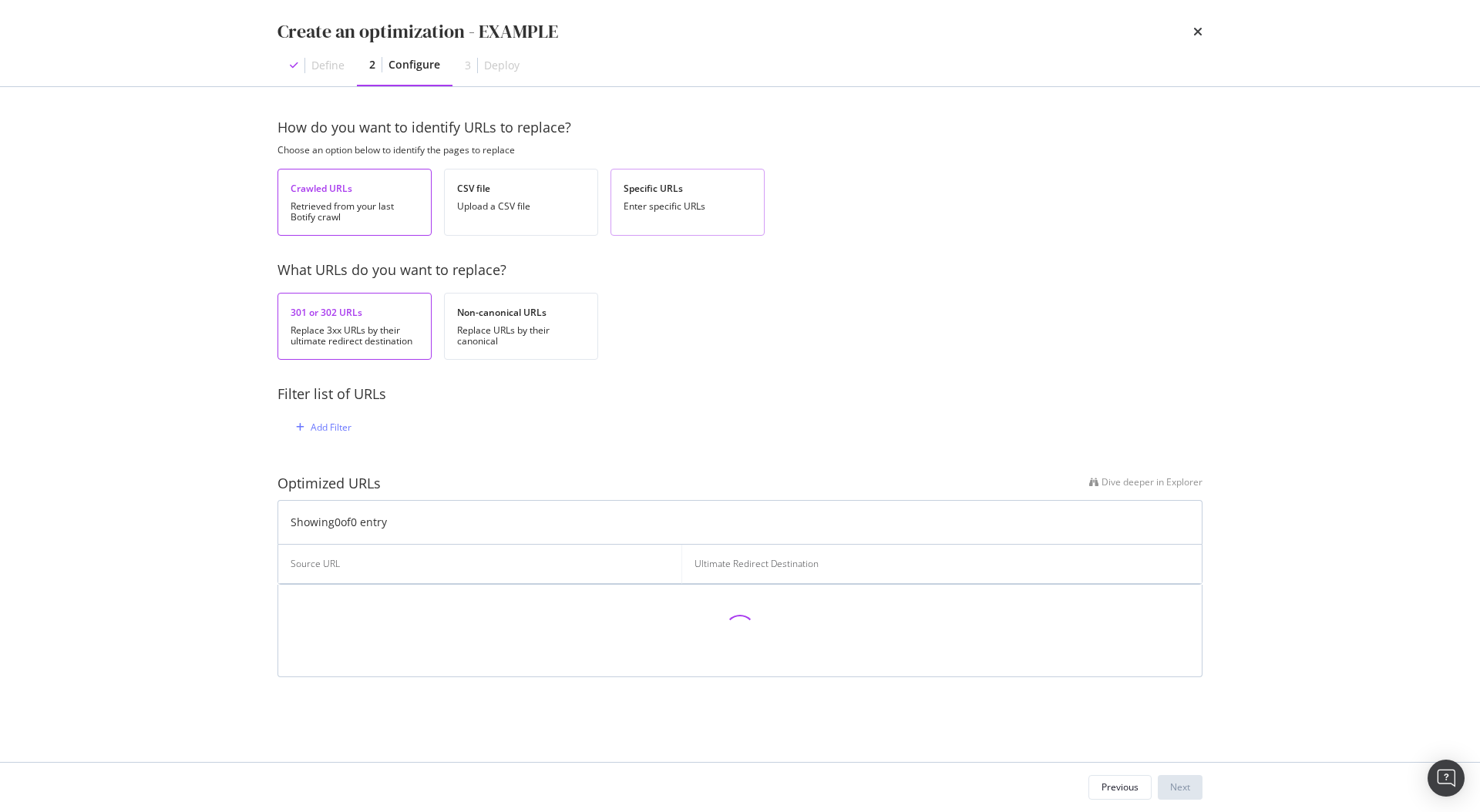
click at [688, 194] on div "Specific URLs" at bounding box center [688, 187] width 128 height 13
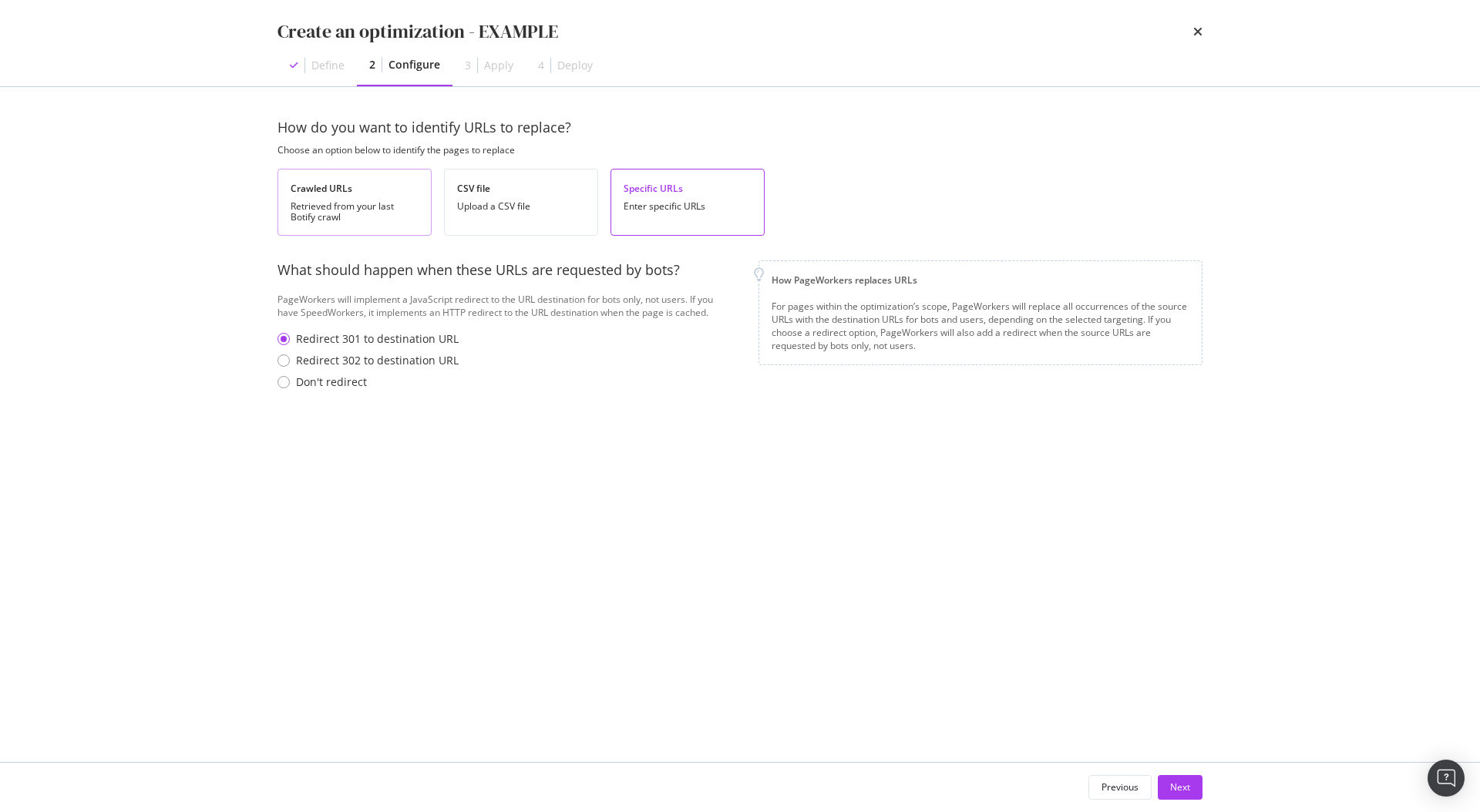
click at [376, 190] on div "Crawled URLs" at bounding box center [354, 187] width 128 height 13
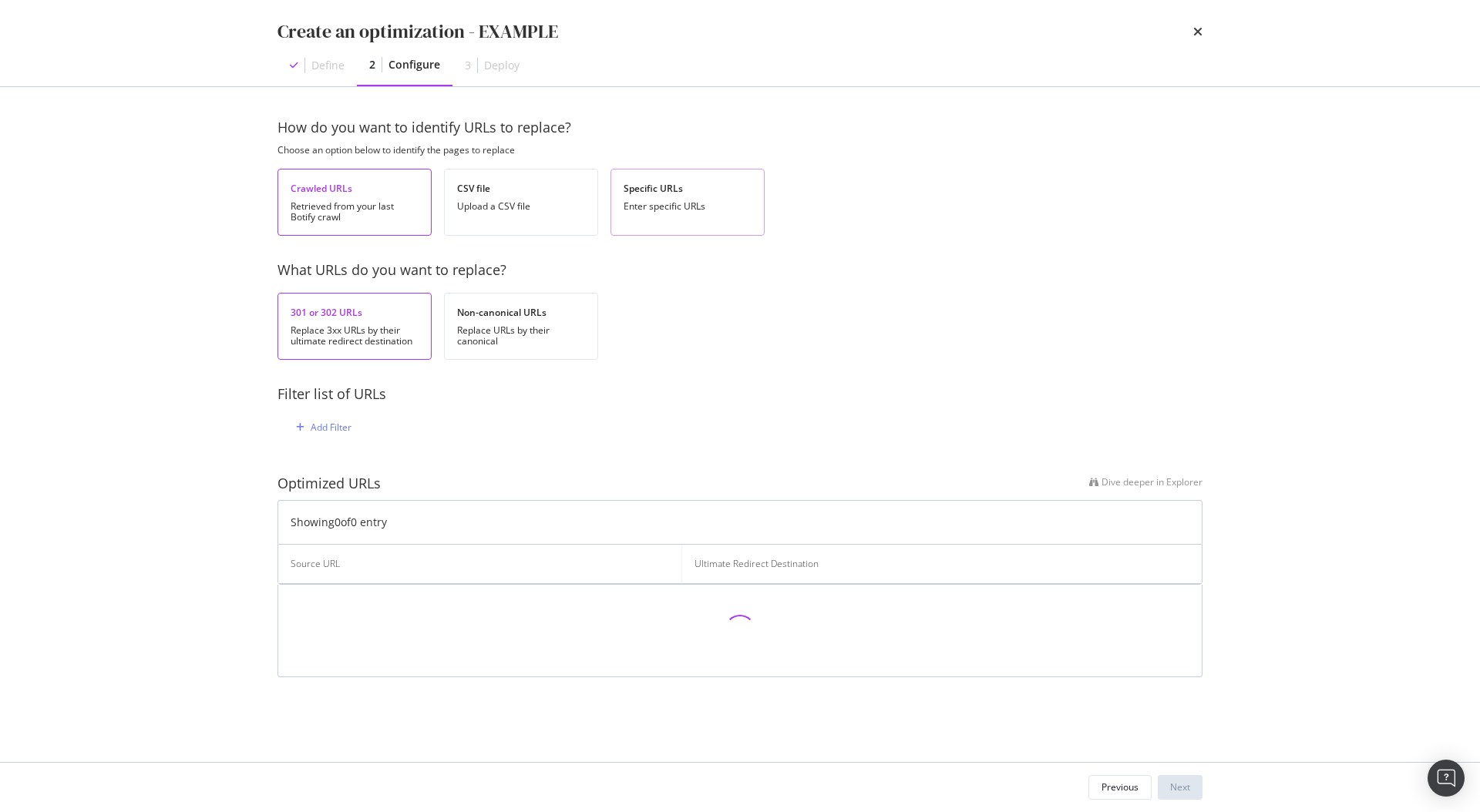
click at [624, 193] on div "Specific URLs" at bounding box center [688, 187] width 128 height 13
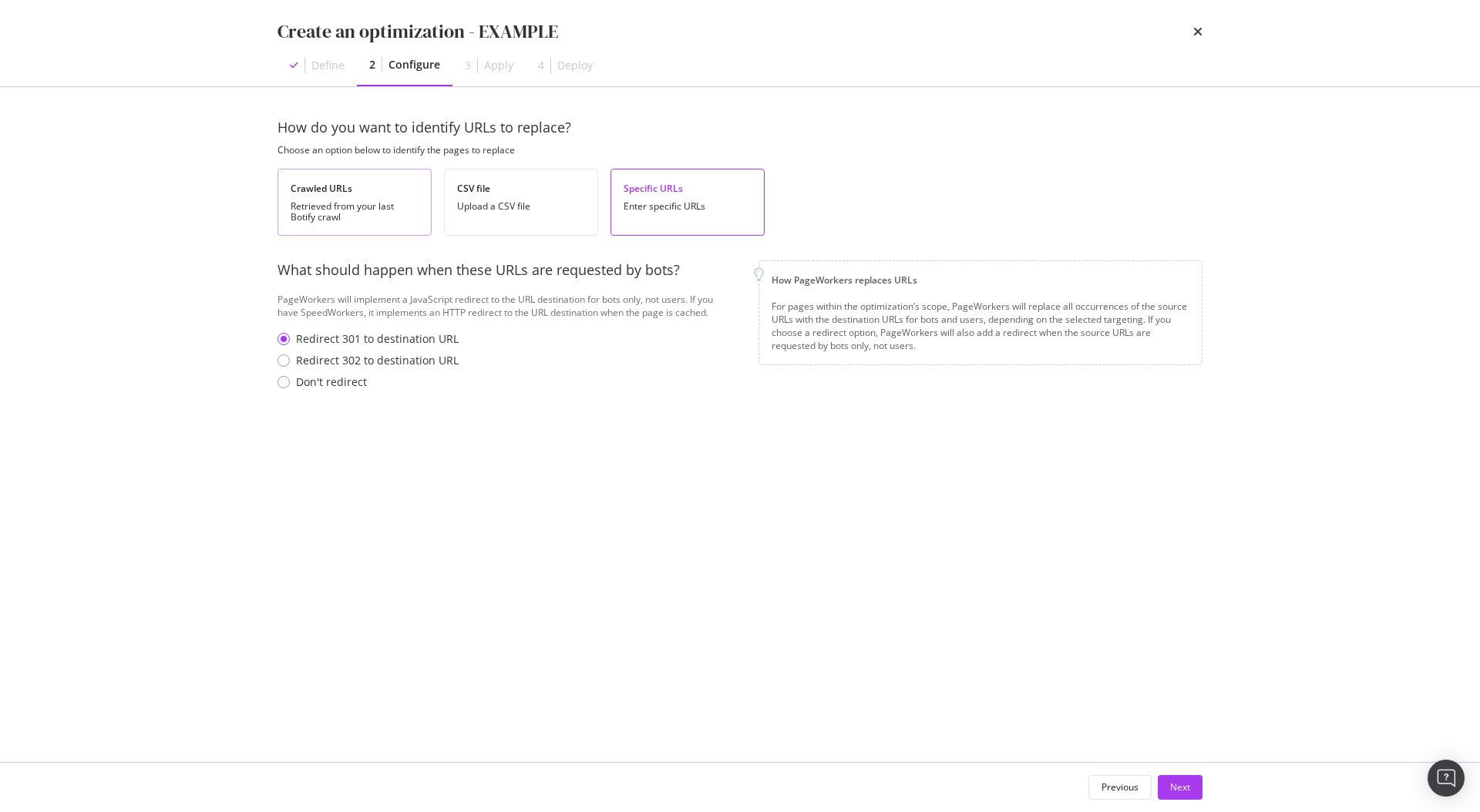
drag, startPoint x: 460, startPoint y: 199, endPoint x: 423, endPoint y: 200, distance: 37.0
click at [459, 199] on div "CSV file Upload a CSV file" at bounding box center [521, 202] width 154 height 67
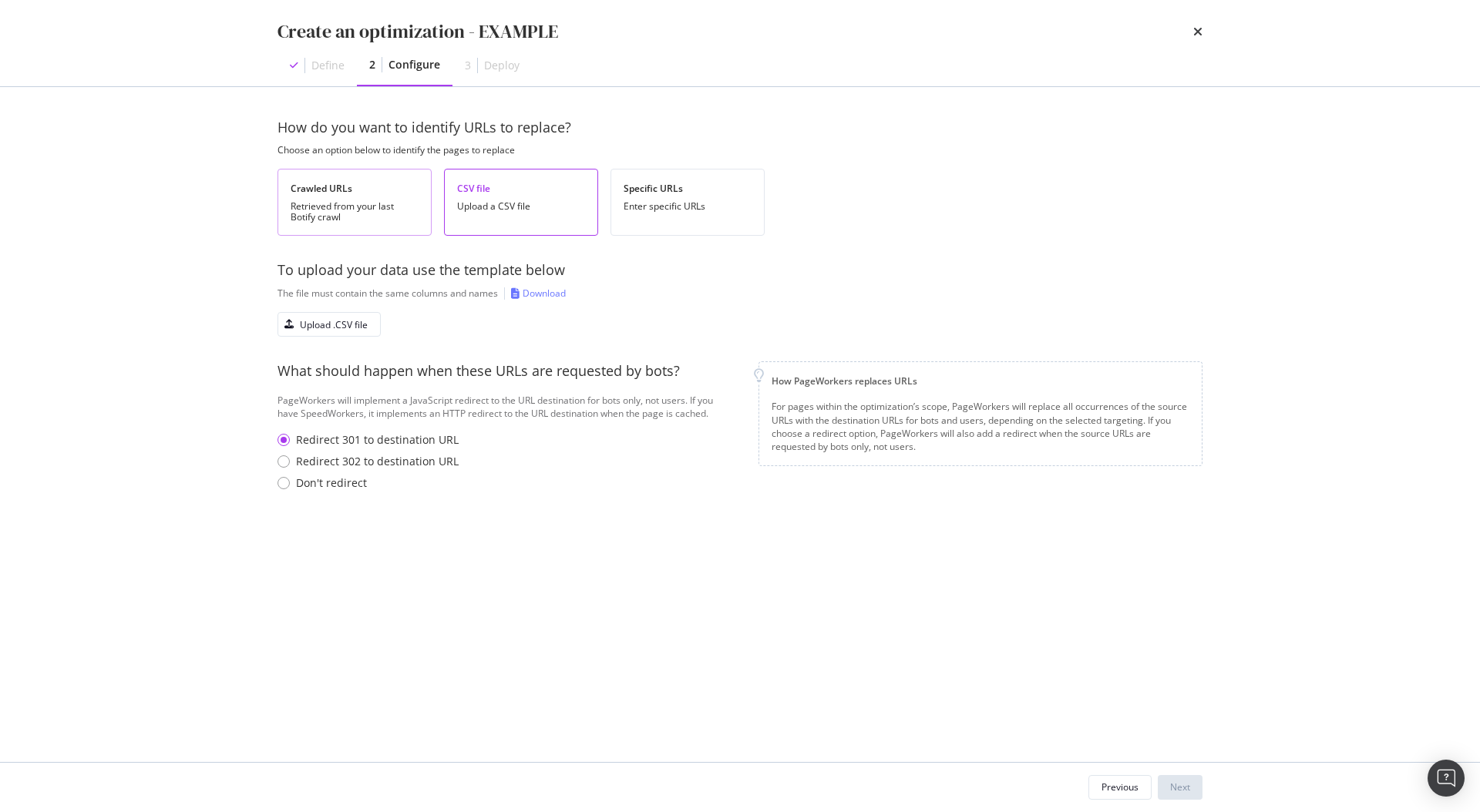
click at [381, 201] on div "Retrieved from your last Botify crawl" at bounding box center [354, 212] width 128 height 22
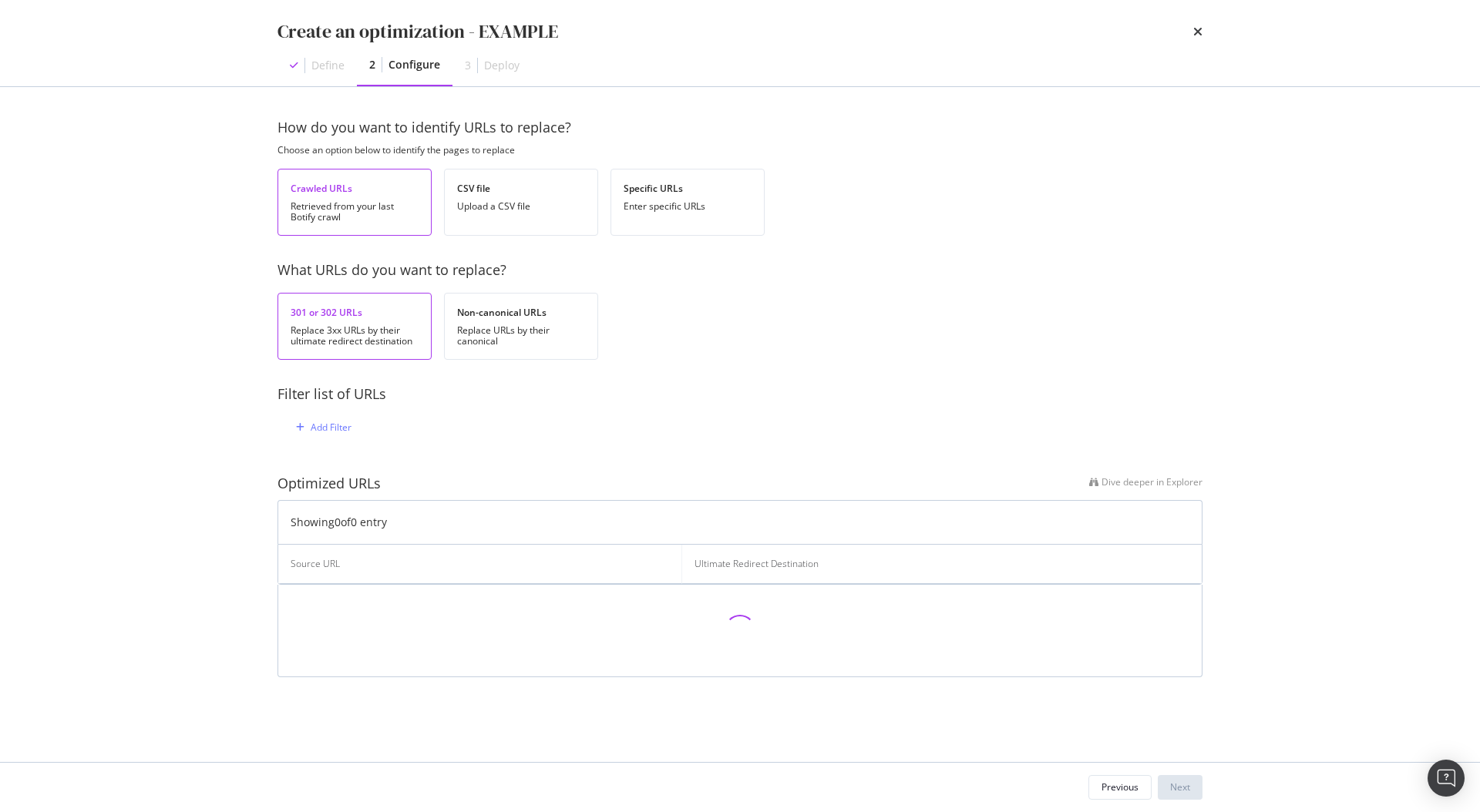
click at [1188, 34] on div "Create an optimization - EXAMPLE" at bounding box center [740, 31] width 925 height 26
click at [1199, 32] on icon "times" at bounding box center [1197, 31] width 9 height 13
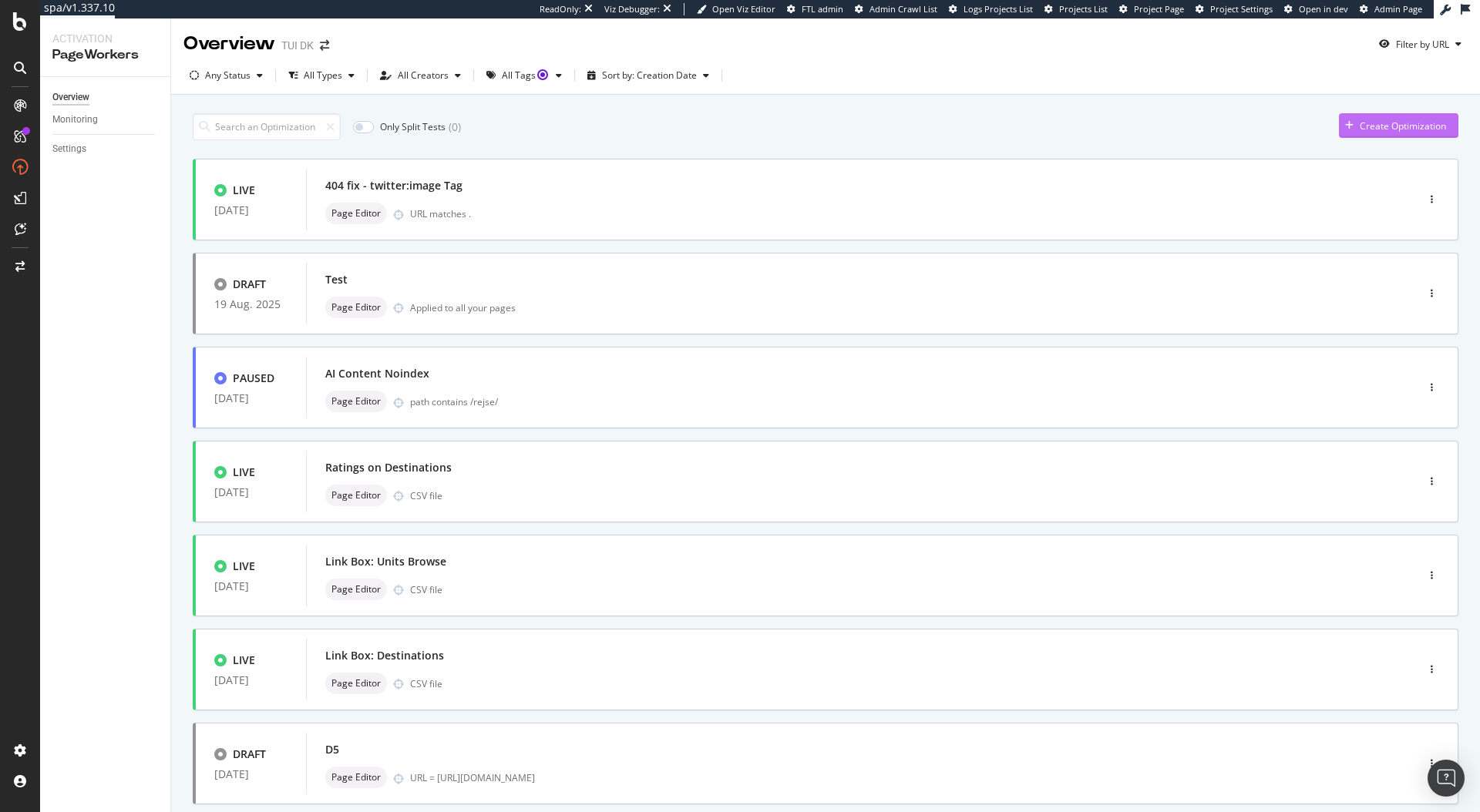
click at [1404, 127] on div "Create Optimization" at bounding box center [1403, 126] width 86 height 13
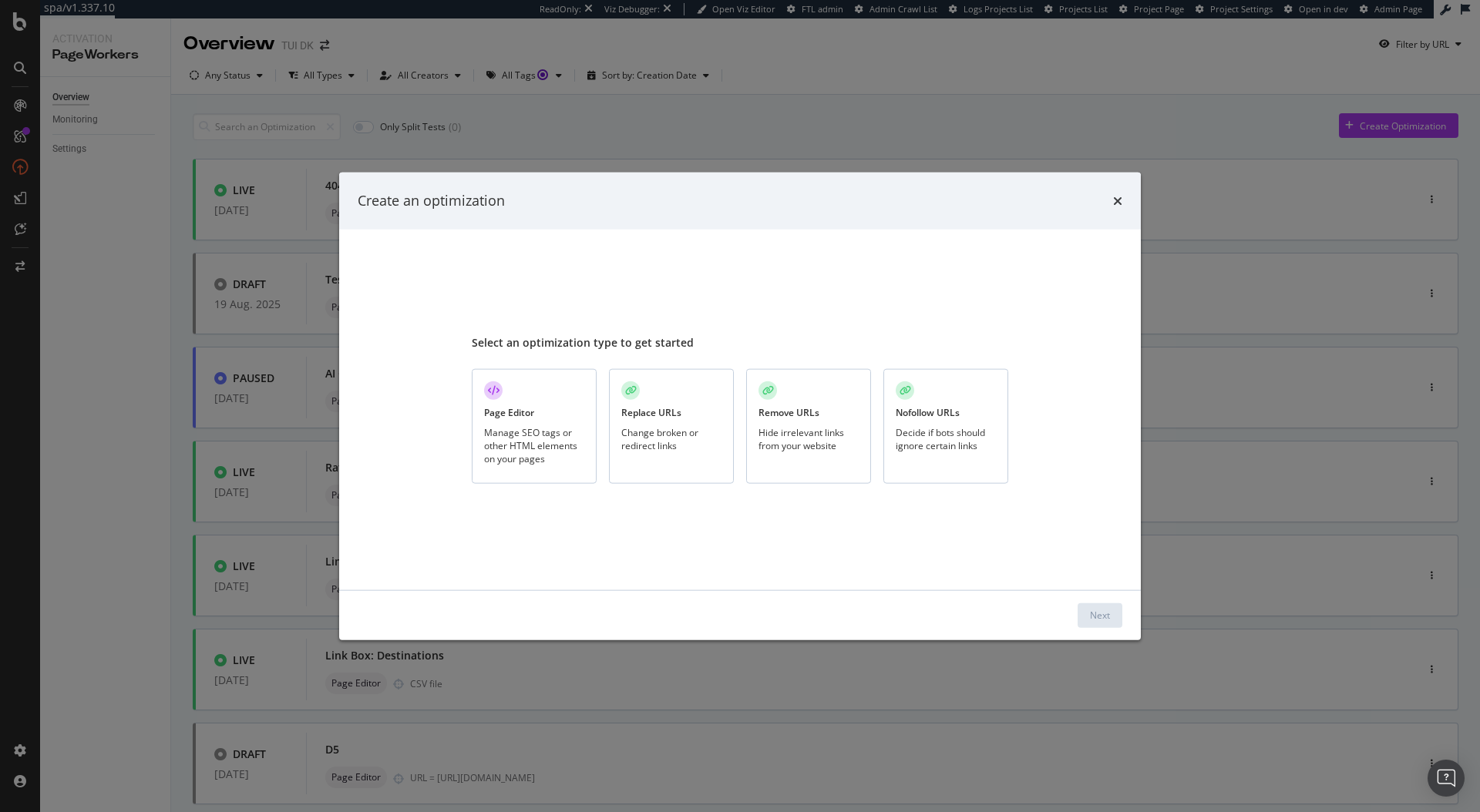
click at [810, 424] on div "Remove URLs Hide irrelevant links from your website" at bounding box center [808, 426] width 125 height 115
click at [1097, 616] on div "Next" at bounding box center [1099, 615] width 20 height 13
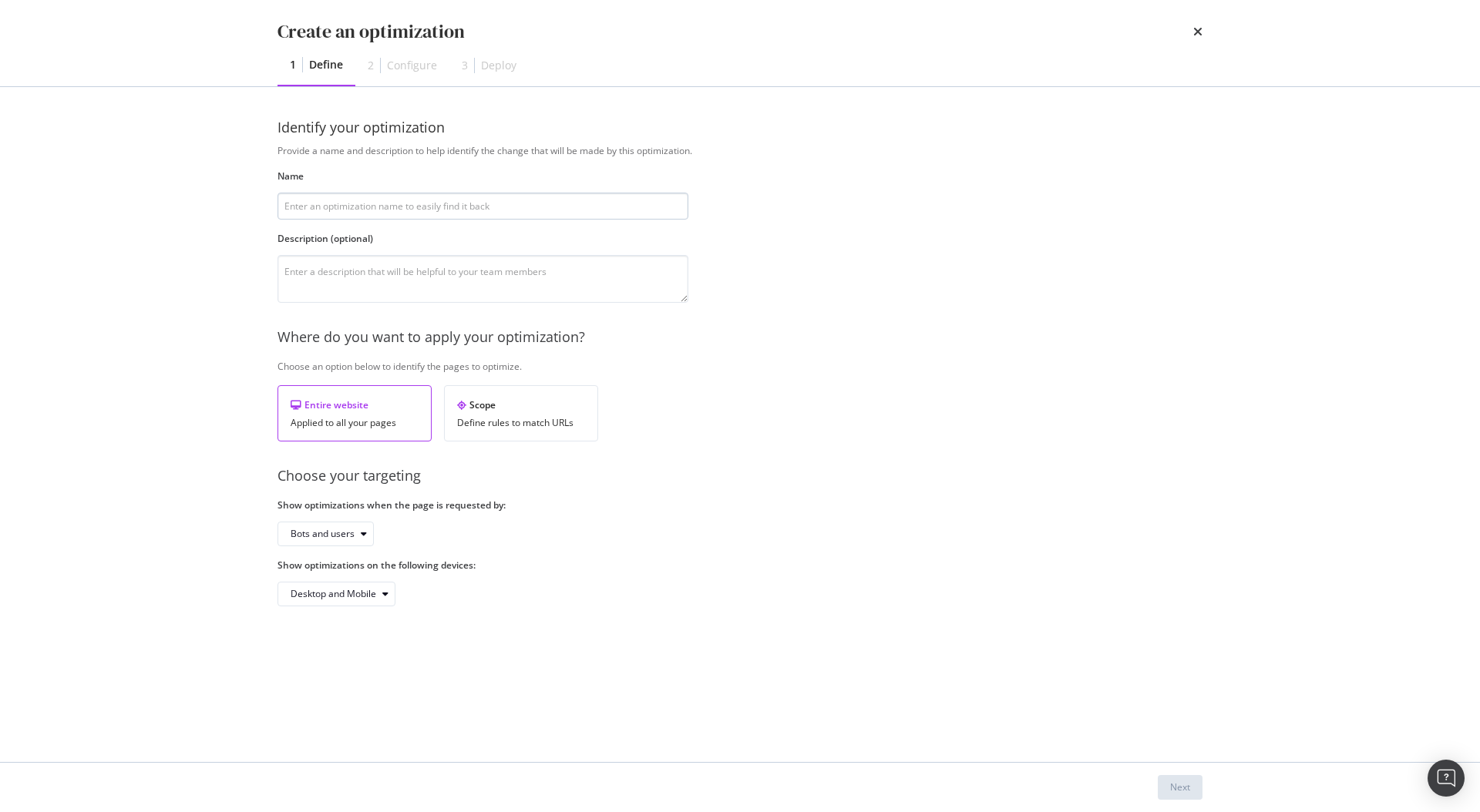
click at [380, 211] on input "modal" at bounding box center [483, 206] width 411 height 27
type input "example"
click at [1199, 789] on button "Next" at bounding box center [1180, 787] width 45 height 25
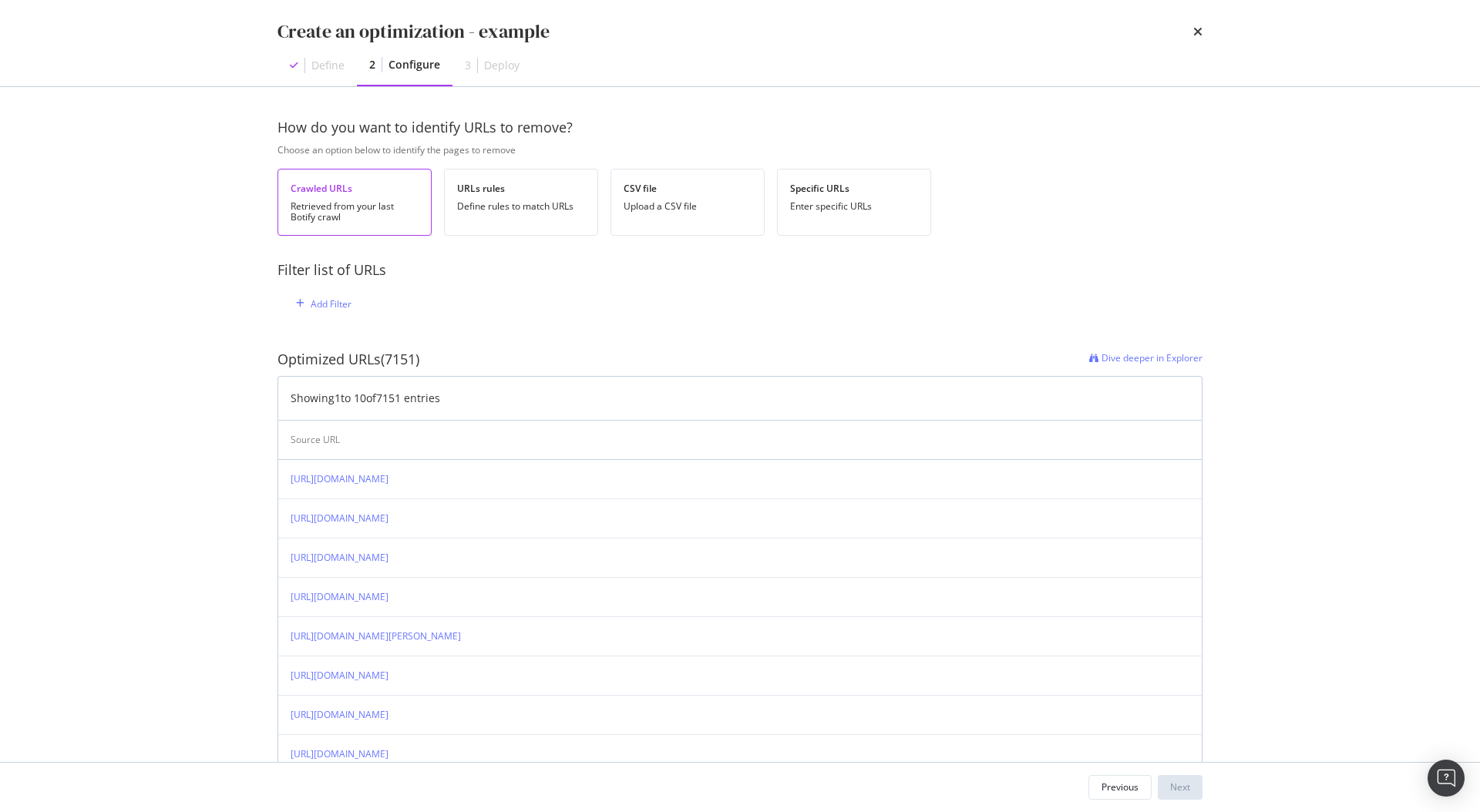
click at [1191, 30] on div "Create an optimization - example" at bounding box center [740, 31] width 925 height 26
click at [1199, 30] on icon "times" at bounding box center [1197, 31] width 9 height 13
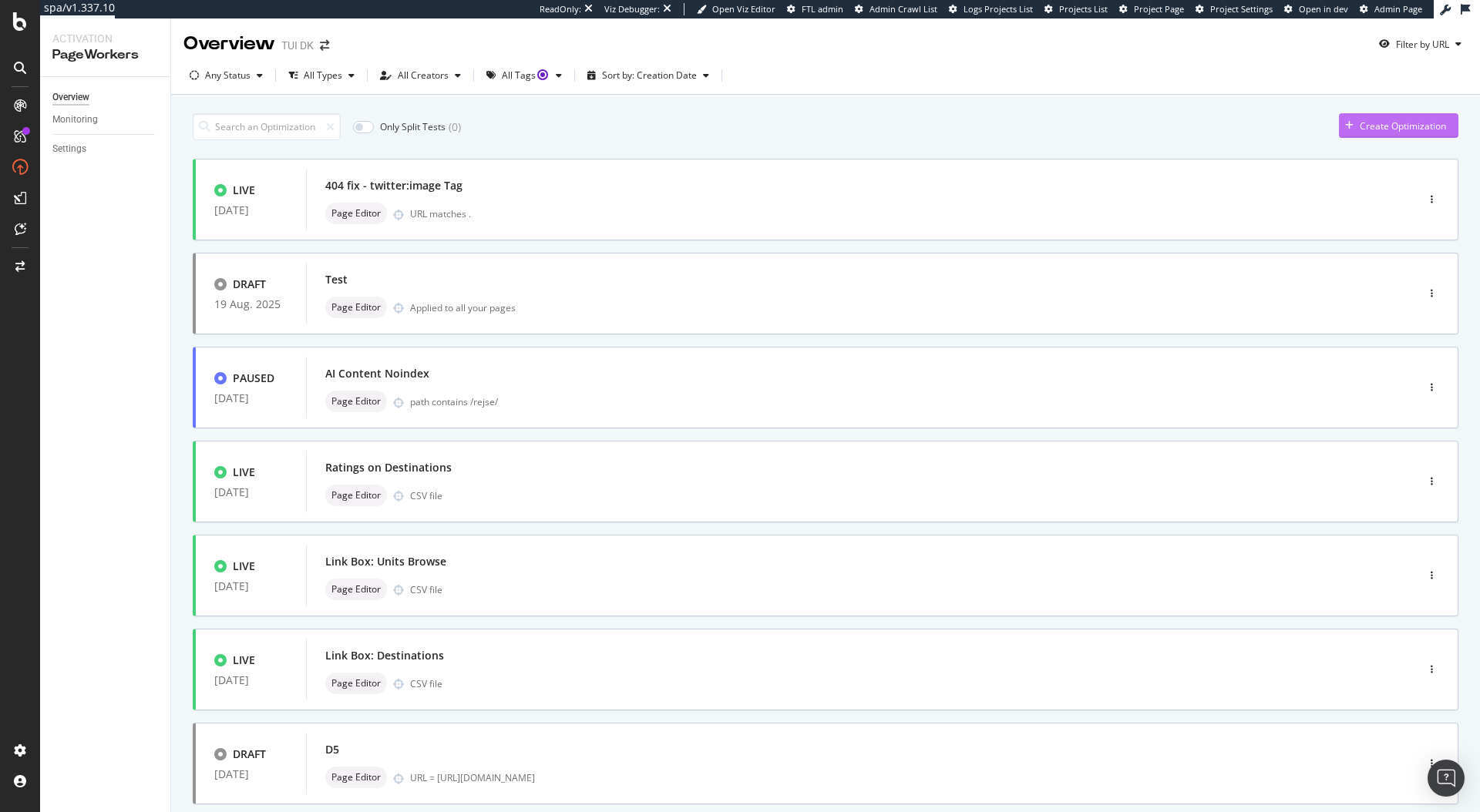
click at [1386, 136] on div "Create Optimization" at bounding box center [1392, 126] width 107 height 24
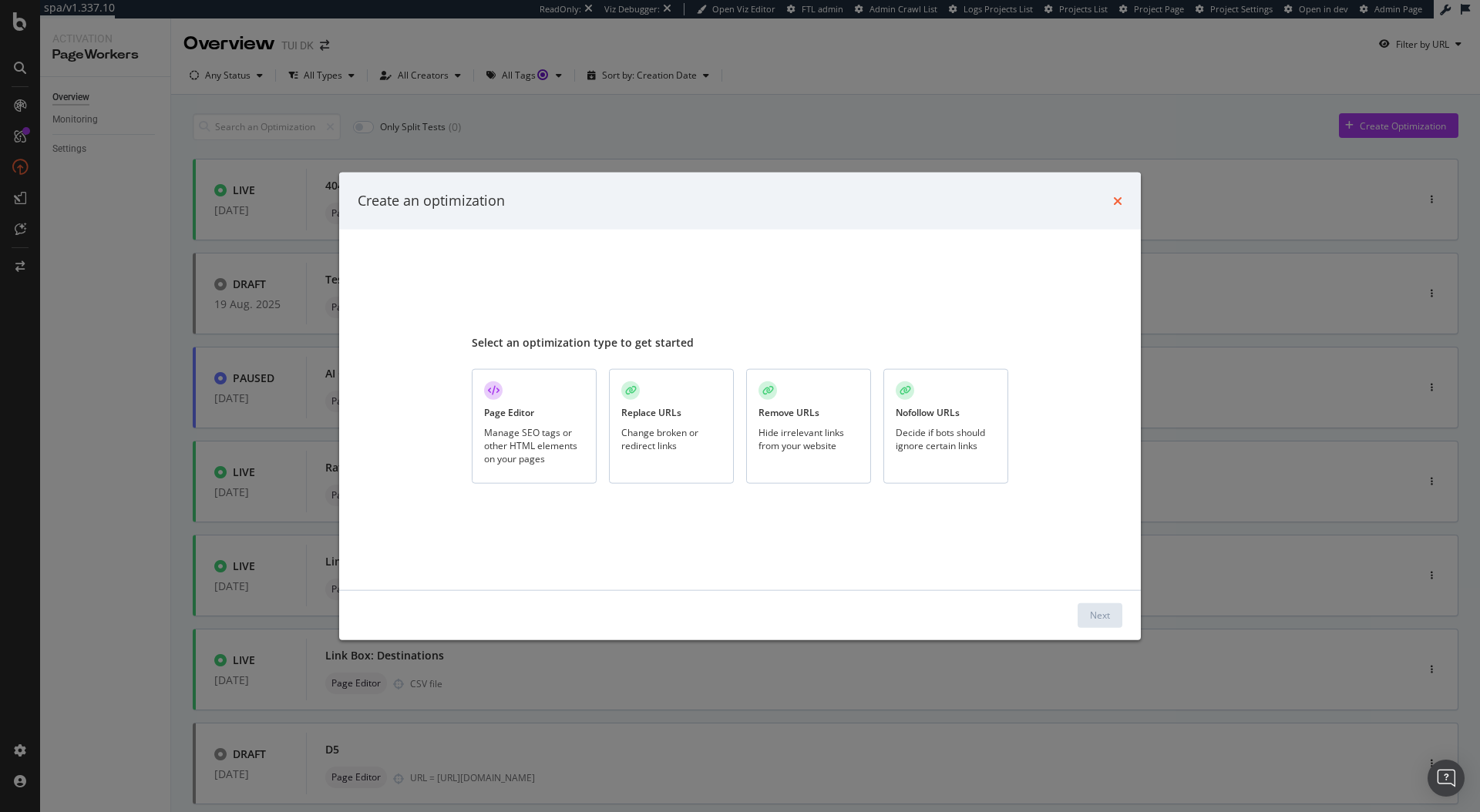
click at [1117, 203] on icon "times" at bounding box center [1117, 200] width 9 height 13
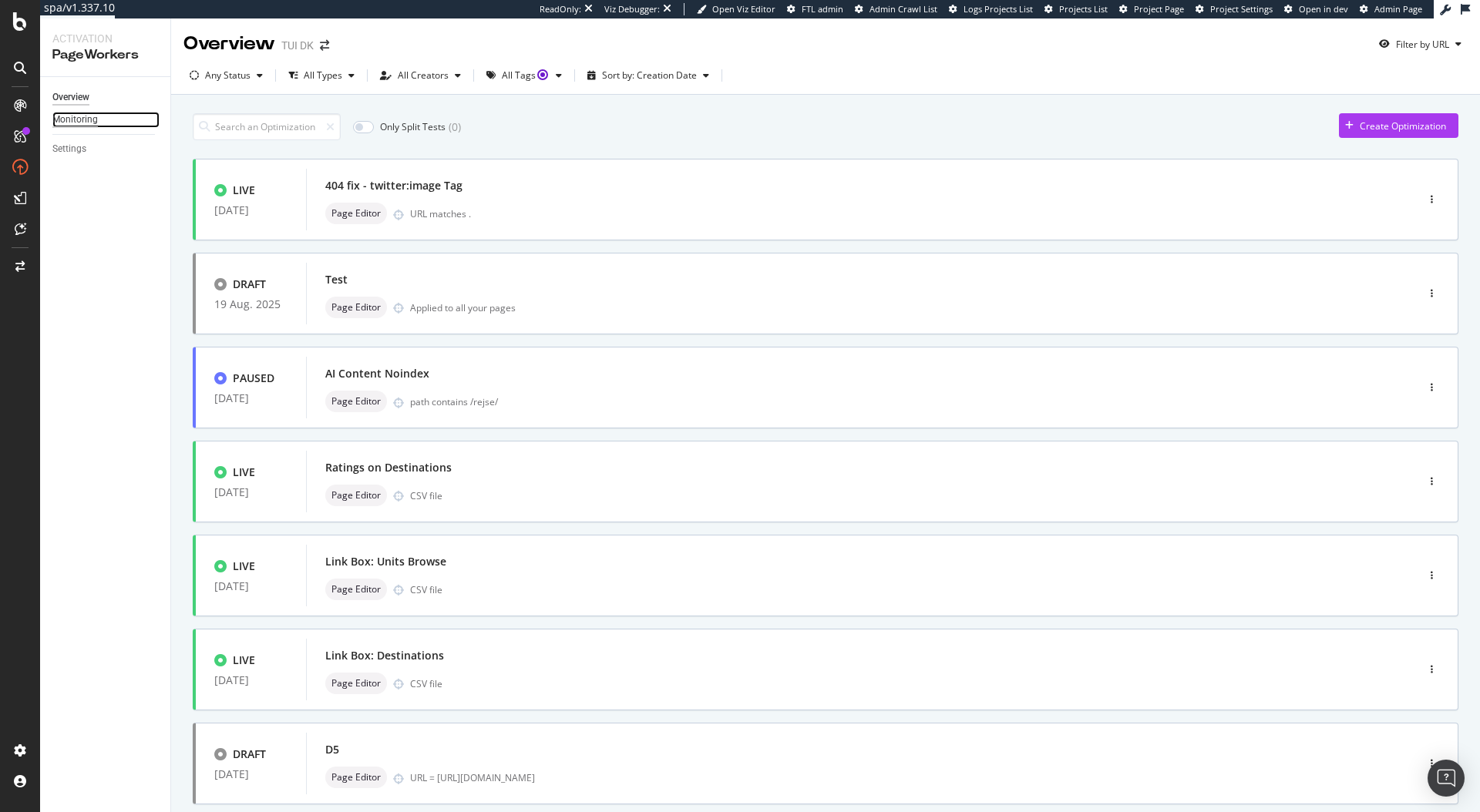
click at [80, 112] on div "Monitoring" at bounding box center [75, 120] width 45 height 17
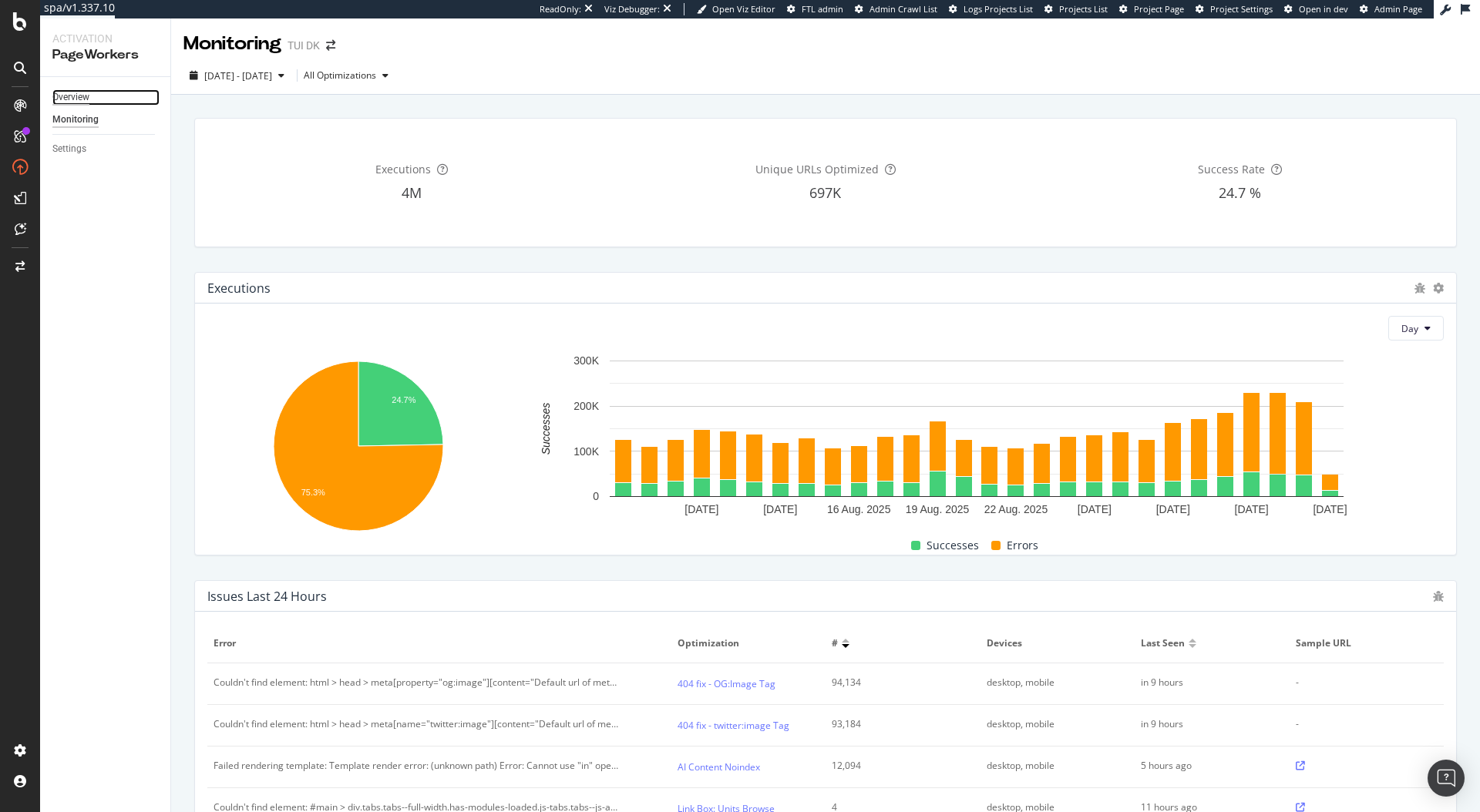
click at [59, 95] on div "Overview" at bounding box center [71, 97] width 37 height 17
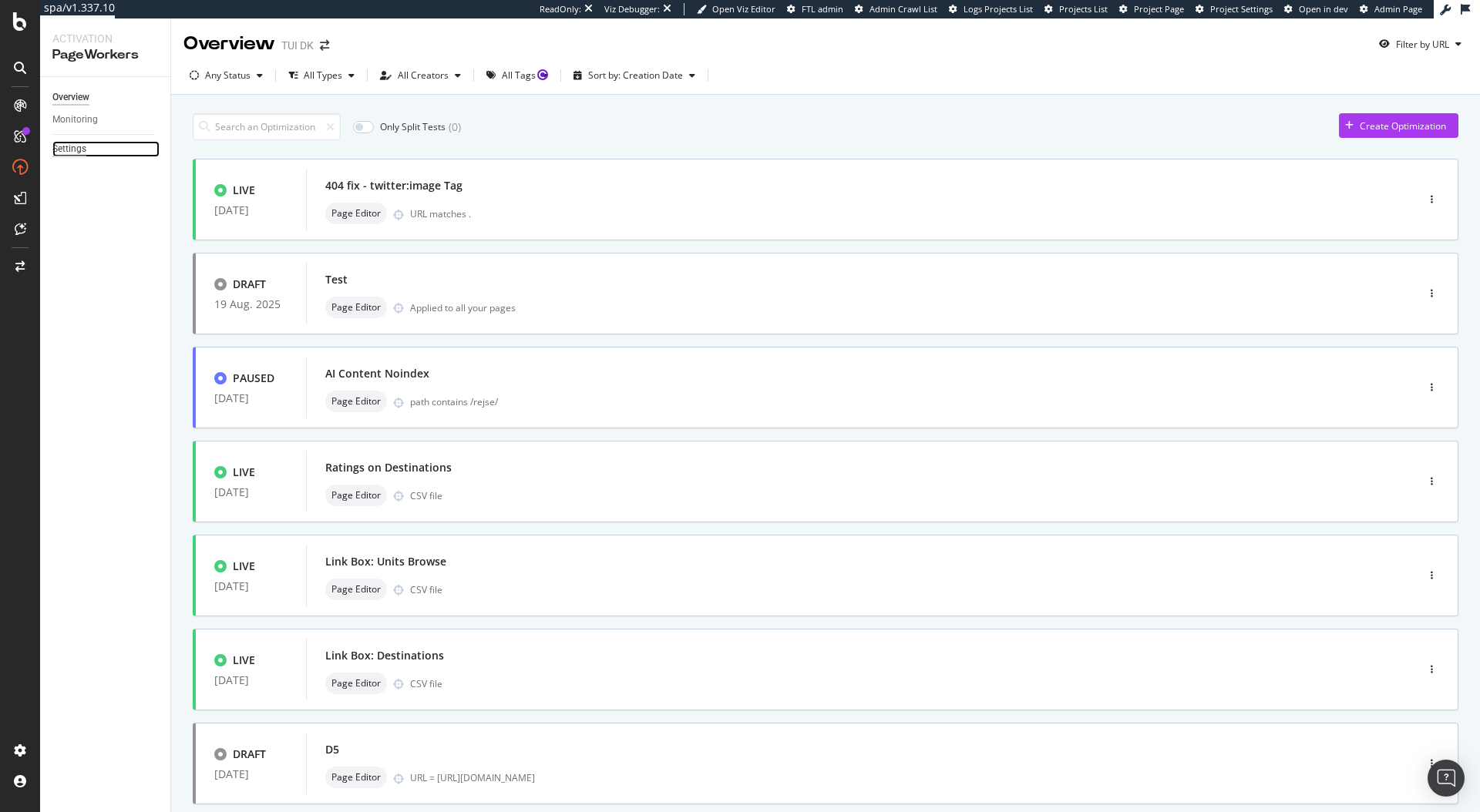
click at [75, 150] on div "Settings" at bounding box center [69, 149] width 34 height 17
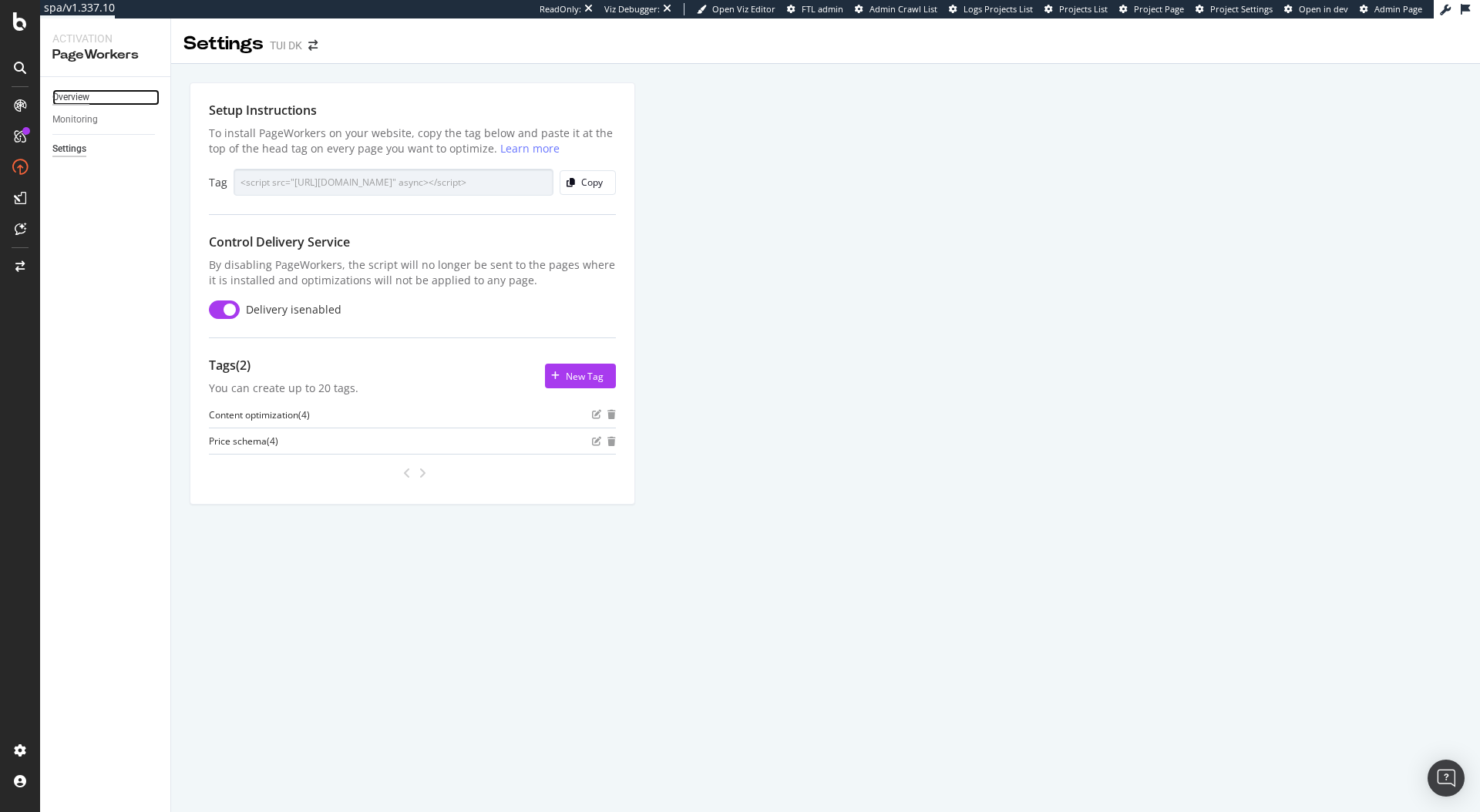
click at [55, 101] on div "Overview" at bounding box center [71, 97] width 37 height 17
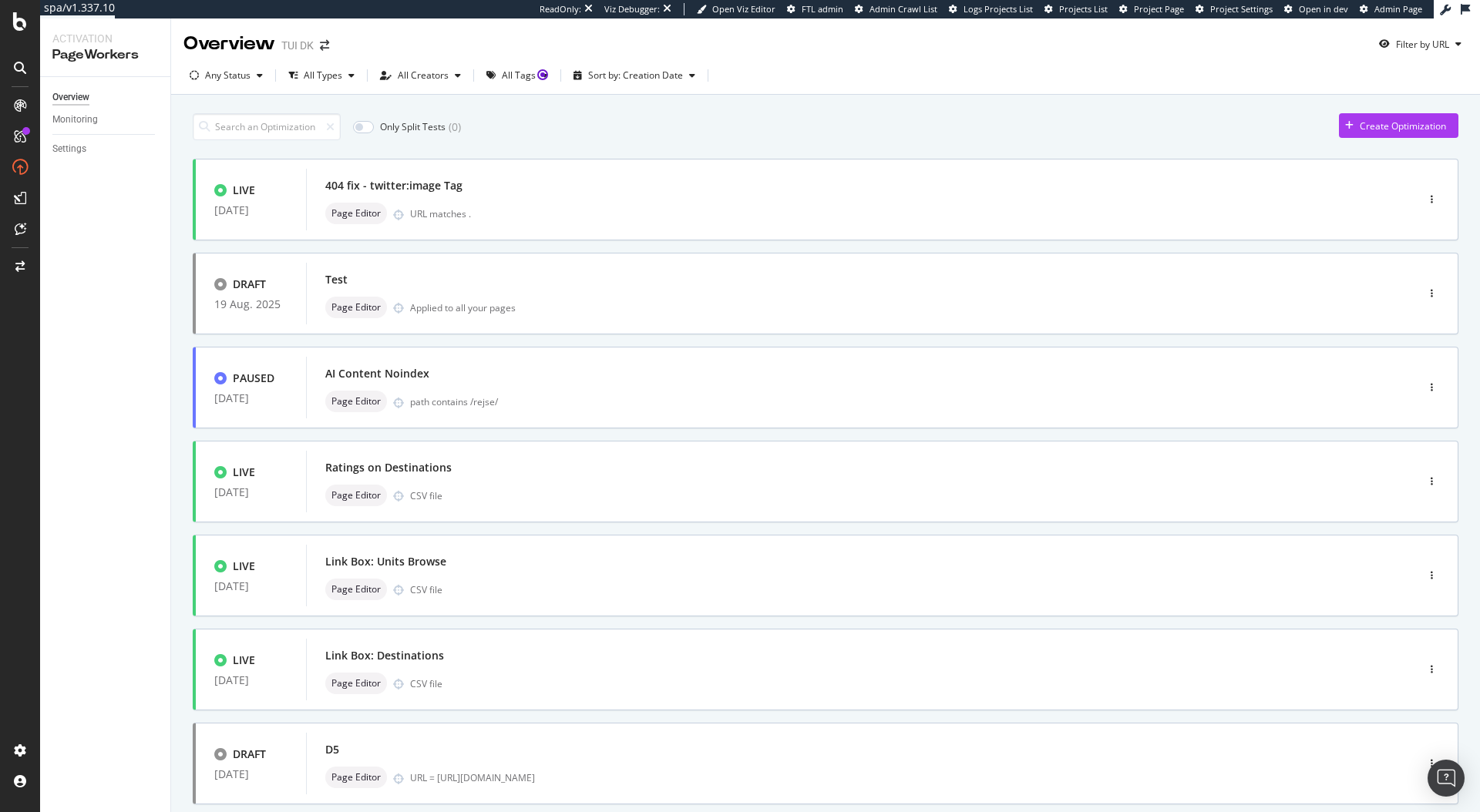
click at [574, 111] on div "Only Split Tests ( 0 ) Create Optimization LIVE [DATE] 404 fix - twitter:image …" at bounding box center [825, 619] width 1265 height 1027
click at [1424, 290] on div "button" at bounding box center [1431, 293] width 15 height 9
click at [1403, 403] on div "Delete" at bounding box center [1403, 398] width 28 height 13
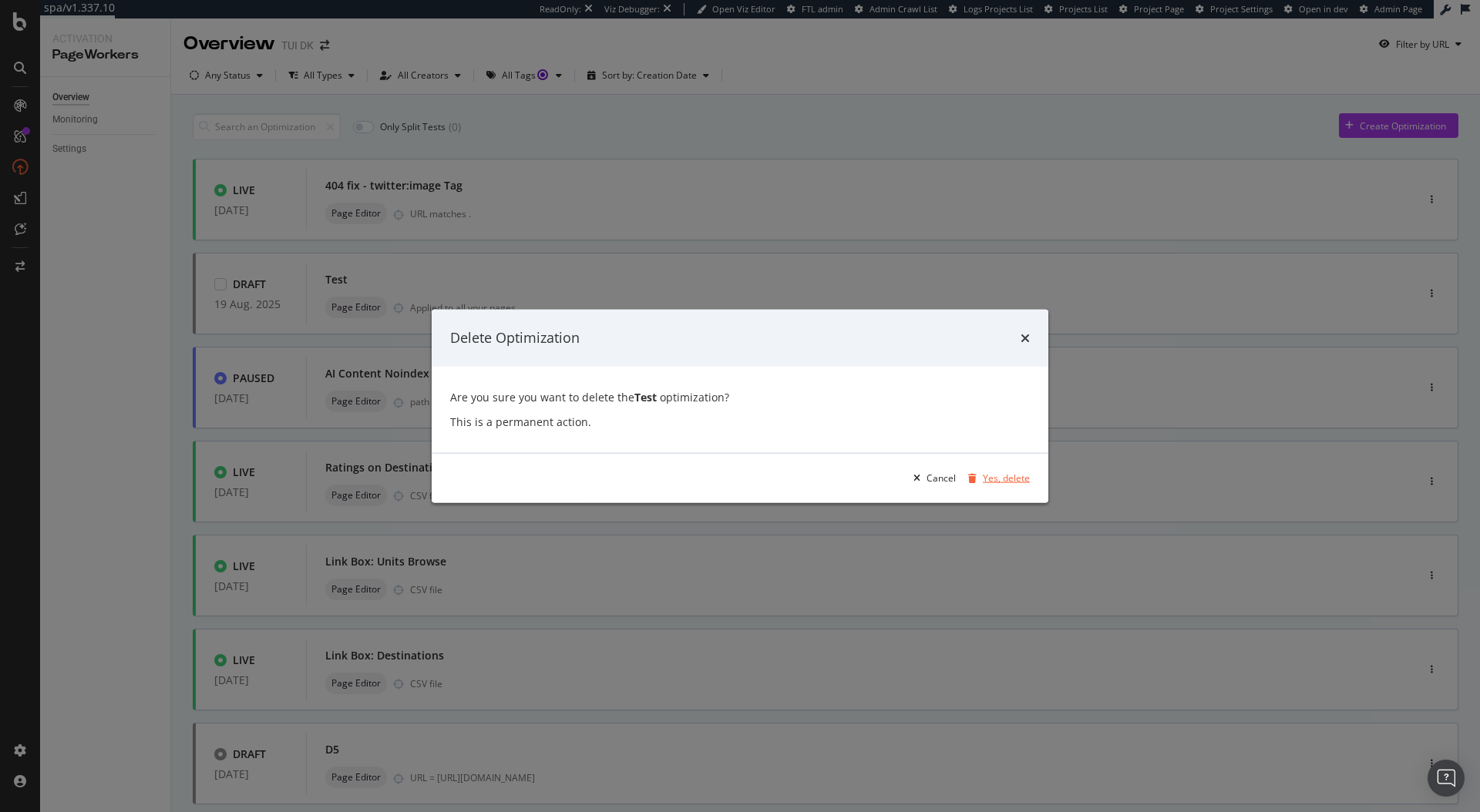
click at [1004, 477] on div "Yes, delete" at bounding box center [1006, 478] width 47 height 13
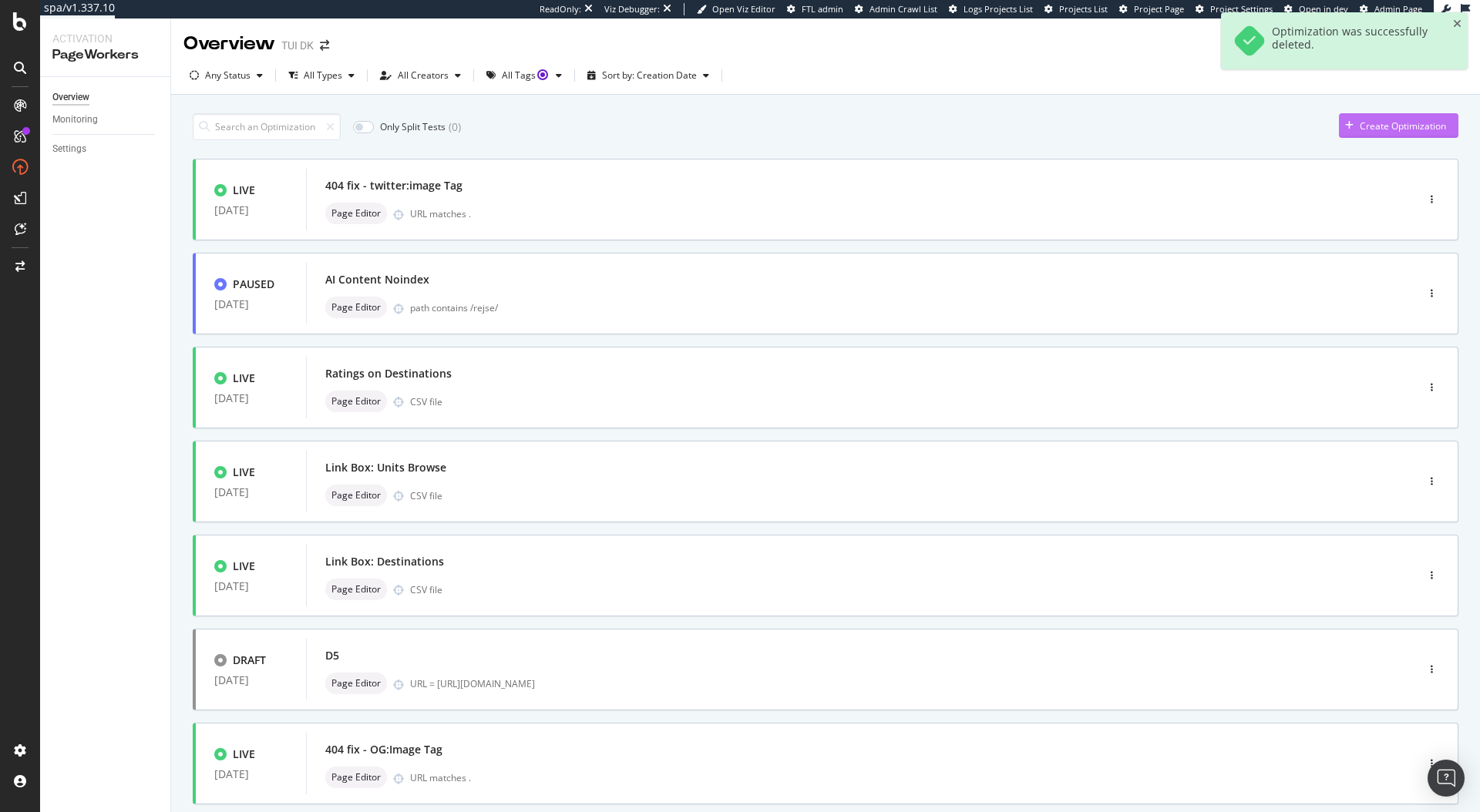
click at [1386, 134] on div "Create Optimization" at bounding box center [1392, 126] width 107 height 24
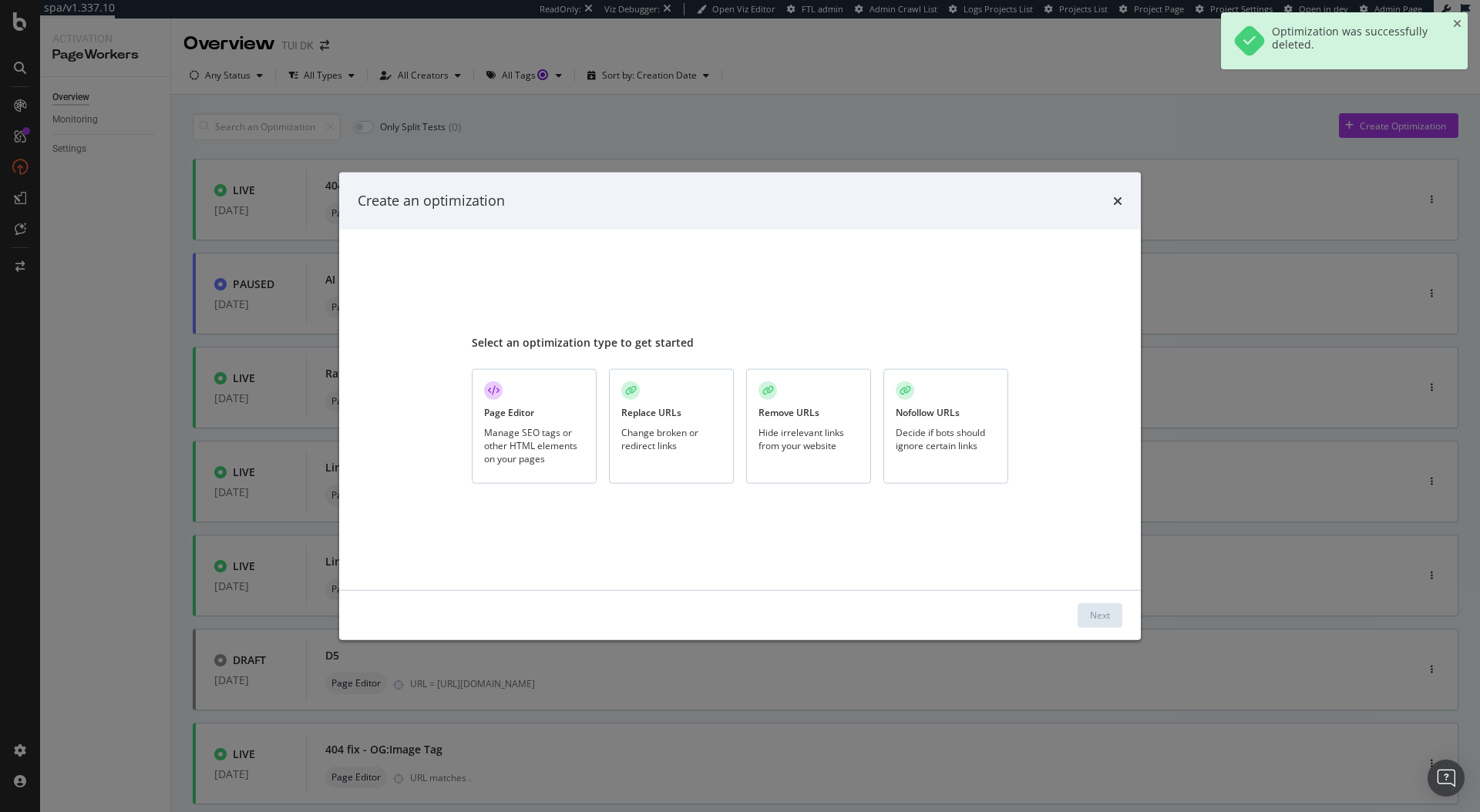
click at [901, 433] on div "Decide if bots should ignore certain links" at bounding box center [945, 438] width 100 height 26
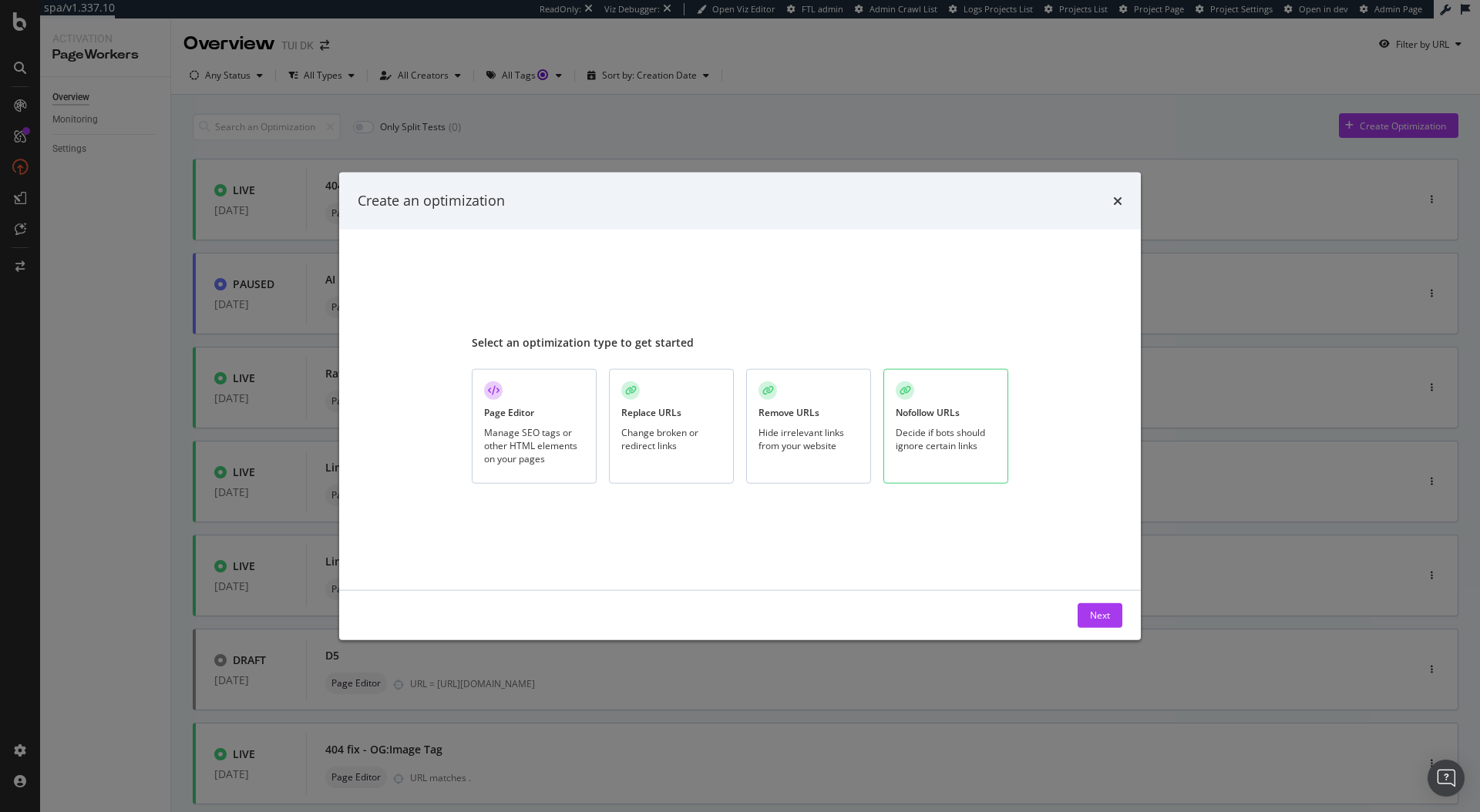
click at [810, 448] on div "Hide irrelevant links from your website" at bounding box center [808, 438] width 100 height 26
click at [686, 455] on div "Replace URLs Change broken or redirect links" at bounding box center [671, 426] width 125 height 115
click at [561, 448] on div "Manage SEO tags or other HTML elements on your pages" at bounding box center [534, 445] width 100 height 39
click at [649, 451] on div "Change broken or redirect links" at bounding box center [671, 438] width 100 height 26
click at [801, 444] on div "Hide irrelevant links from your website" at bounding box center [808, 438] width 100 height 26
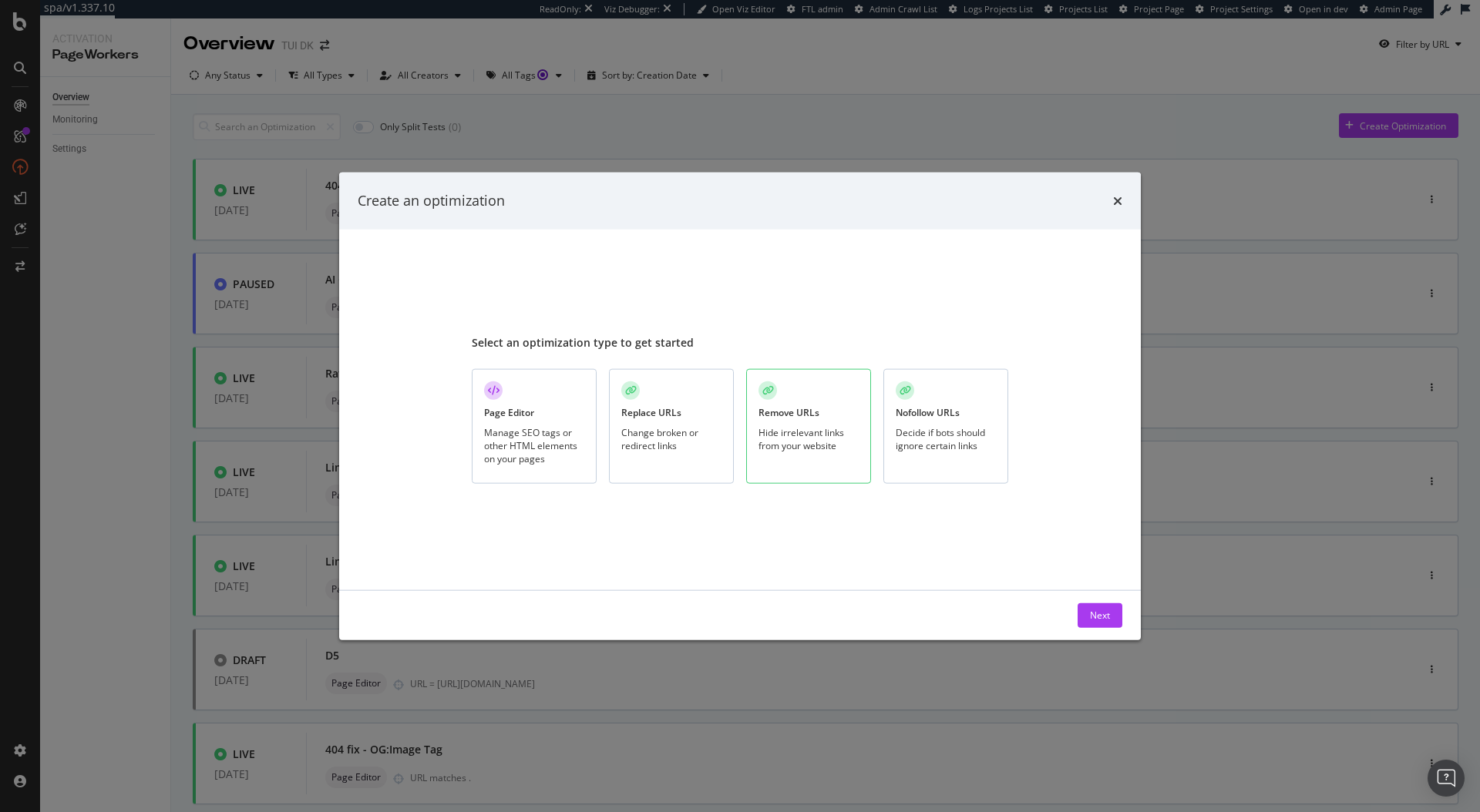
click at [1023, 444] on div "Select an optimization type to get started Page Editor Manage SEO tags or other…" at bounding box center [740, 409] width 801 height 361
click at [930, 445] on div "Decide if bots should ignore certain links" at bounding box center [945, 438] width 100 height 26
click at [1103, 609] on div "Next" at bounding box center [1099, 615] width 20 height 13
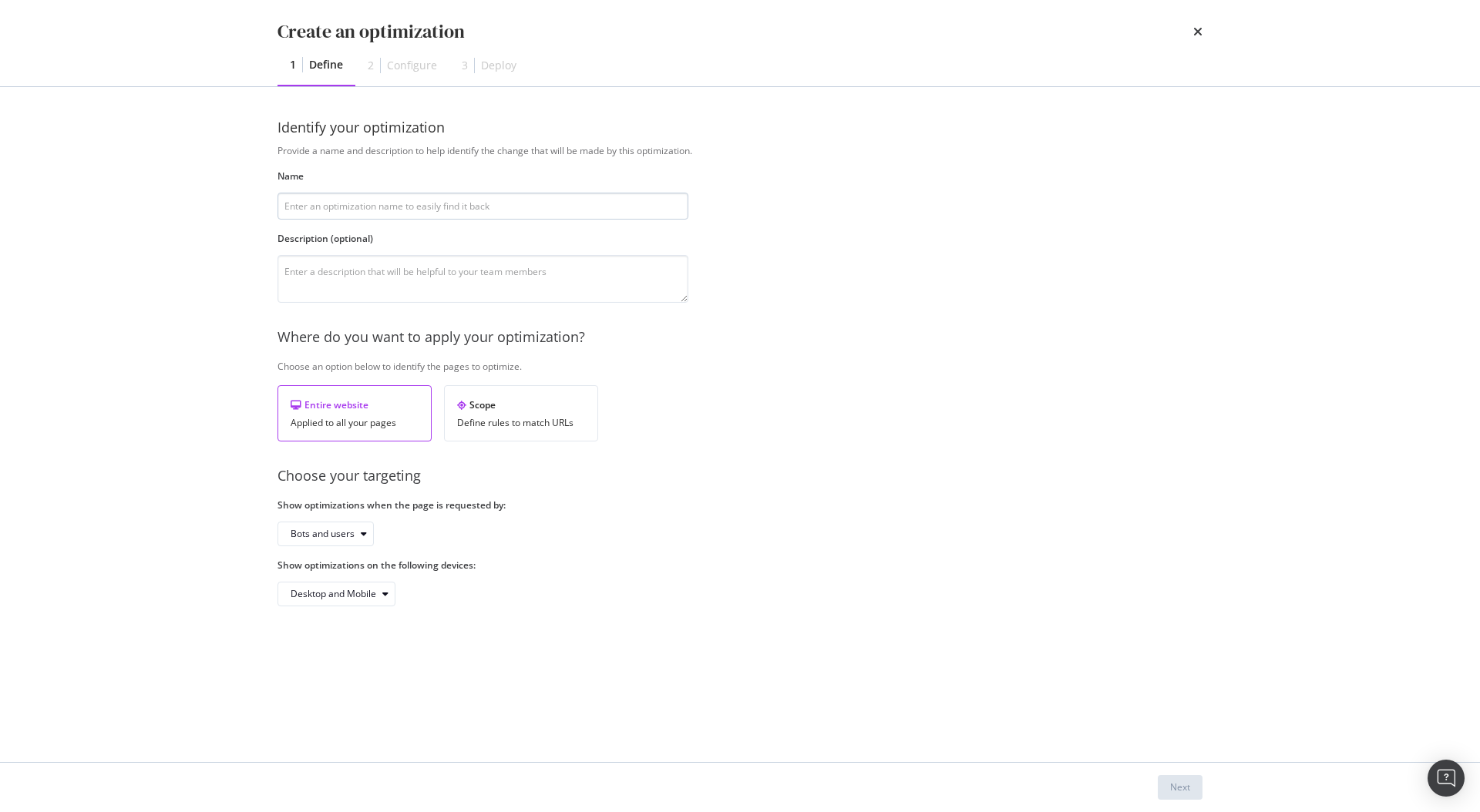
click at [494, 214] on input "modal" at bounding box center [483, 206] width 411 height 27
type input "Example"
click at [1161, 782] on button "Next" at bounding box center [1180, 787] width 45 height 25
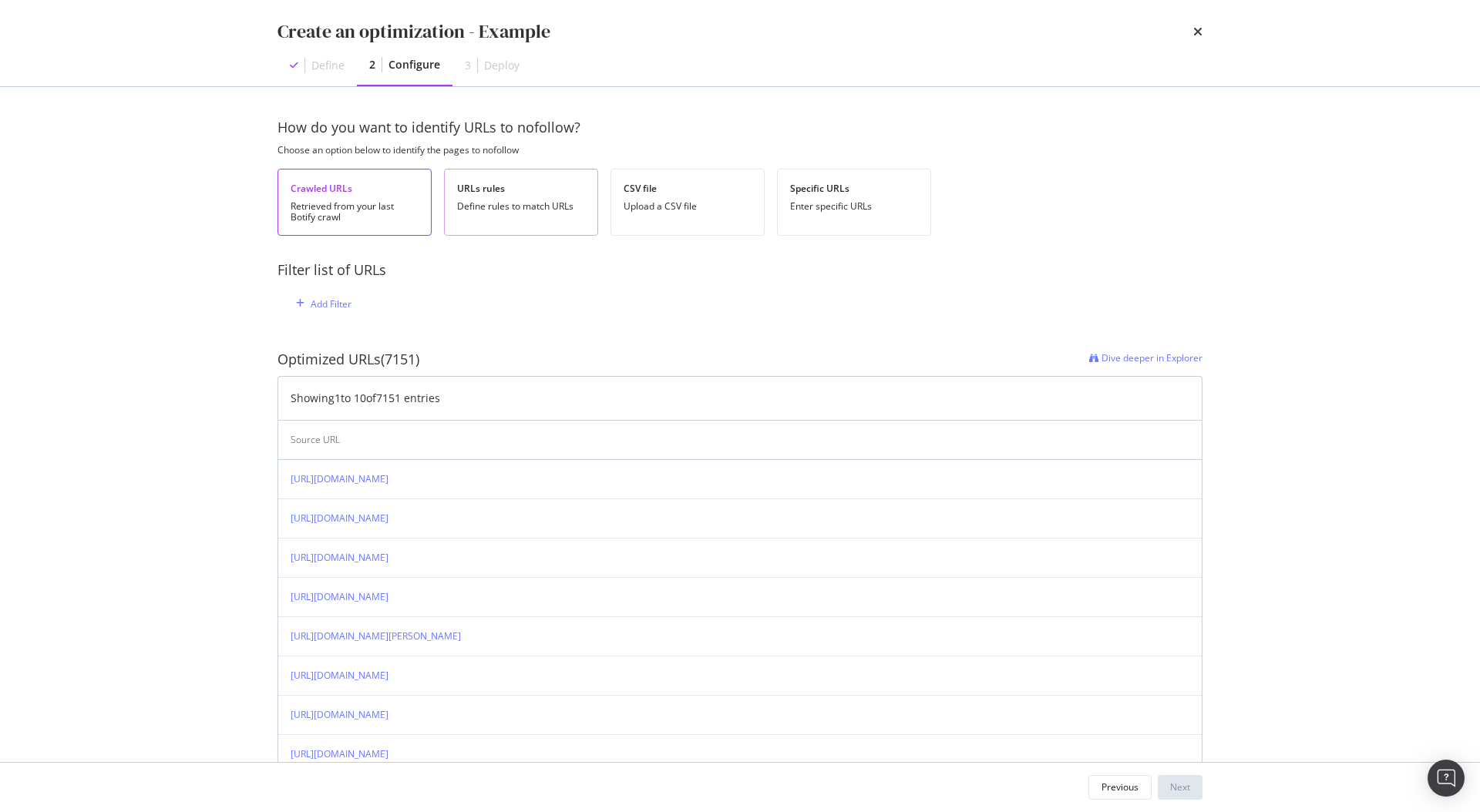
click at [545, 223] on div "URLs rules Define rules to match URLs" at bounding box center [521, 202] width 154 height 67
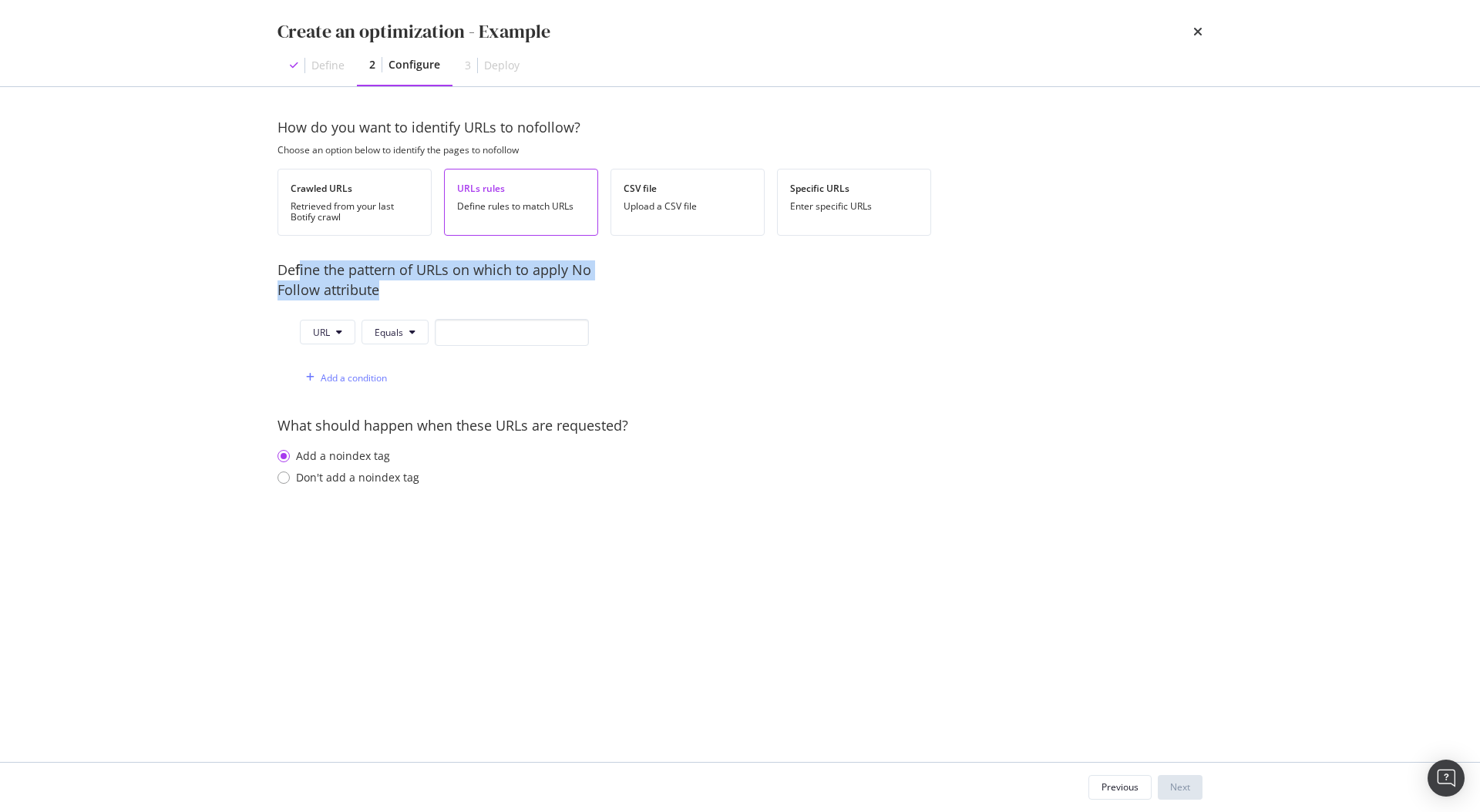
drag, startPoint x: 299, startPoint y: 273, endPoint x: 398, endPoint y: 289, distance: 100.3
click at [398, 289] on div "Define the pattern of URLs on which to apply No Follow attribute" at bounding box center [437, 280] width 321 height 39
click at [477, 275] on div "Define the pattern of URLs on which to apply No Follow attribute" at bounding box center [437, 280] width 321 height 39
drag, startPoint x: 274, startPoint y: 268, endPoint x: 387, endPoint y: 295, distance: 116.2
click at [387, 295] on div "How do you want to identify URLs to nofollow? Choose an option below to identif…" at bounding box center [740, 425] width 987 height 675
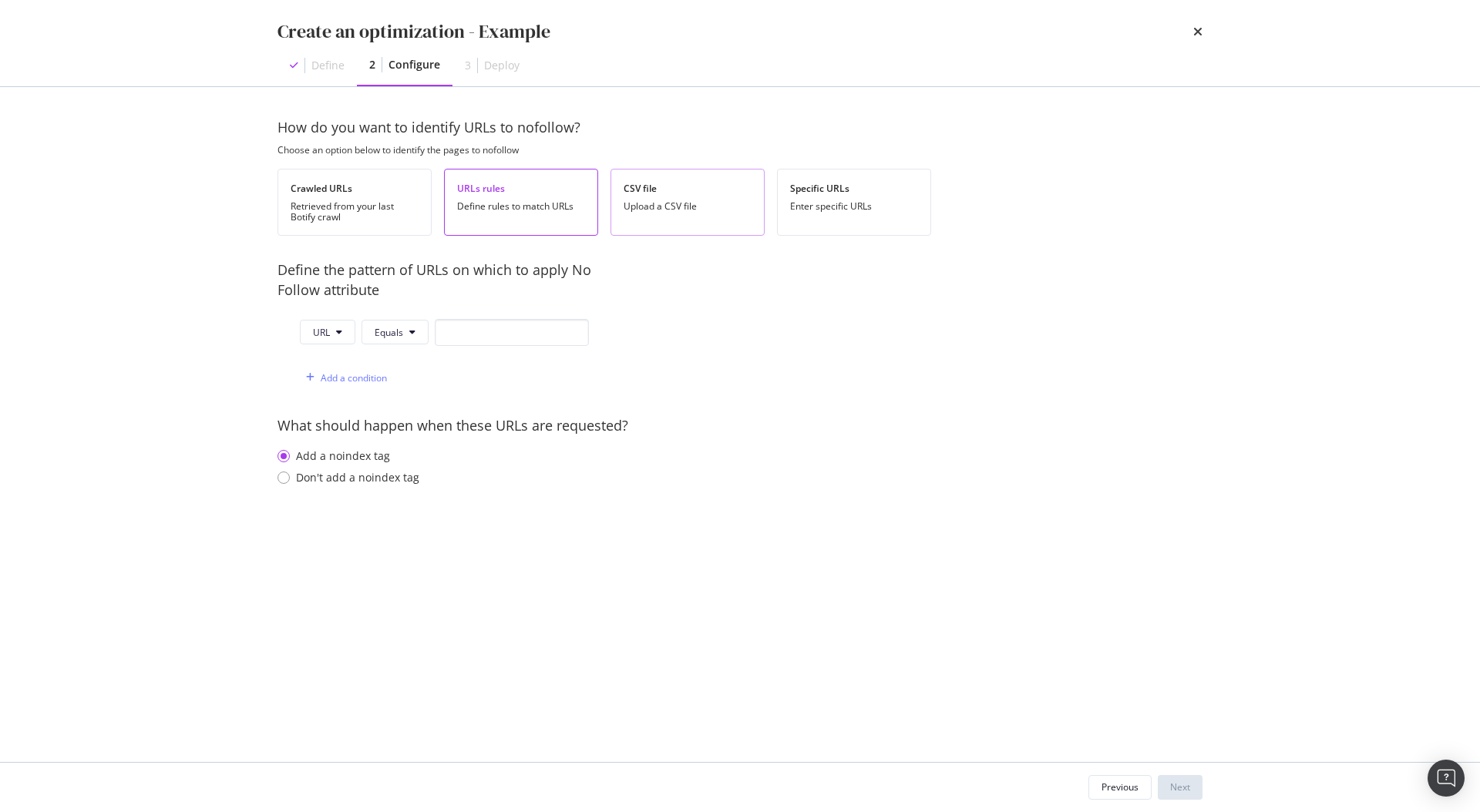
click at [636, 203] on div "Upload a CSV file" at bounding box center [688, 206] width 128 height 11
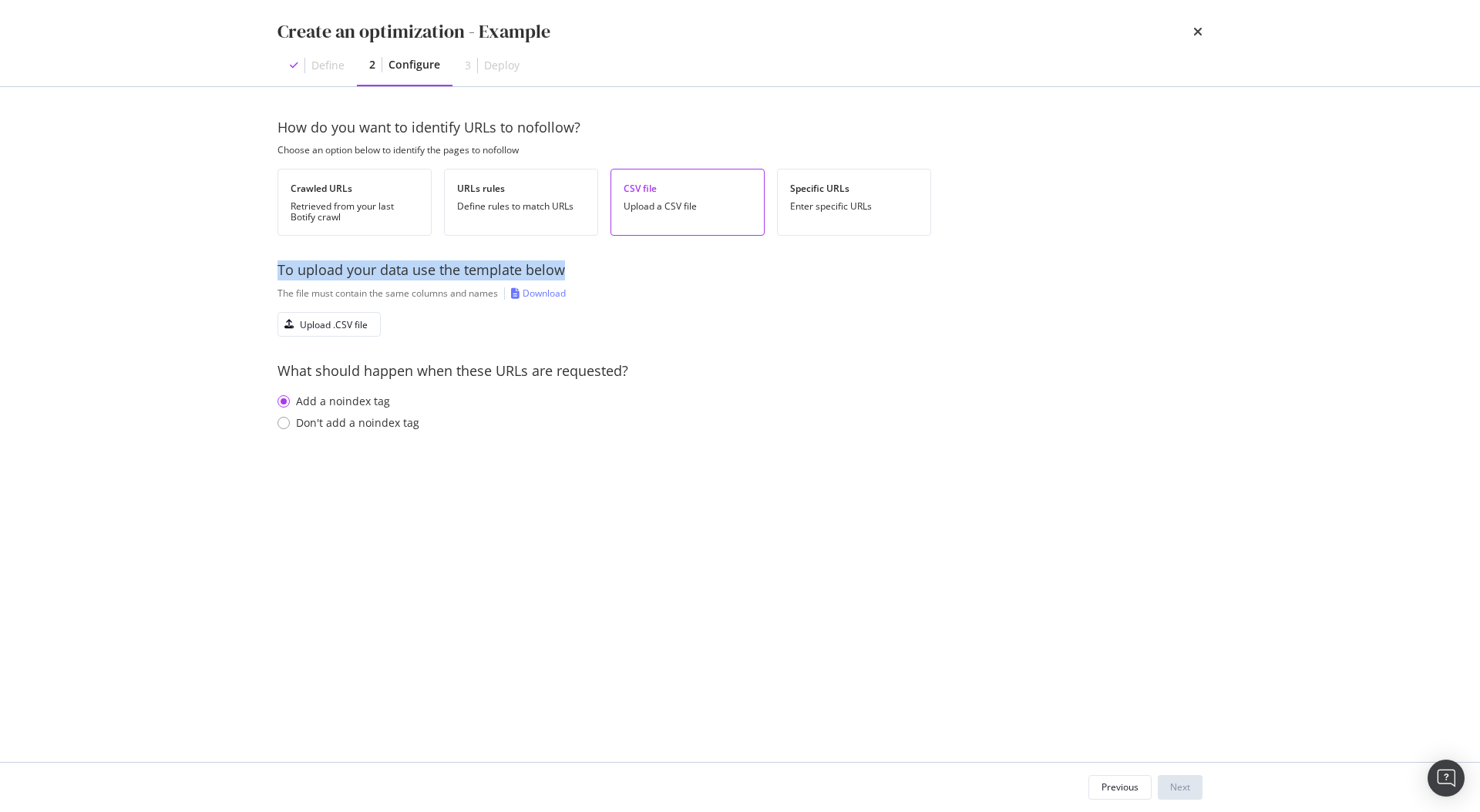
drag, startPoint x: 279, startPoint y: 272, endPoint x: 605, endPoint y: 272, distance: 326.0
click at [605, 272] on div "To upload your data use the template below" at bounding box center [740, 271] width 925 height 20
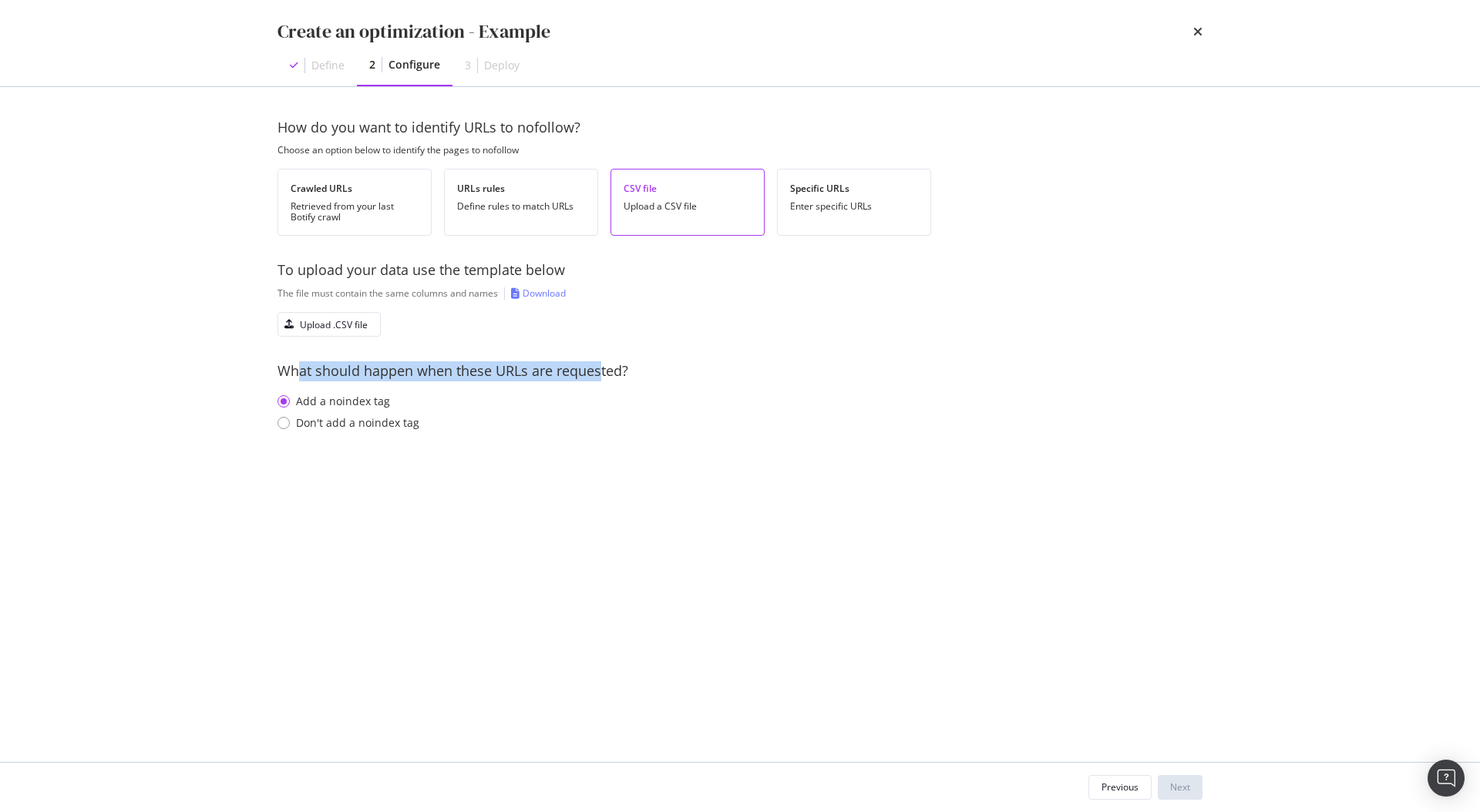
drag, startPoint x: 301, startPoint y: 371, endPoint x: 633, endPoint y: 371, distance: 332.0
click at [611, 372] on div "What should happen when these URLs are requested?" at bounding box center [740, 372] width 925 height 20
click at [807, 203] on div "Enter specific URLs" at bounding box center [853, 206] width 128 height 11
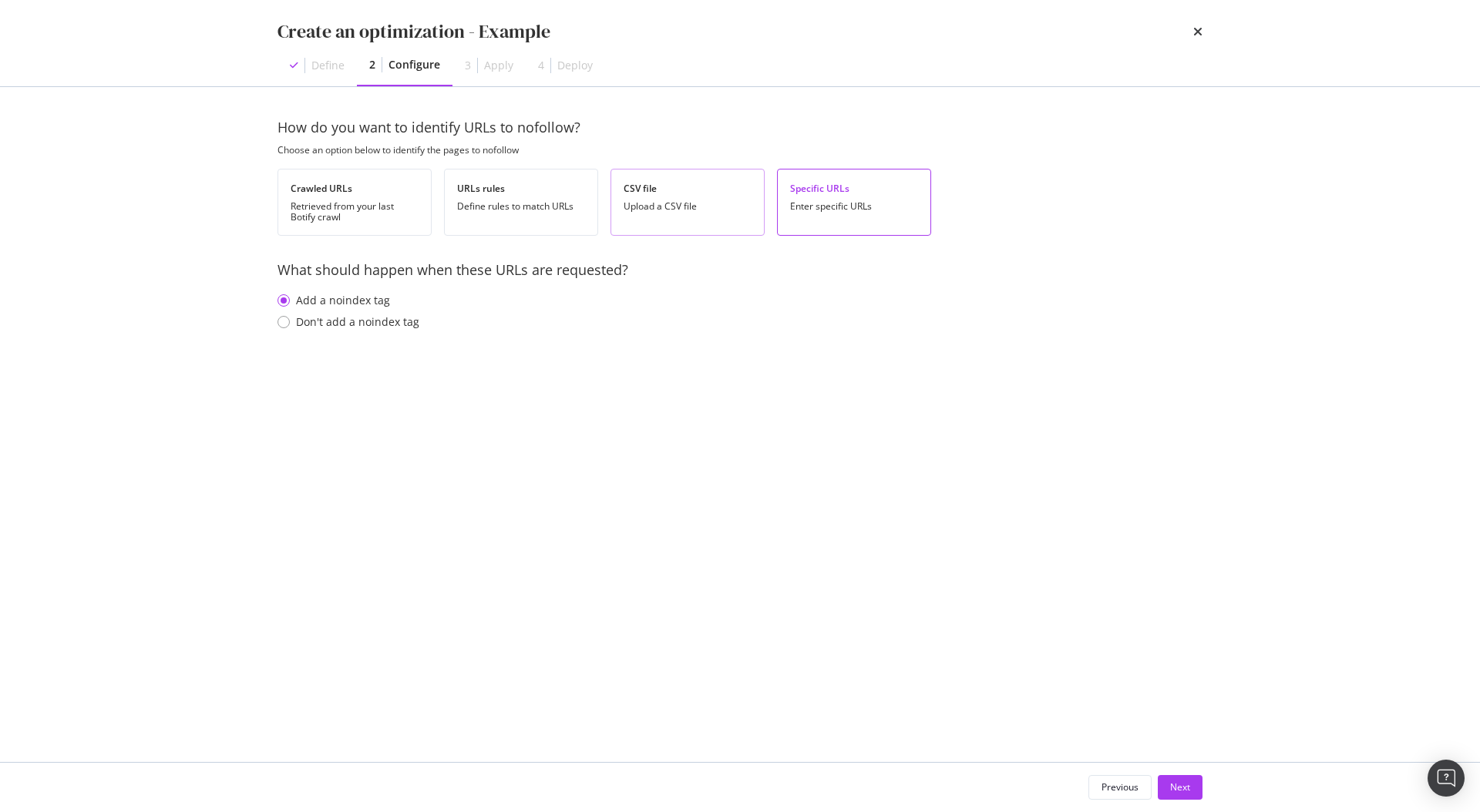
click at [622, 215] on div "CSV file Upload a CSV file" at bounding box center [687, 202] width 154 height 67
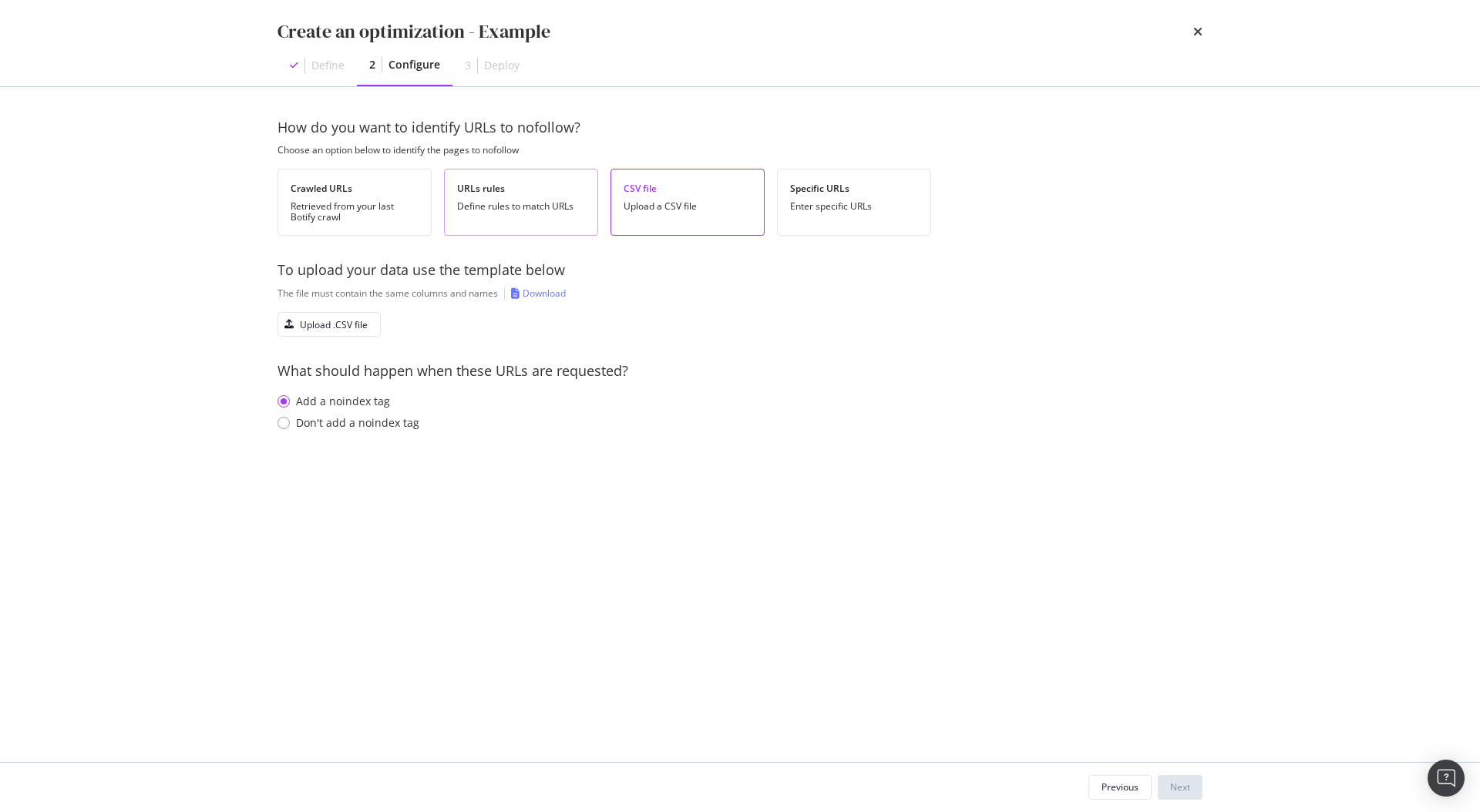
drag, startPoint x: 539, startPoint y: 217, endPoint x: 498, endPoint y: 217, distance: 41.0
click at [538, 217] on div "URLs rules Define rules to match URLs" at bounding box center [521, 202] width 154 height 67
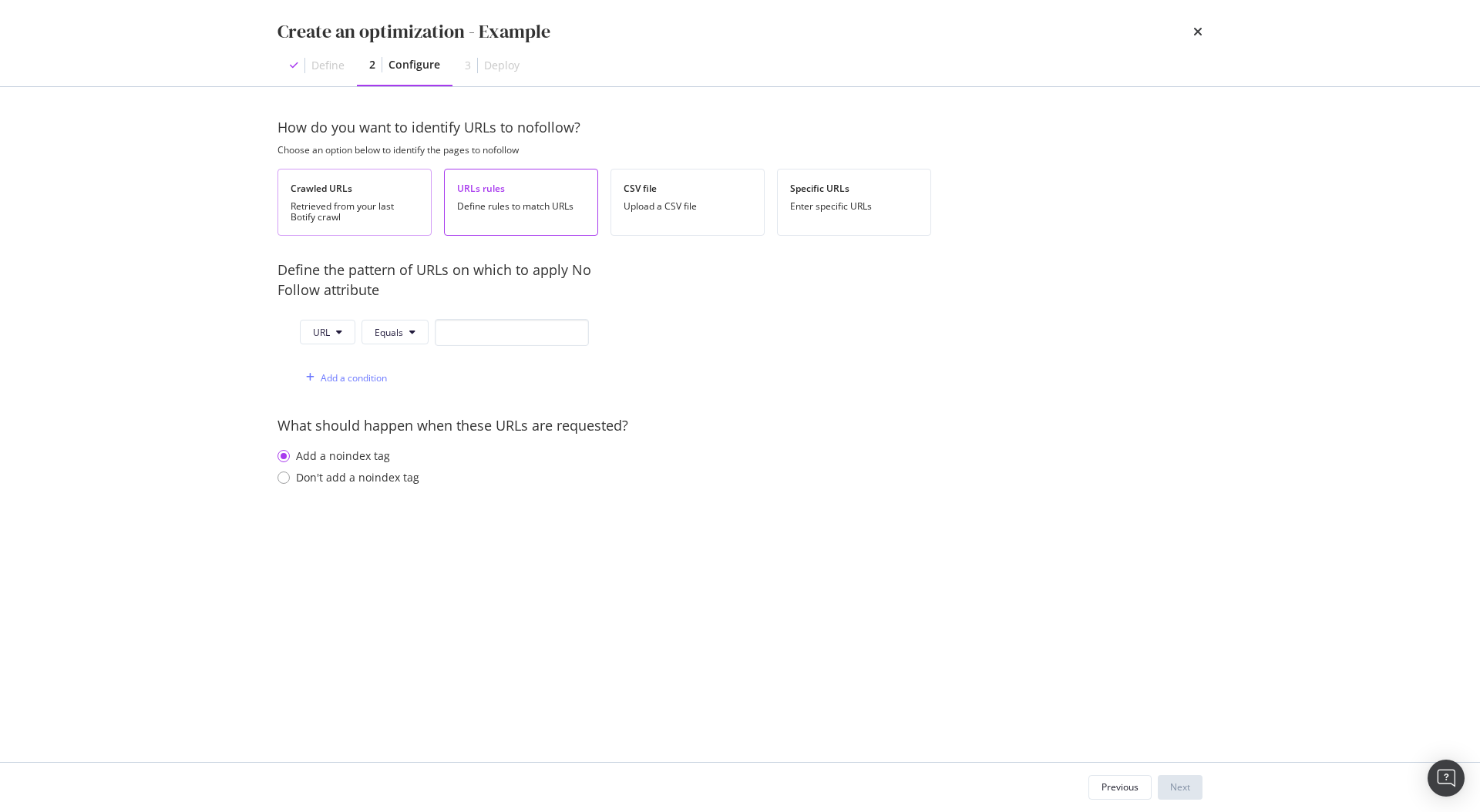
click at [376, 217] on div "Retrieved from your last Botify crawl" at bounding box center [354, 212] width 128 height 22
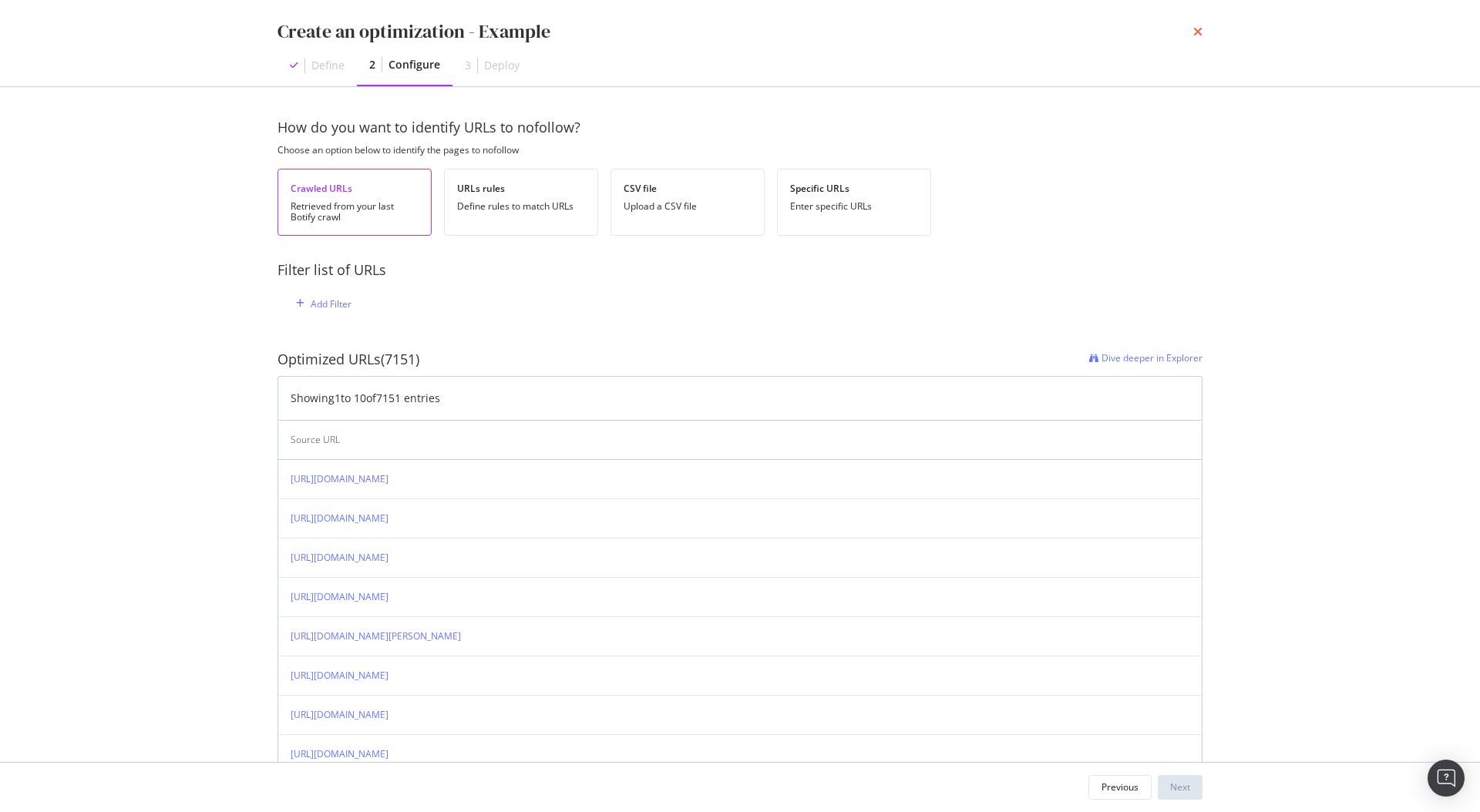
click at [1193, 30] on icon "times" at bounding box center [1197, 31] width 9 height 13
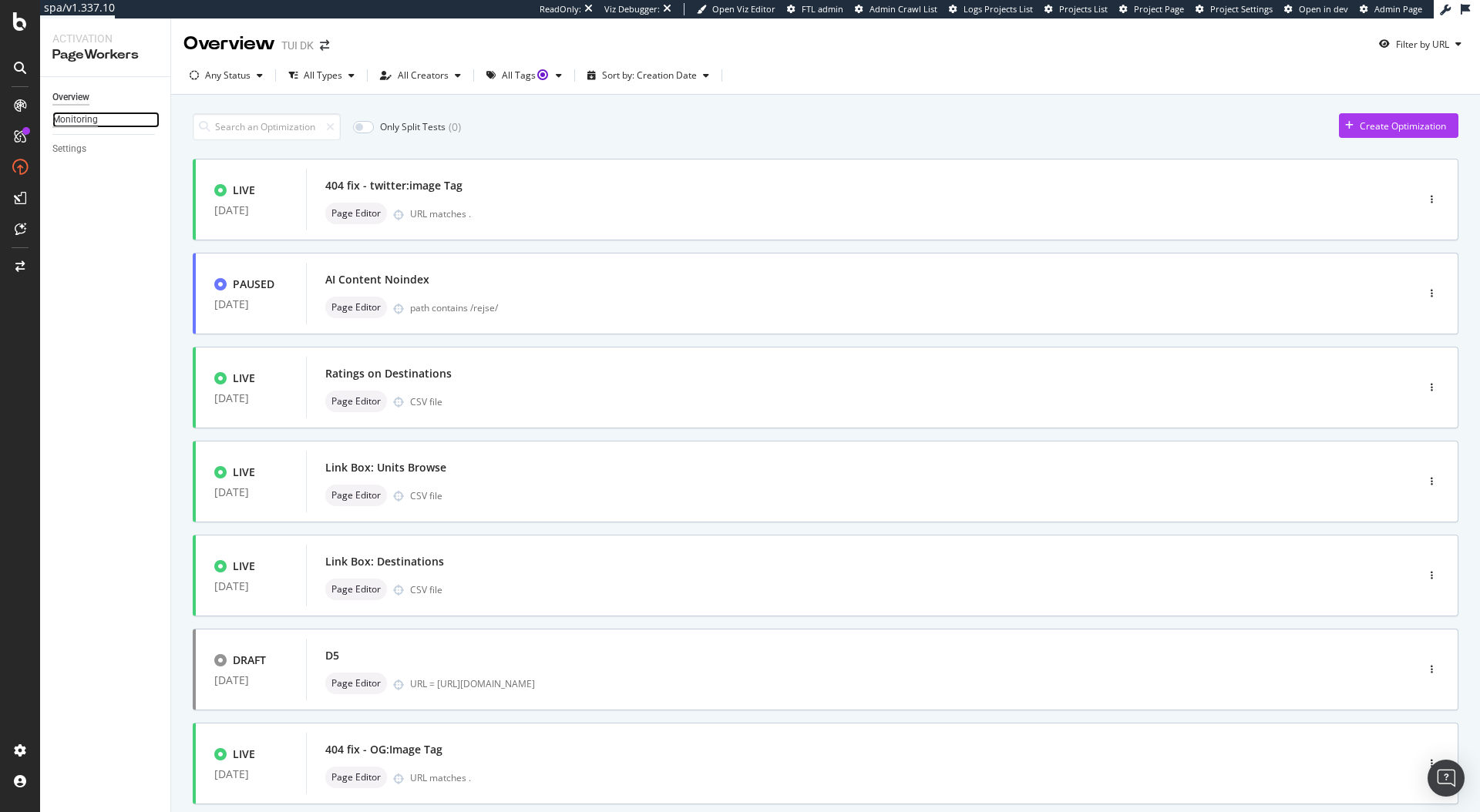
click at [65, 117] on div "Monitoring" at bounding box center [75, 120] width 45 height 17
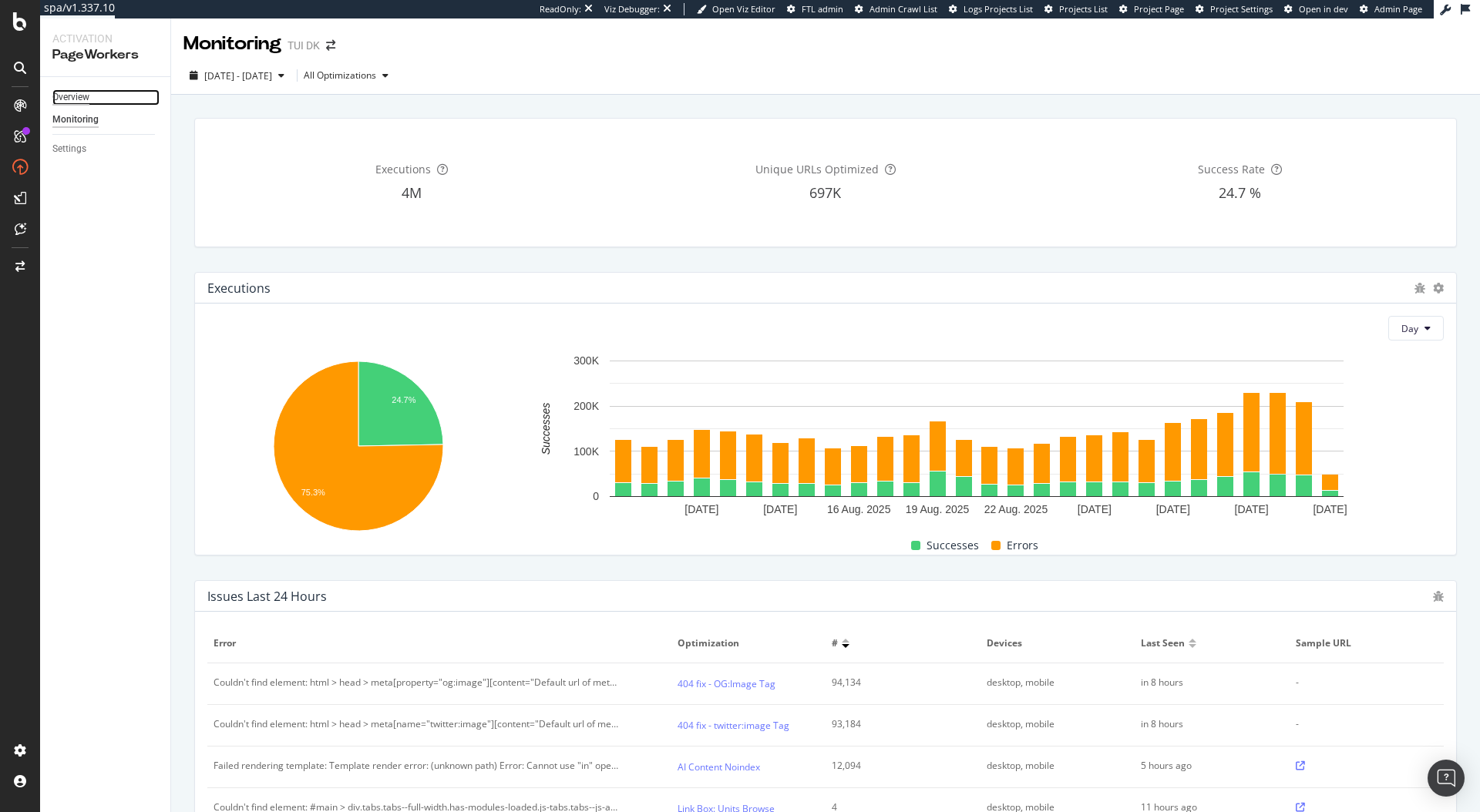
click at [73, 103] on div "Overview" at bounding box center [71, 97] width 37 height 17
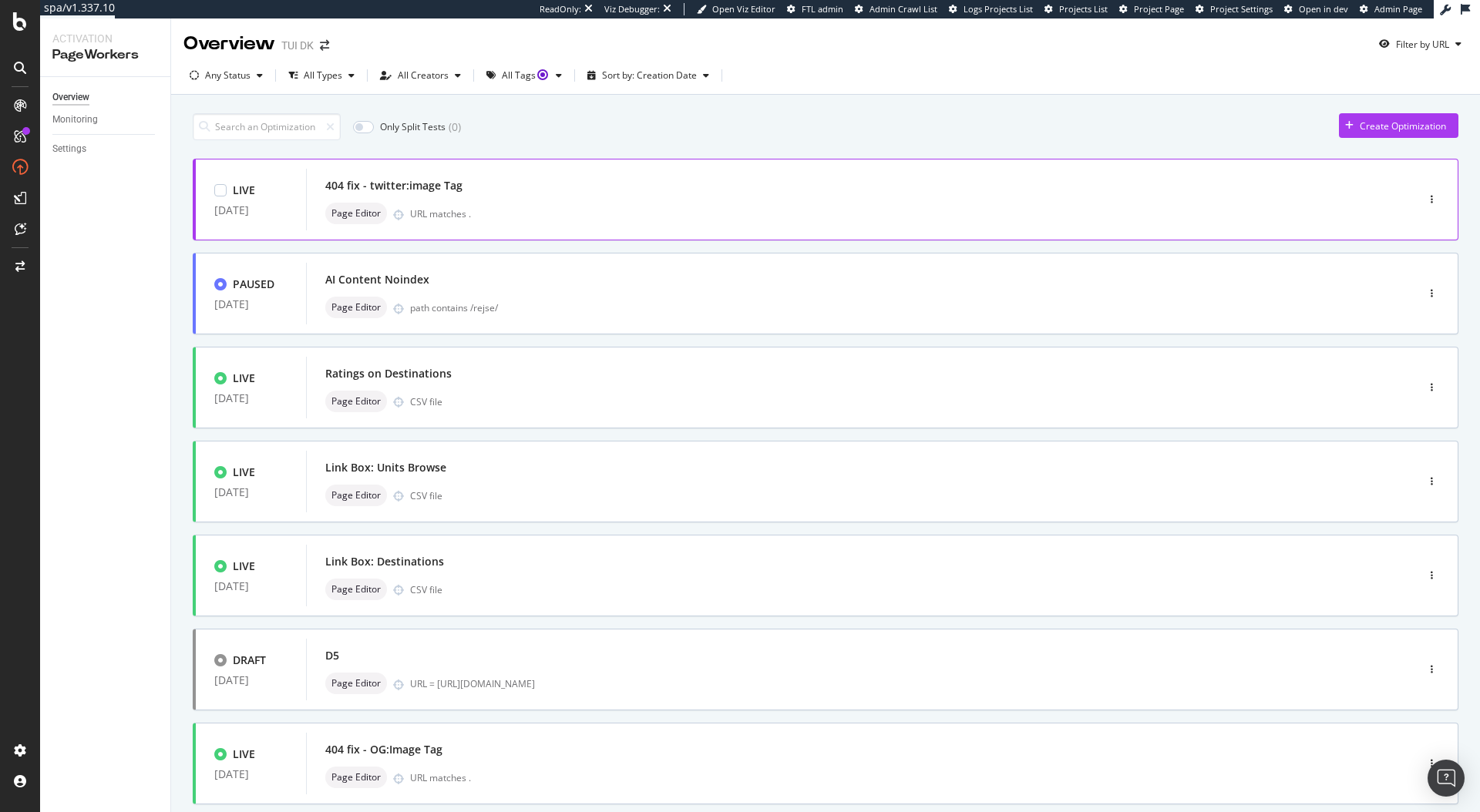
click at [746, 200] on div "404 fix - twitter:image Tag Page Editor URL matches ." at bounding box center [838, 199] width 1025 height 49
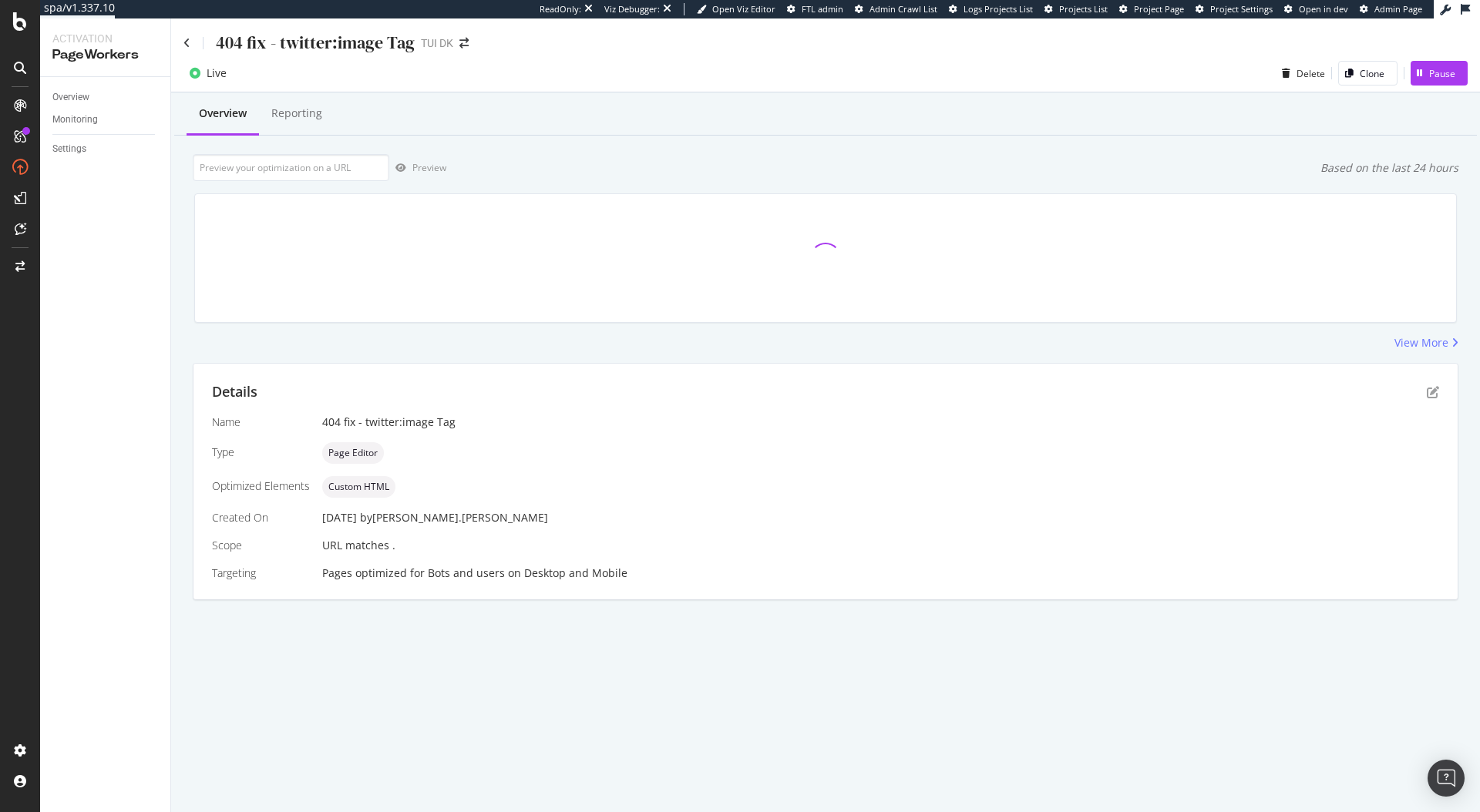
click at [183, 49] on div "404 fix - twitter:image Tag" at bounding box center [299, 42] width 231 height 24
click at [1430, 396] on icon "pen-to-square" at bounding box center [1432, 392] width 13 height 13
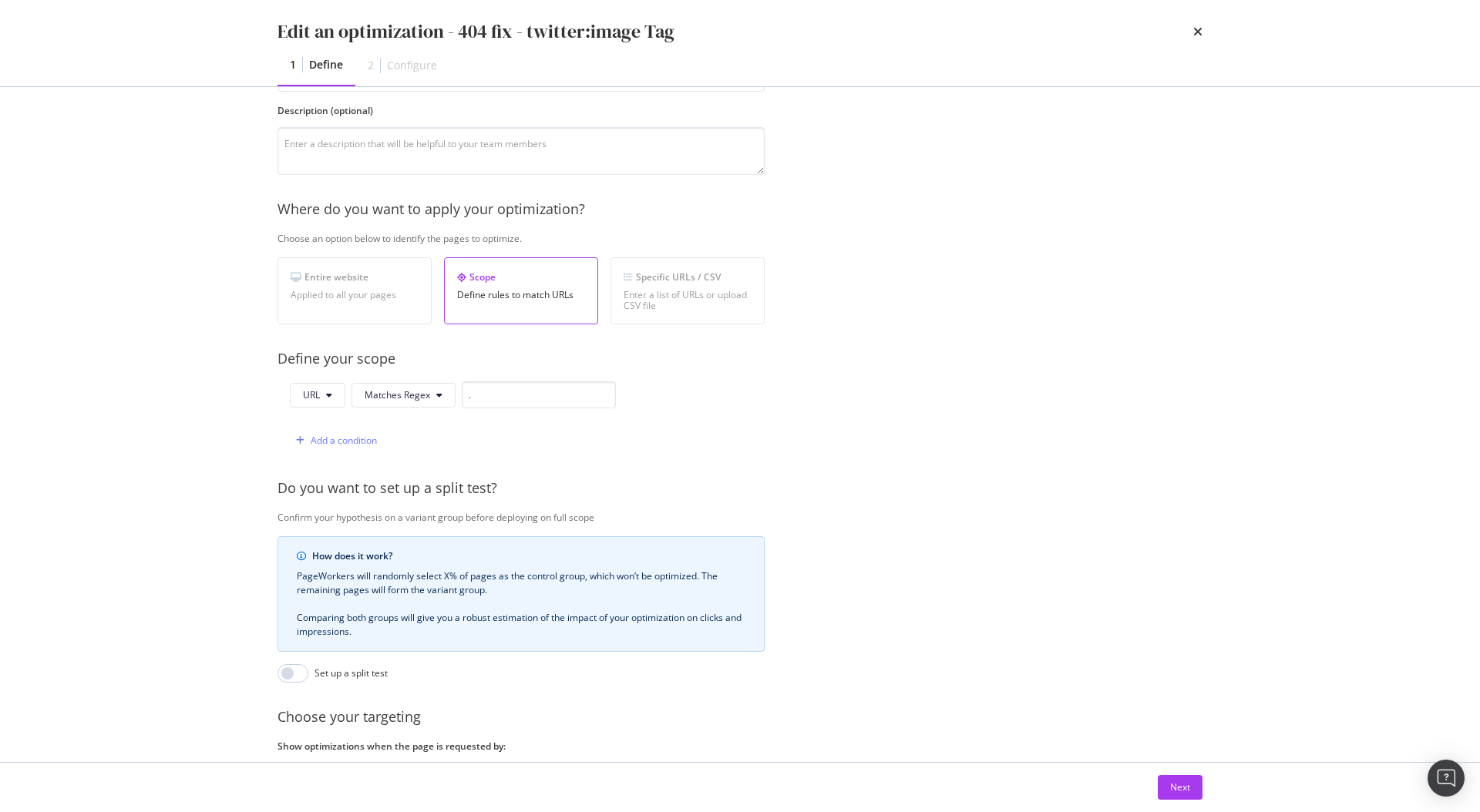
scroll to position [256, 0]
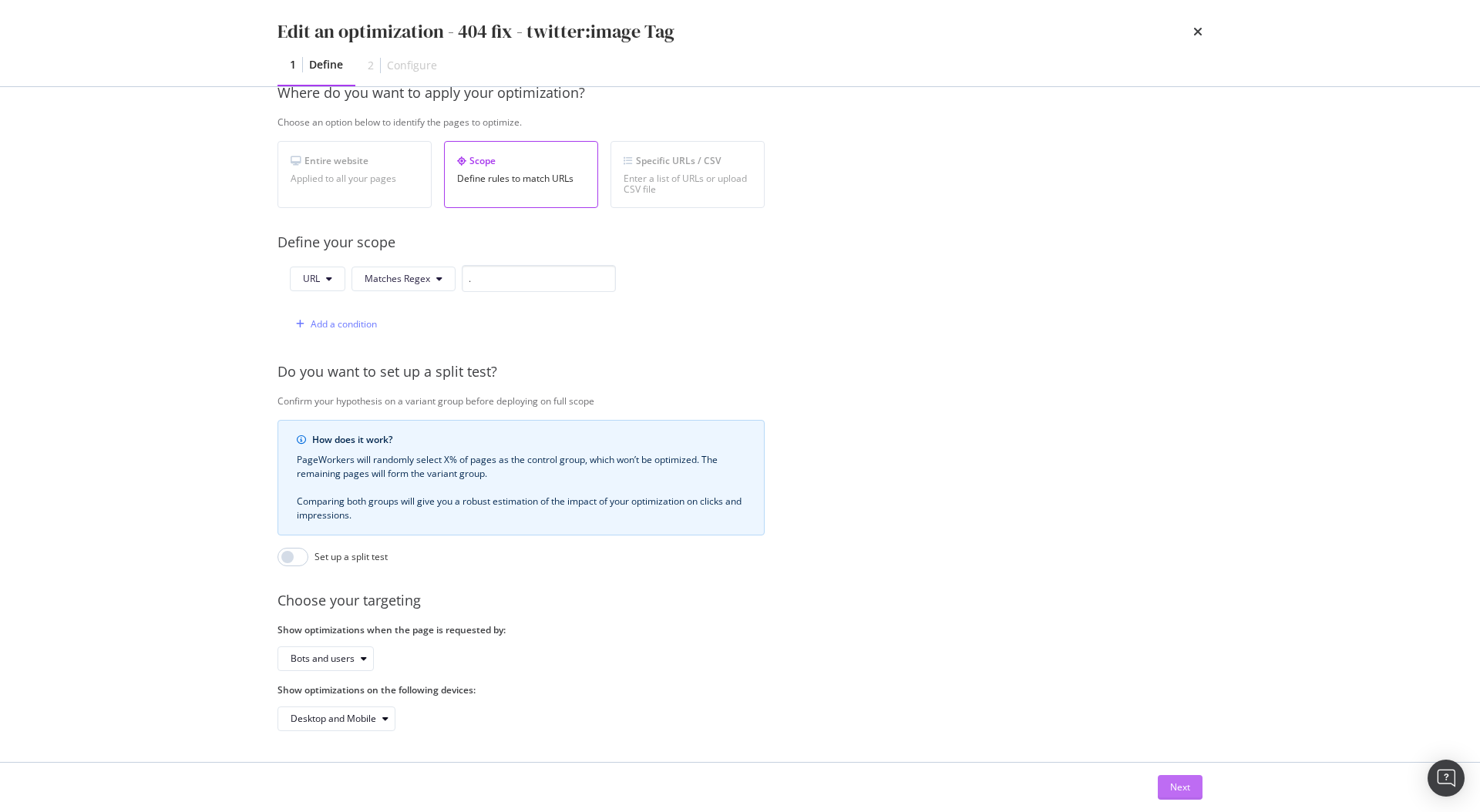
click at [1173, 787] on div "Next" at bounding box center [1180, 787] width 20 height 13
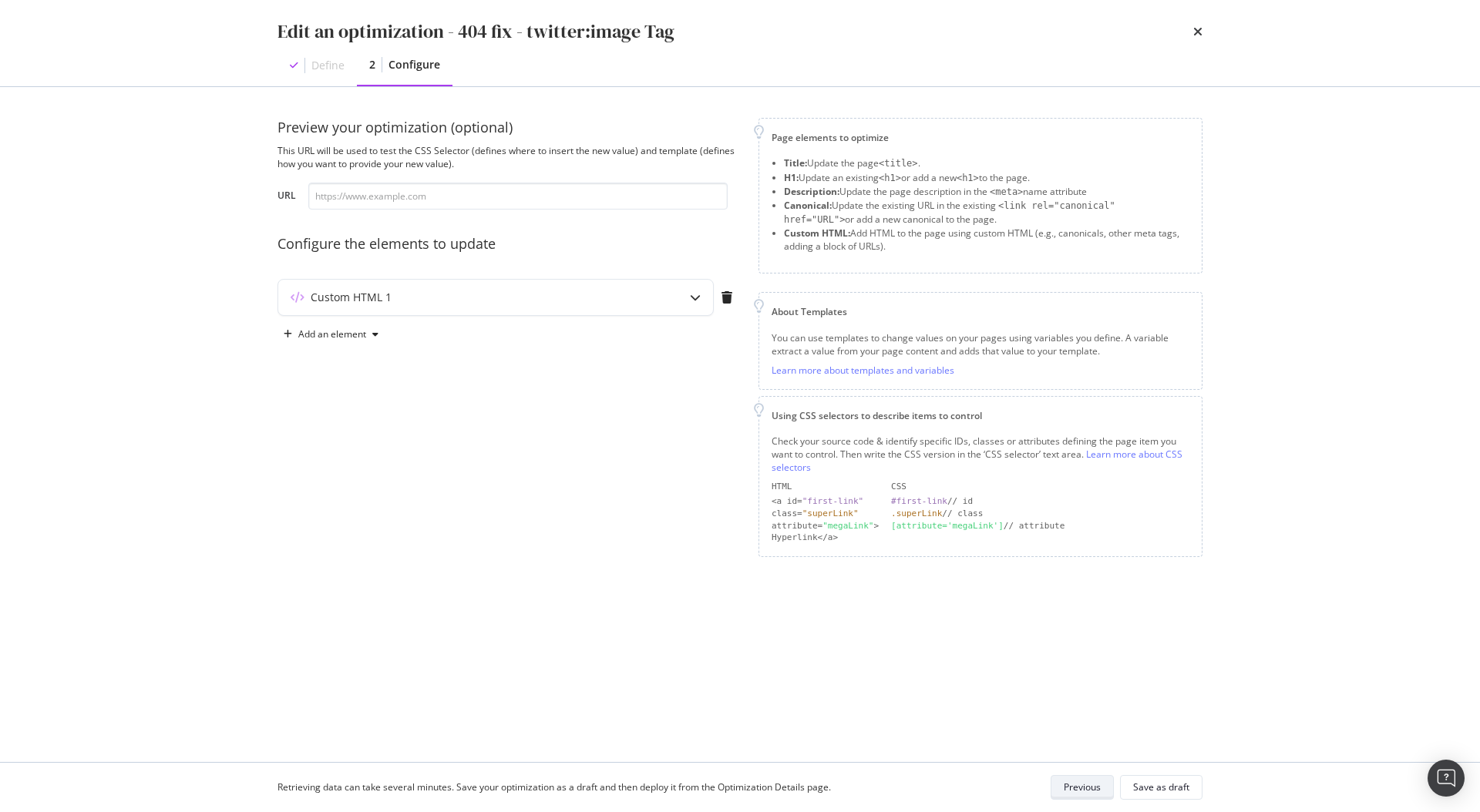
scroll to position [0, 0]
click at [510, 302] on div "Custom HTML 1" at bounding box center [465, 297] width 374 height 16
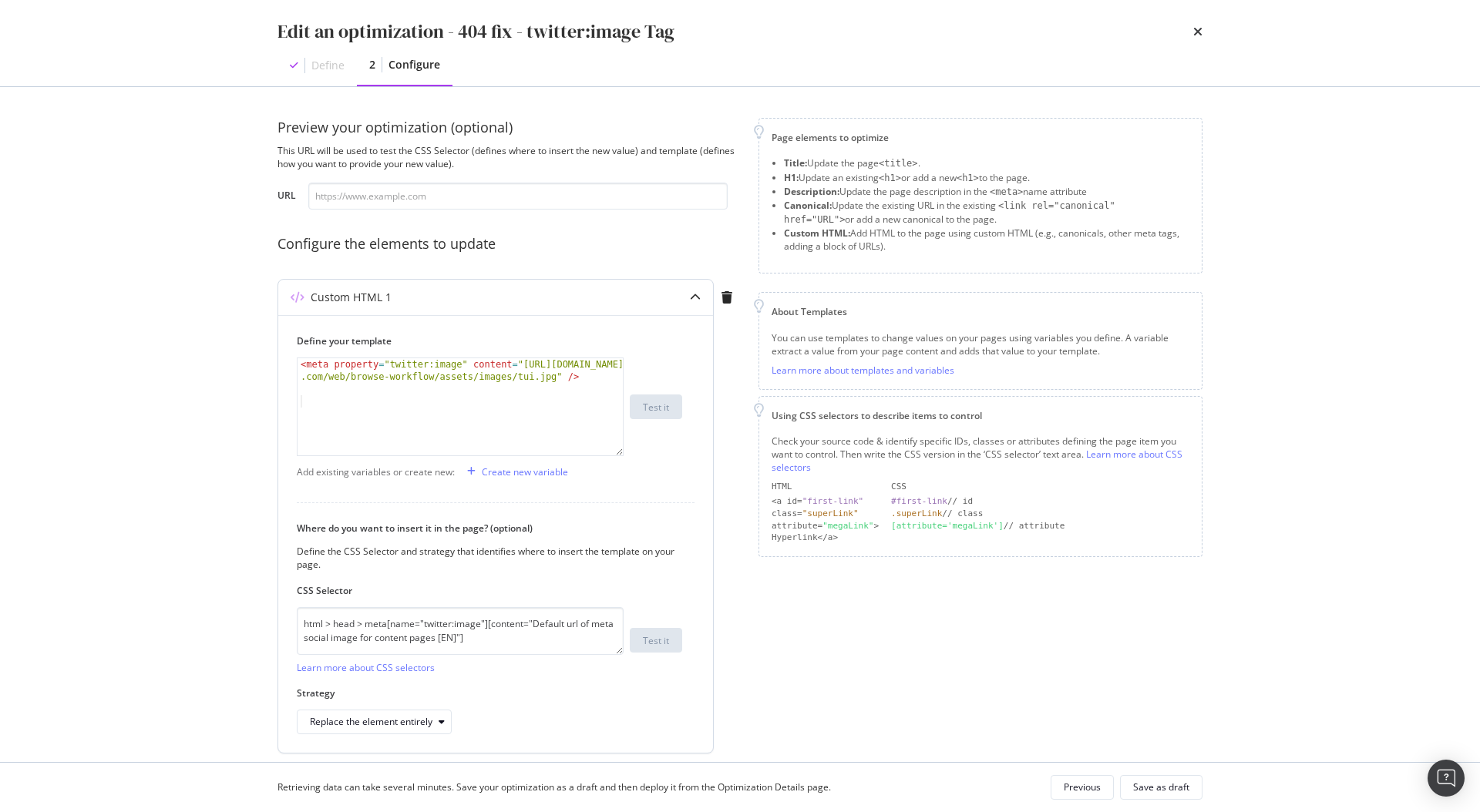
type textarea "<meta property="twitter:image" content="[URL][DOMAIN_NAME]" />"
click at [548, 365] on div "< meta property = "twitter:image" content = "[URL][DOMAIN_NAME] .com/web/browse…" at bounding box center [460, 425] width 326 height 134
click at [553, 380] on div "< meta property = "twitter:image" content = "[URL][DOMAIN_NAME] .com/web/browse…" at bounding box center [460, 425] width 326 height 134
click at [552, 419] on div "< meta property = "twitter:image" content = "[URL][DOMAIN_NAME] .com/web/browse…" at bounding box center [460, 425] width 326 height 134
click at [323, 65] on div "Define" at bounding box center [328, 66] width 33 height 16
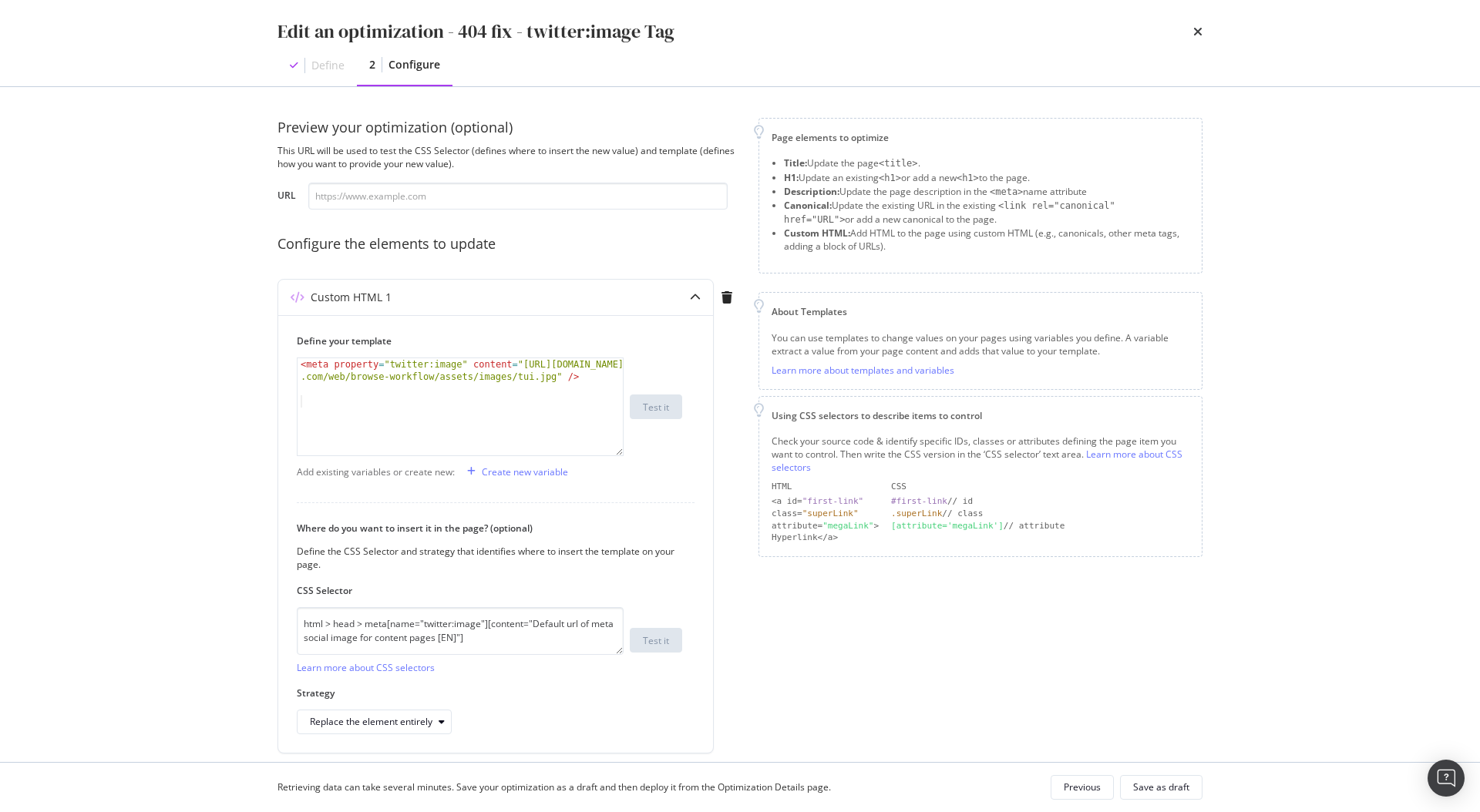
drag, startPoint x: 835, startPoint y: 164, endPoint x: 944, endPoint y: 246, distance: 136.4
click at [944, 246] on ul "Title: Update the page <title> . H1: Update an existing <h1> or add a new <h1> …" at bounding box center [981, 205] width 418 height 96
click at [944, 248] on li "Custom HTML: Add HTML to the page using custom HTML (e.g., canonicals, other me…" at bounding box center [986, 239] width 405 height 26
drag, startPoint x: 803, startPoint y: 343, endPoint x: 1116, endPoint y: 358, distance: 313.4
click at [1116, 358] on div "You can use templates to change values on your pages using variables you define…" at bounding box center [981, 354] width 418 height 45
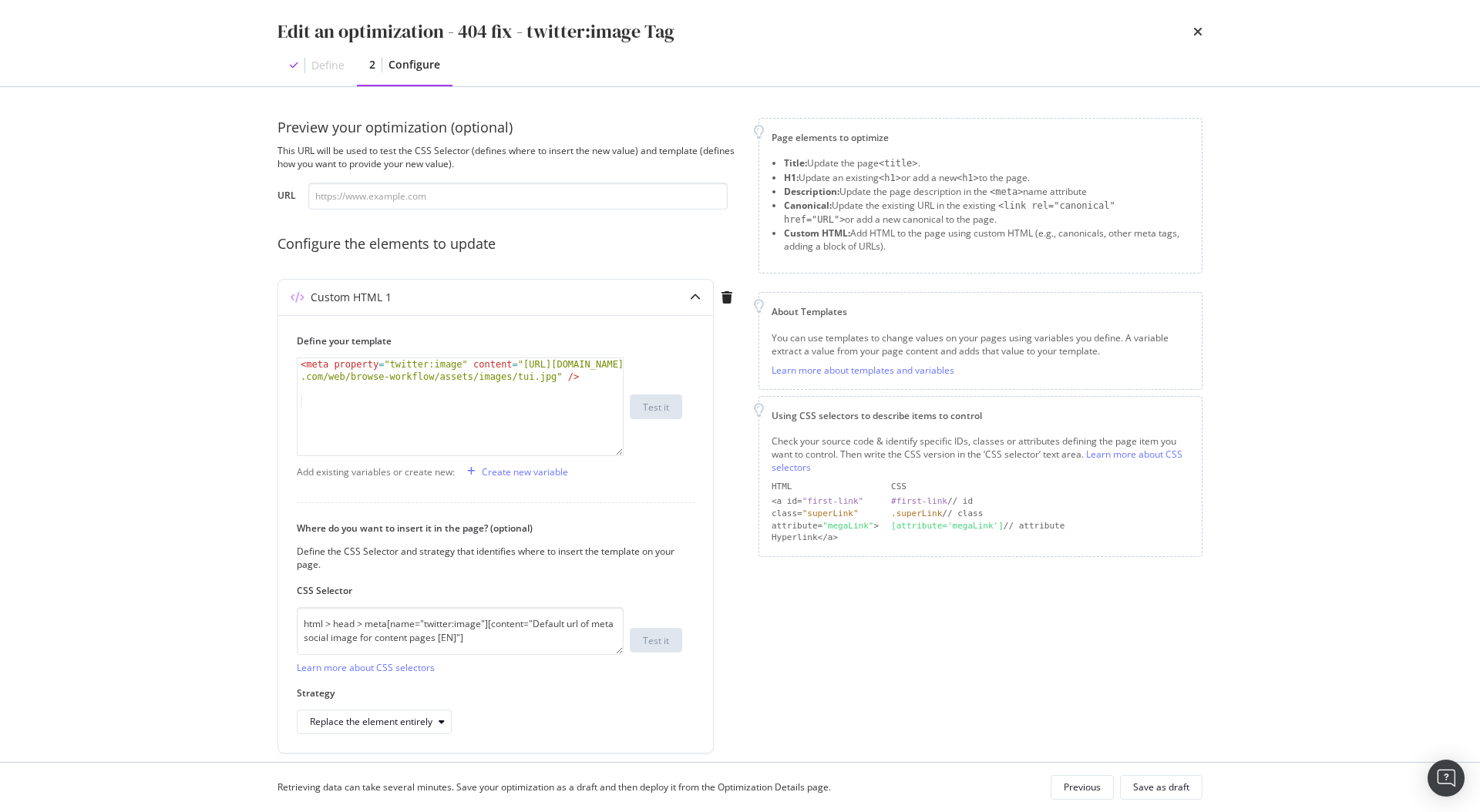
click at [1046, 371] on div "You can use templates to change values on your pages using variables you define…" at bounding box center [981, 354] width 418 height 45
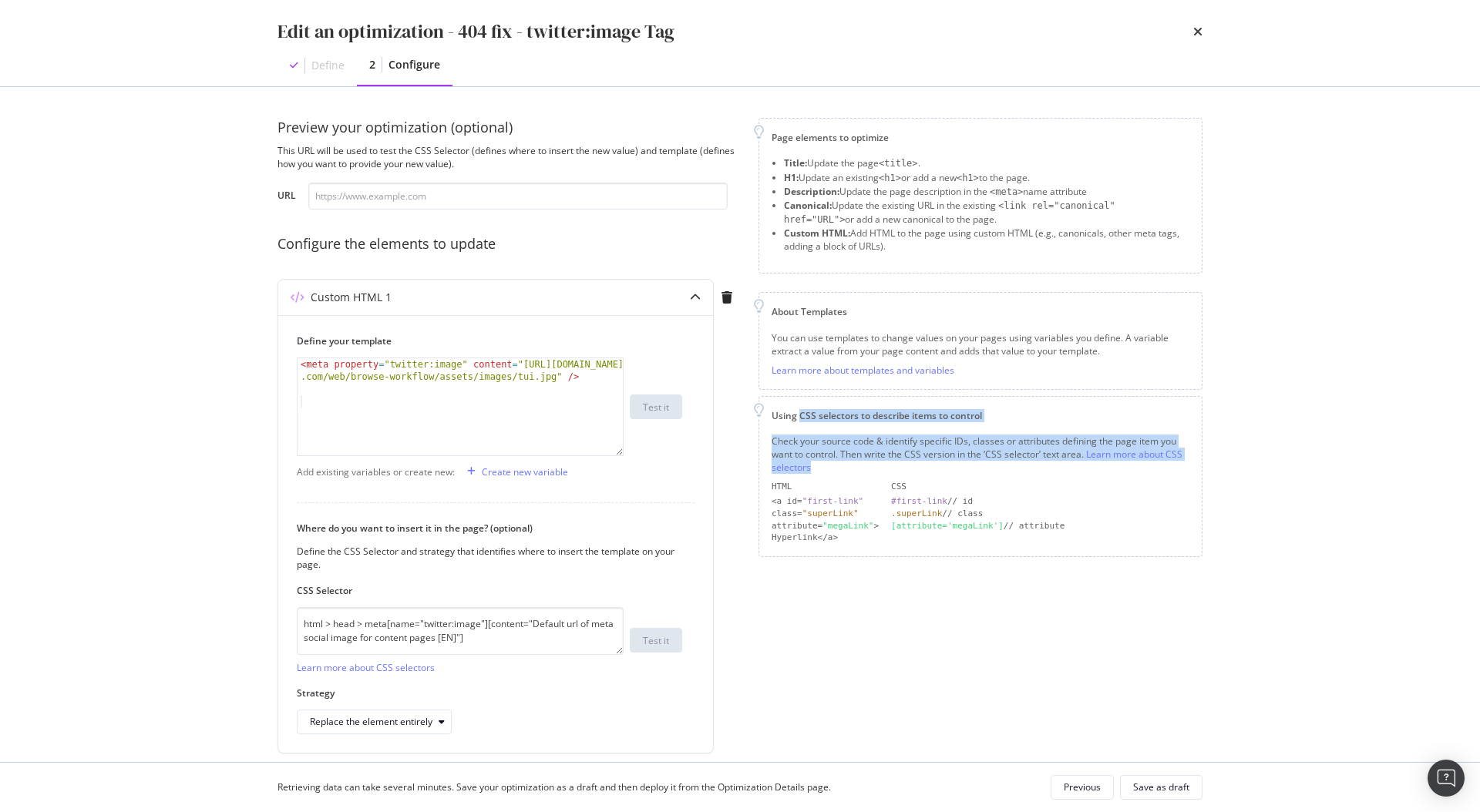
drag, startPoint x: 807, startPoint y: 419, endPoint x: 1024, endPoint y: 467, distance: 222.2
click at [1024, 467] on div "Using CSS selectors to describe items to control Check your source code & ident…" at bounding box center [980, 477] width 444 height 161
click at [1022, 467] on div "Check your source code & identify specific IDs, classes or attributes defining …" at bounding box center [981, 454] width 418 height 39
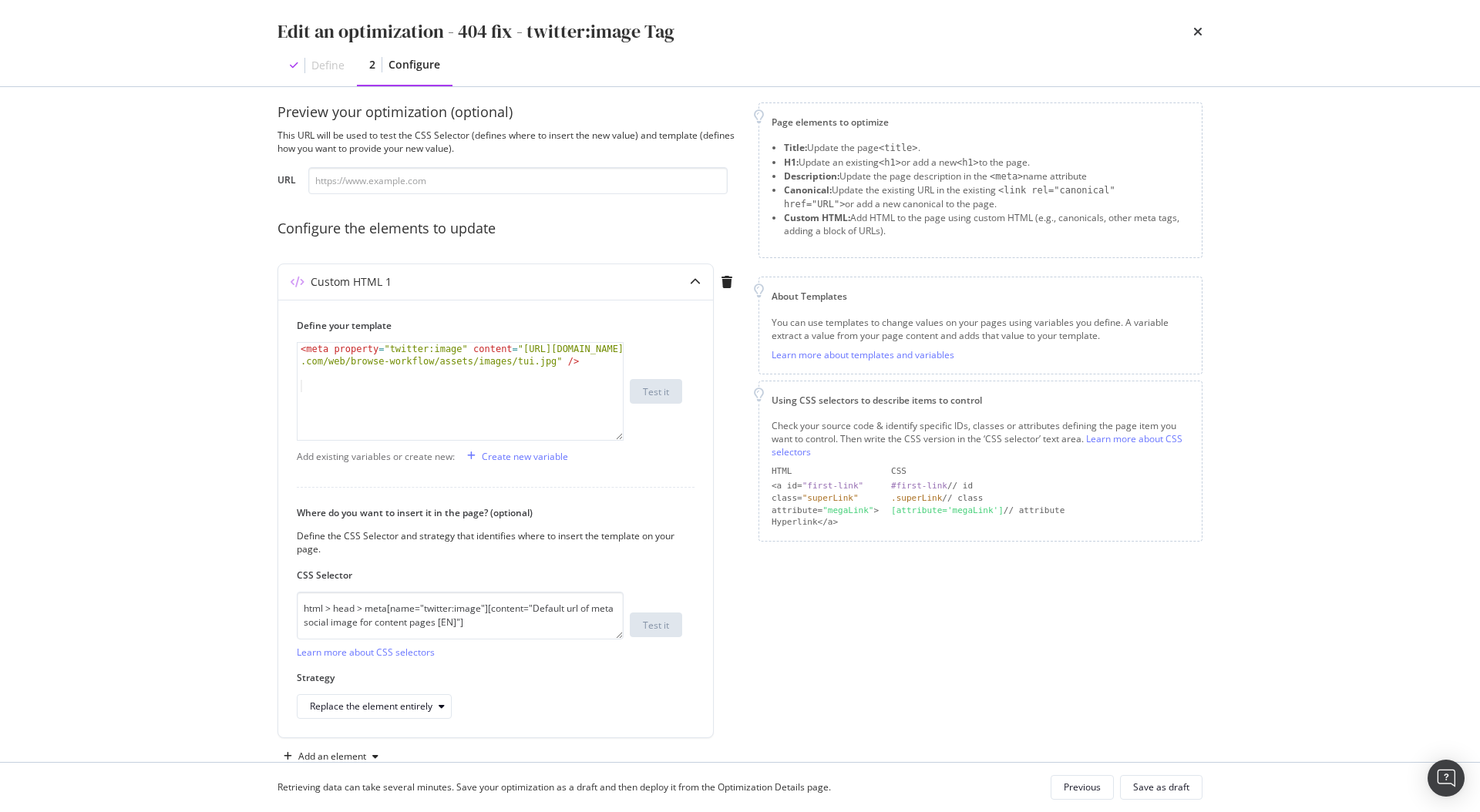
scroll to position [34, 0]
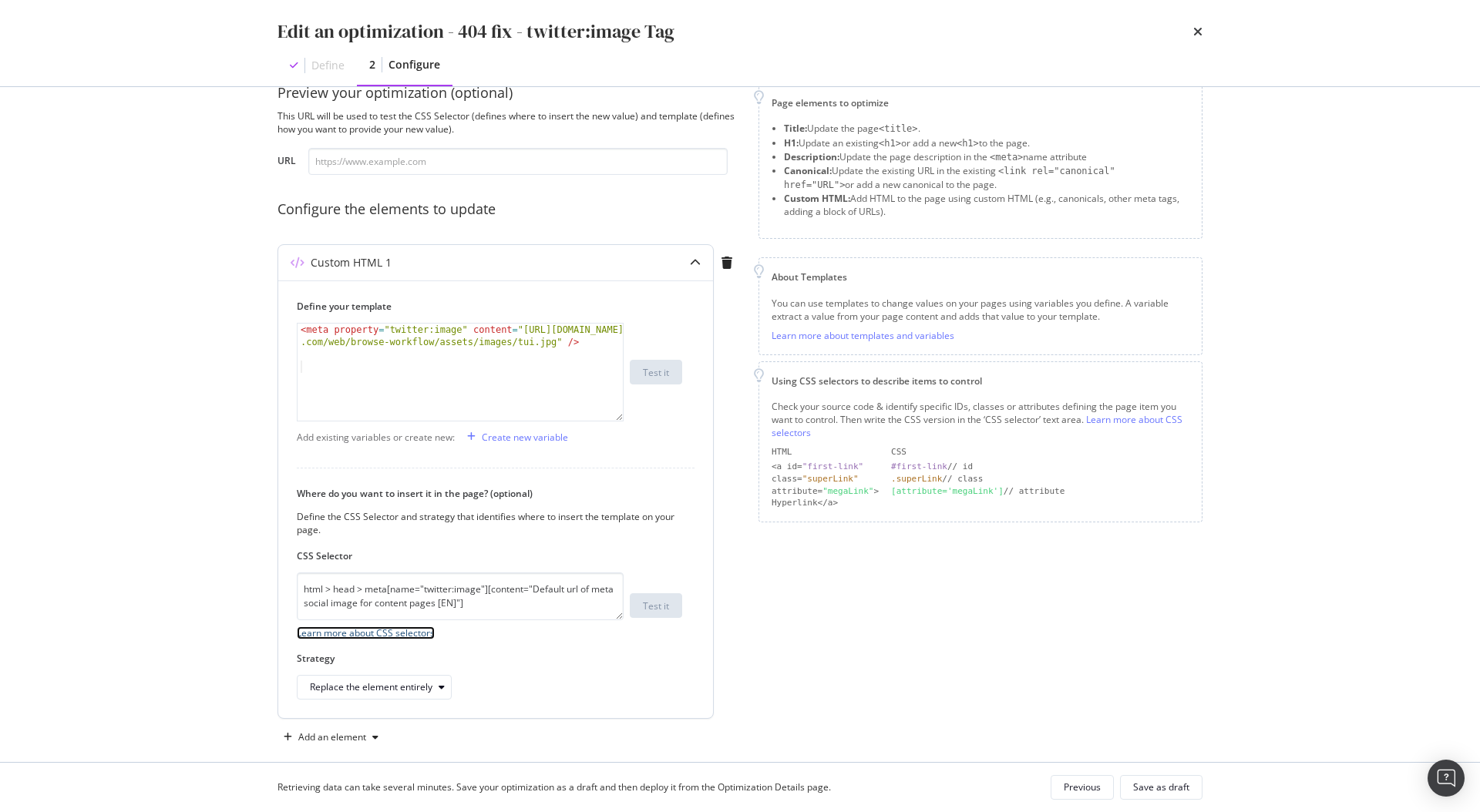
click at [383, 634] on link "Learn more about CSS selectors" at bounding box center [366, 633] width 138 height 13
click at [895, 666] on div "Page elements to optimize Title: Update the page <title> . H1: Update an existi…" at bounding box center [980, 417] width 444 height 667
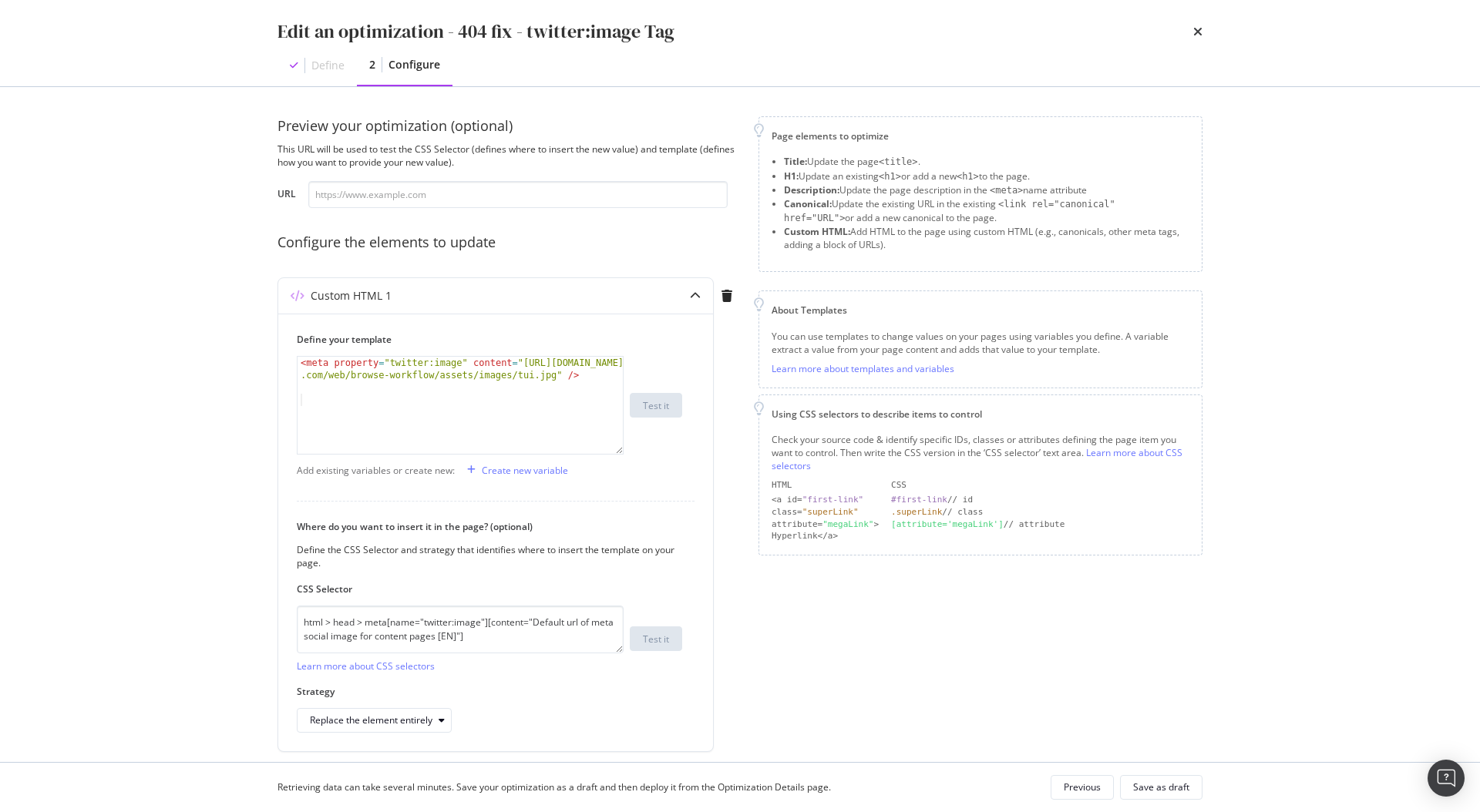
scroll to position [0, 0]
click at [757, 416] on icon "modal" at bounding box center [758, 411] width 11 height 14
type textarea "<meta property="twitter:image" content="[URL][DOMAIN_NAME]" />"
click at [413, 376] on div "< meta property = "twitter:image" content = "[URL][DOMAIN_NAME] .com/web/browse…" at bounding box center [460, 425] width 326 height 134
click at [443, 401] on div "< meta property = "twitter:image" content = "[URL][DOMAIN_NAME] .com/web/browse…" at bounding box center [460, 425] width 326 height 134
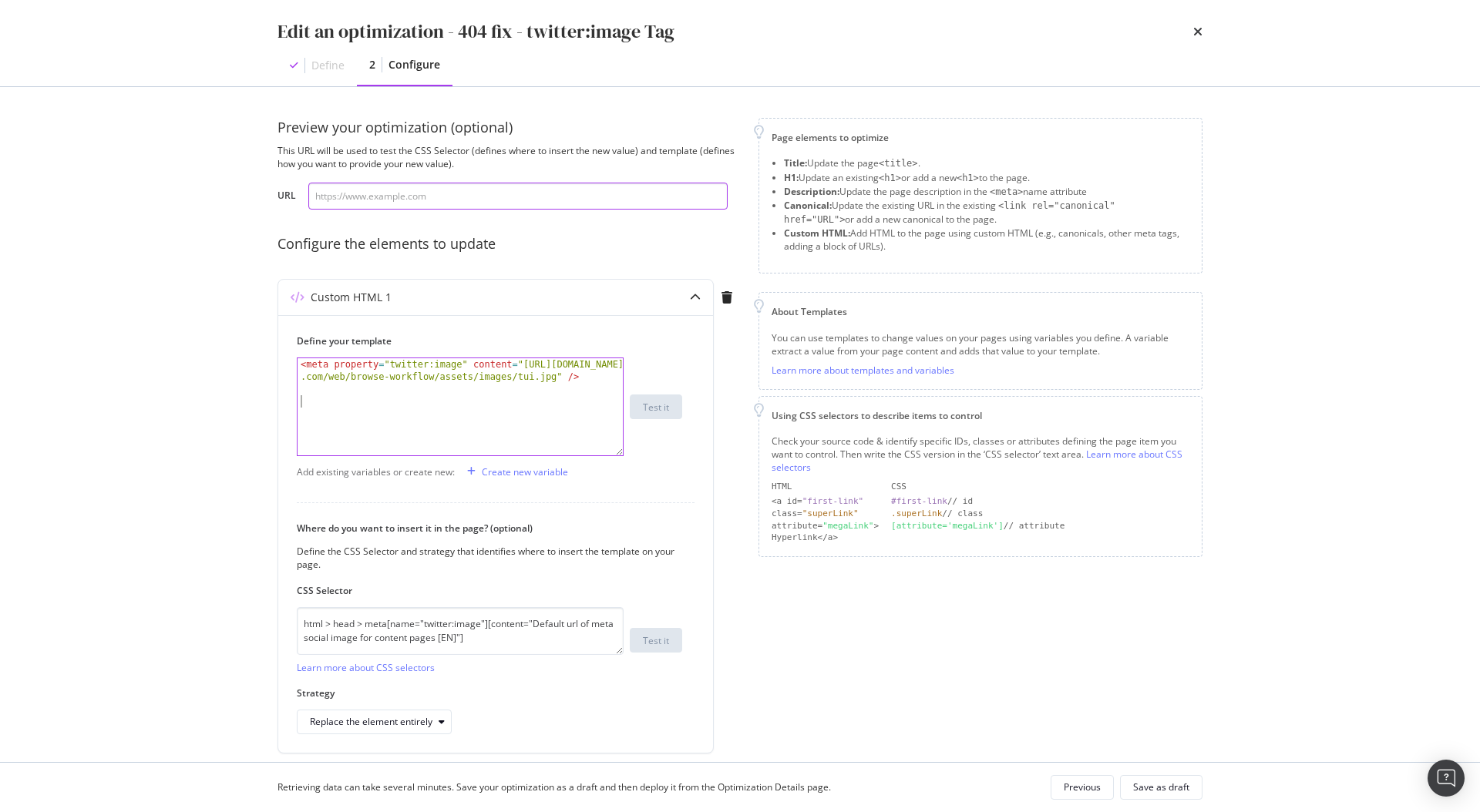
click at [410, 200] on input "modal" at bounding box center [517, 196] width 419 height 27
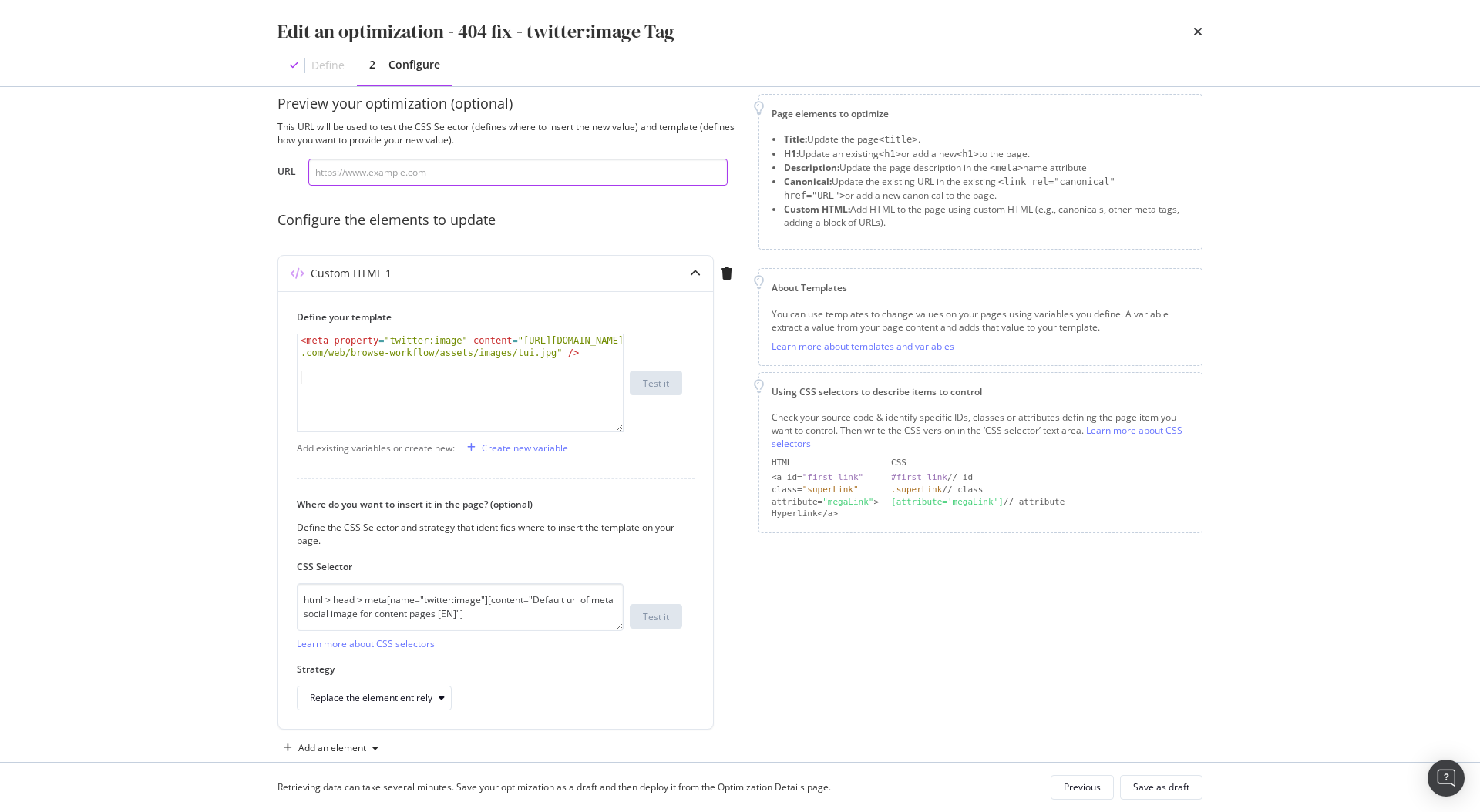
scroll to position [53, 0]
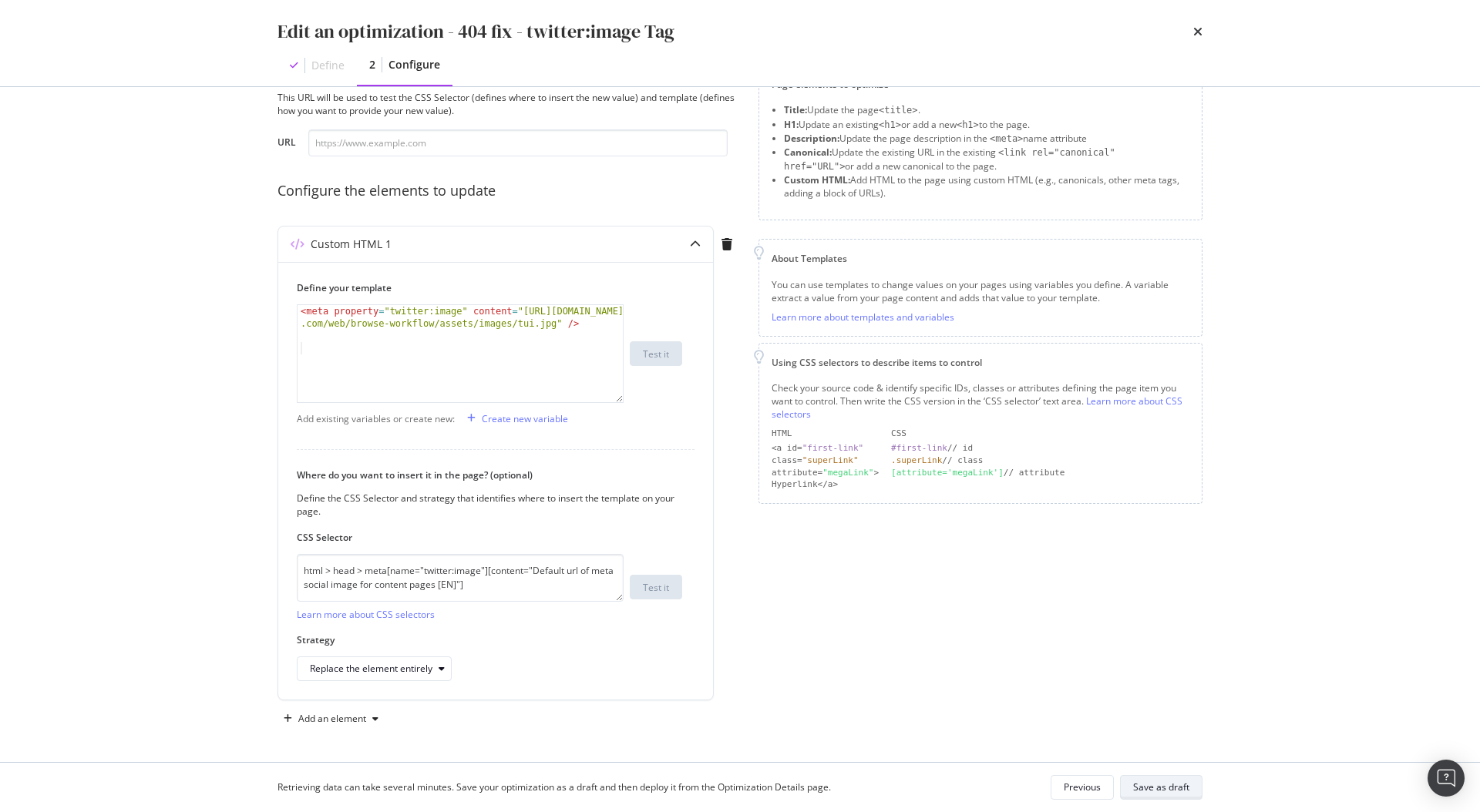
click at [1147, 793] on div "Save as draft" at bounding box center [1160, 787] width 56 height 22
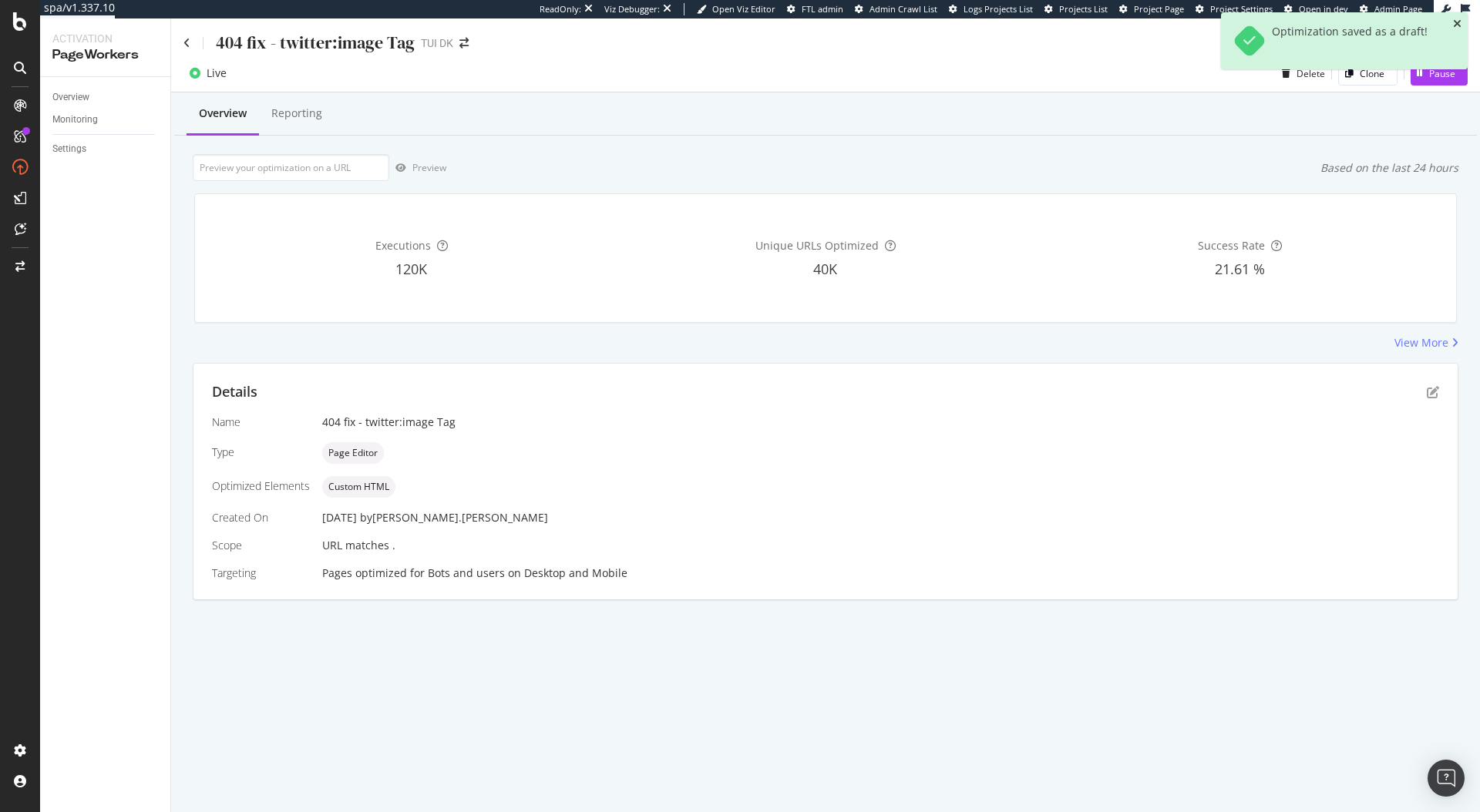
click at [1455, 25] on icon "close toast" at bounding box center [1456, 24] width 9 height 11
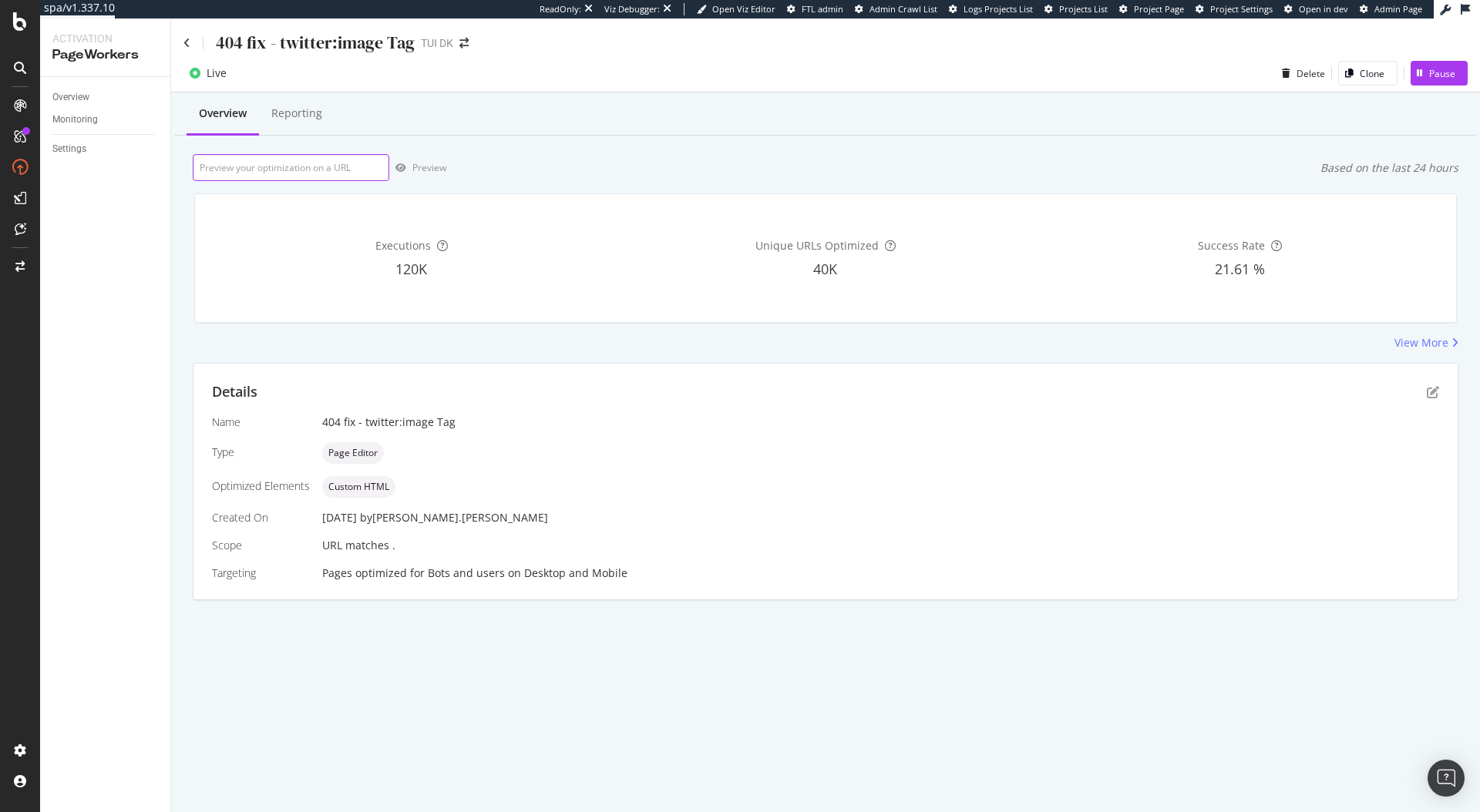
click at [214, 163] on input "url" at bounding box center [290, 168] width 196 height 27
click at [180, 39] on div "404 fix - twitter:image Tag TUI DK" at bounding box center [825, 36] width 1308 height 36
click at [188, 41] on icon at bounding box center [186, 43] width 7 height 11
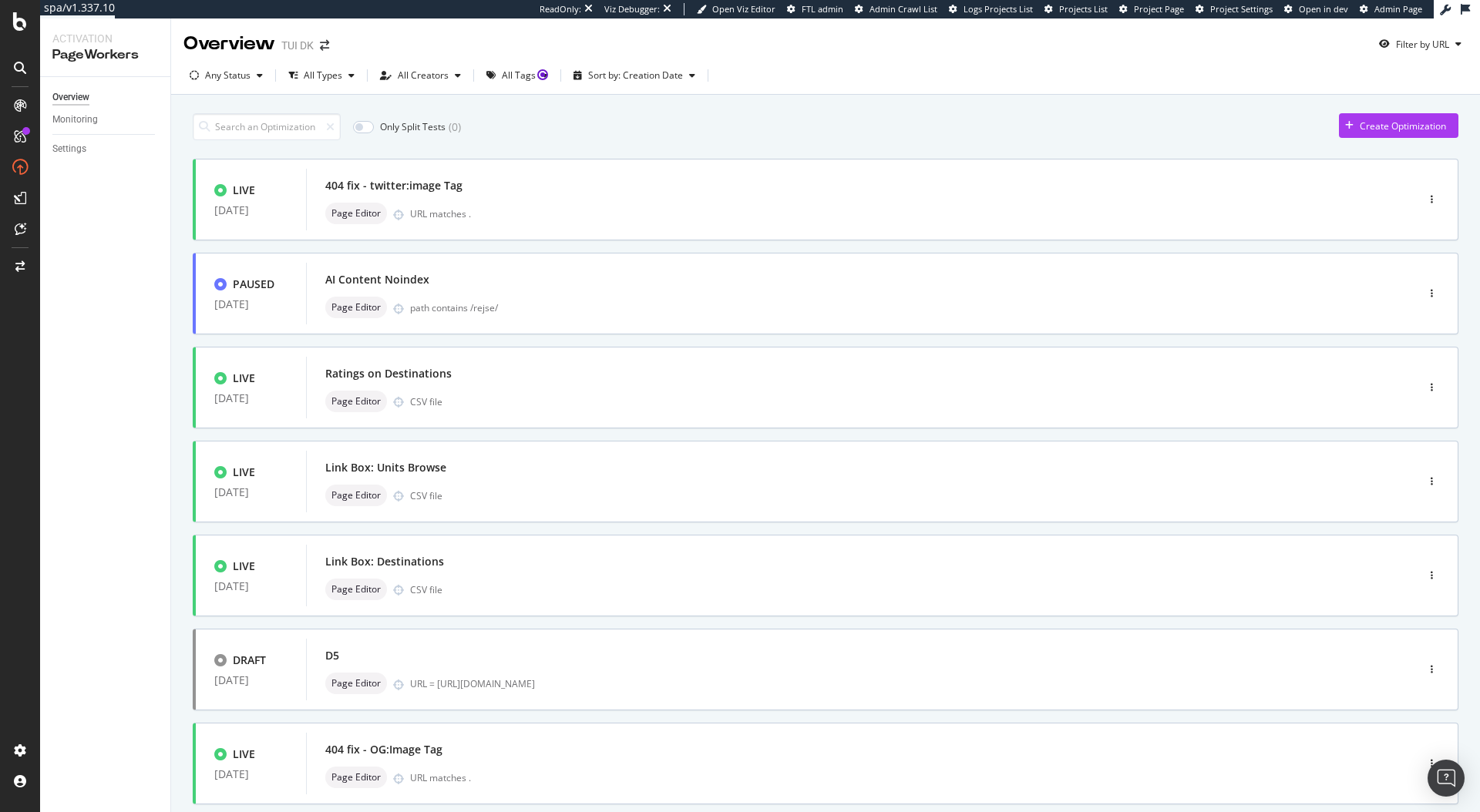
click at [568, 92] on div "Any Status All Types All Creators All Tags Sort by: Creation Date" at bounding box center [825, 77] width 1308 height 30
click at [625, 412] on div "Page Editor CSV file" at bounding box center [838, 401] width 1025 height 22
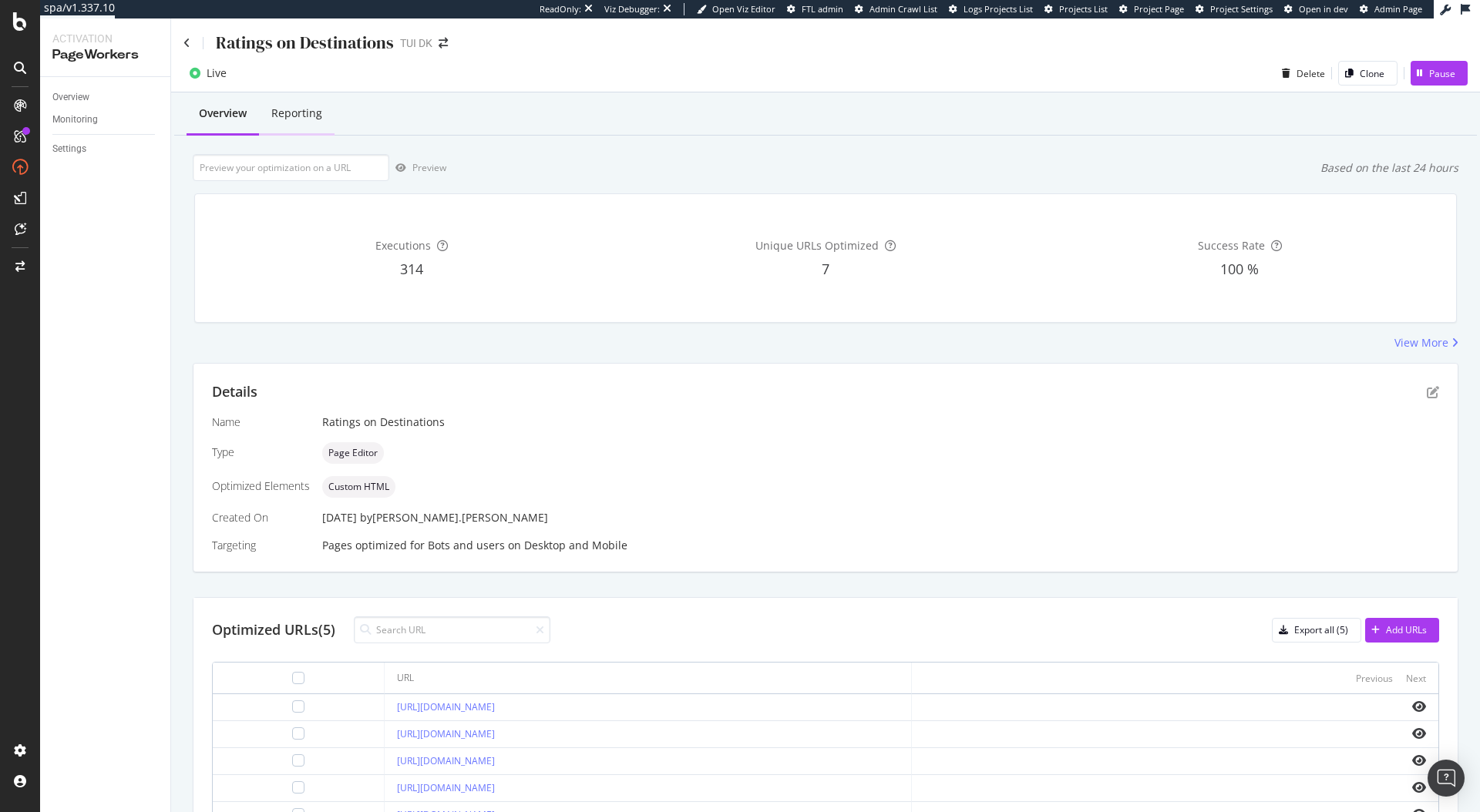
click at [289, 121] on div "Reporting" at bounding box center [297, 114] width 51 height 16
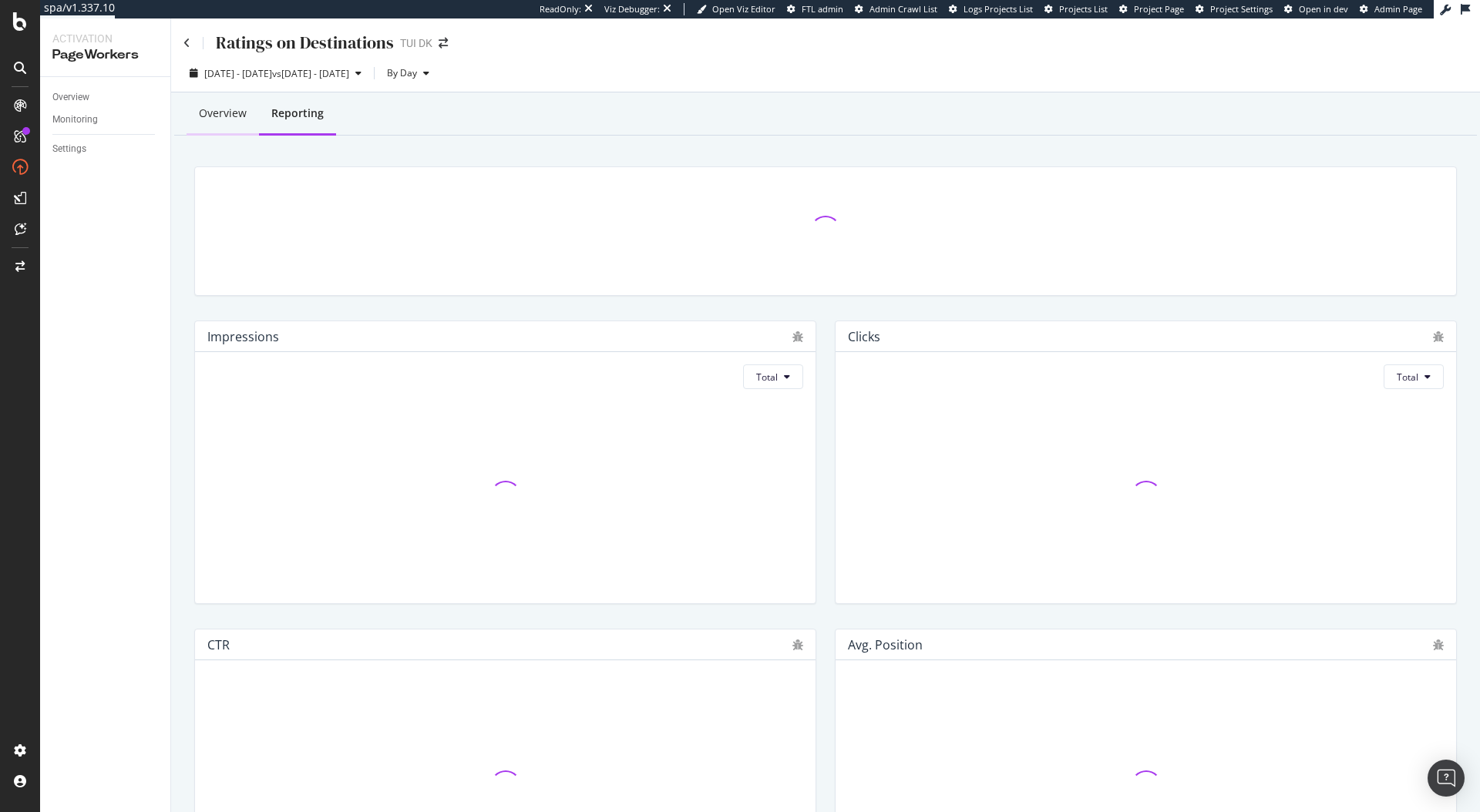
click at [225, 122] on div "Overview" at bounding box center [223, 114] width 73 height 42
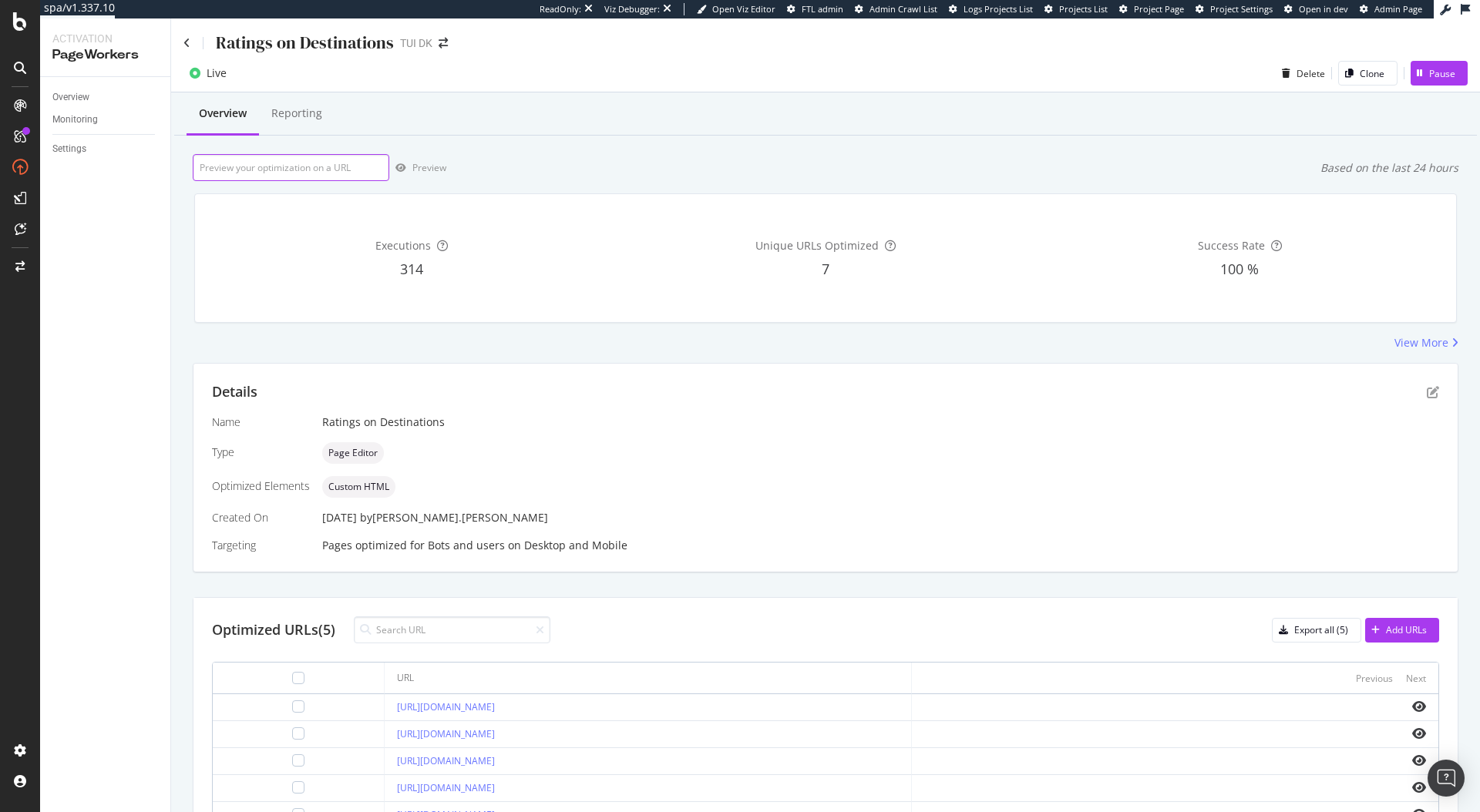
click at [267, 176] on input "url" at bounding box center [290, 168] width 196 height 27
click at [186, 41] on icon at bounding box center [186, 43] width 7 height 11
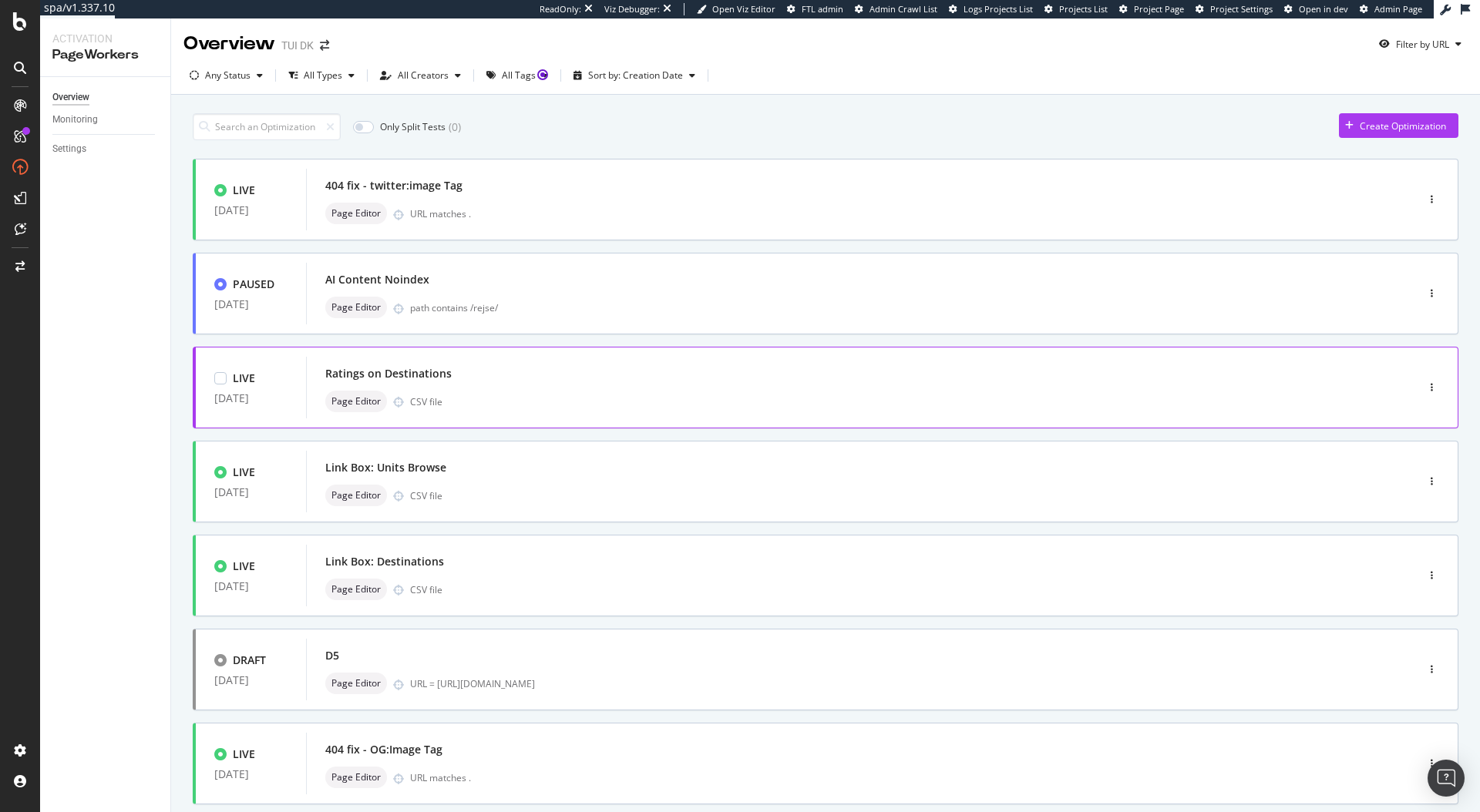
click at [606, 381] on div "Ratings on Destinations" at bounding box center [838, 374] width 1025 height 22
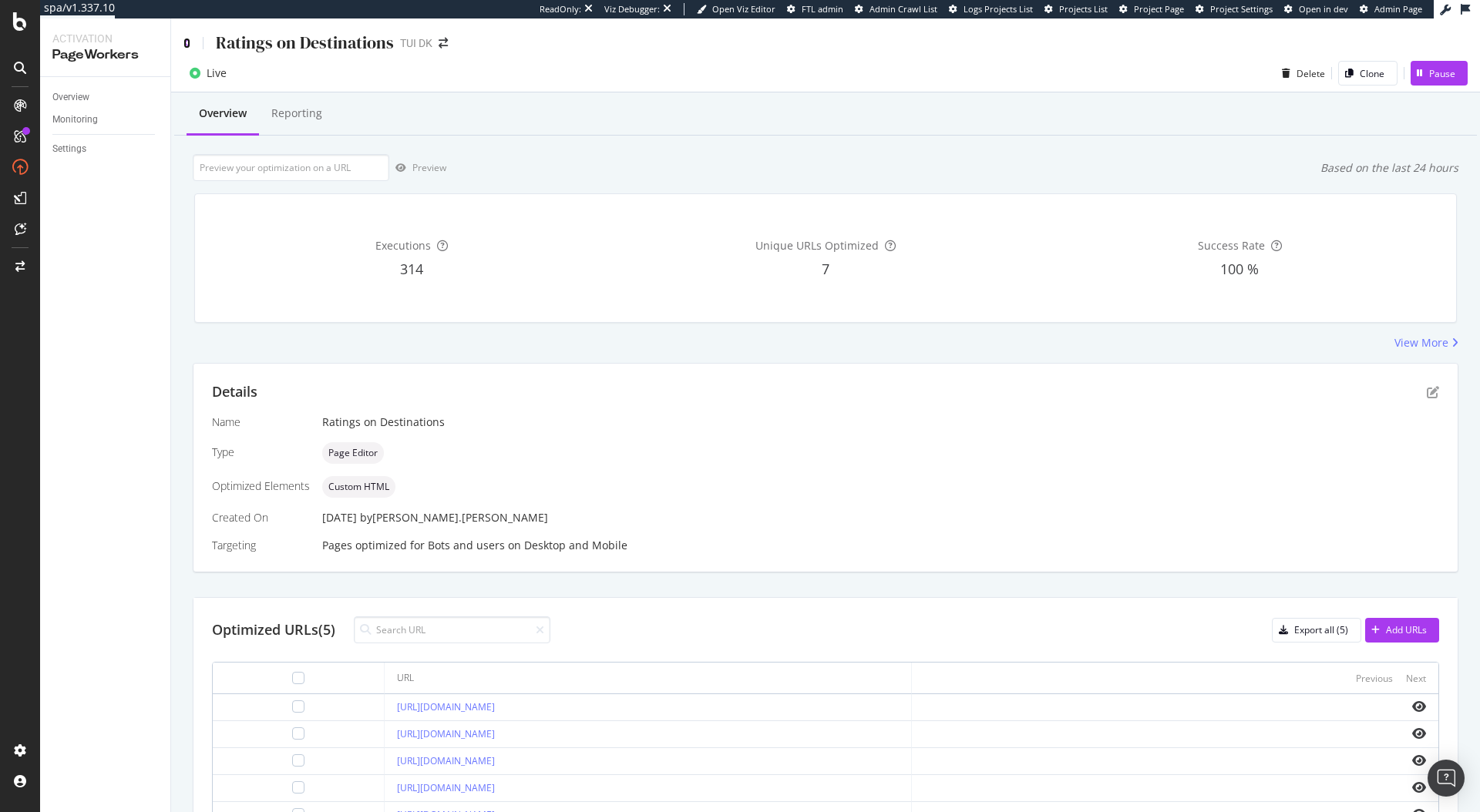
click at [187, 48] on icon at bounding box center [186, 43] width 7 height 11
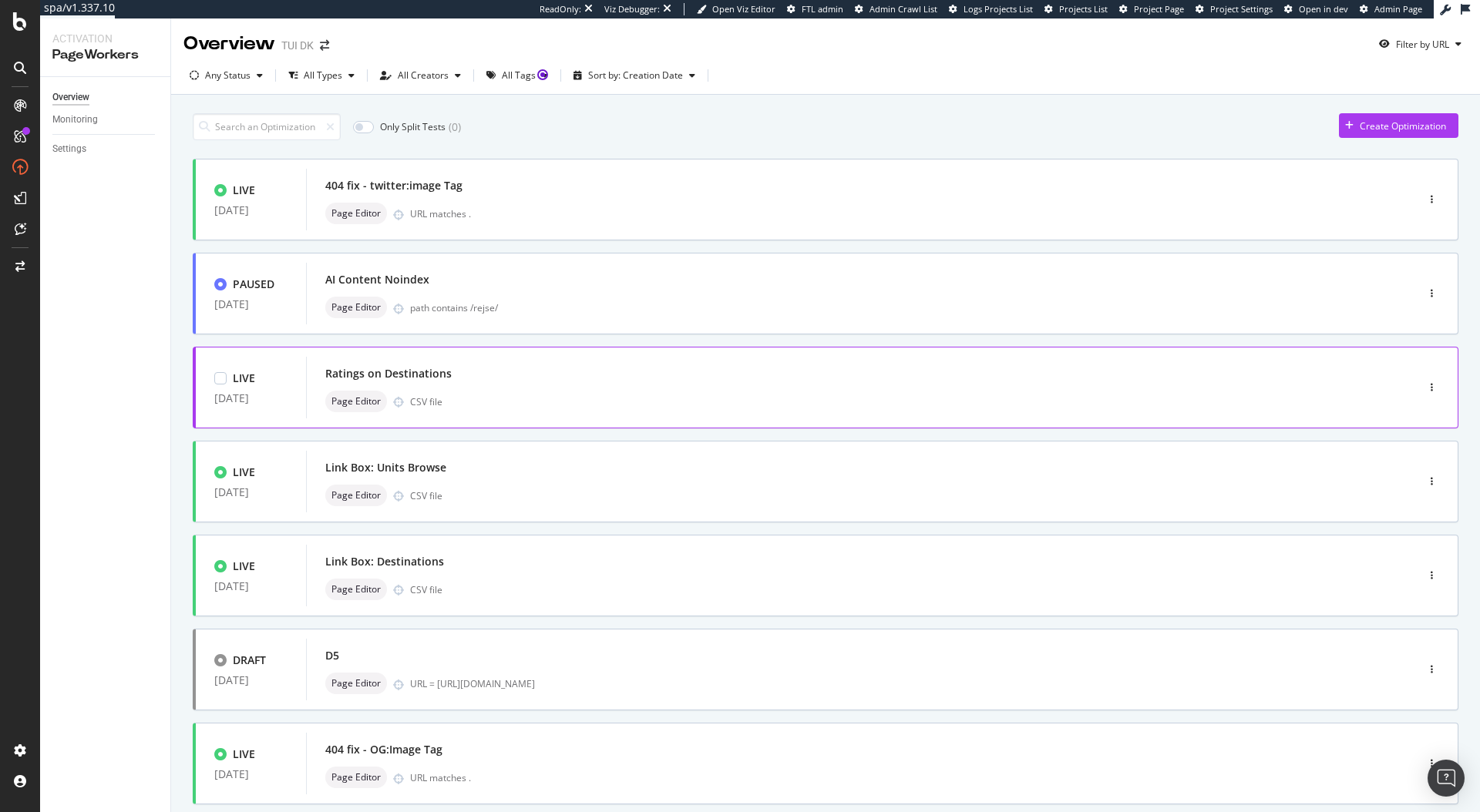
click at [598, 417] on div "Ratings on Destinations Page Editor CSV file" at bounding box center [838, 387] width 1063 height 62
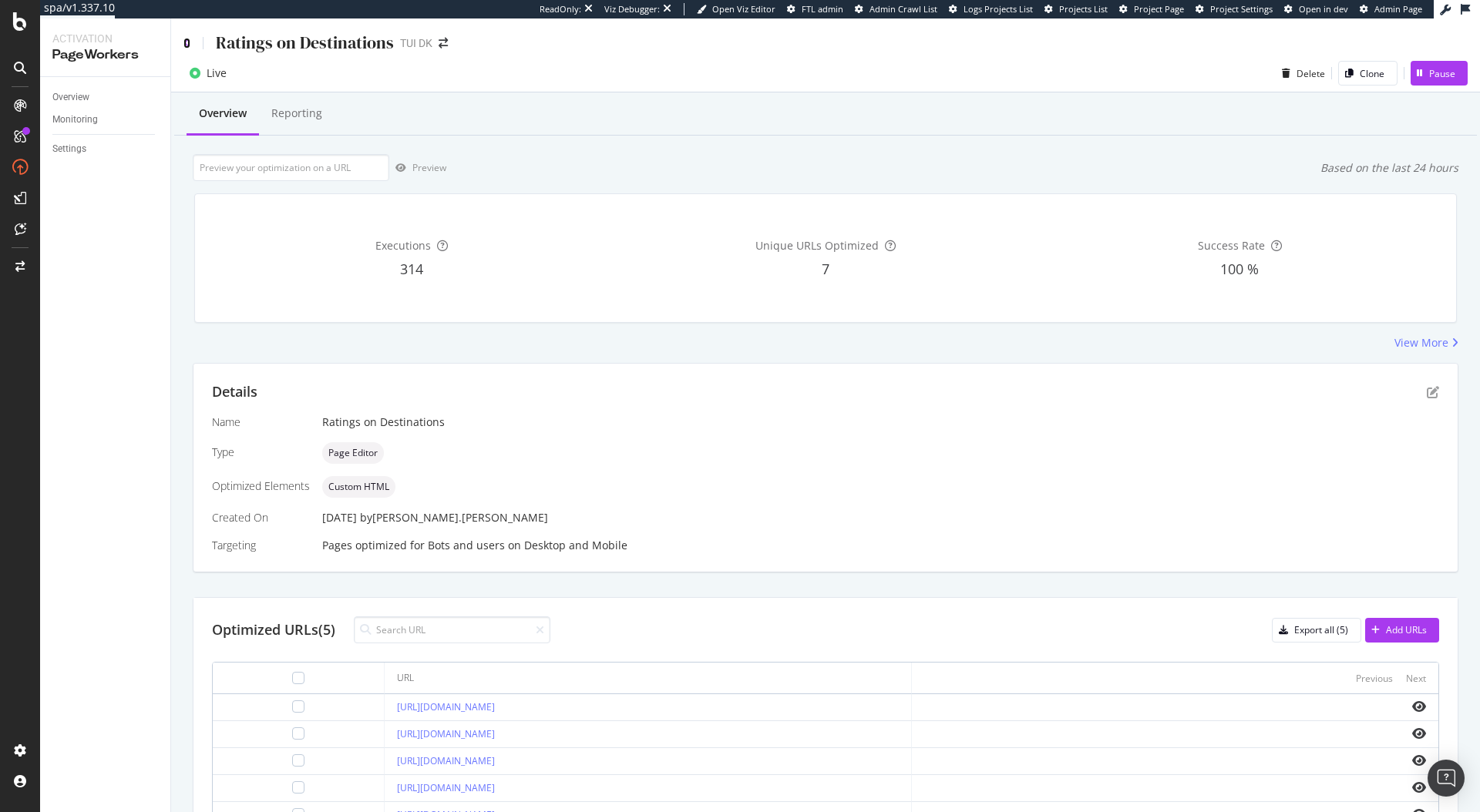
click at [189, 47] on icon at bounding box center [186, 43] width 7 height 11
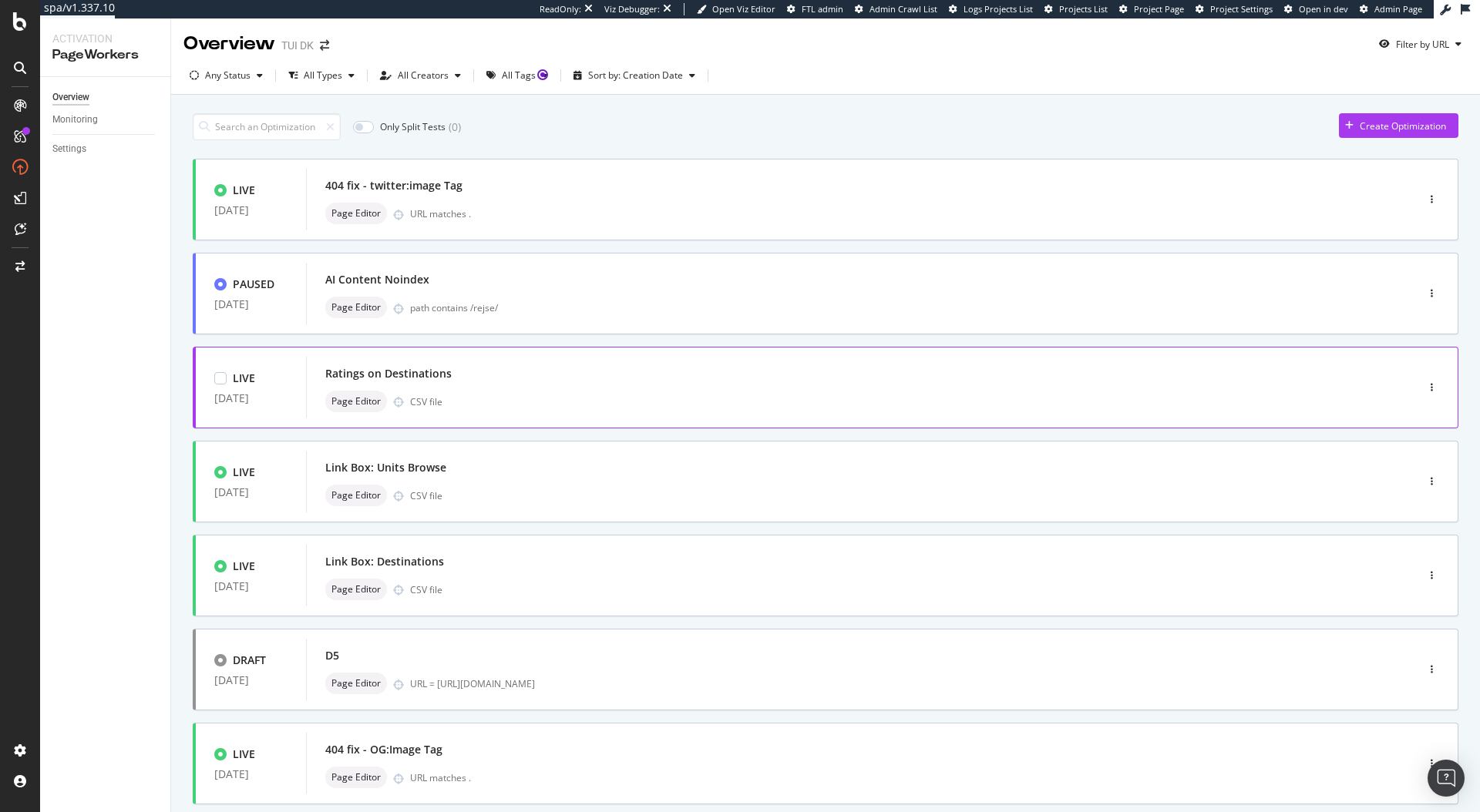
click at [951, 414] on div "Ratings on Destinations Page Editor CSV file" at bounding box center [838, 387] width 1063 height 62
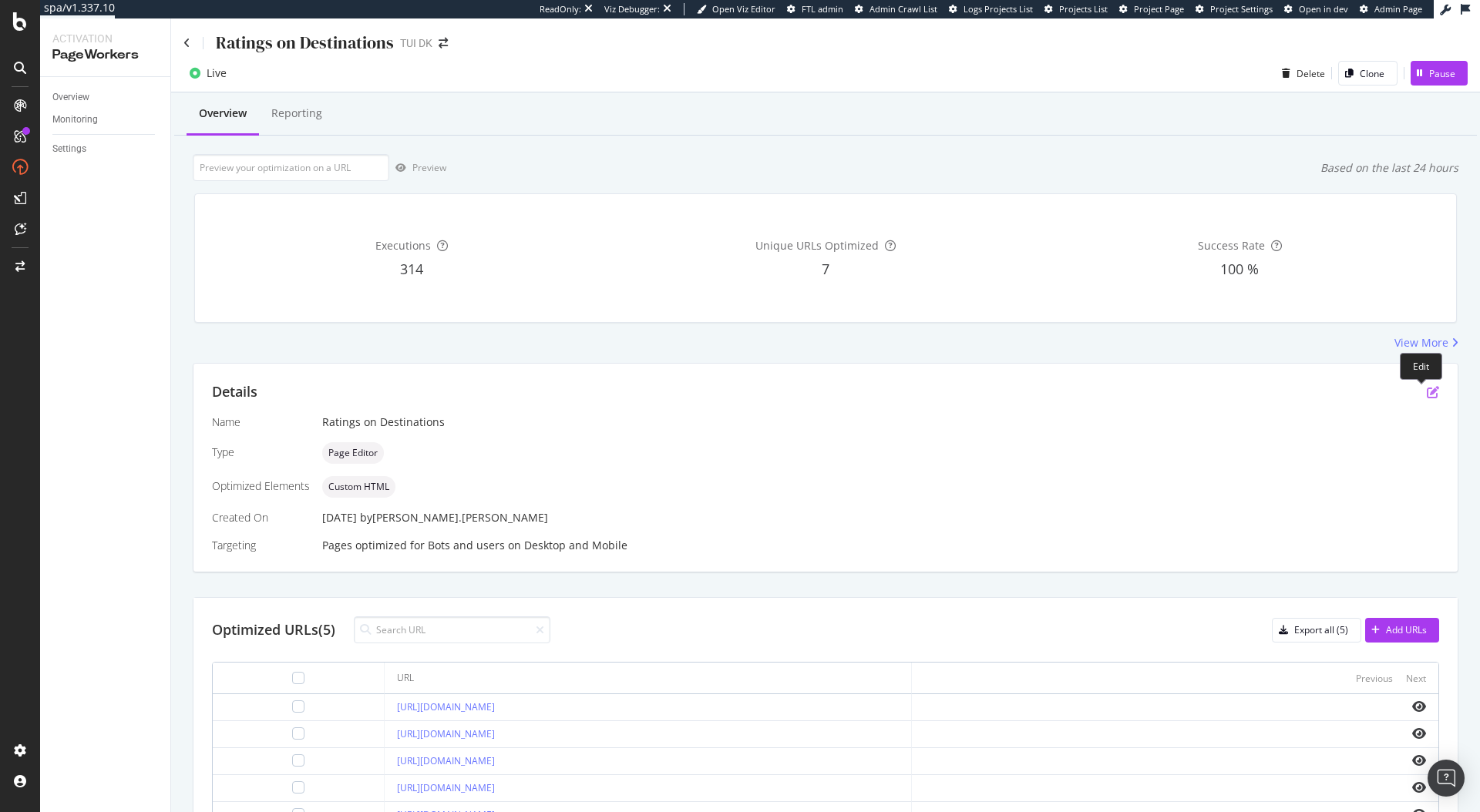
click at [1426, 390] on icon "pen-to-square" at bounding box center [1432, 392] width 13 height 13
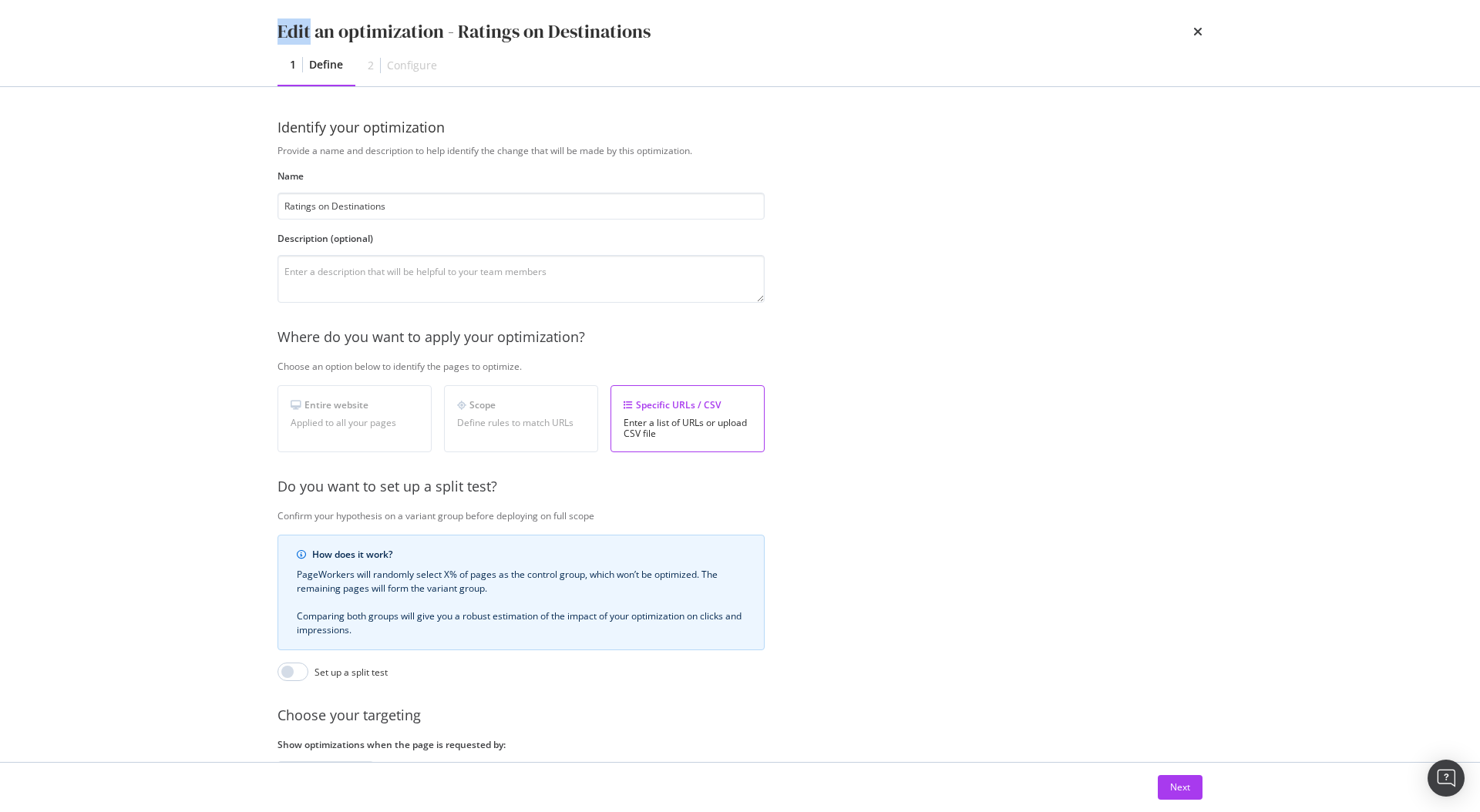
click at [1420, 390] on div "Edit an optimization - Ratings on Destinations 1 Define 2 Configure Identify yo…" at bounding box center [740, 406] width 1480 height 812
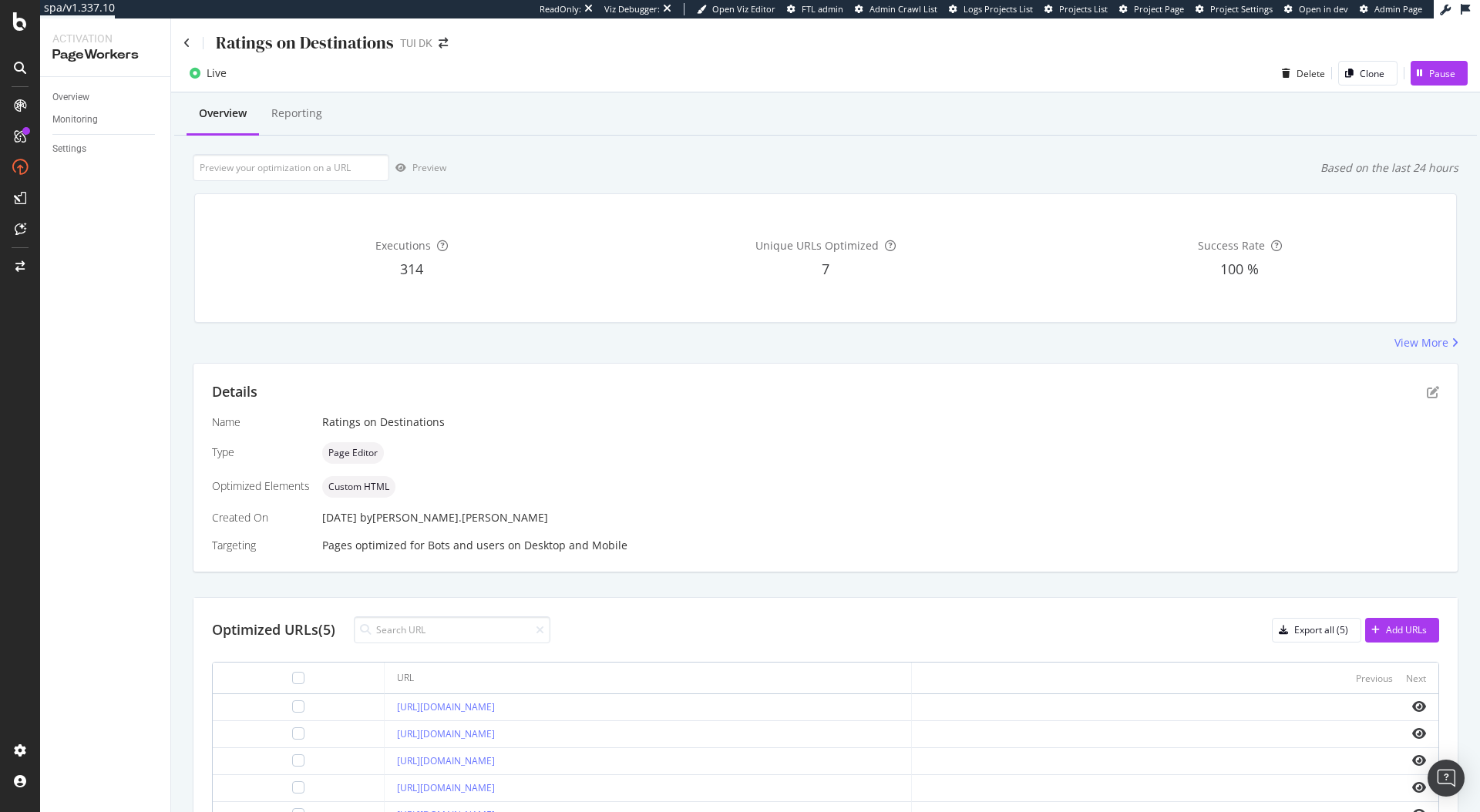
click at [1412, 389] on div "Details" at bounding box center [825, 392] width 1227 height 20
click at [1426, 393] on icon "pen-to-square" at bounding box center [1432, 392] width 13 height 13
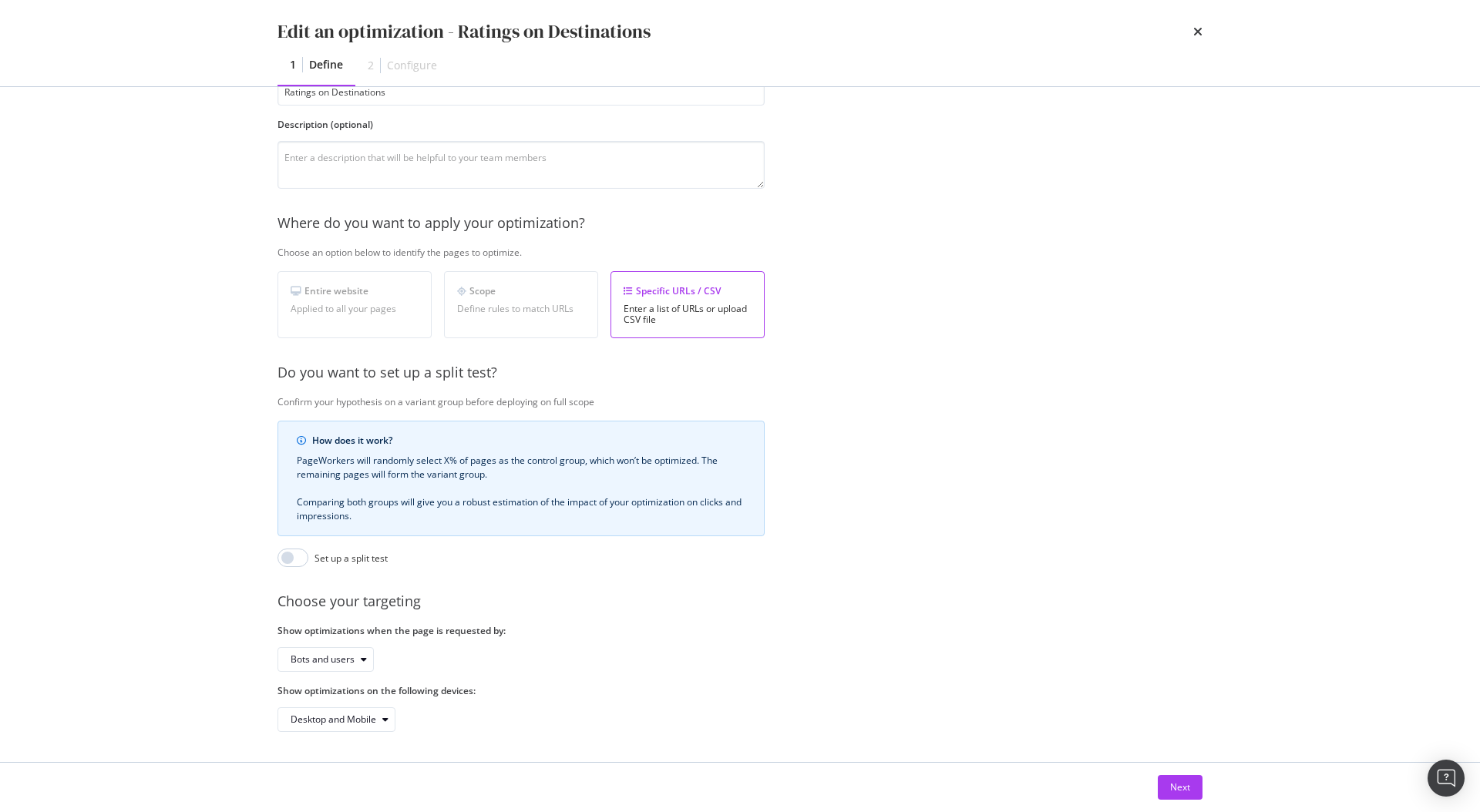
scroll to position [127, 0]
click at [1170, 783] on div "Next" at bounding box center [1180, 787] width 20 height 13
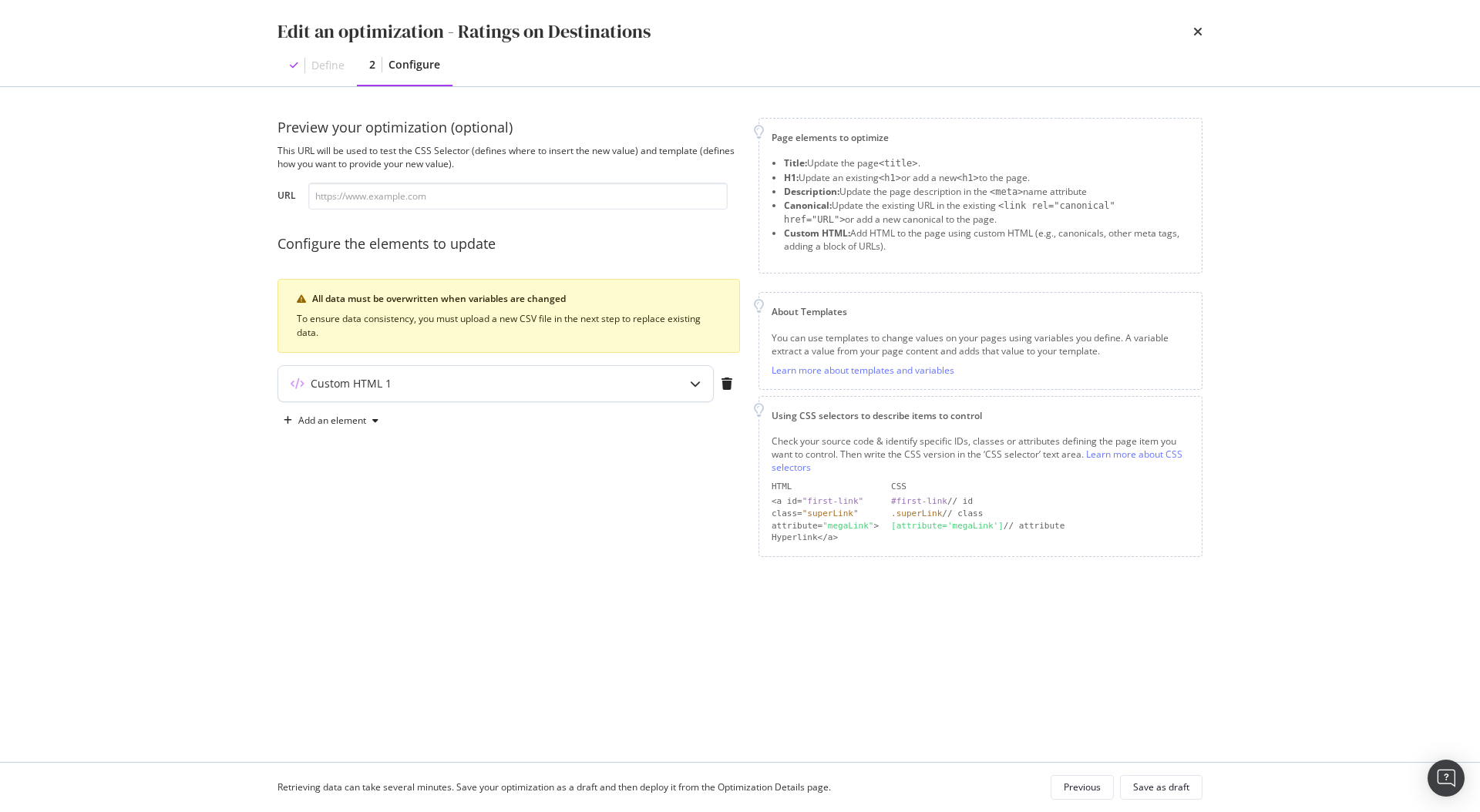
click at [682, 385] on div "modal" at bounding box center [695, 383] width 35 height 35
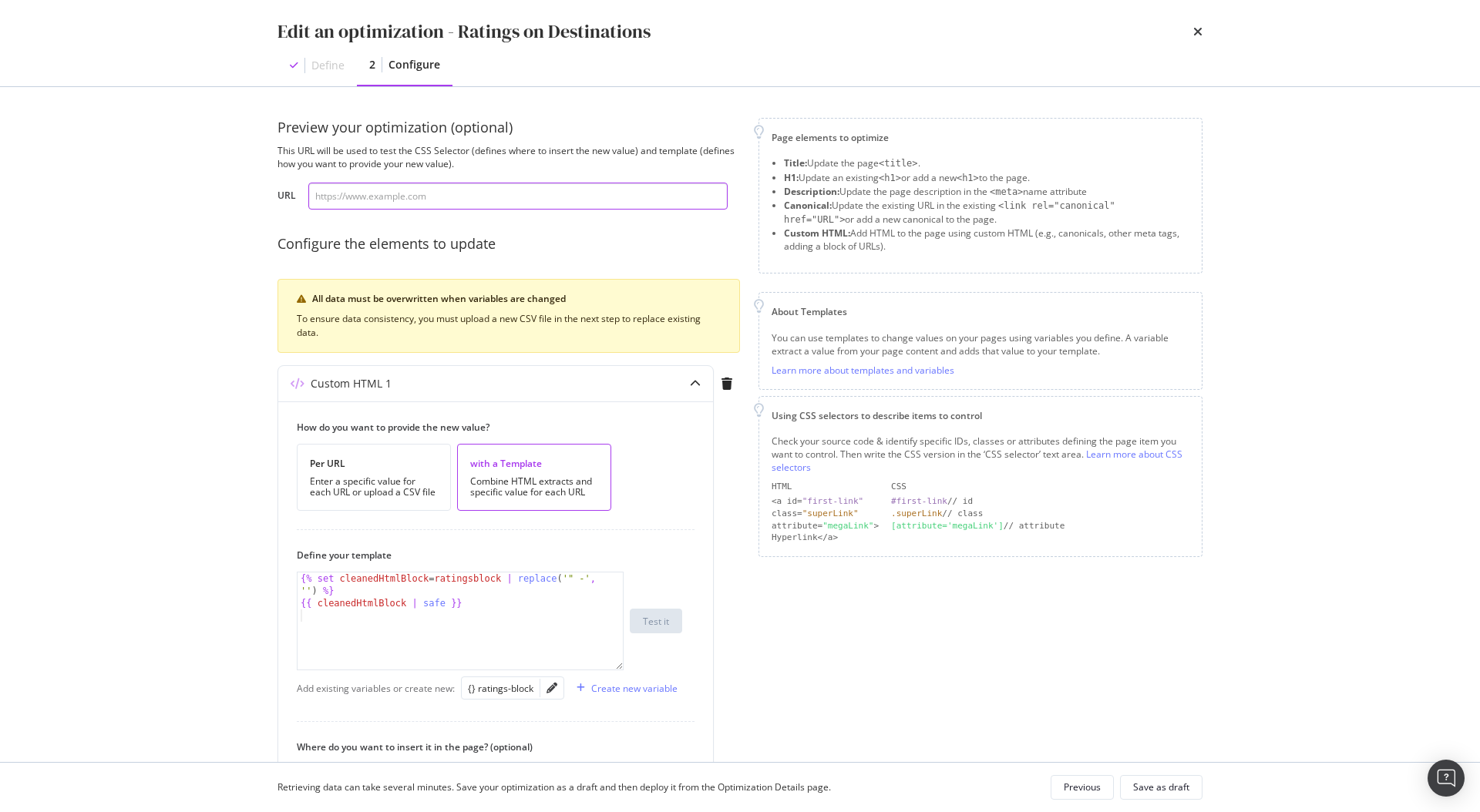
click at [426, 204] on input "modal" at bounding box center [517, 196] width 419 height 27
drag, startPoint x: 304, startPoint y: 149, endPoint x: 472, endPoint y: 168, distance: 169.1
click at [472, 168] on div "This URL will be used to test the CSS Selector (defines where to insert the new…" at bounding box center [508, 157] width 462 height 26
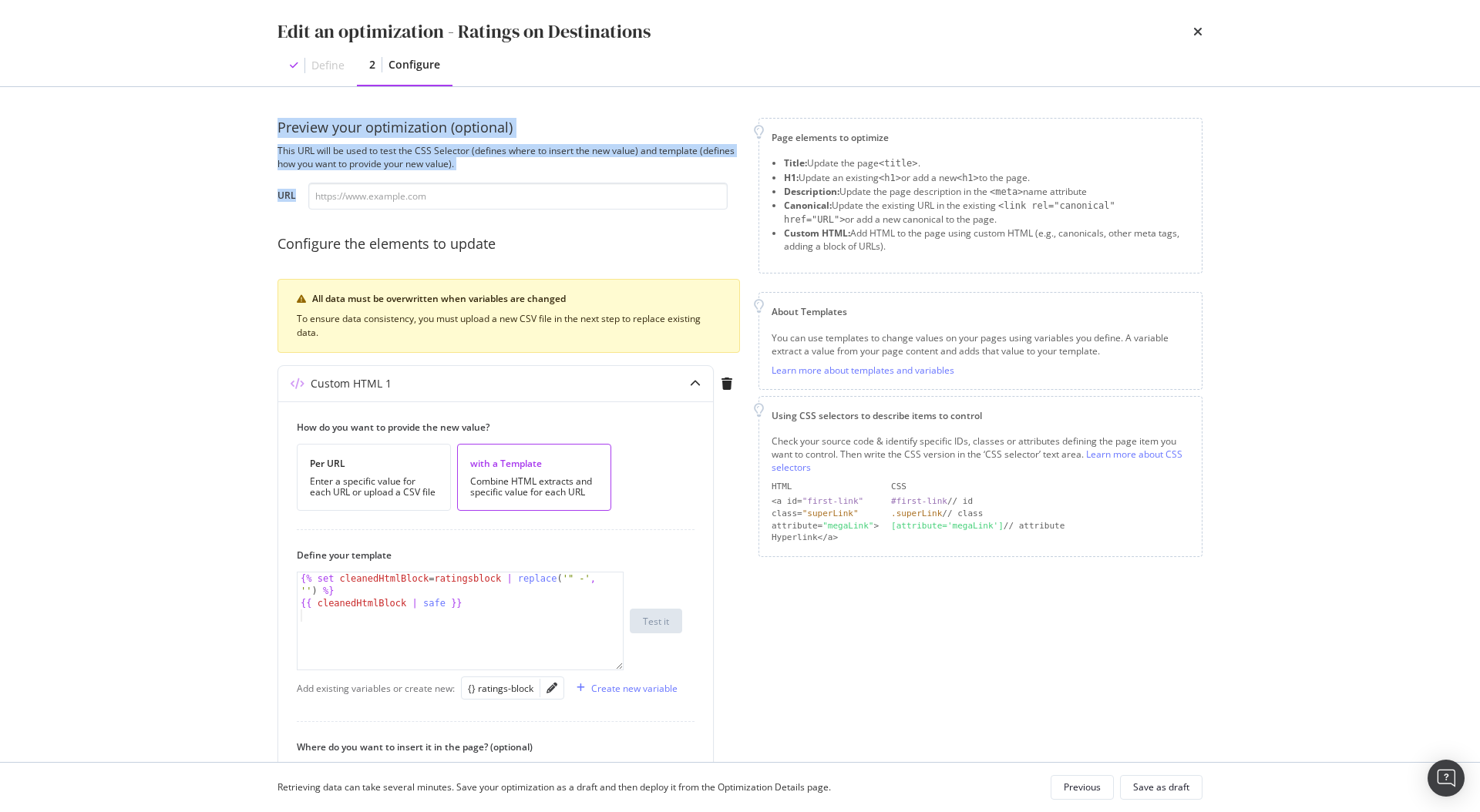
drag, startPoint x: 256, startPoint y: 126, endPoint x: 488, endPoint y: 173, distance: 236.7
click at [488, 172] on div "Preview your optimization (optional) This URL will be used to test the CSS Sele…" at bounding box center [740, 425] width 987 height 675
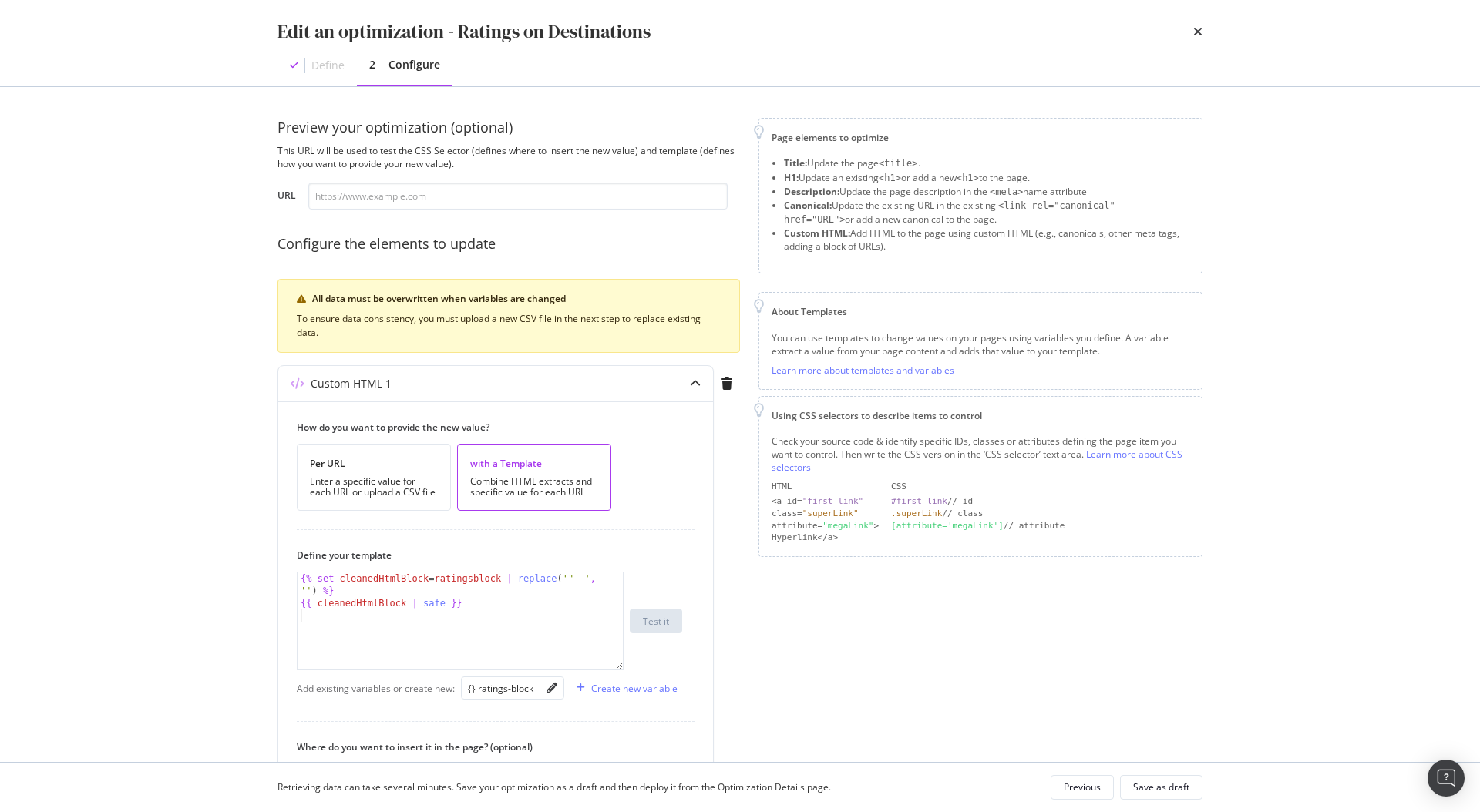
click at [513, 177] on div "Preview your optimization (optional) This URL will be used to test the CSS Sele…" at bounding box center [508, 164] width 462 height 92
click at [1200, 29] on icon "times" at bounding box center [1197, 31] width 9 height 13
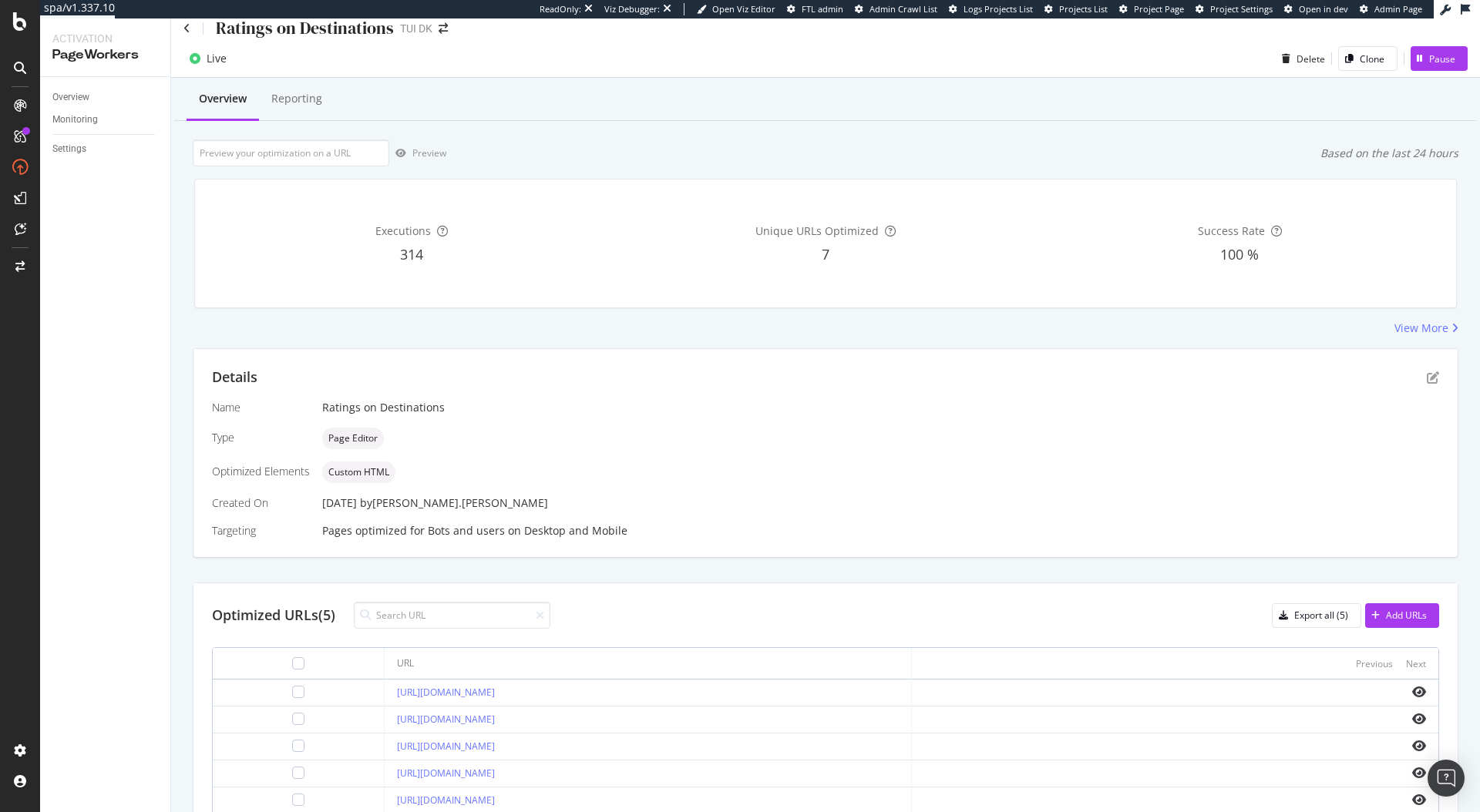
scroll to position [17, 0]
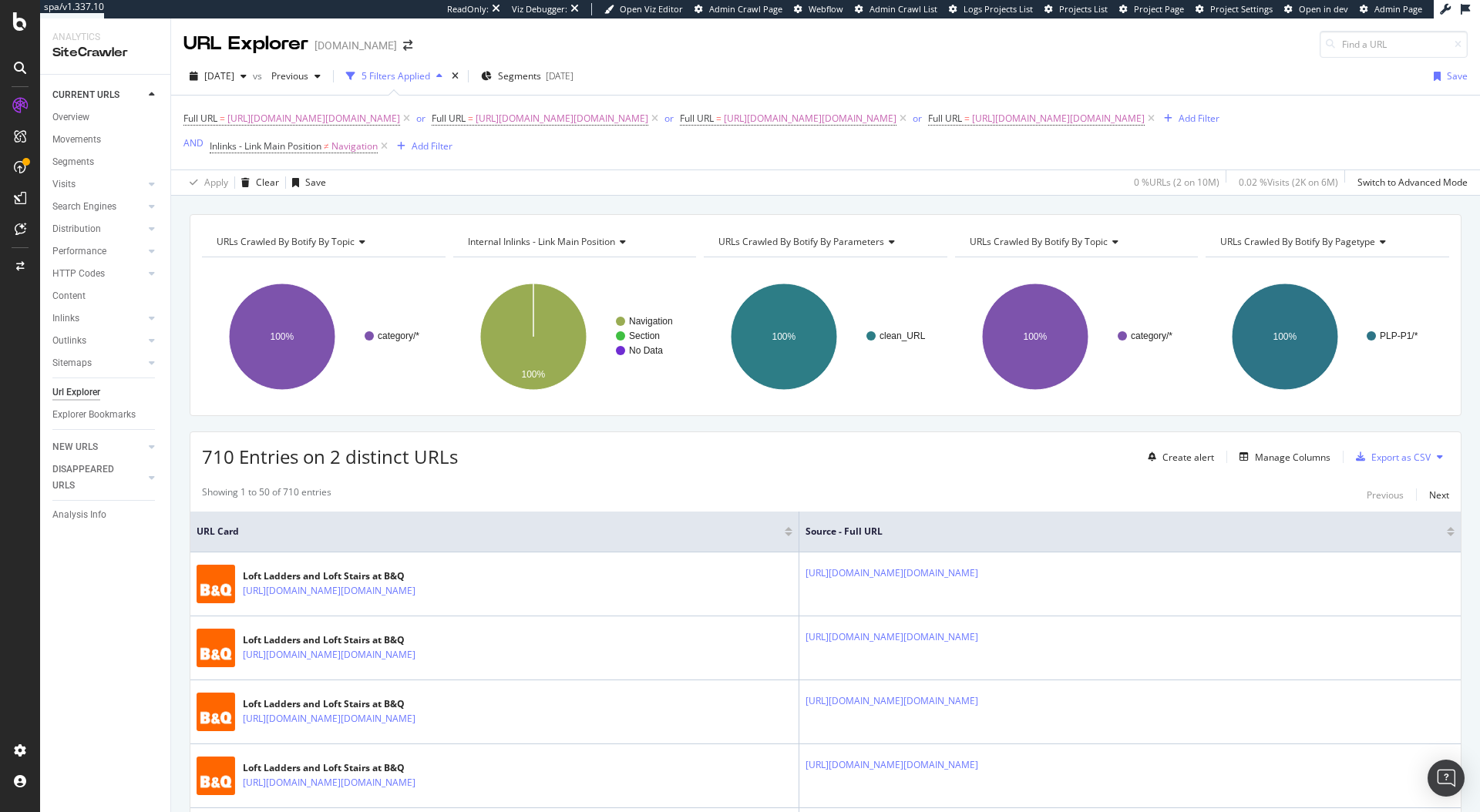
click at [879, 195] on div "Apply Clear Save 0 % URLs ( 2 on 10M ) 0.02 % Visits ( 2K on 6M ) Switch to Adv…" at bounding box center [825, 182] width 1308 height 25
click at [97, 228] on div "SpeedWorkers" at bounding box center [91, 235] width 69 height 16
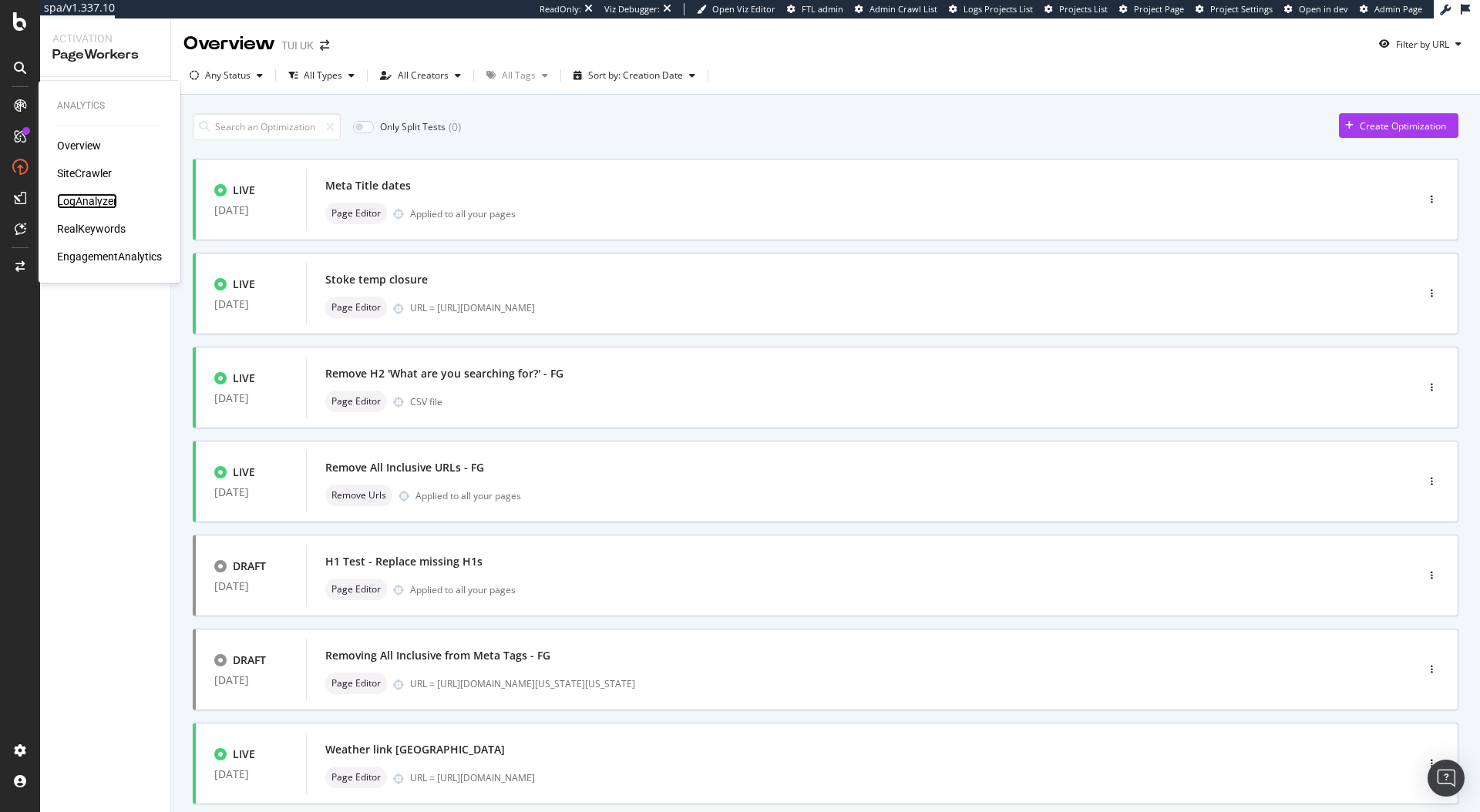
click at [88, 197] on div "LogAnalyzer" at bounding box center [86, 201] width 60 height 16
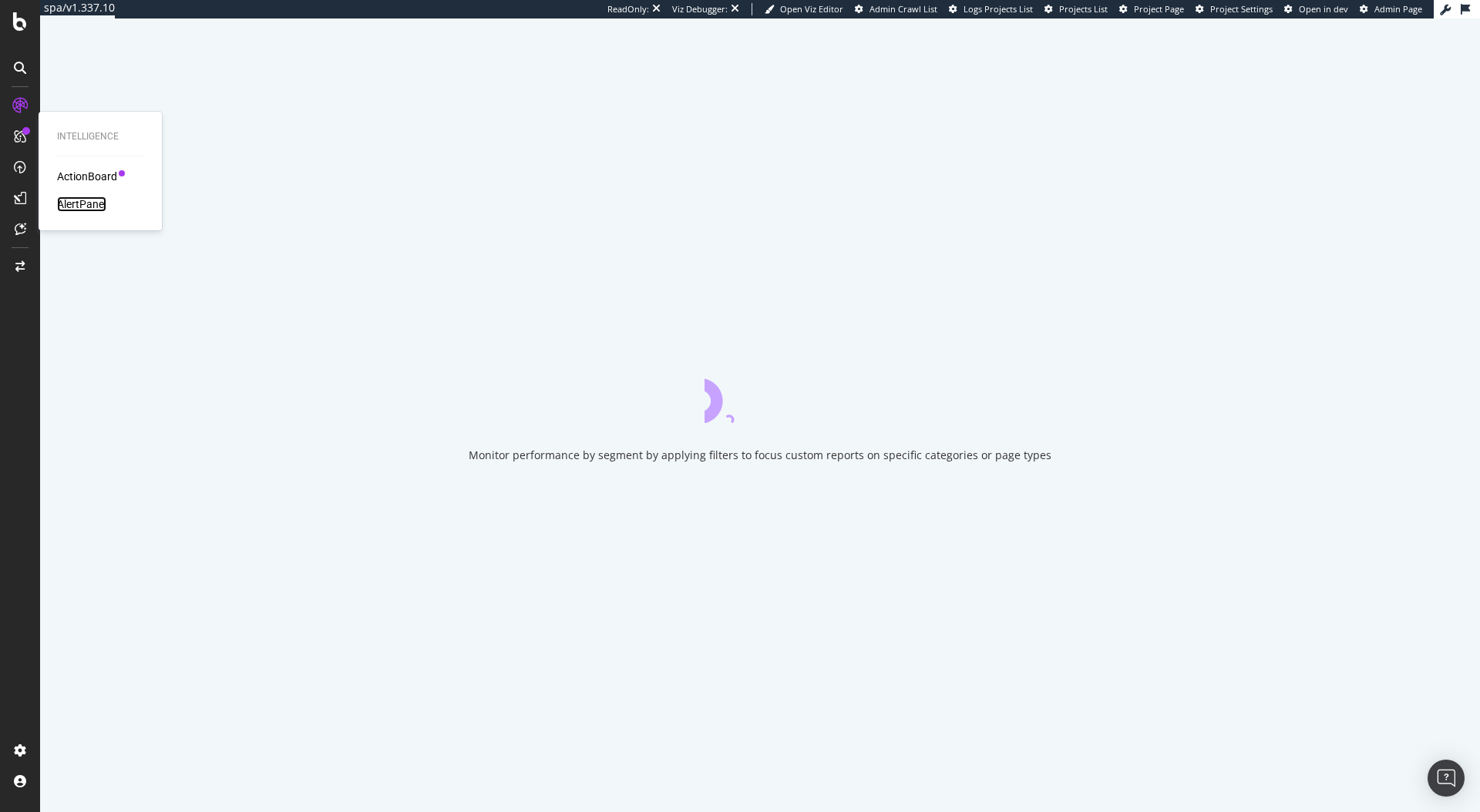
click at [76, 209] on div "AlertPanel" at bounding box center [81, 204] width 49 height 16
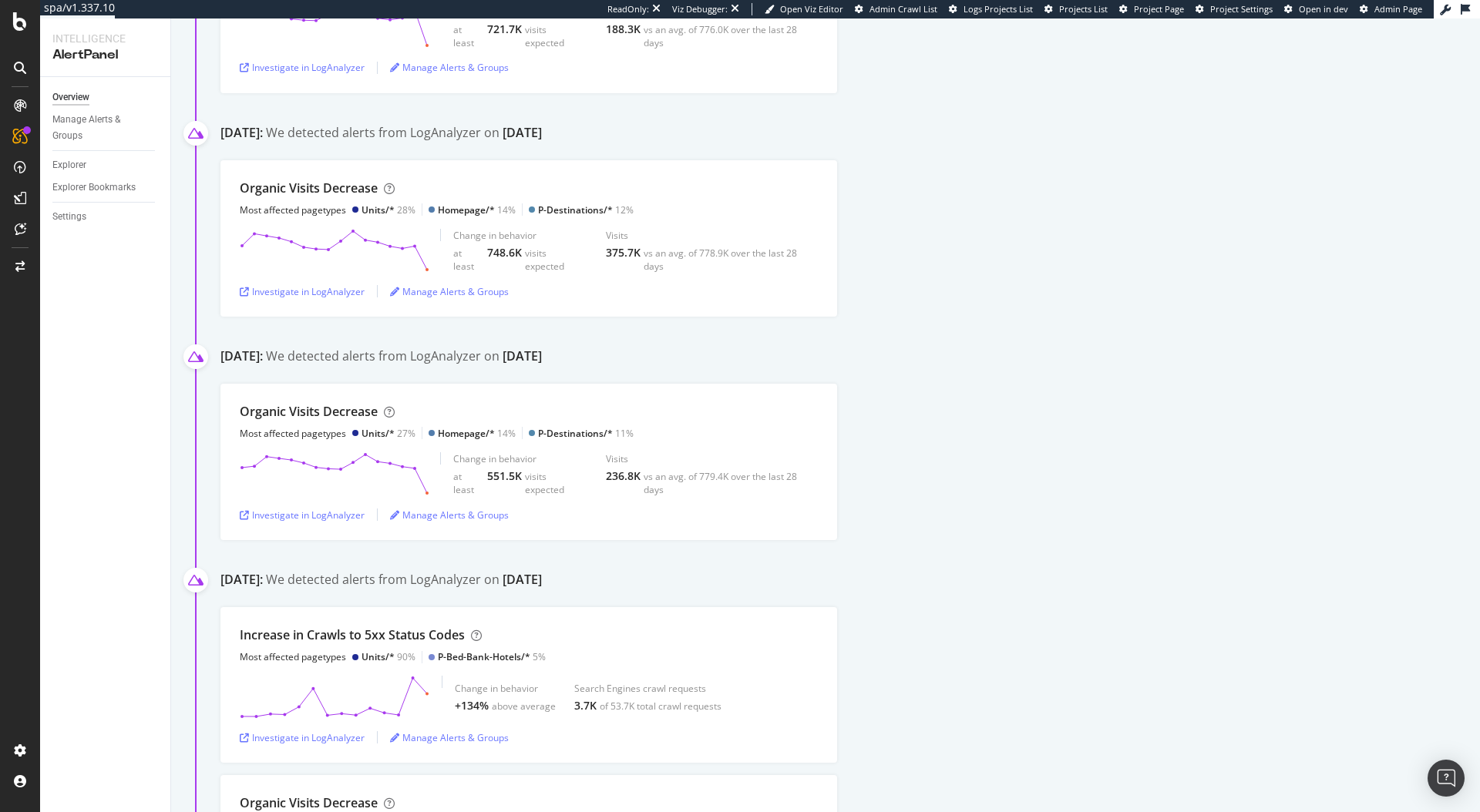
scroll to position [2520, 0]
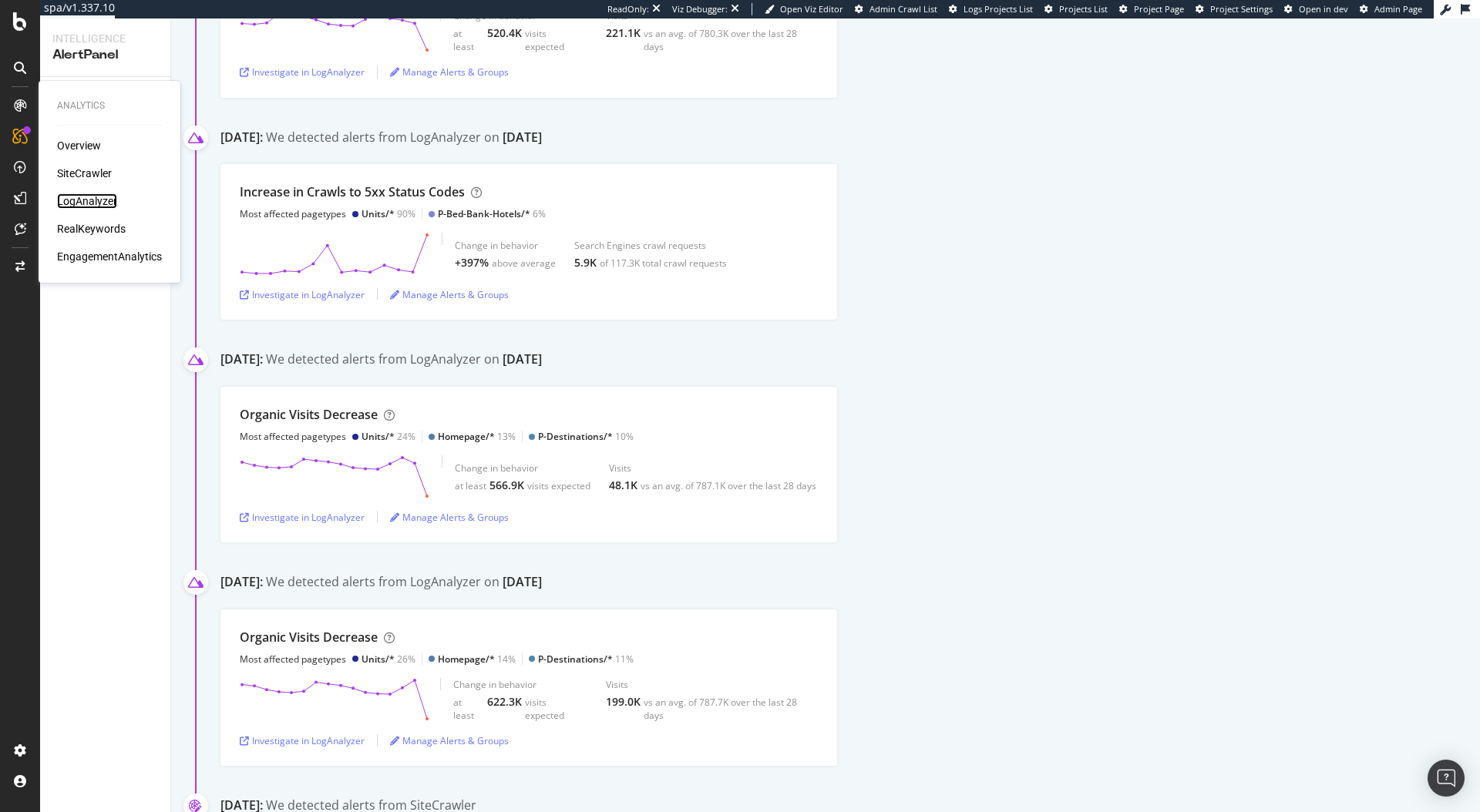
click at [86, 204] on div "LogAnalyzer" at bounding box center [86, 201] width 60 height 16
